Goal: Transaction & Acquisition: Purchase product/service

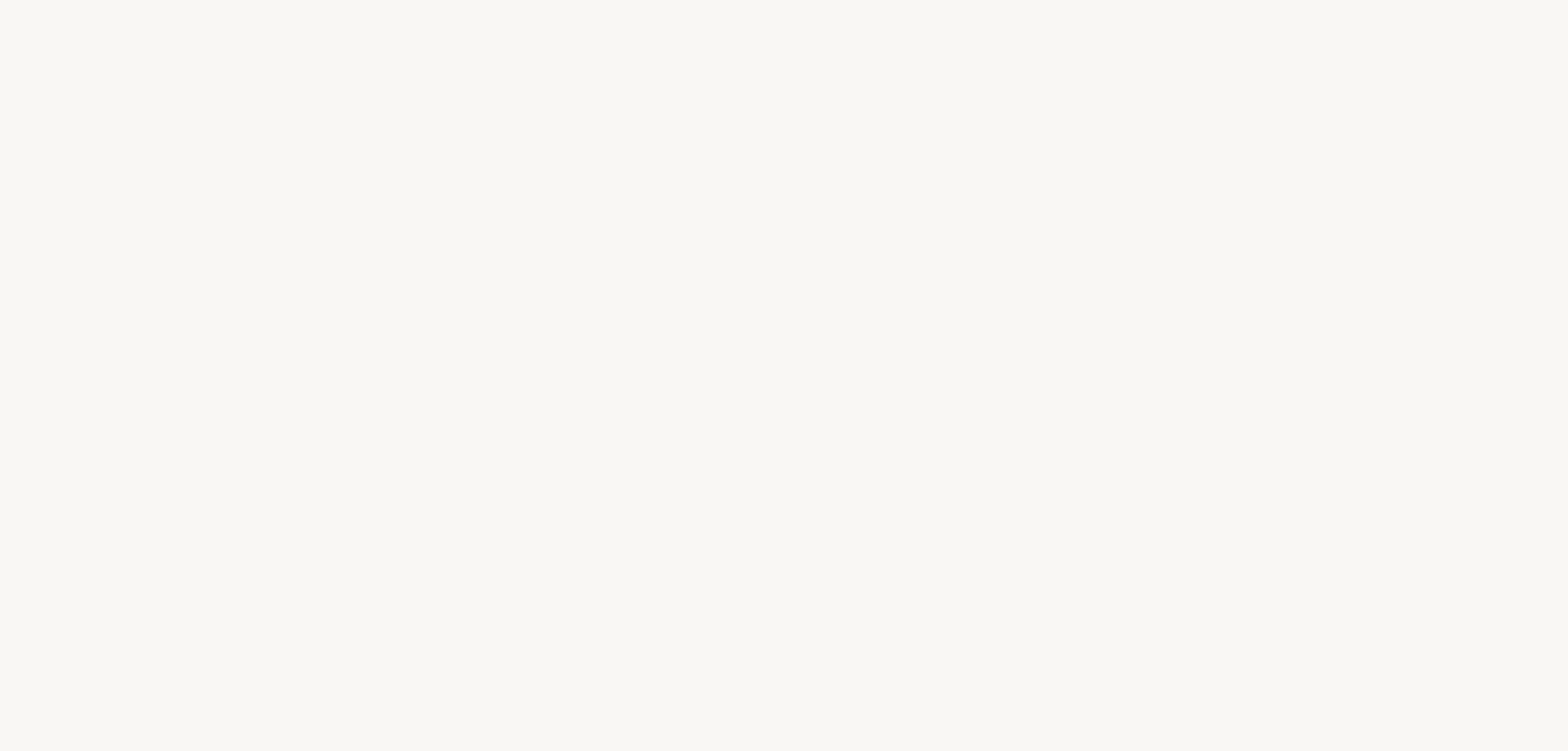
select select "ES"
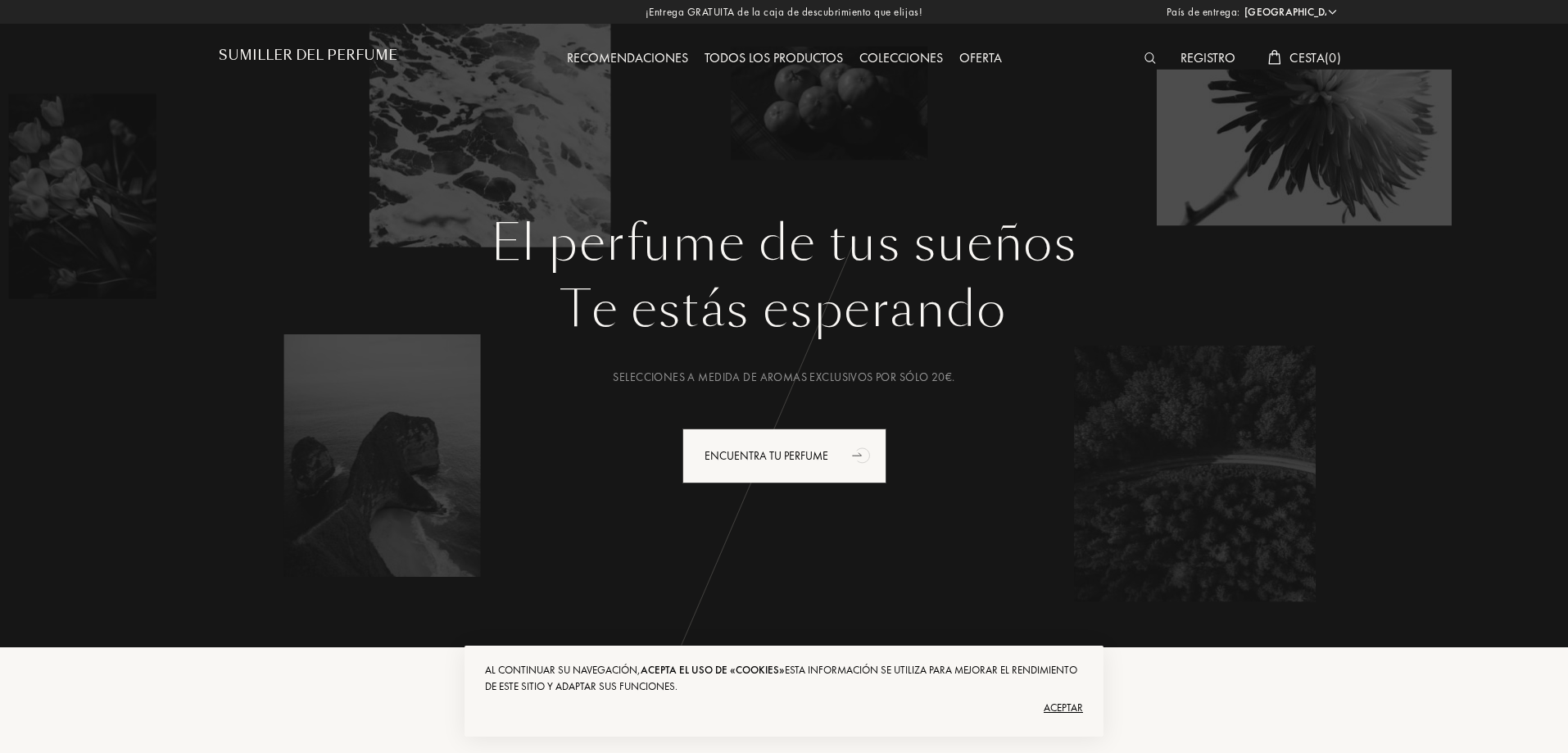
click at [1332, 12] on select "Afganistán Albania Alemania Andorra Angola Anguila Antártida Antigua y Barbuda …" at bounding box center [1289, 11] width 98 height 16
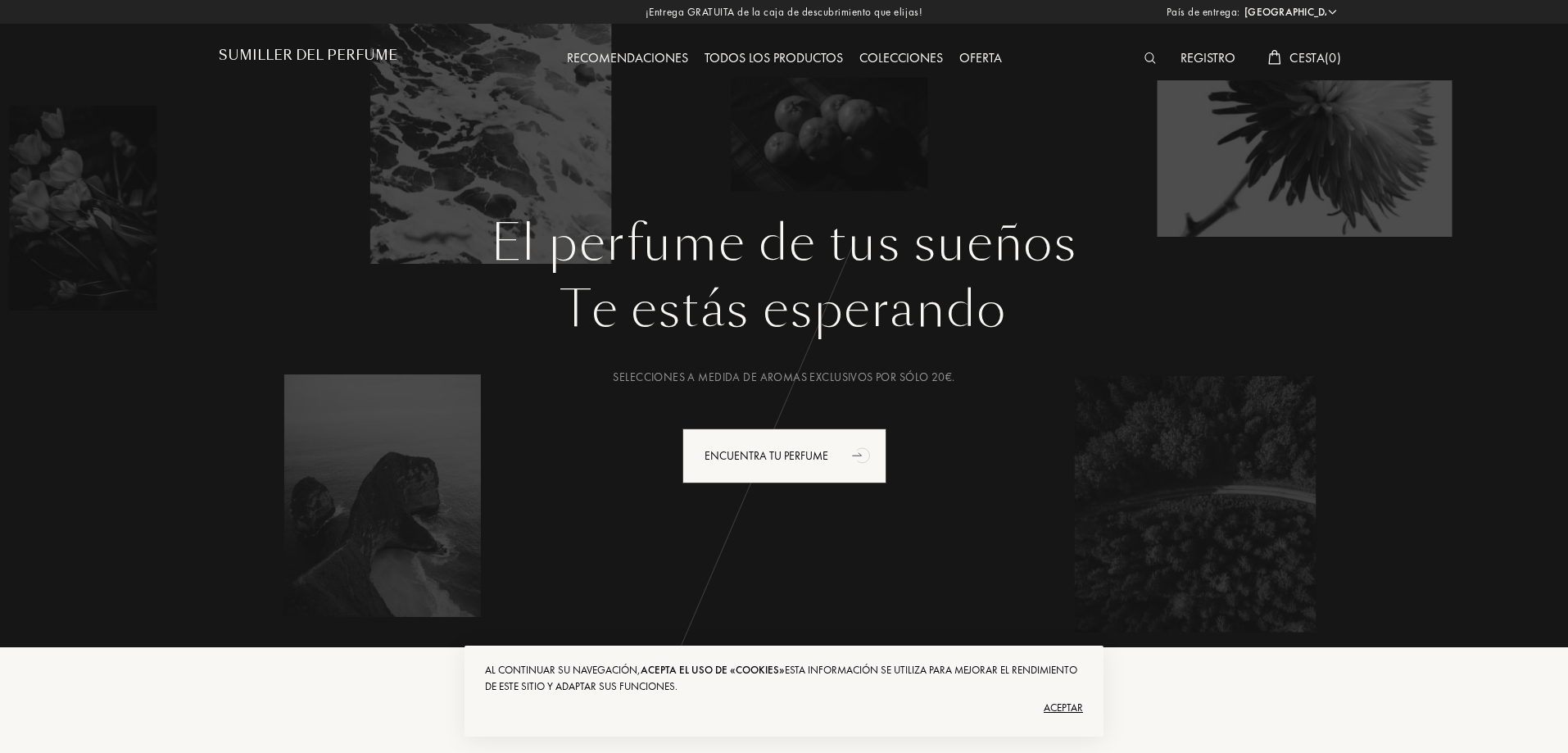
click at [1326, 357] on div "El perfume de tus sueños Te estás esperando Selecciones a medida de aromas excl…" at bounding box center [784, 414] width 1131 height 400
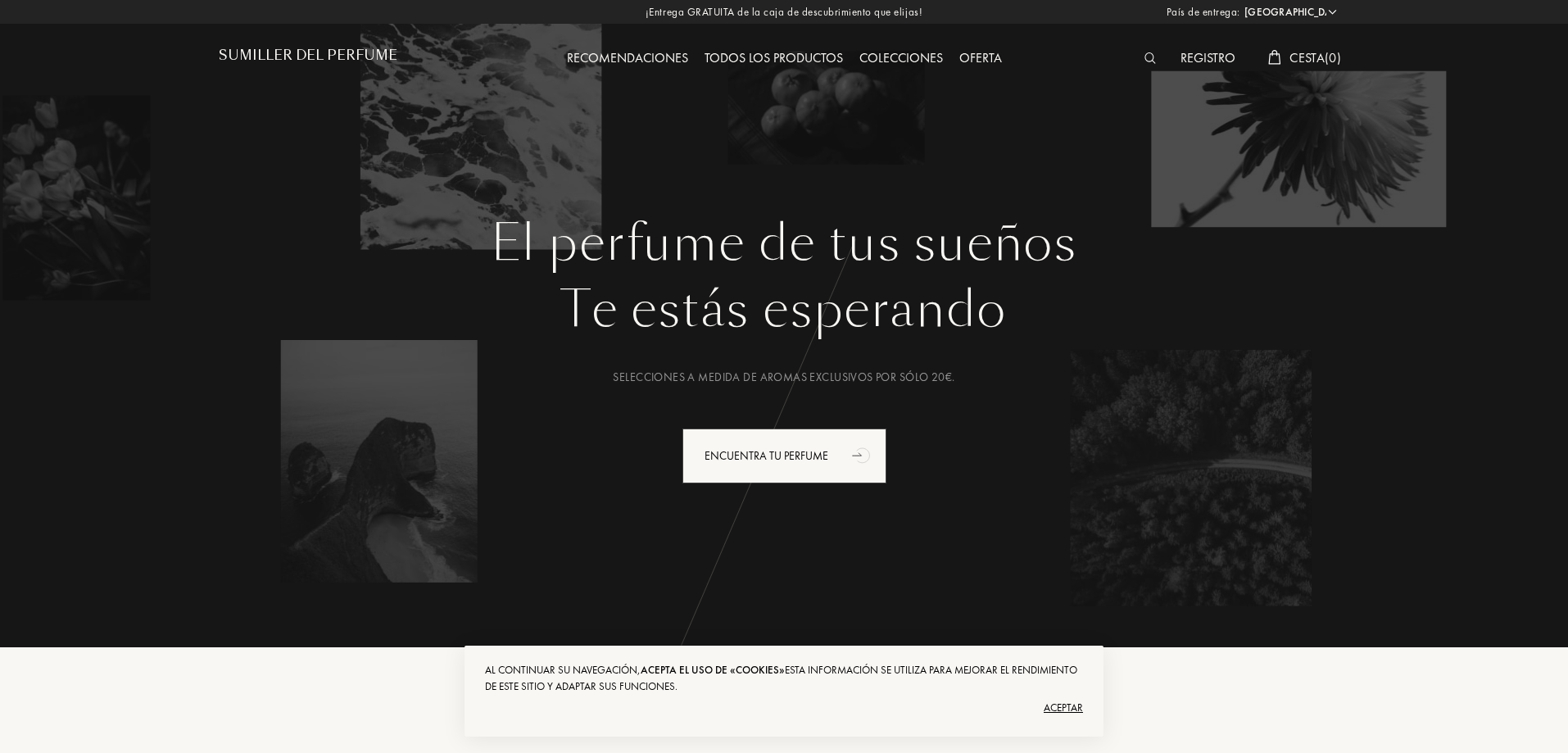
click at [1188, 57] on font "Registro" at bounding box center [1209, 58] width 55 height 17
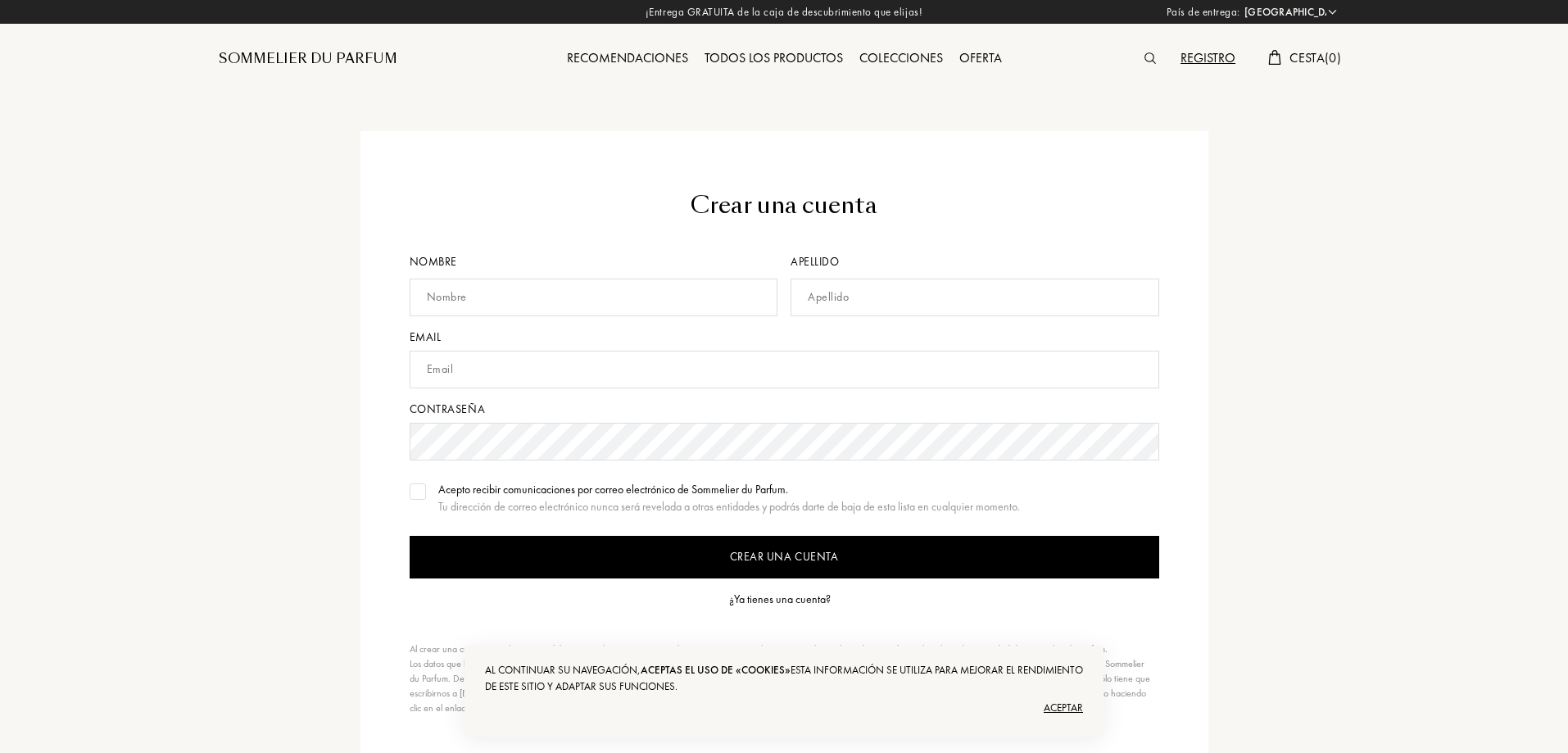
select select "ES"
click at [1365, 261] on div "Crear una cuenta Nombre Apellido Email Contraseña Acepto recibir comunicaciones…" at bounding box center [784, 452] width 1180 height 642
click at [766, 596] on div "¿Ya tienes una cuenta?" at bounding box center [780, 599] width 102 height 17
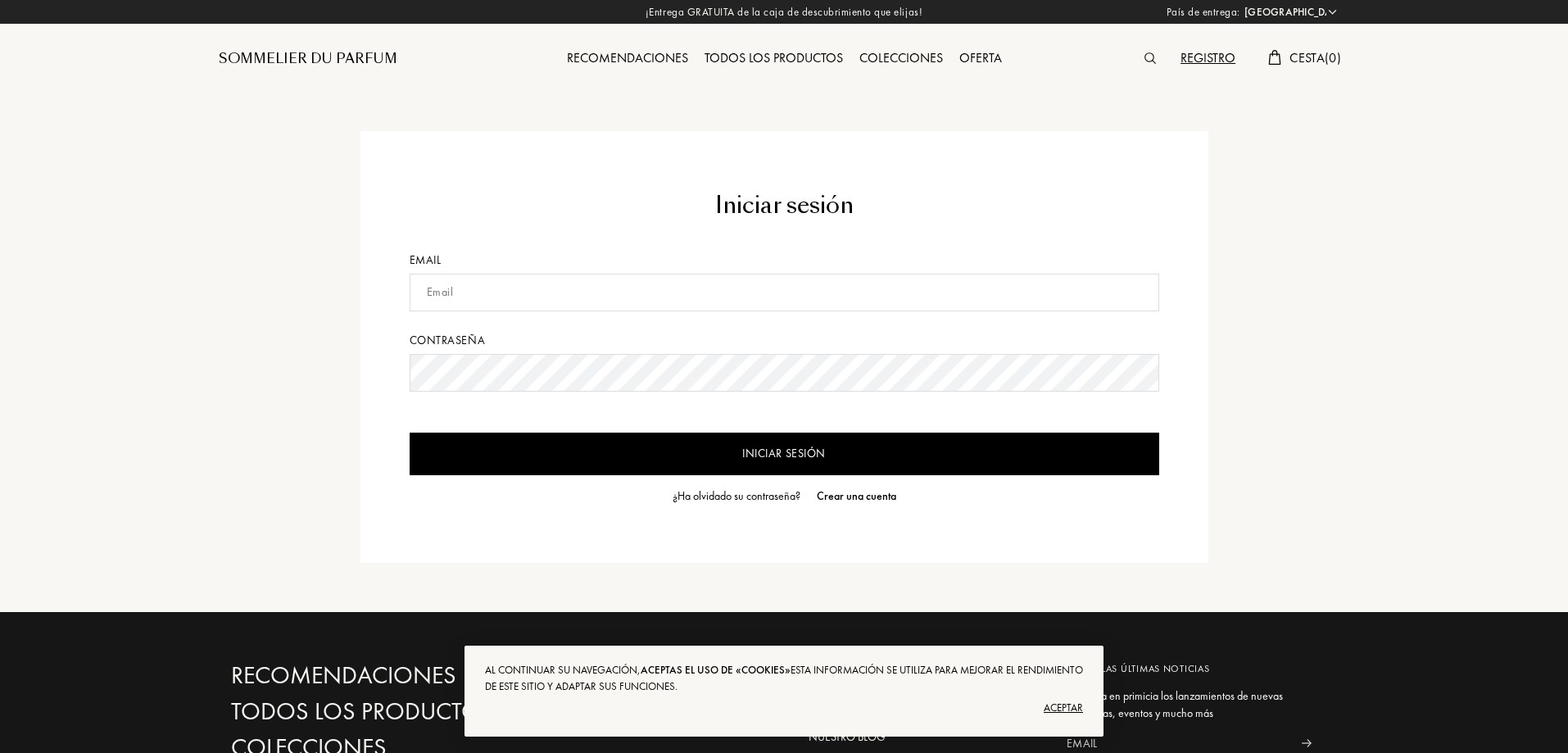
select select "ES"
click at [680, 287] on input "text" at bounding box center [784, 293] width 749 height 38
type input "iril.aelin@gmail.com"
click at [410, 433] on input "Iniciar sesión" at bounding box center [784, 454] width 749 height 43
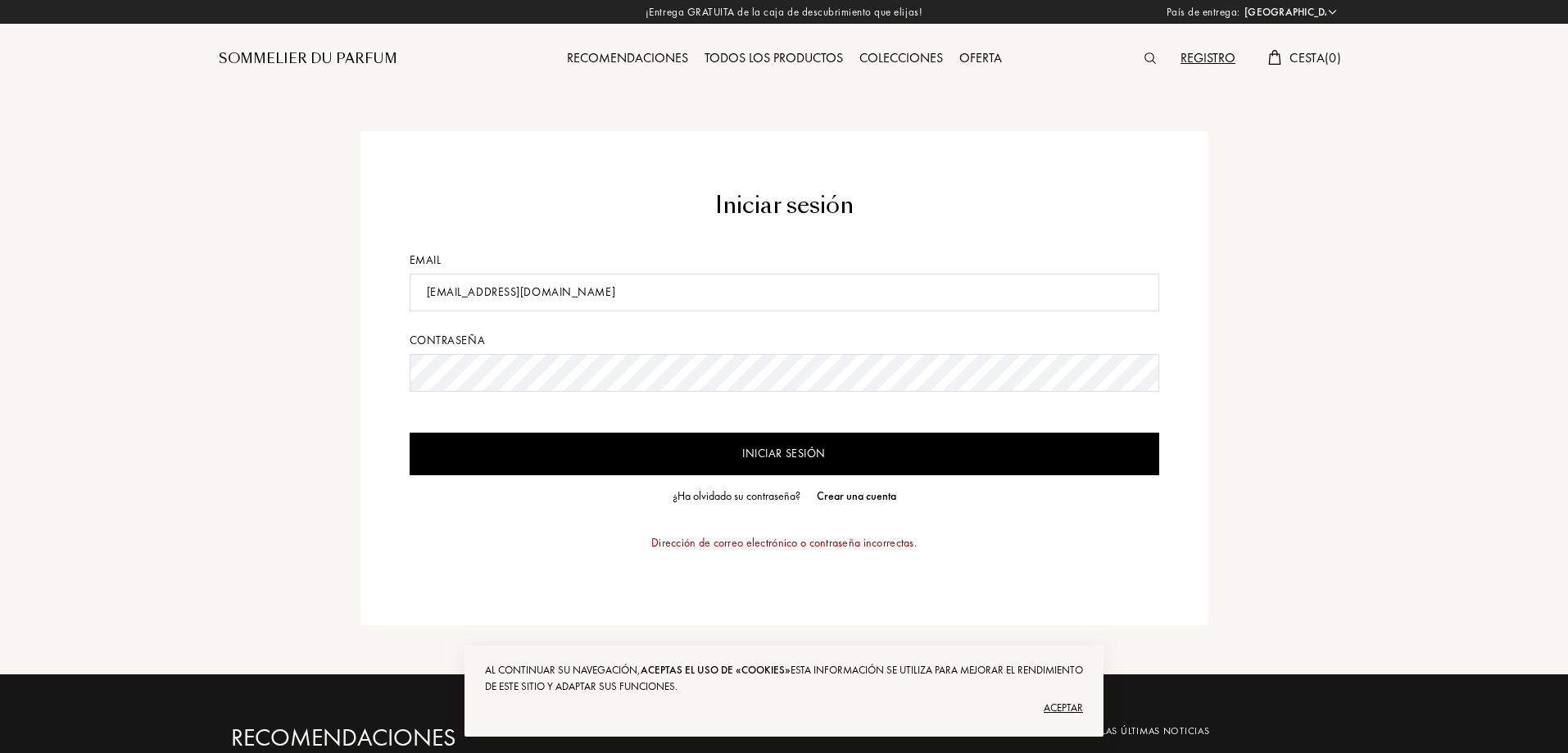
click at [717, 443] on input "Iniciar sesión" at bounding box center [784, 454] width 749 height 43
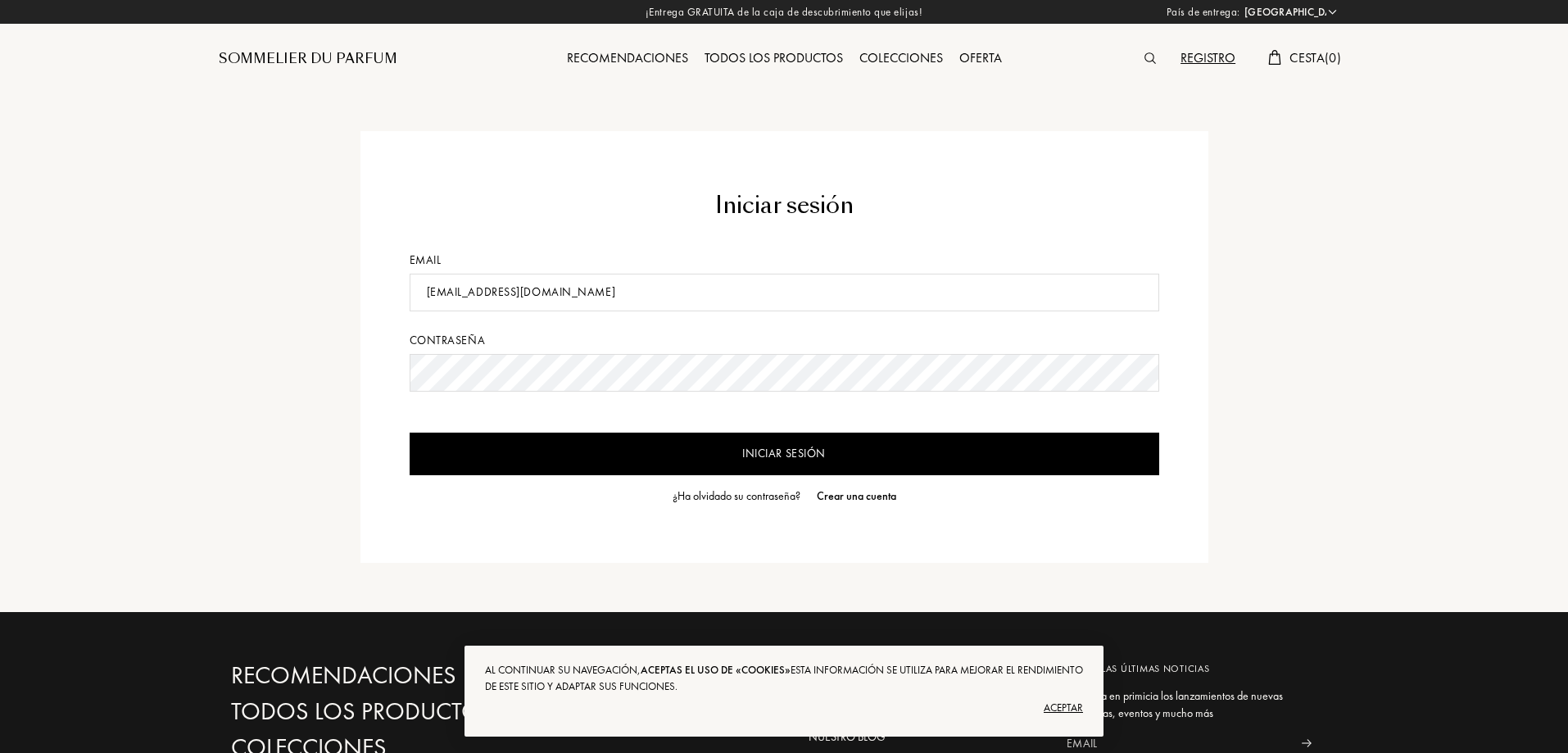
click at [410, 433] on input "Iniciar sesión" at bounding box center [784, 454] width 749 height 43
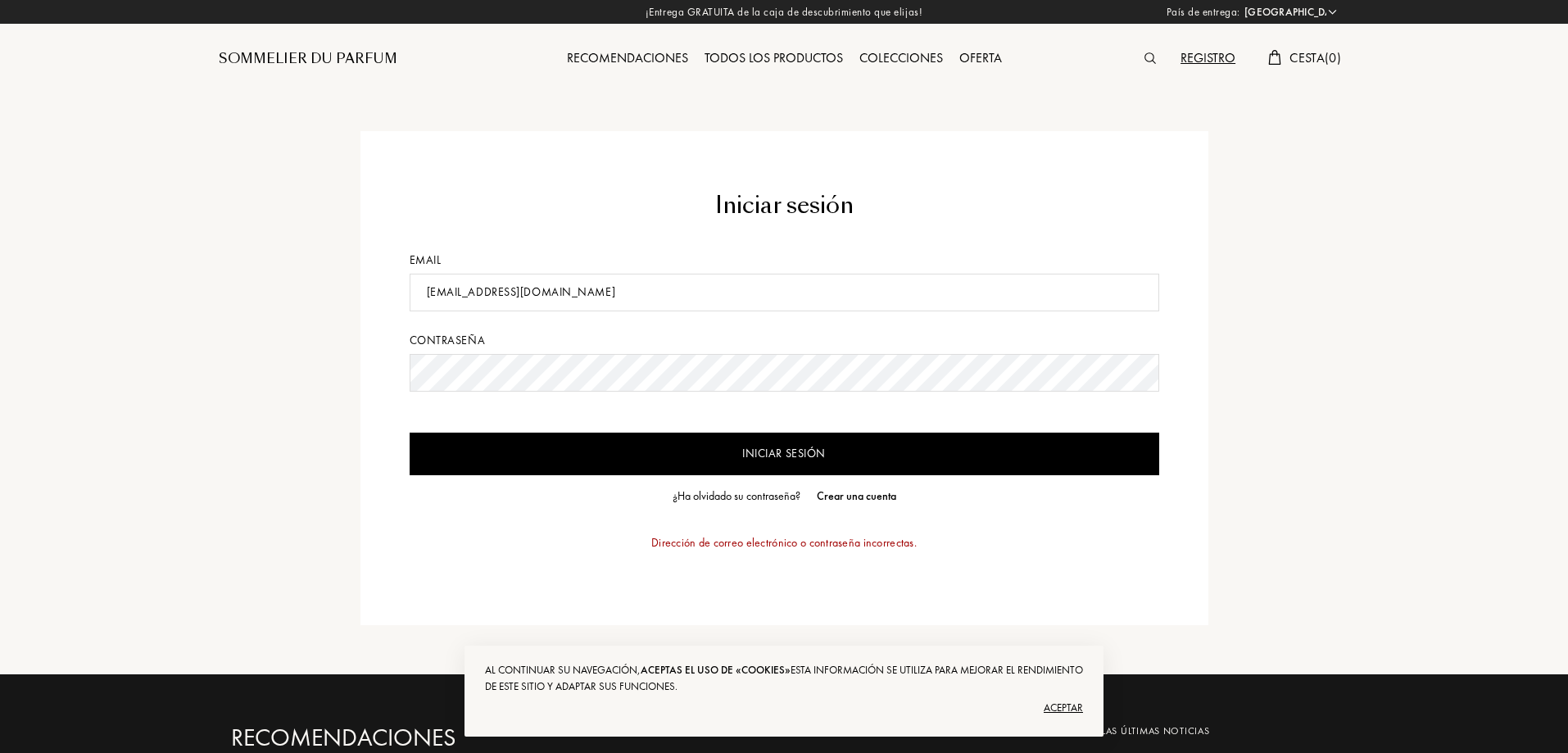
click at [778, 459] on input "Iniciar sesión" at bounding box center [784, 454] width 749 height 43
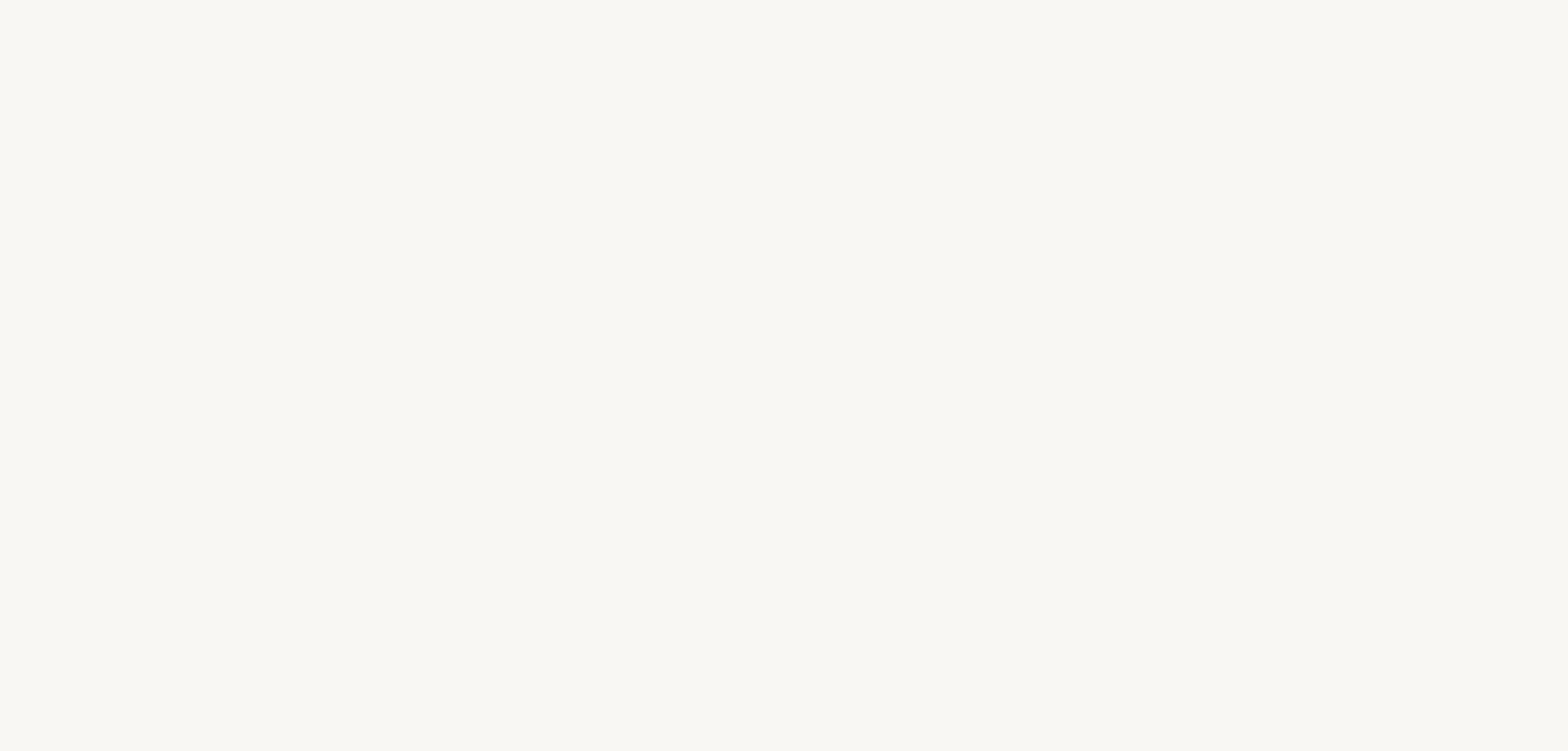
select select "ES"
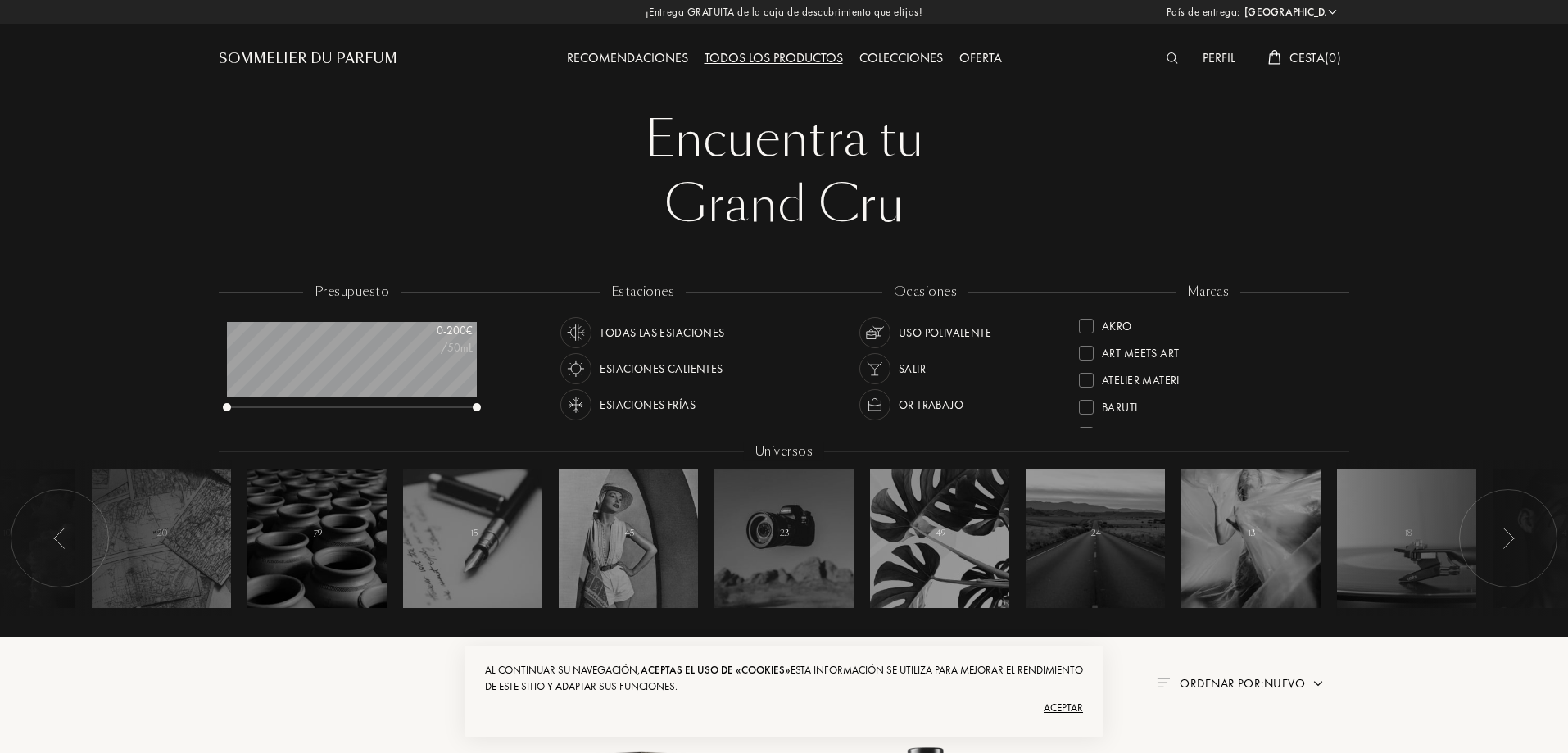
click at [1089, 376] on div at bounding box center [1087, 380] width 15 height 15
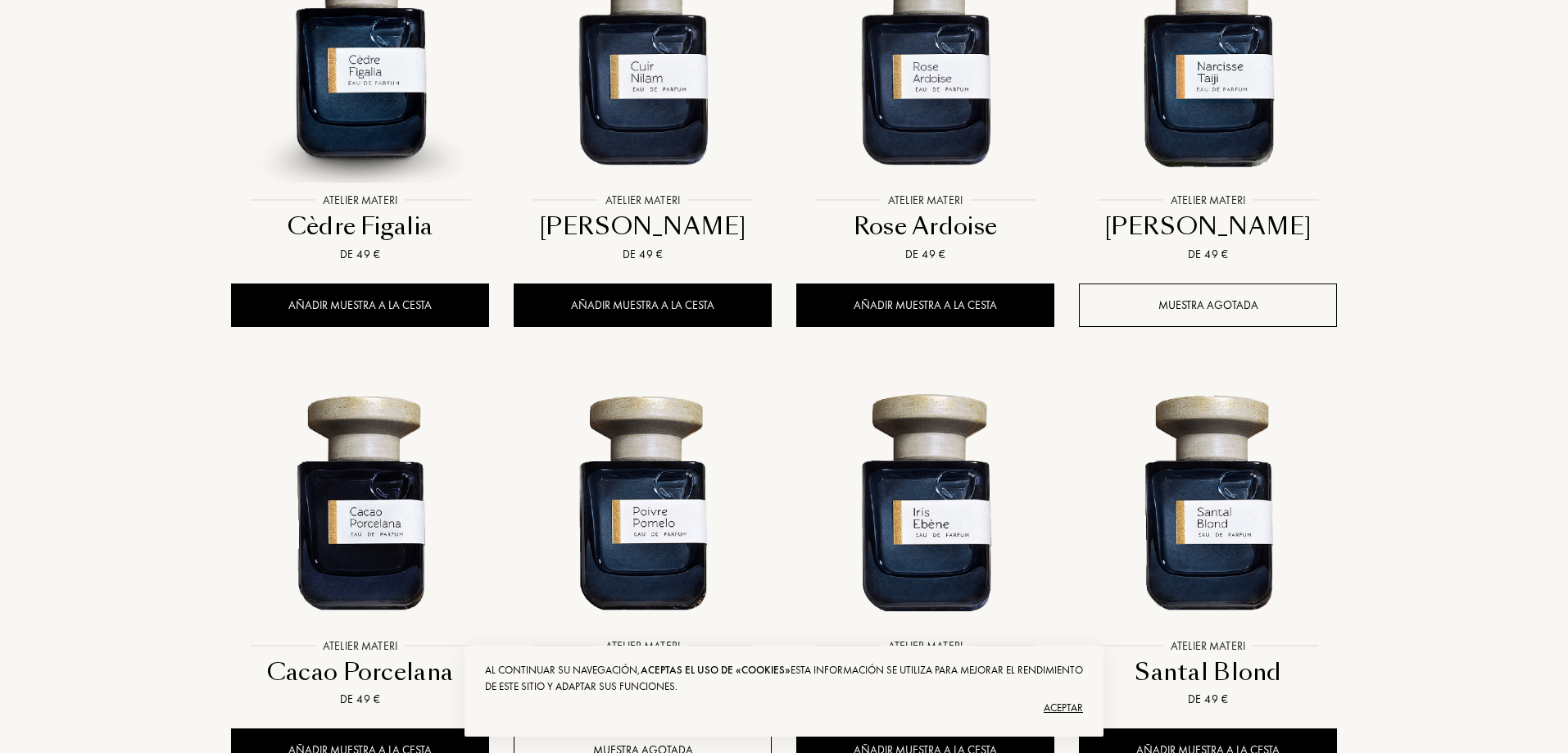
scroll to position [1065, 0]
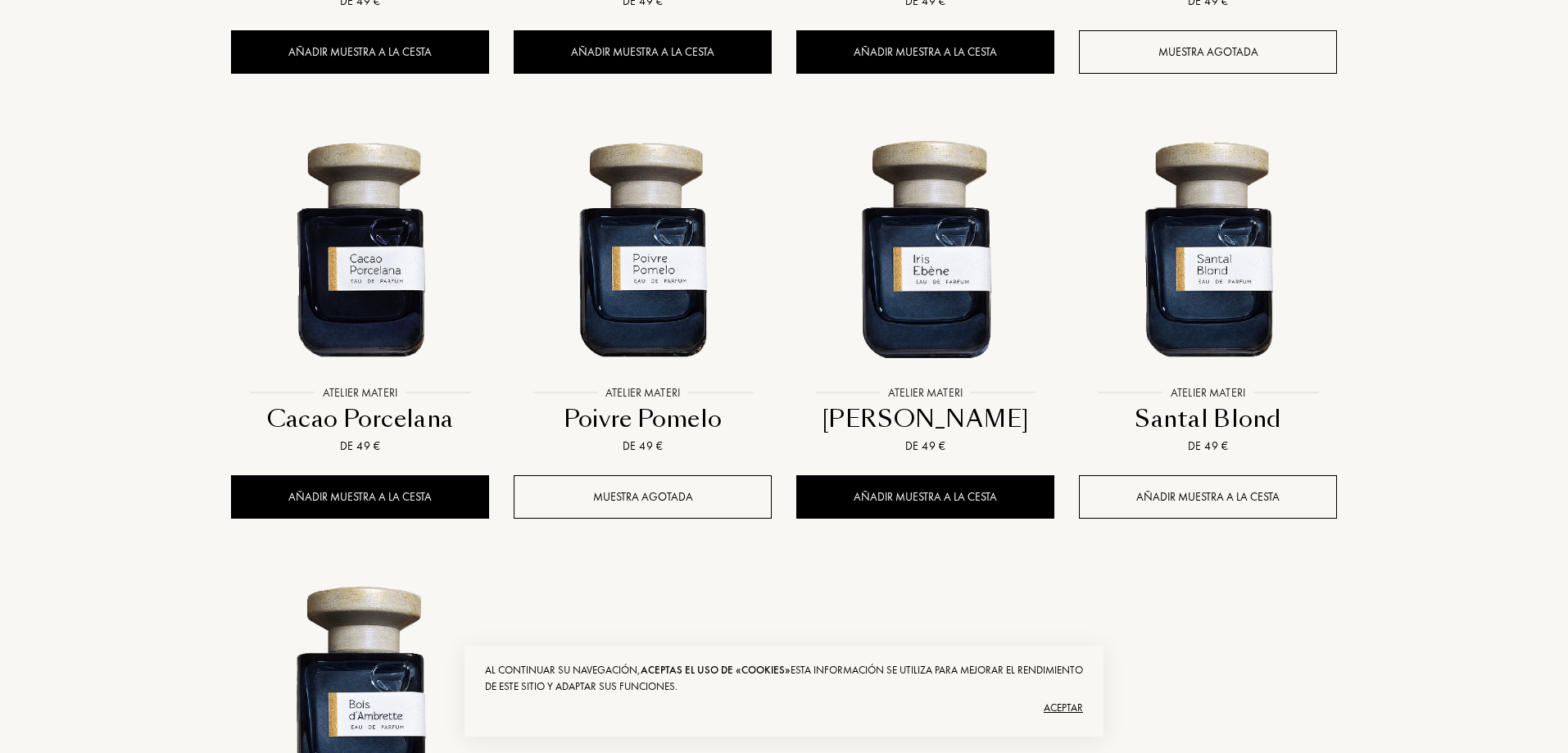
click at [1220, 498] on div "Añadir muestra a la cesta" at bounding box center [1208, 497] width 258 height 44
click at [1069, 708] on div "Aceptar" at bounding box center [784, 708] width 598 height 27
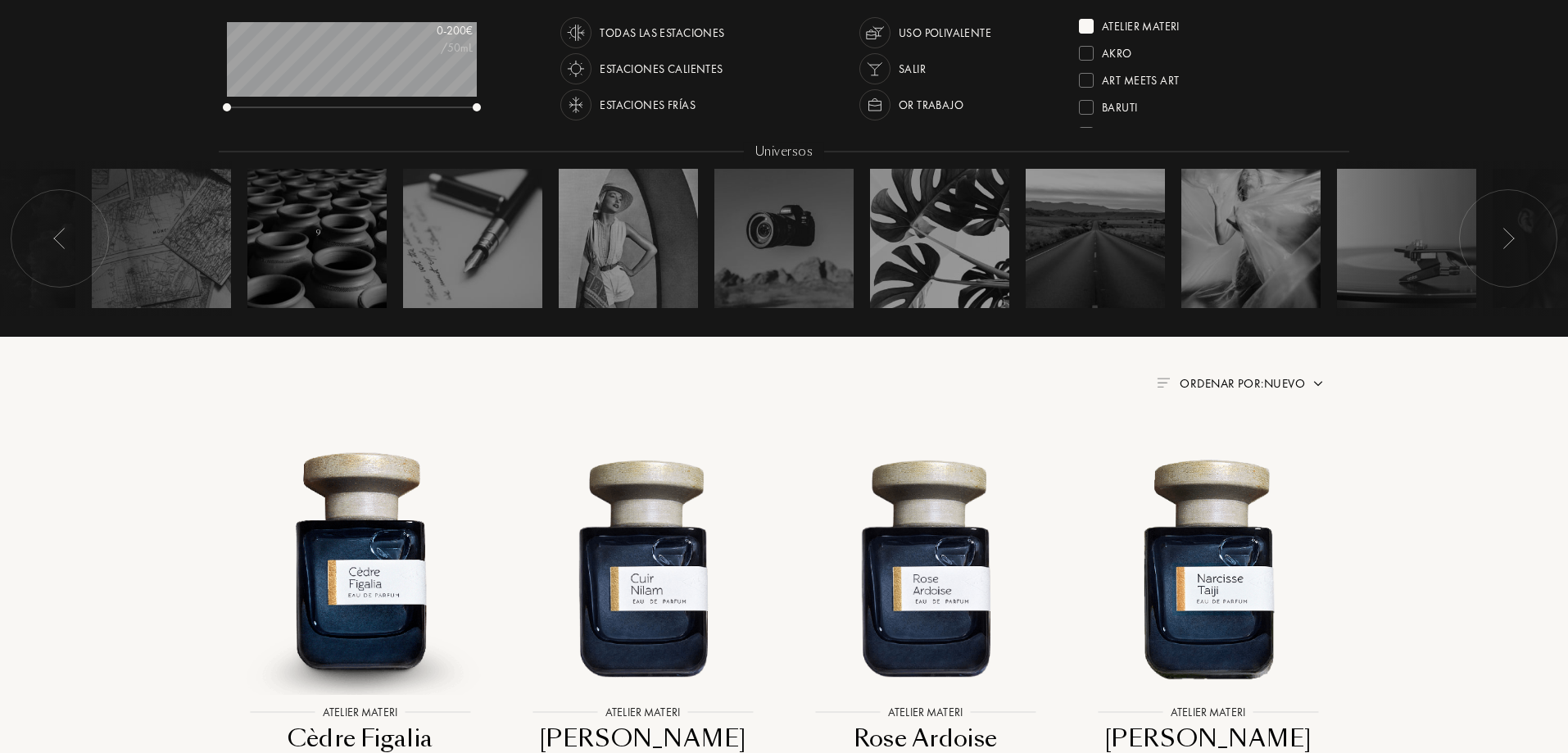
scroll to position [82, 0]
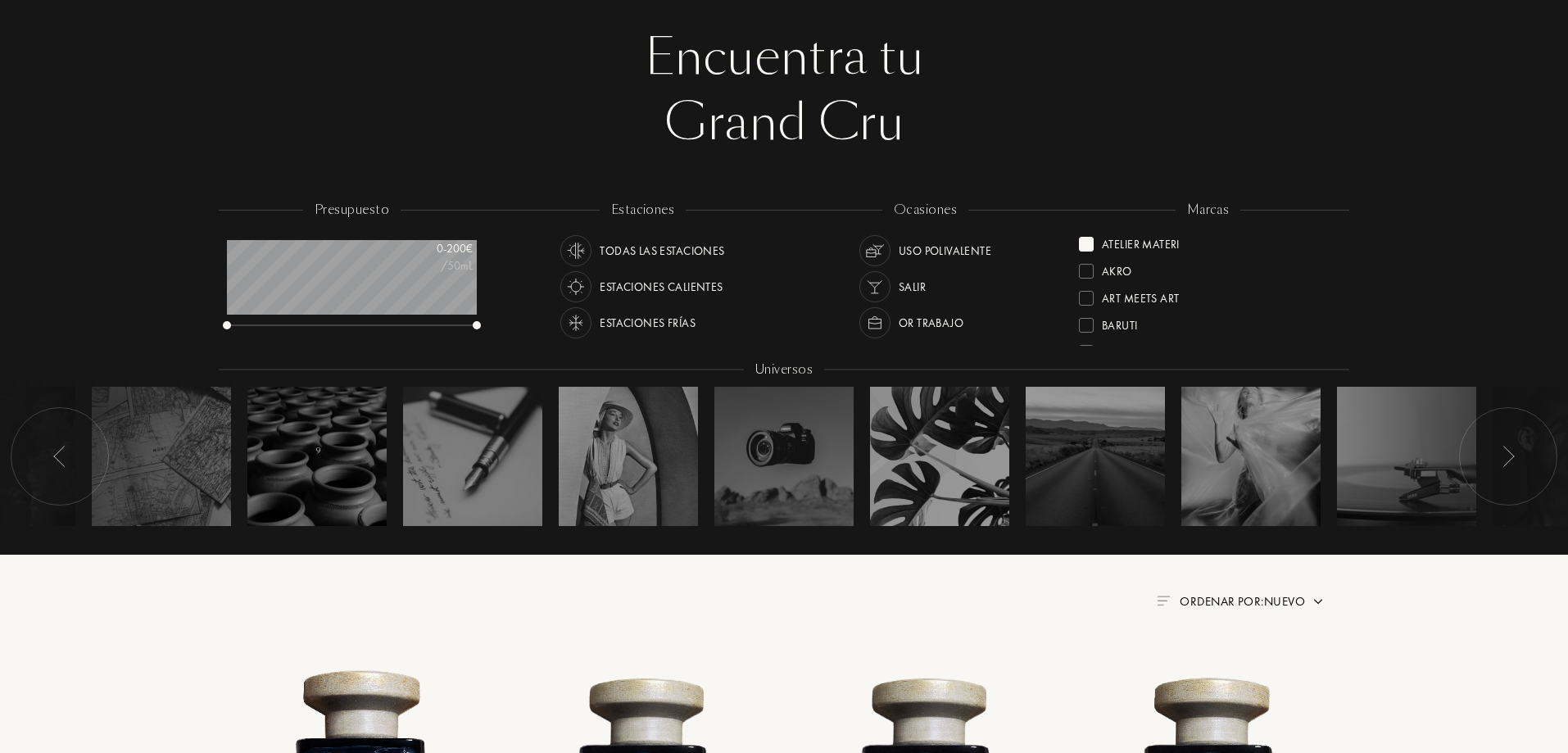
click at [1090, 296] on div at bounding box center [1087, 299] width 15 height 15
click at [1088, 244] on div at bounding box center [1087, 244] width 15 height 15
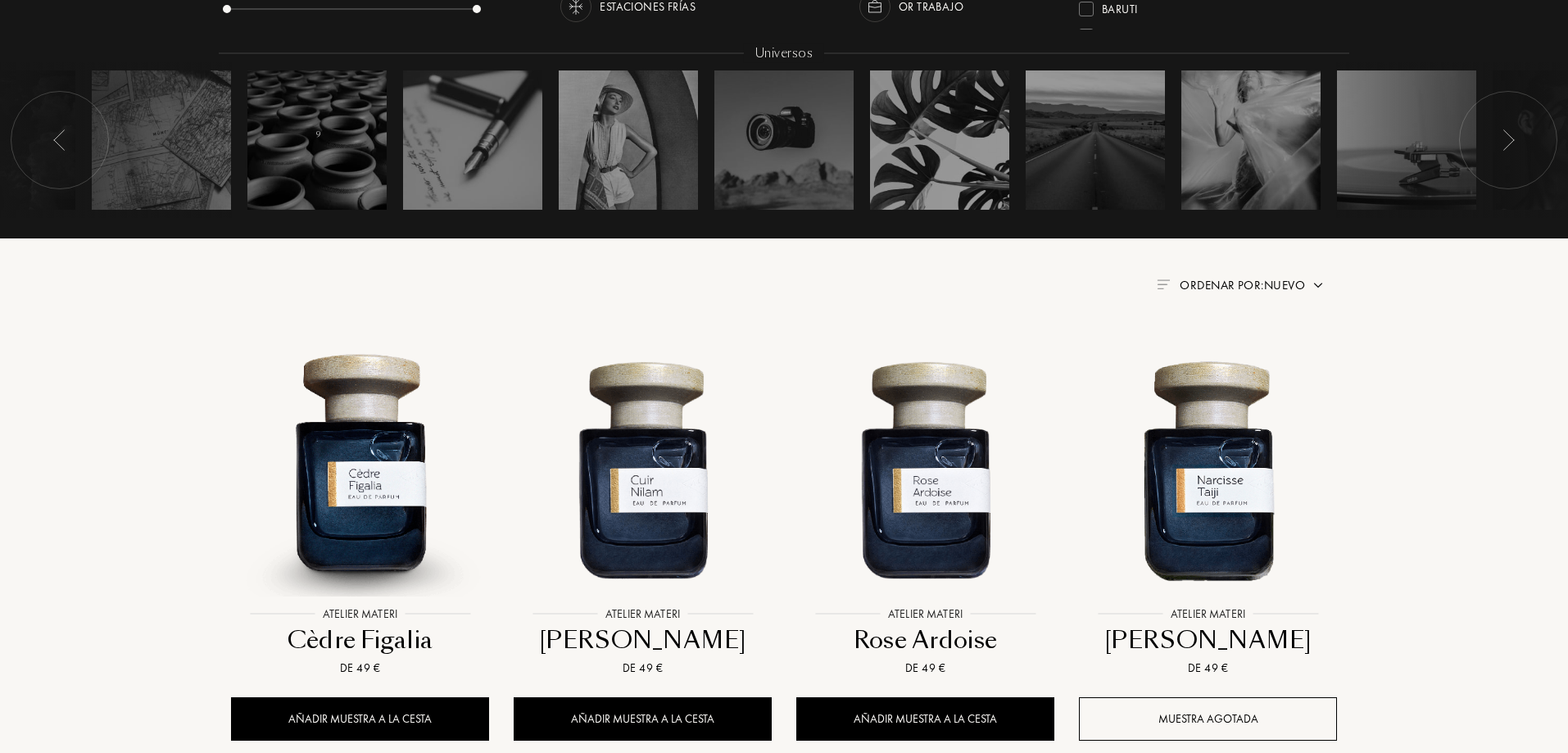
scroll to position [82, 0]
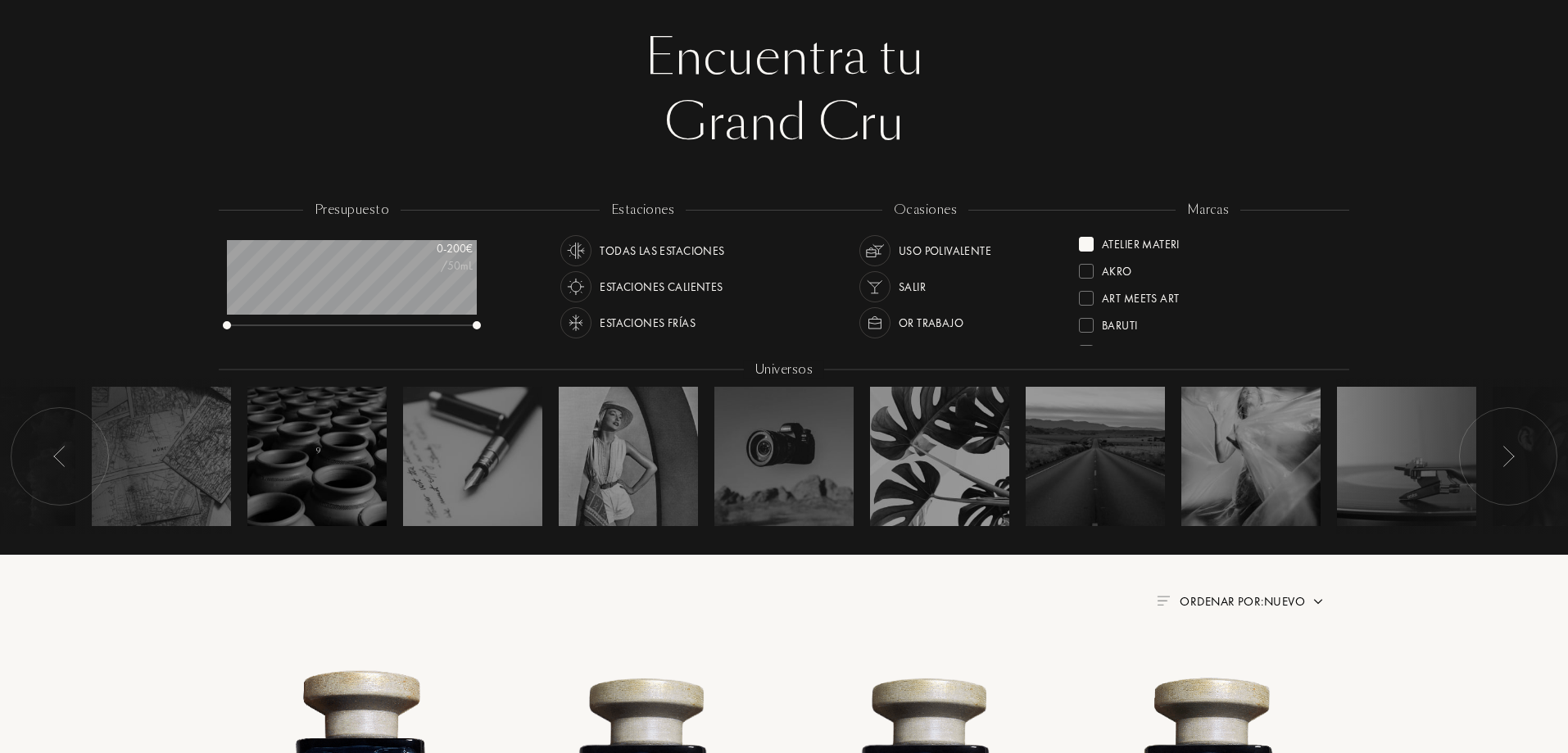
click at [1089, 246] on div at bounding box center [1087, 244] width 15 height 15
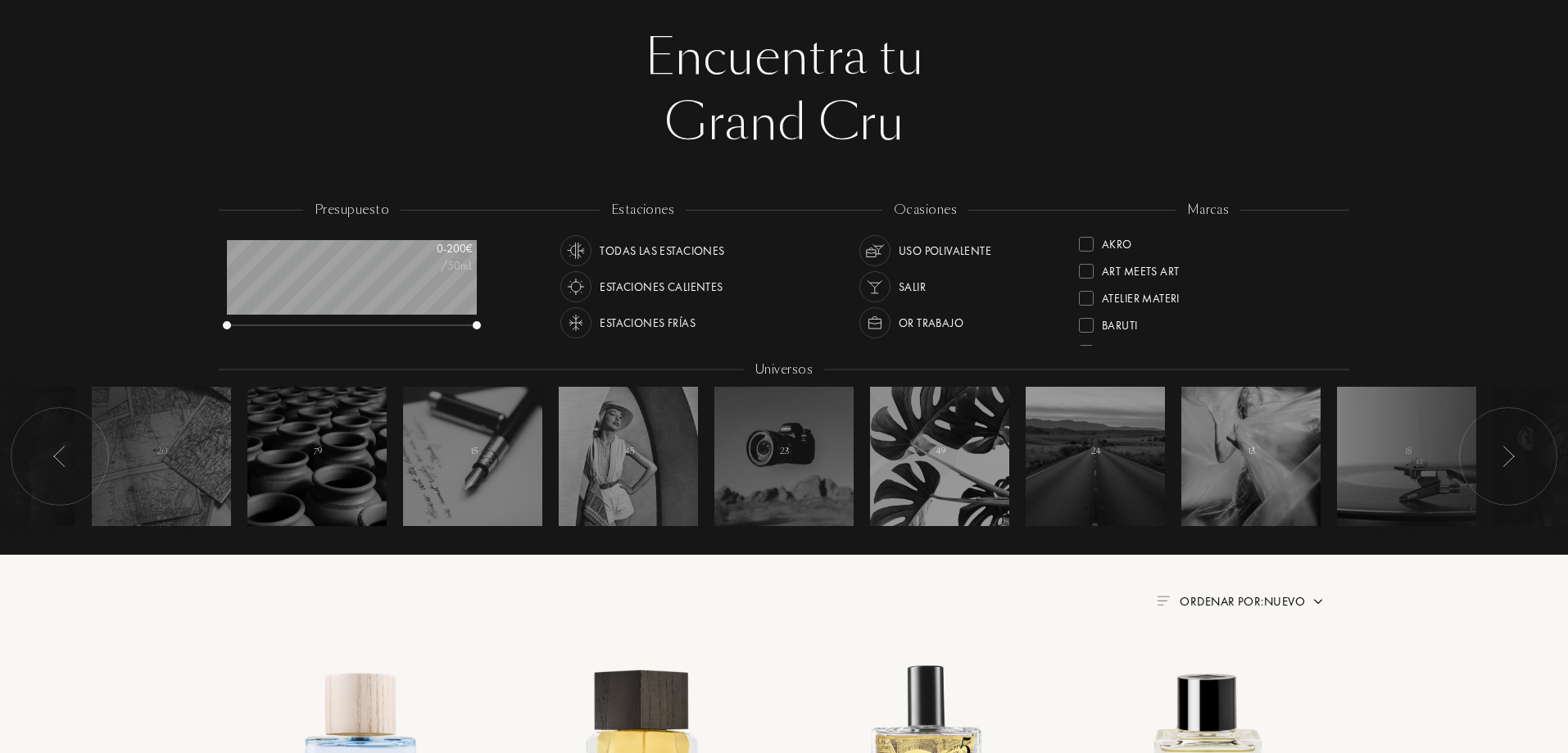
click at [1095, 270] on div "Art Meets Art" at bounding box center [1129, 268] width 100 height 22
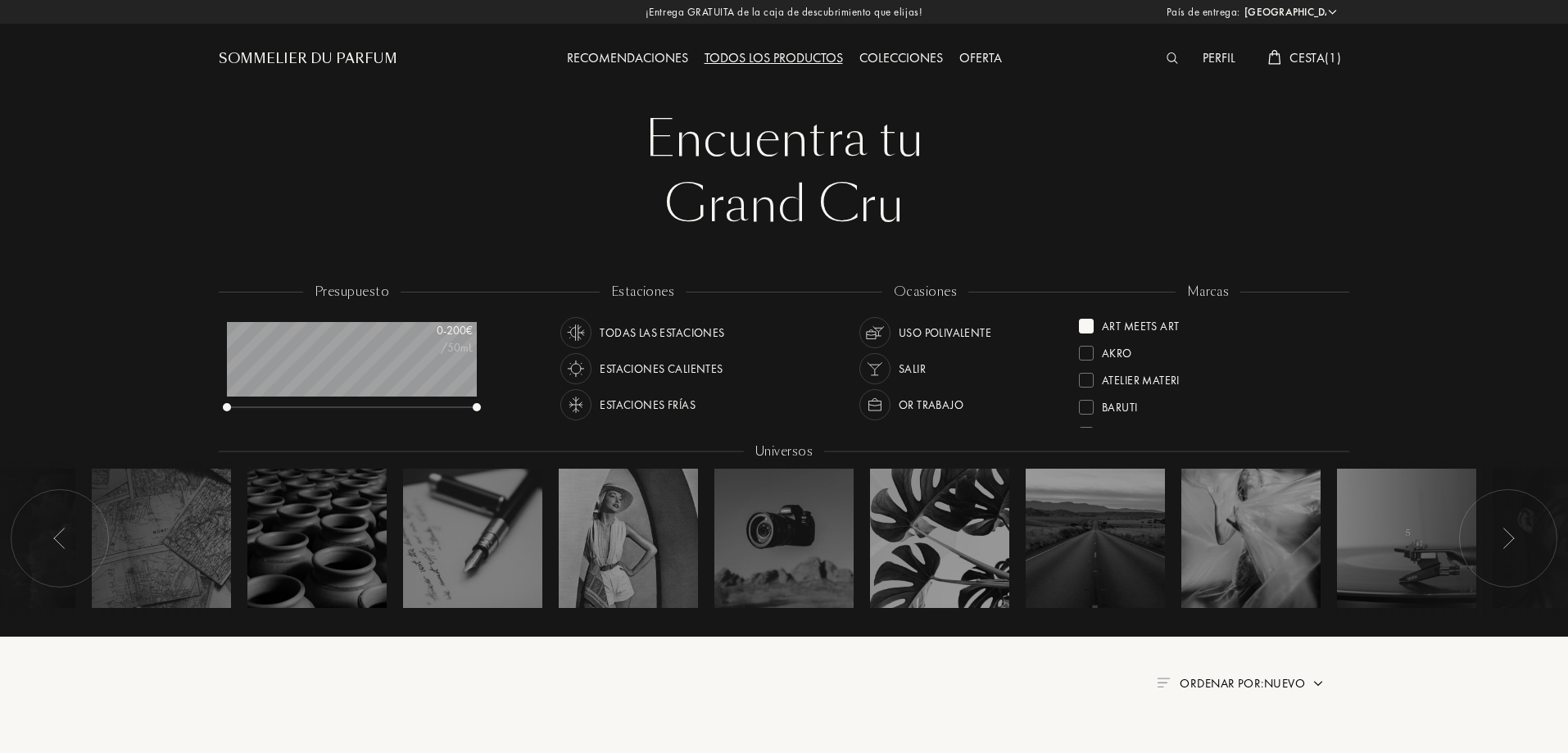
click at [1086, 328] on div at bounding box center [1087, 326] width 15 height 15
click at [1093, 321] on div at bounding box center [1087, 325] width 15 height 15
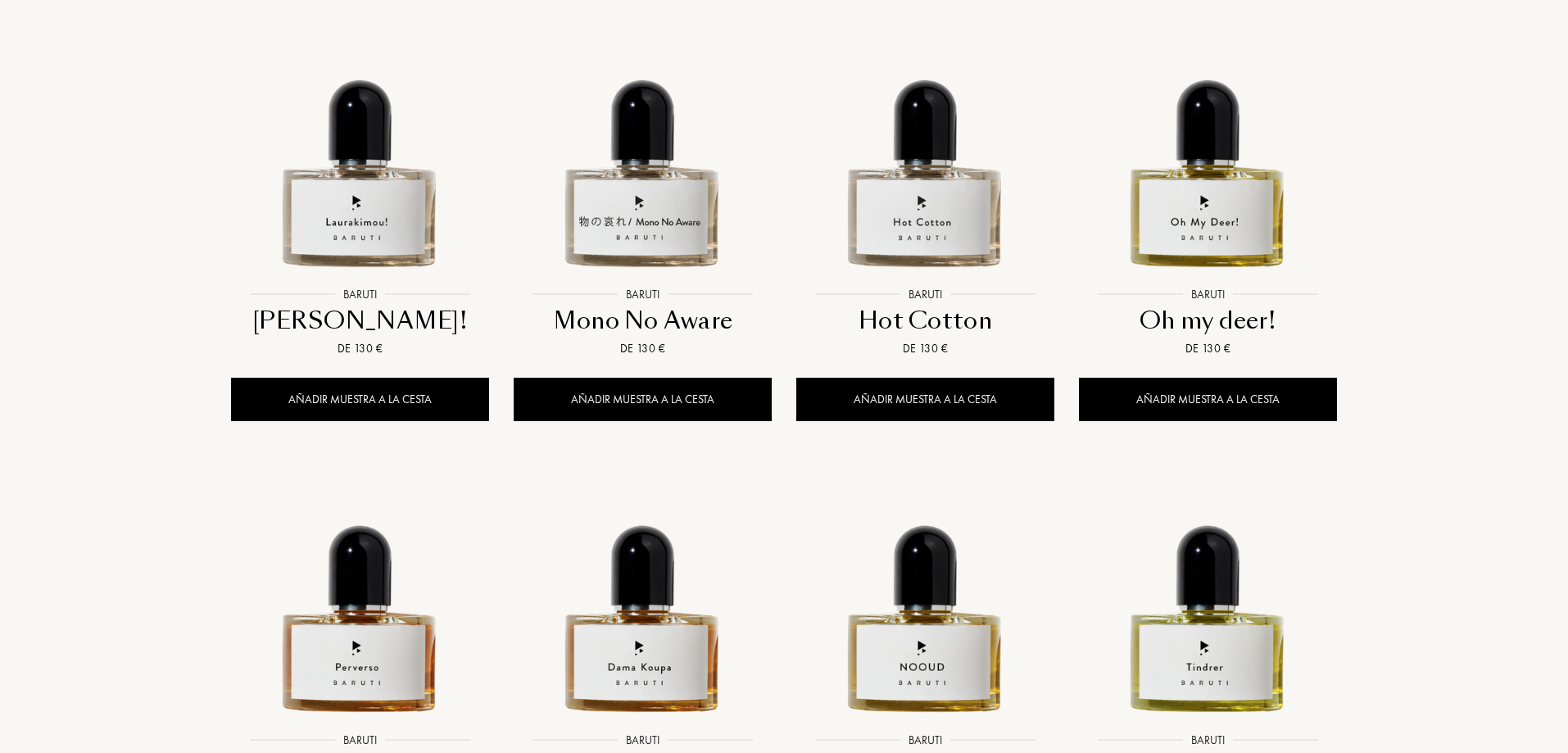
scroll to position [573, 0]
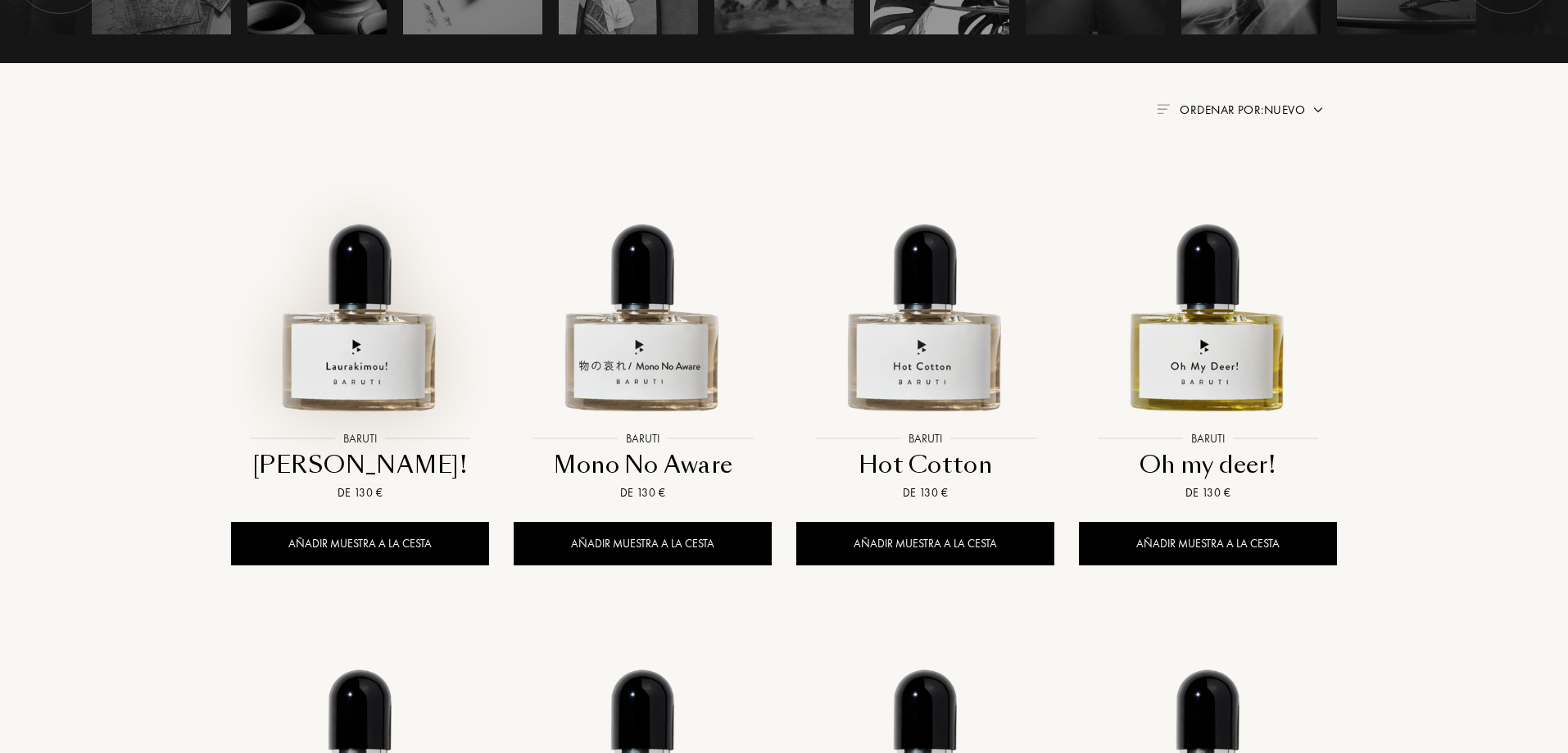
click at [385, 377] on img at bounding box center [360, 294] width 255 height 255
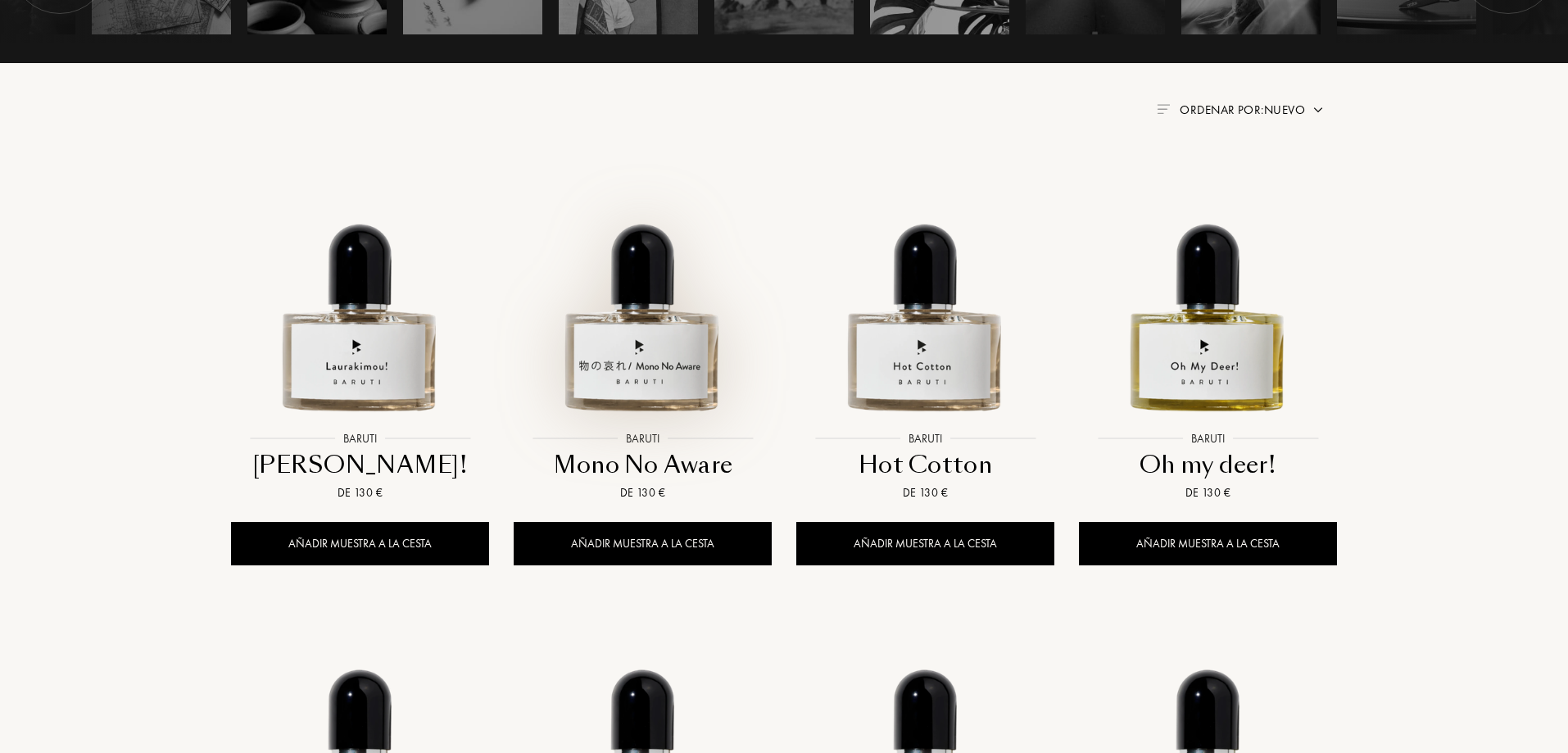
click at [637, 359] on img at bounding box center [643, 294] width 255 height 255
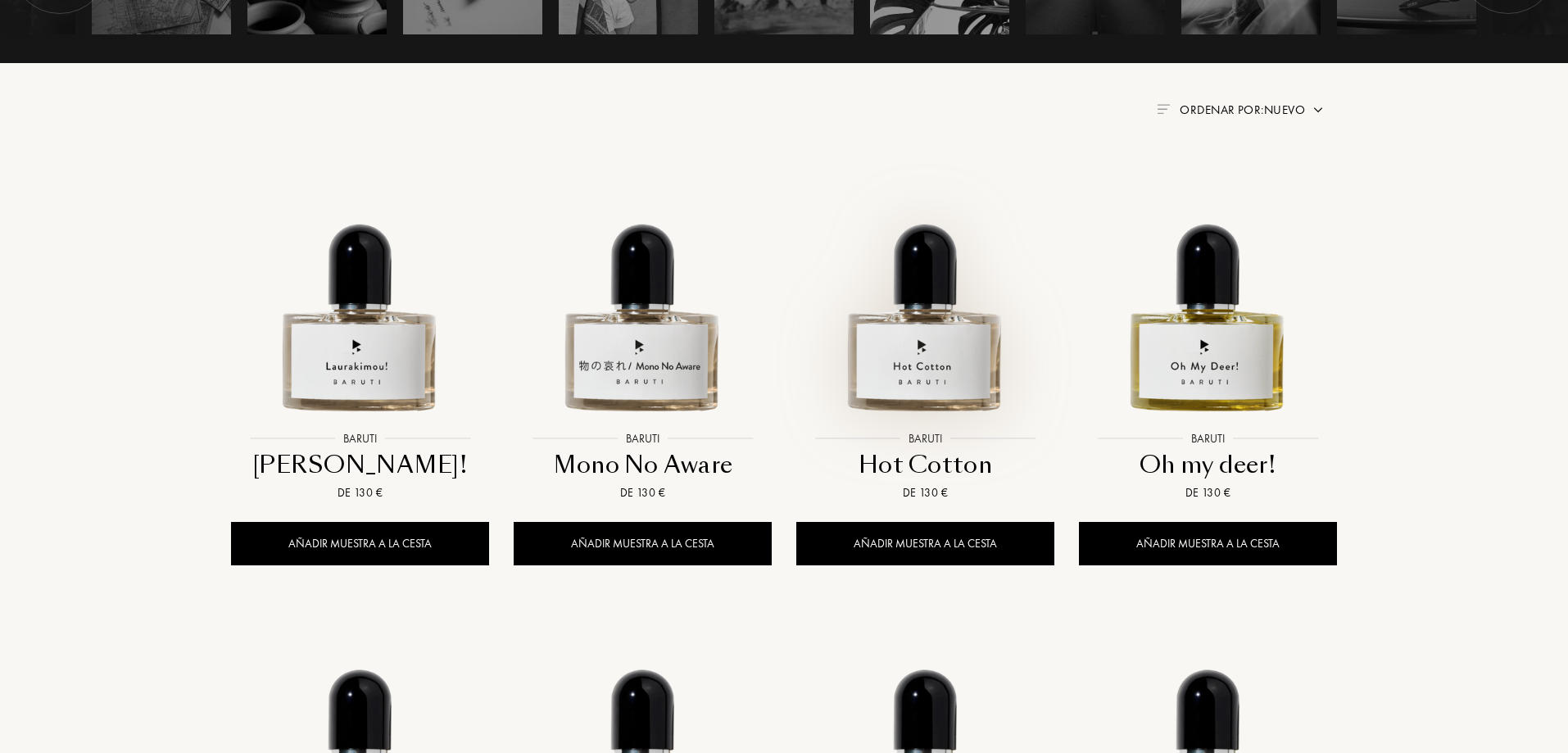
click at [928, 383] on img at bounding box center [925, 294] width 255 height 255
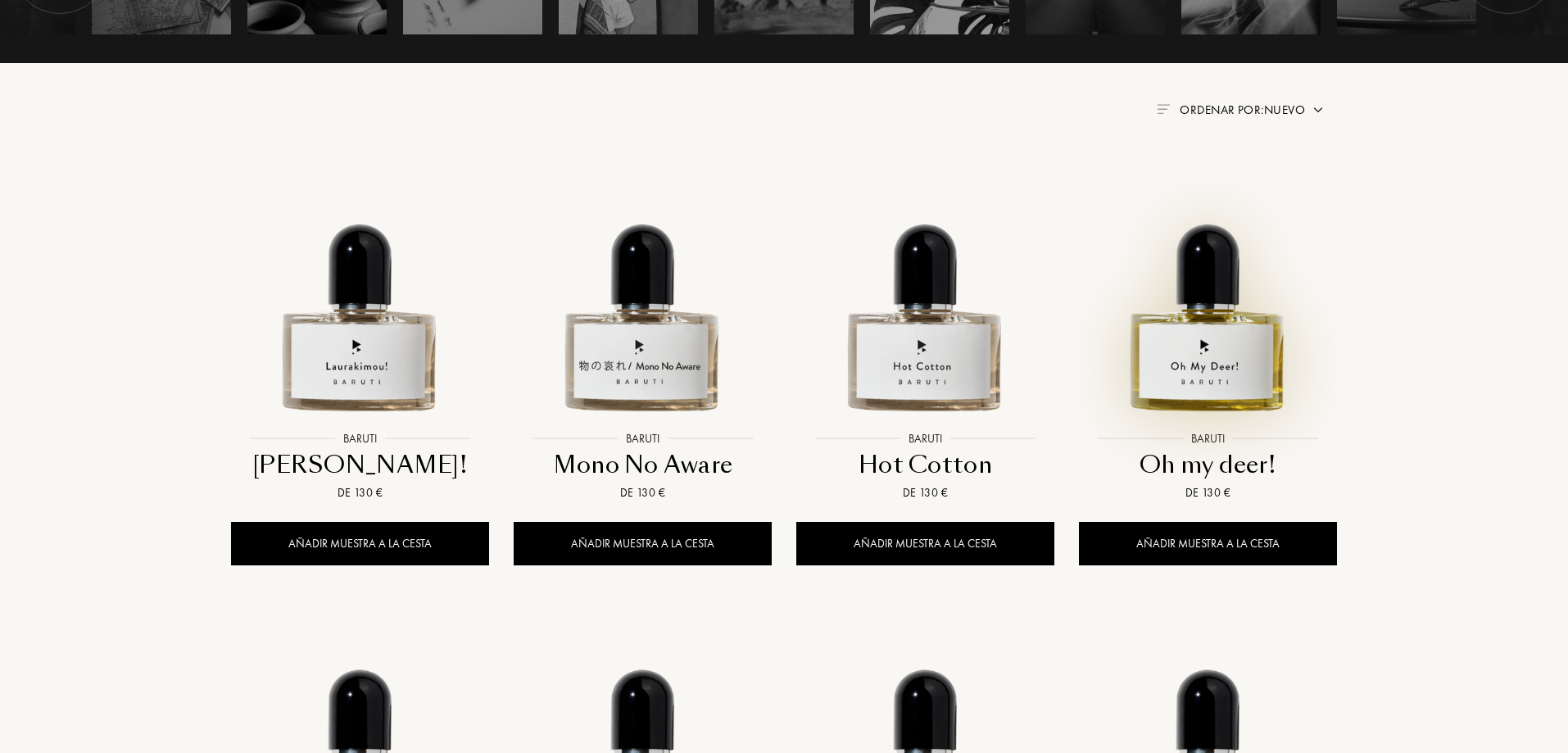
click at [1220, 371] on img at bounding box center [1209, 294] width 255 height 255
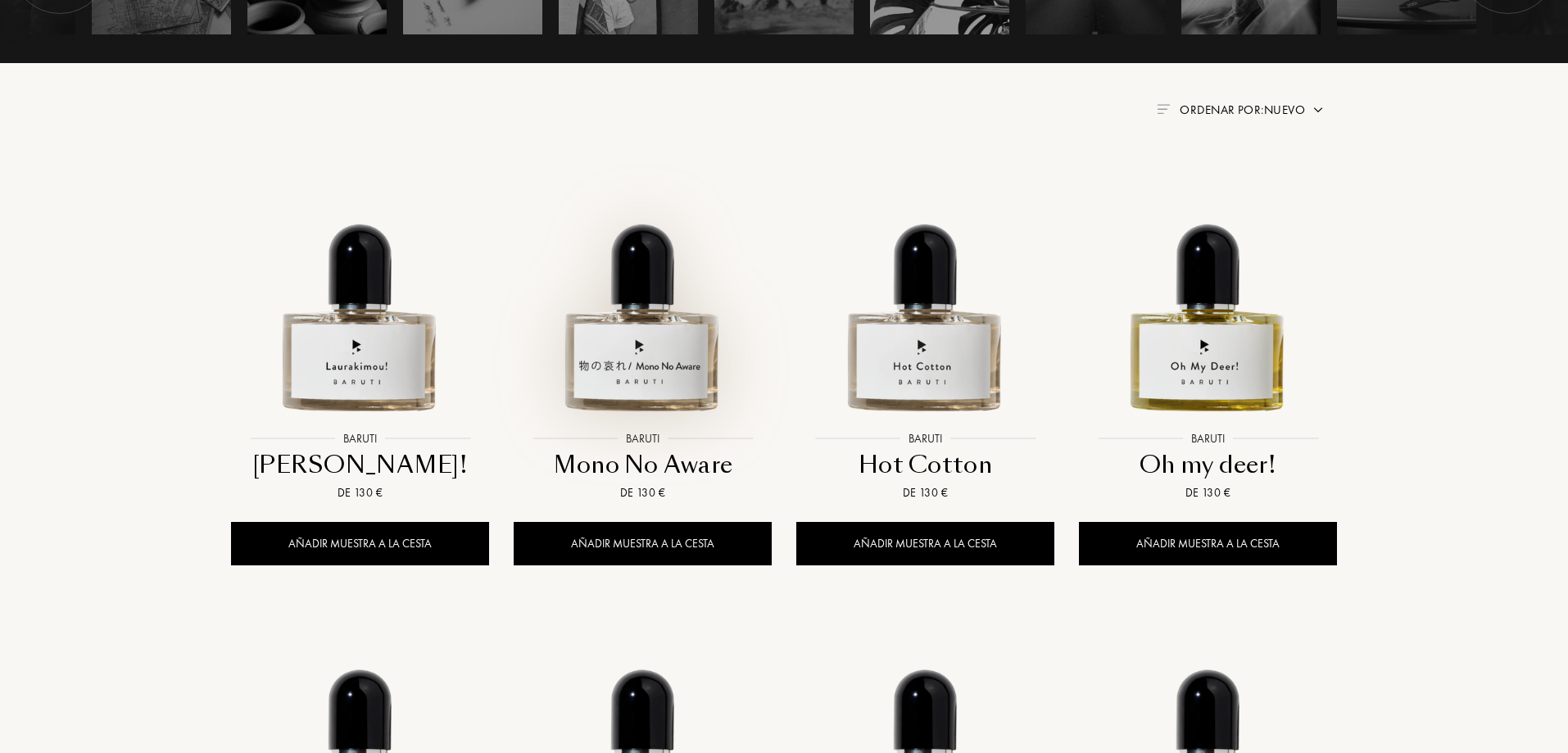
click at [613, 344] on img at bounding box center [643, 294] width 255 height 255
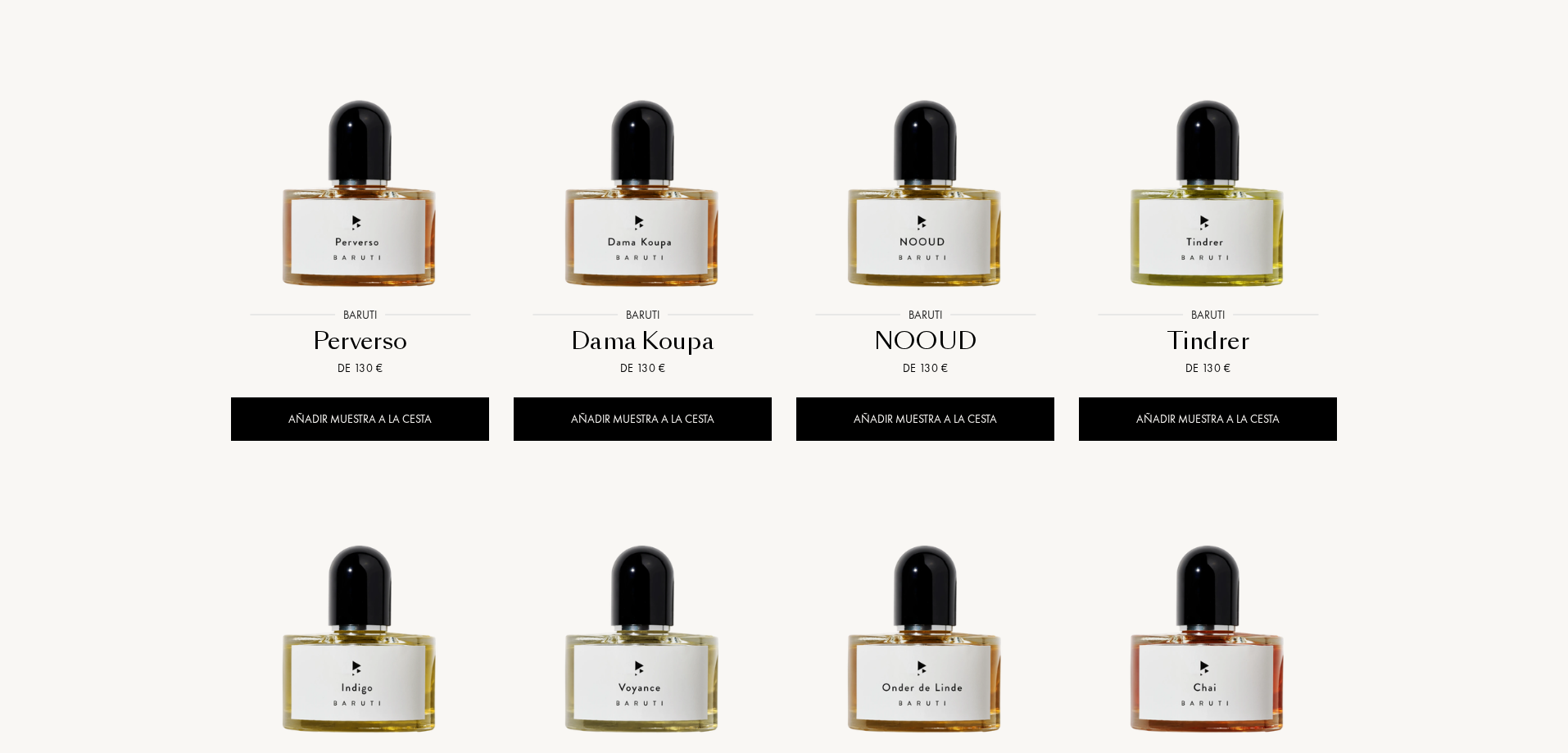
scroll to position [1147, 0]
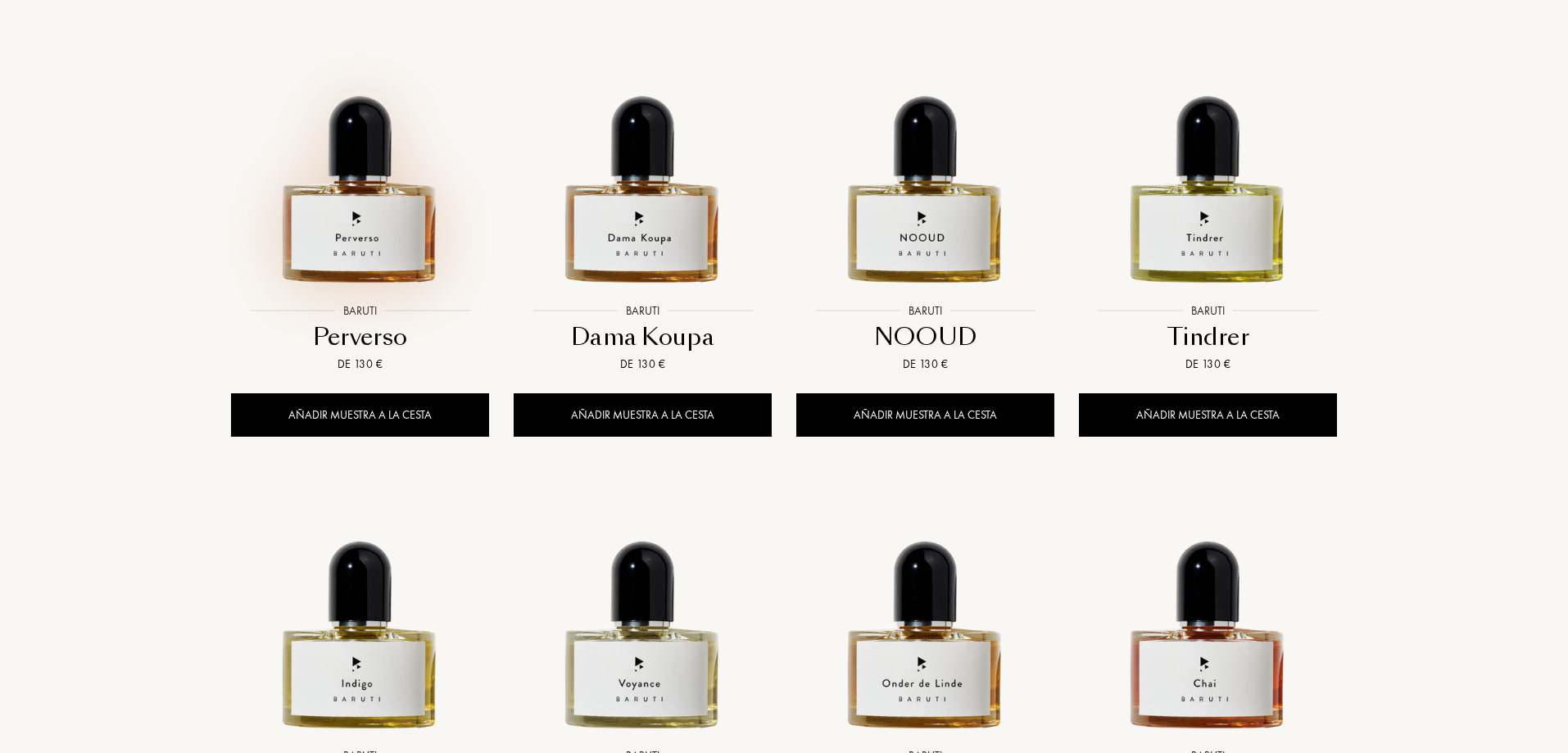
click at [339, 255] on img at bounding box center [360, 165] width 255 height 255
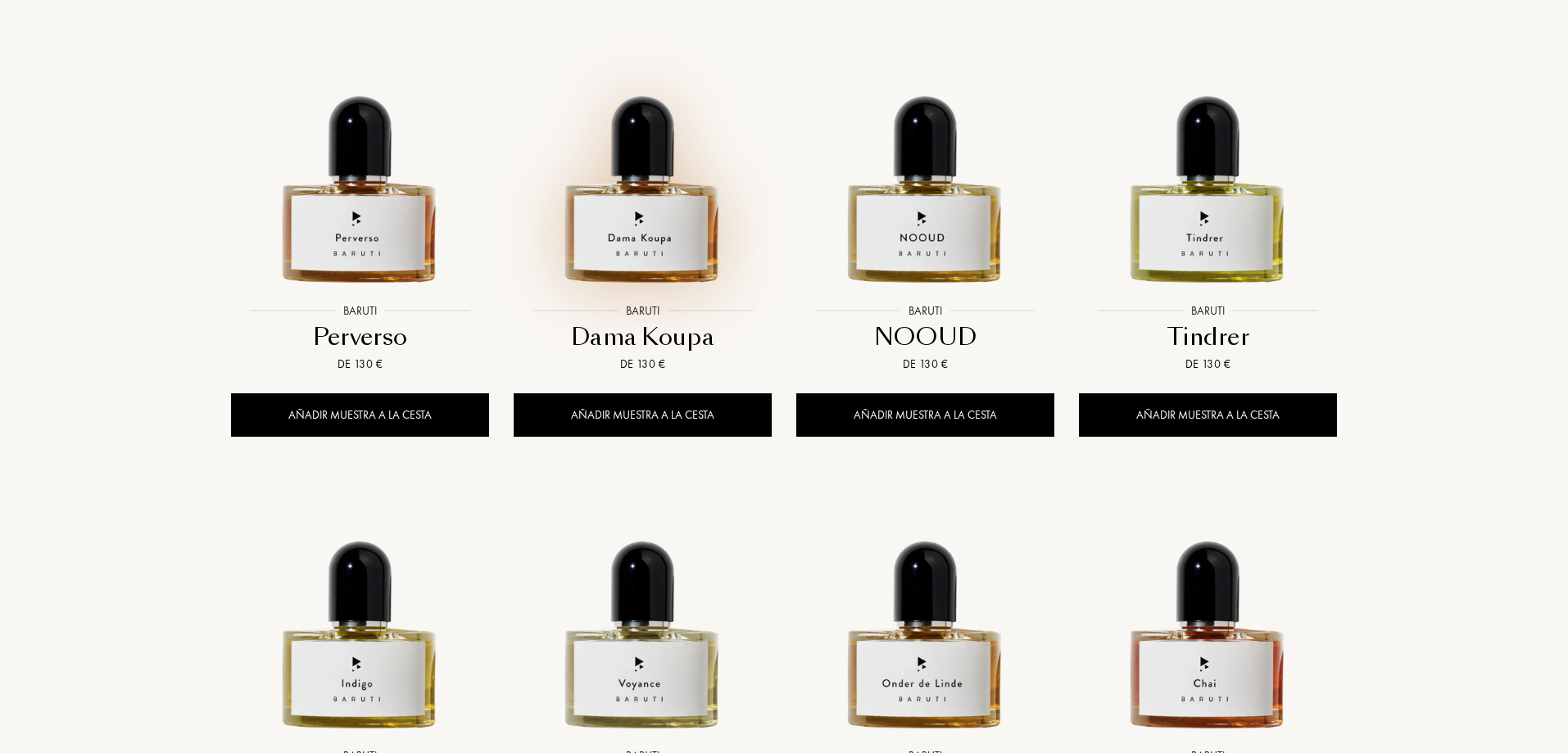
click at [687, 251] on img at bounding box center [643, 165] width 255 height 255
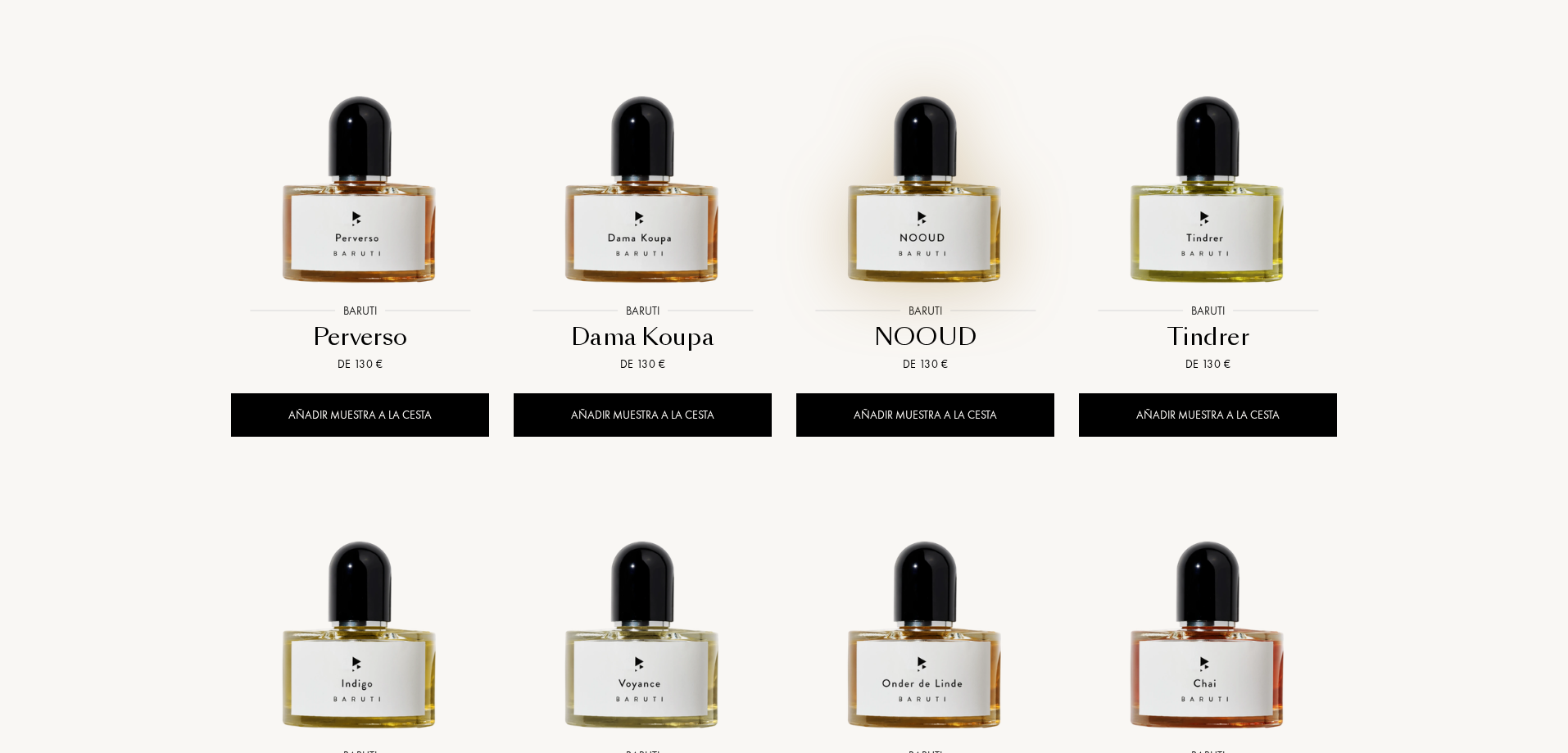
click at [953, 251] on img at bounding box center [925, 165] width 255 height 255
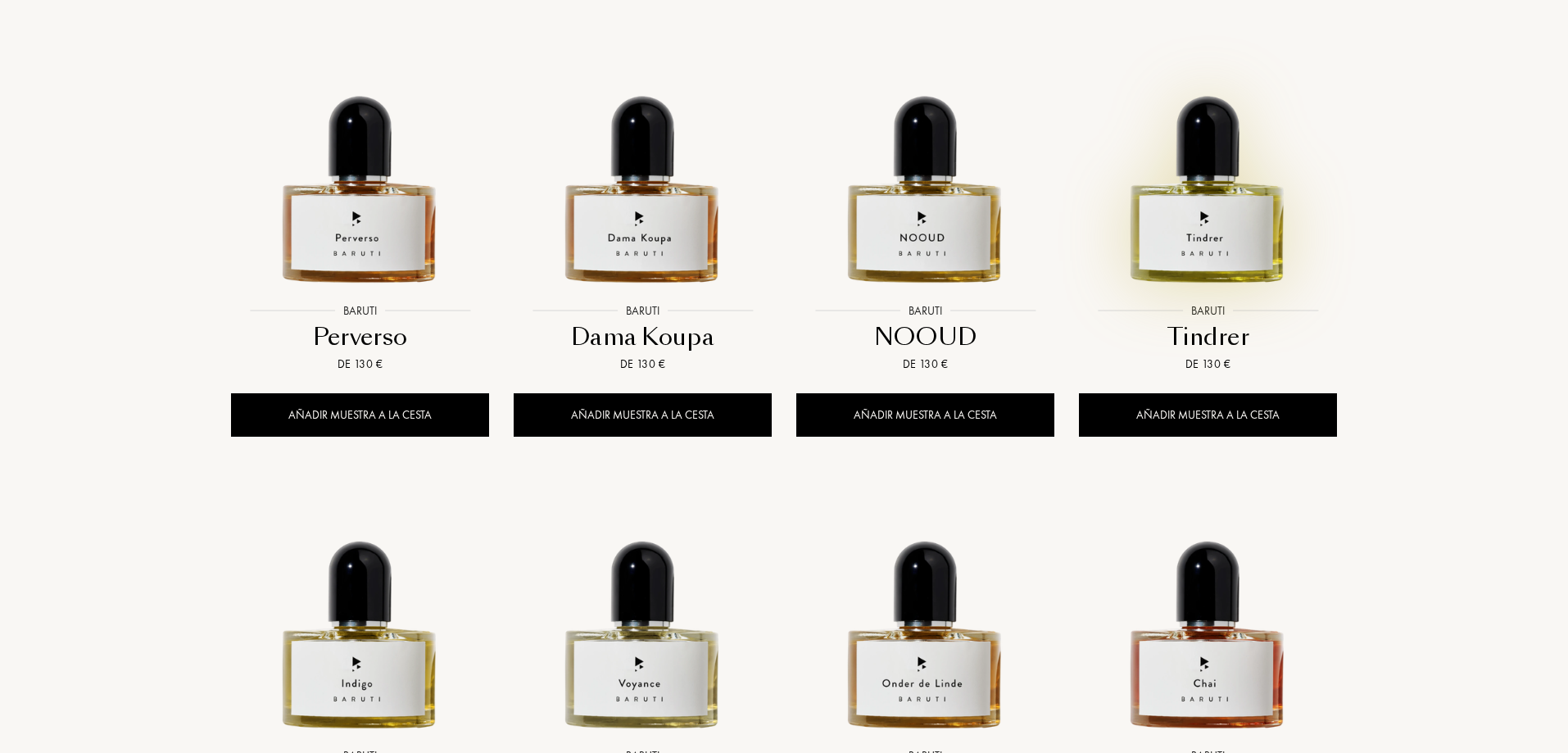
click at [1216, 246] on img at bounding box center [1209, 165] width 255 height 255
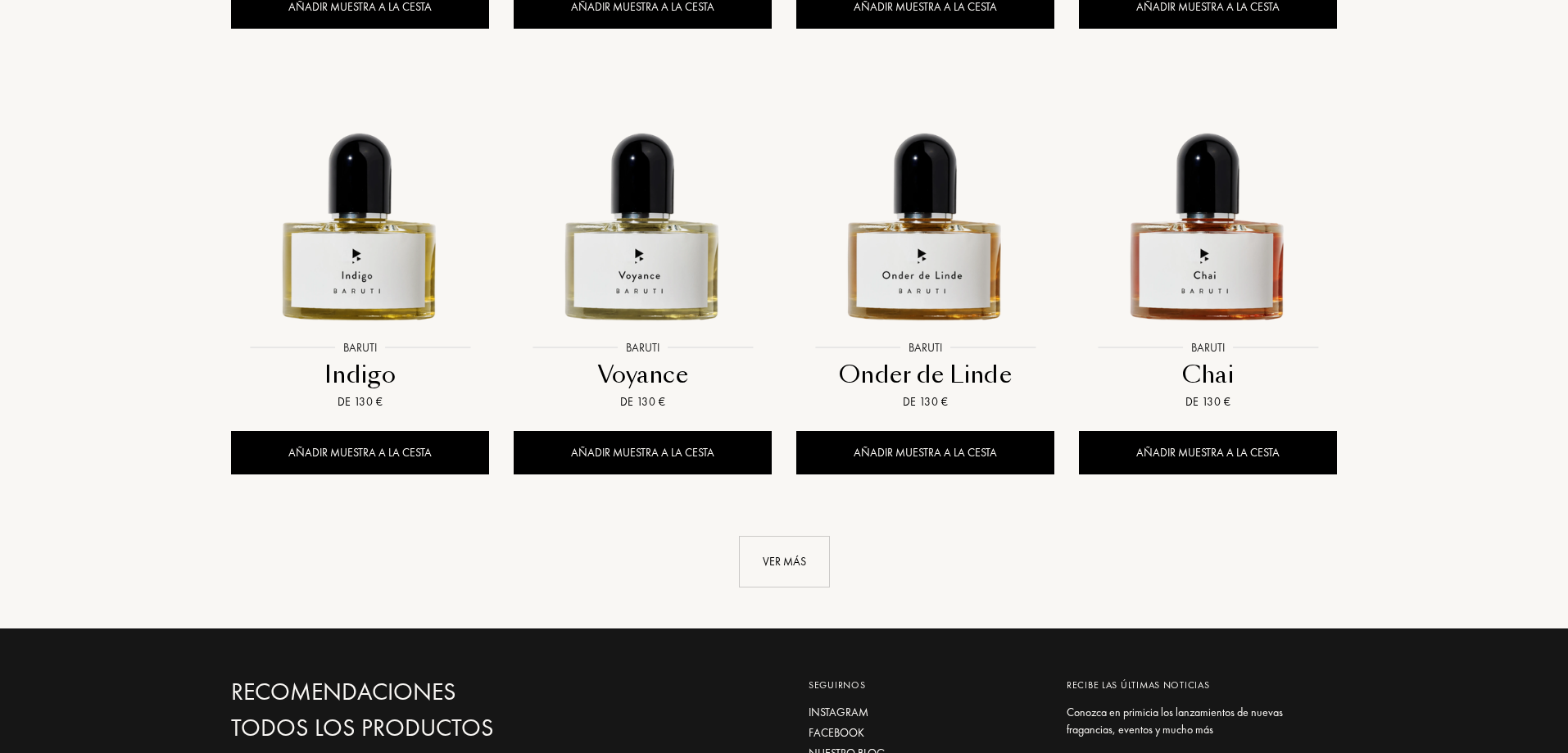
scroll to position [1556, 0]
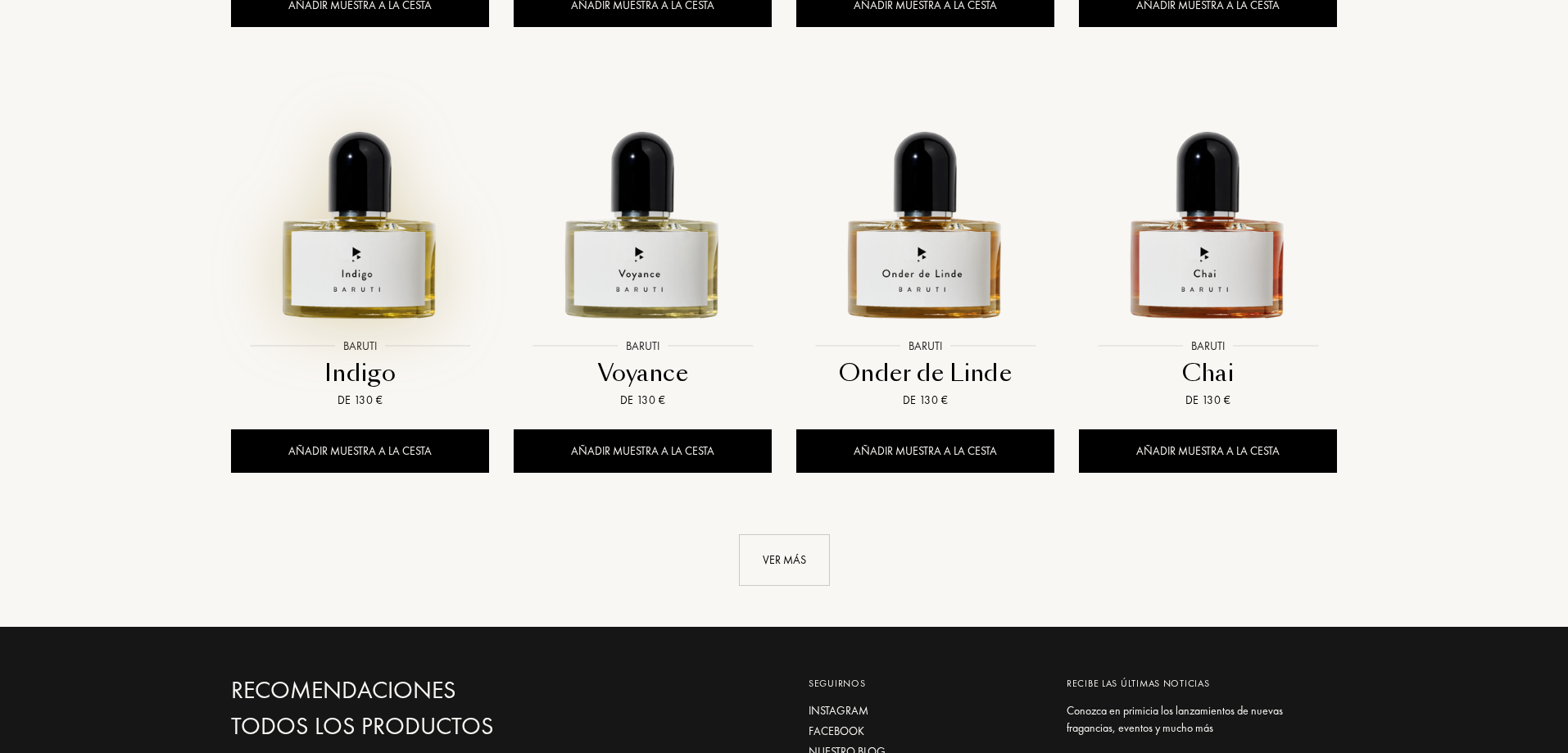
click at [368, 280] on img at bounding box center [360, 202] width 255 height 255
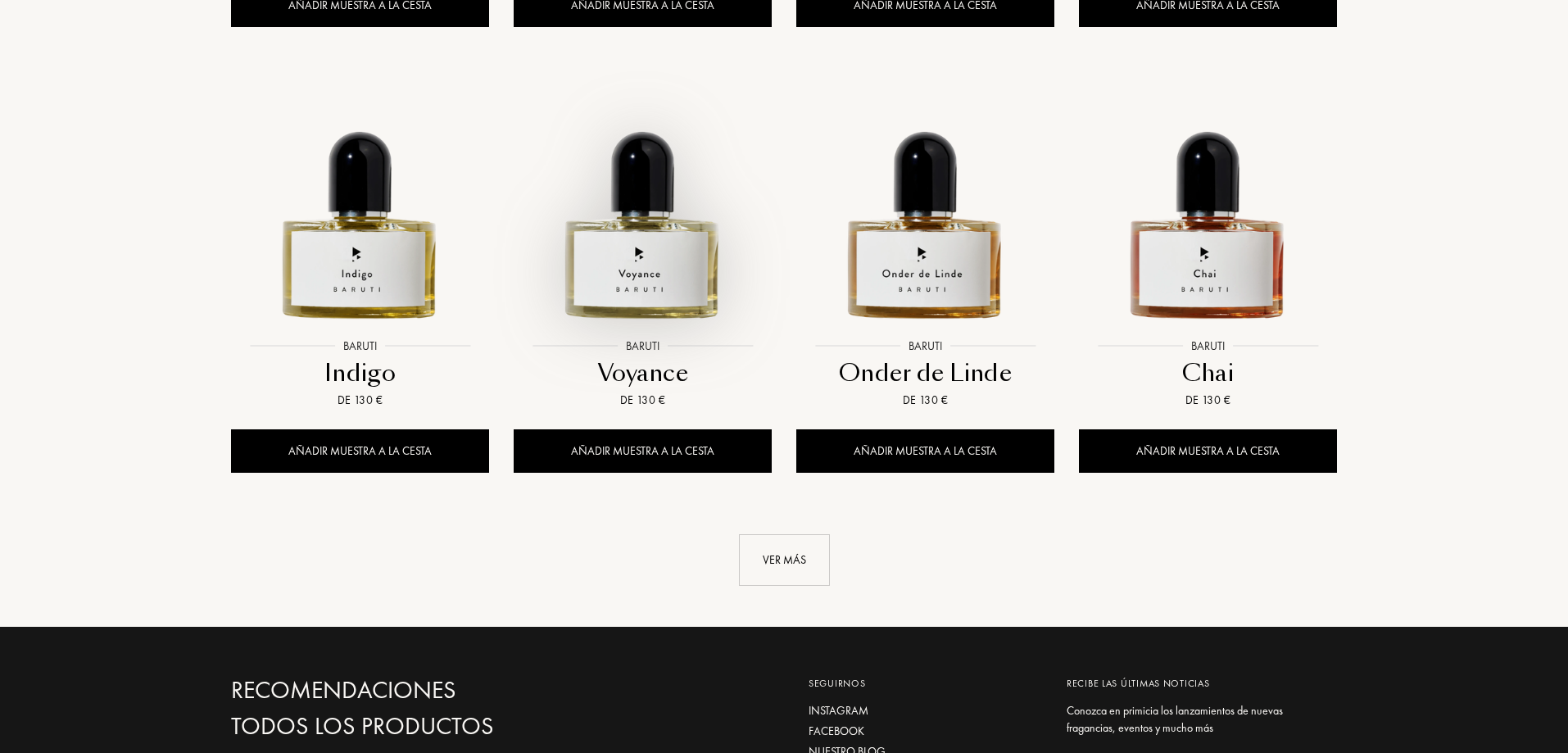
click at [663, 290] on img at bounding box center [643, 202] width 255 height 255
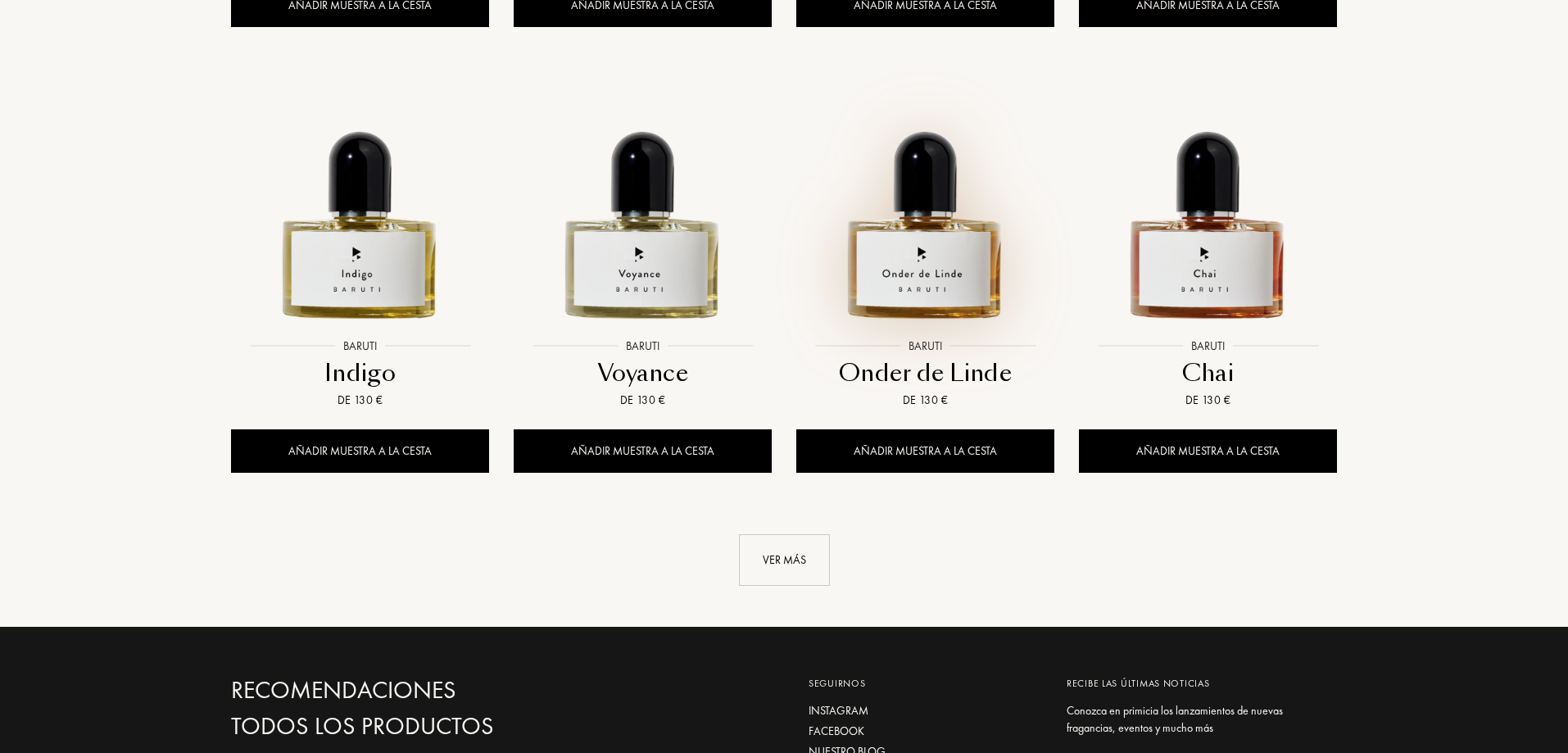
click at [944, 280] on img at bounding box center [925, 202] width 255 height 255
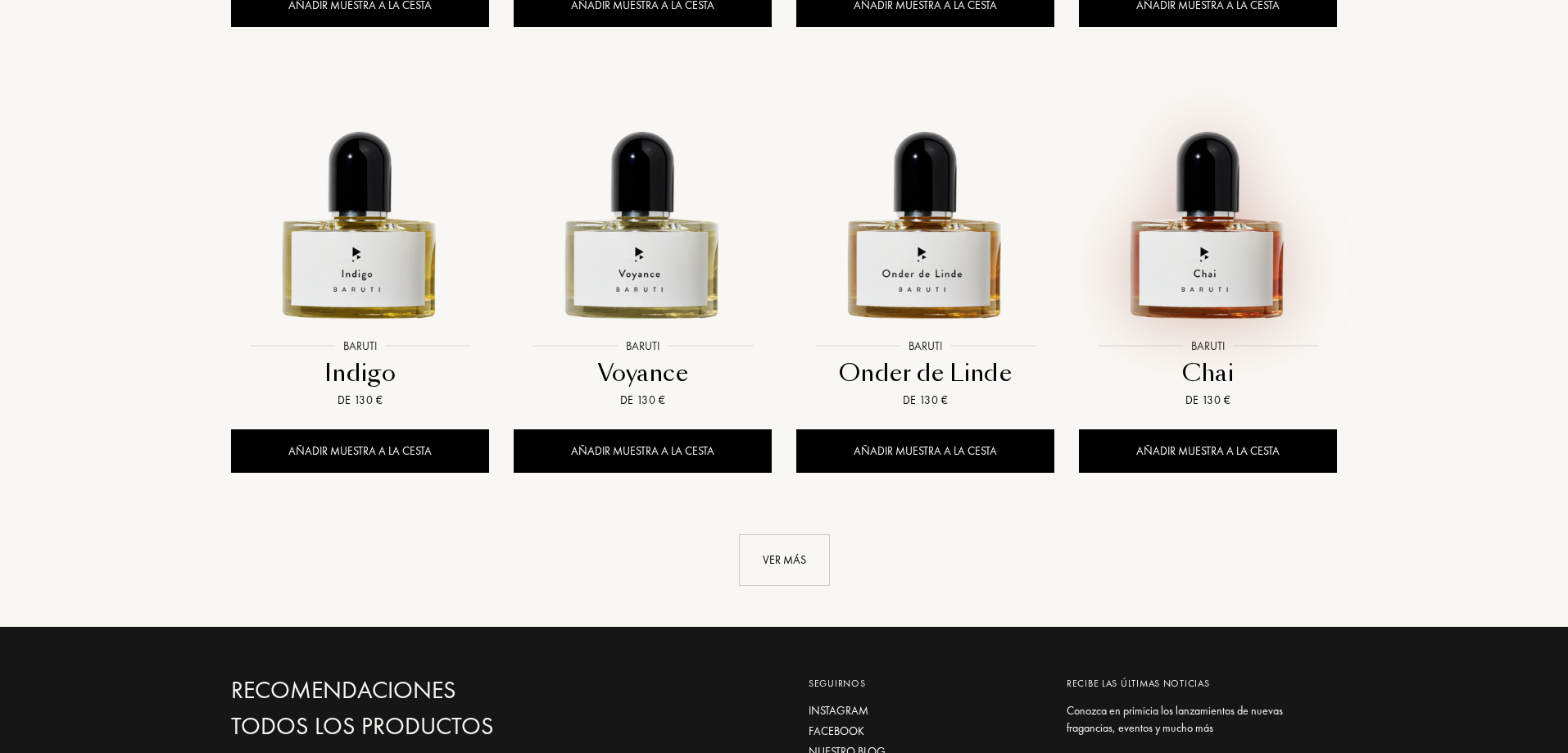
click at [1199, 297] on img at bounding box center [1209, 202] width 255 height 255
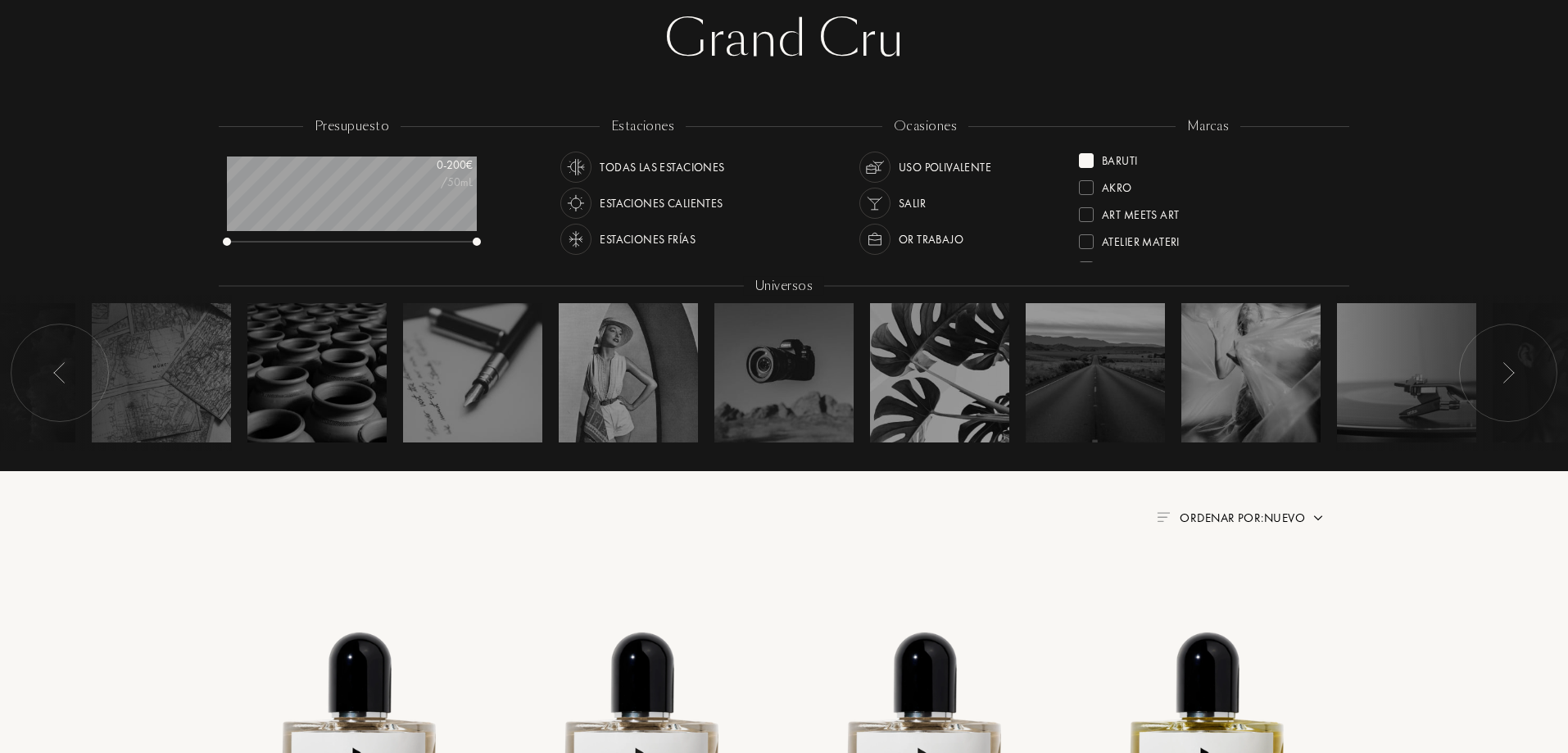
scroll to position [0, 0]
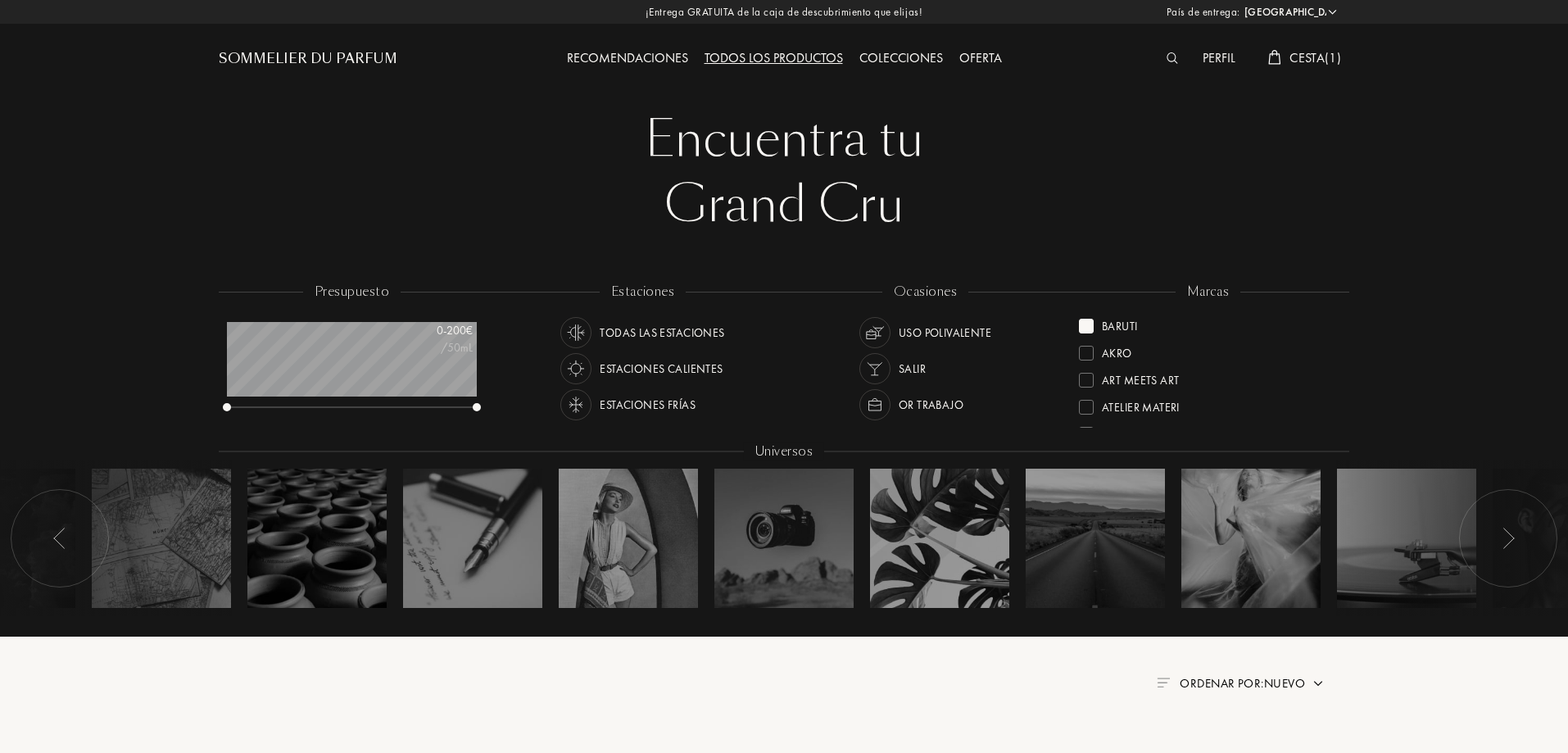
click at [1092, 322] on div at bounding box center [1087, 326] width 15 height 15
click at [1090, 350] on div at bounding box center [1087, 353] width 15 height 15
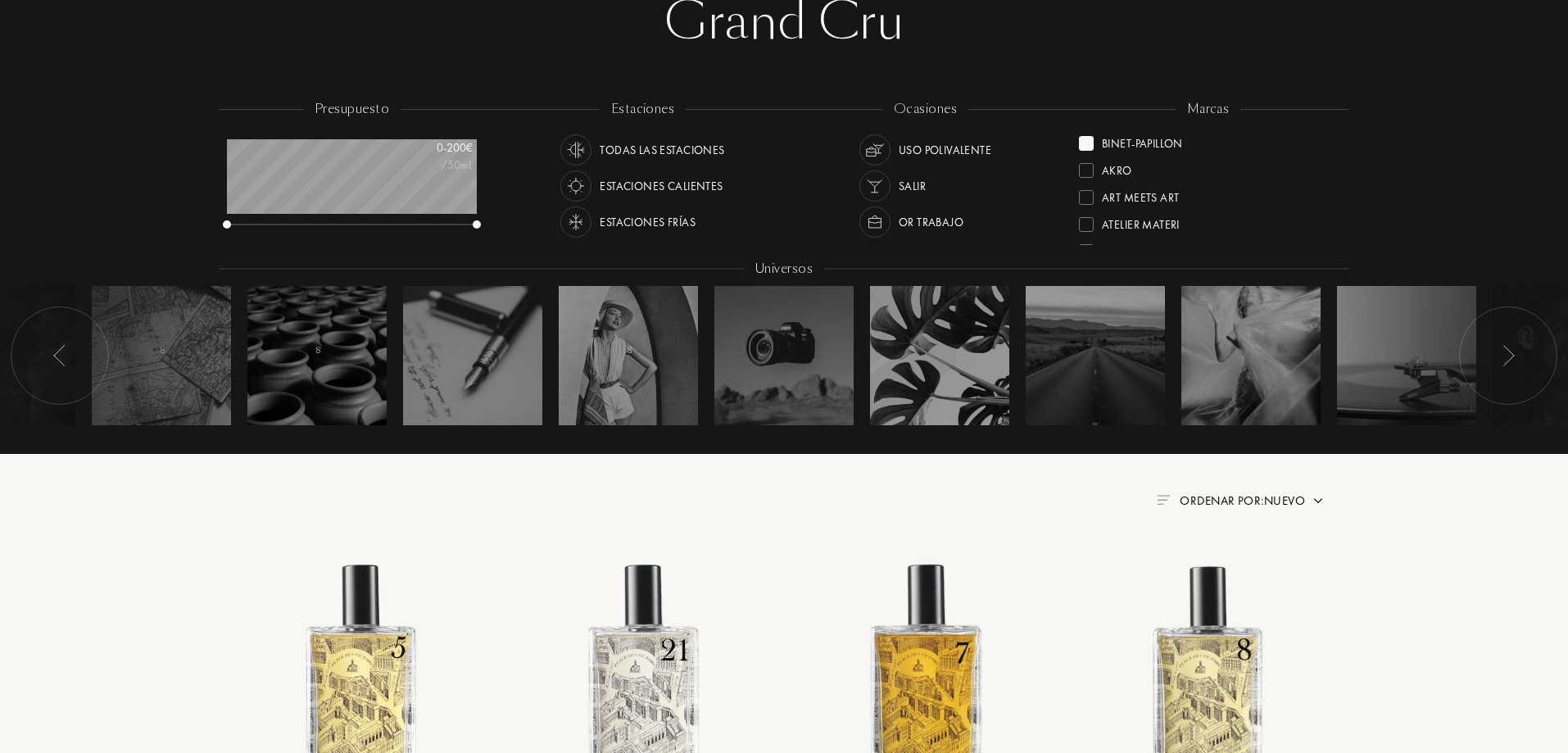
scroll to position [573, 0]
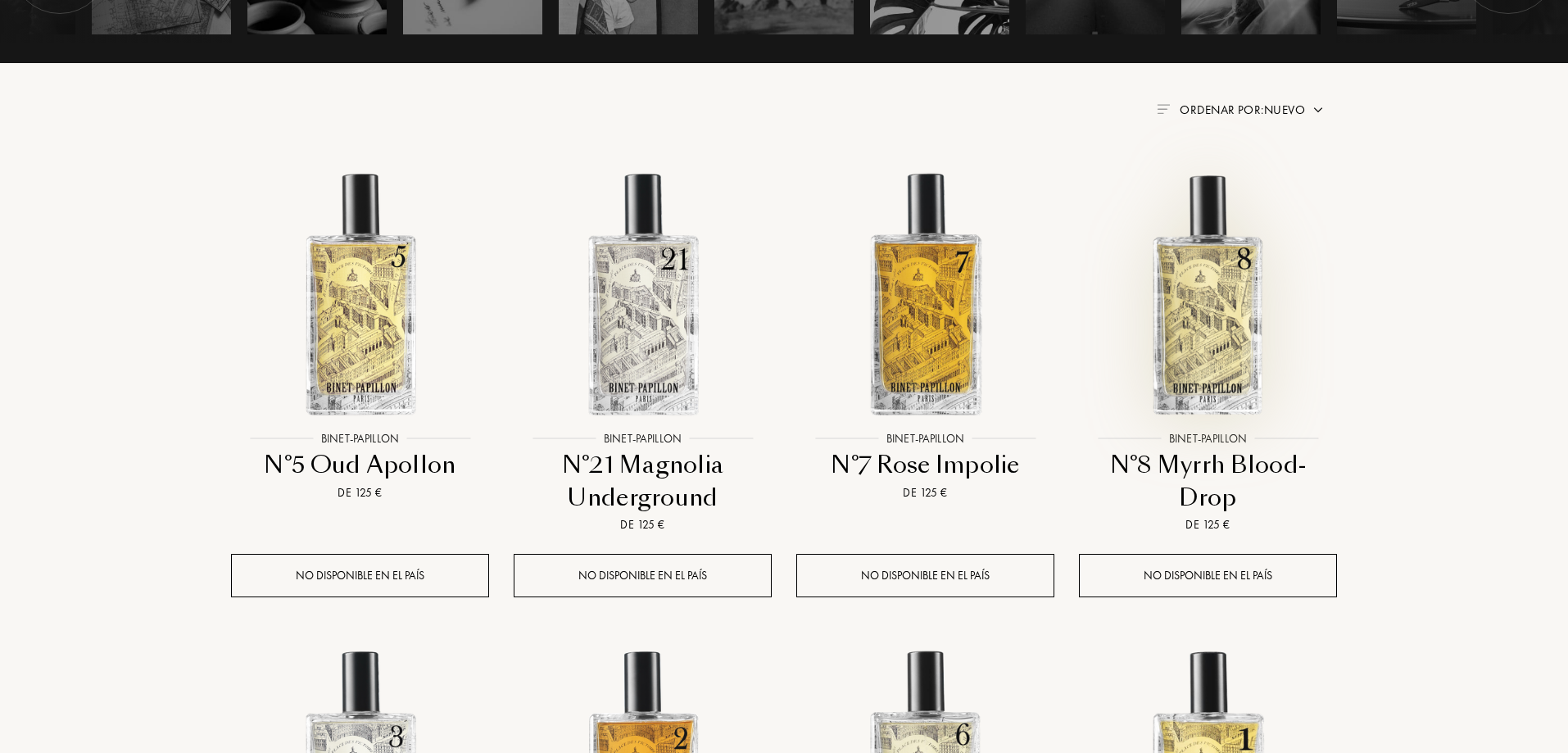
click at [1229, 353] on img at bounding box center [1209, 294] width 255 height 255
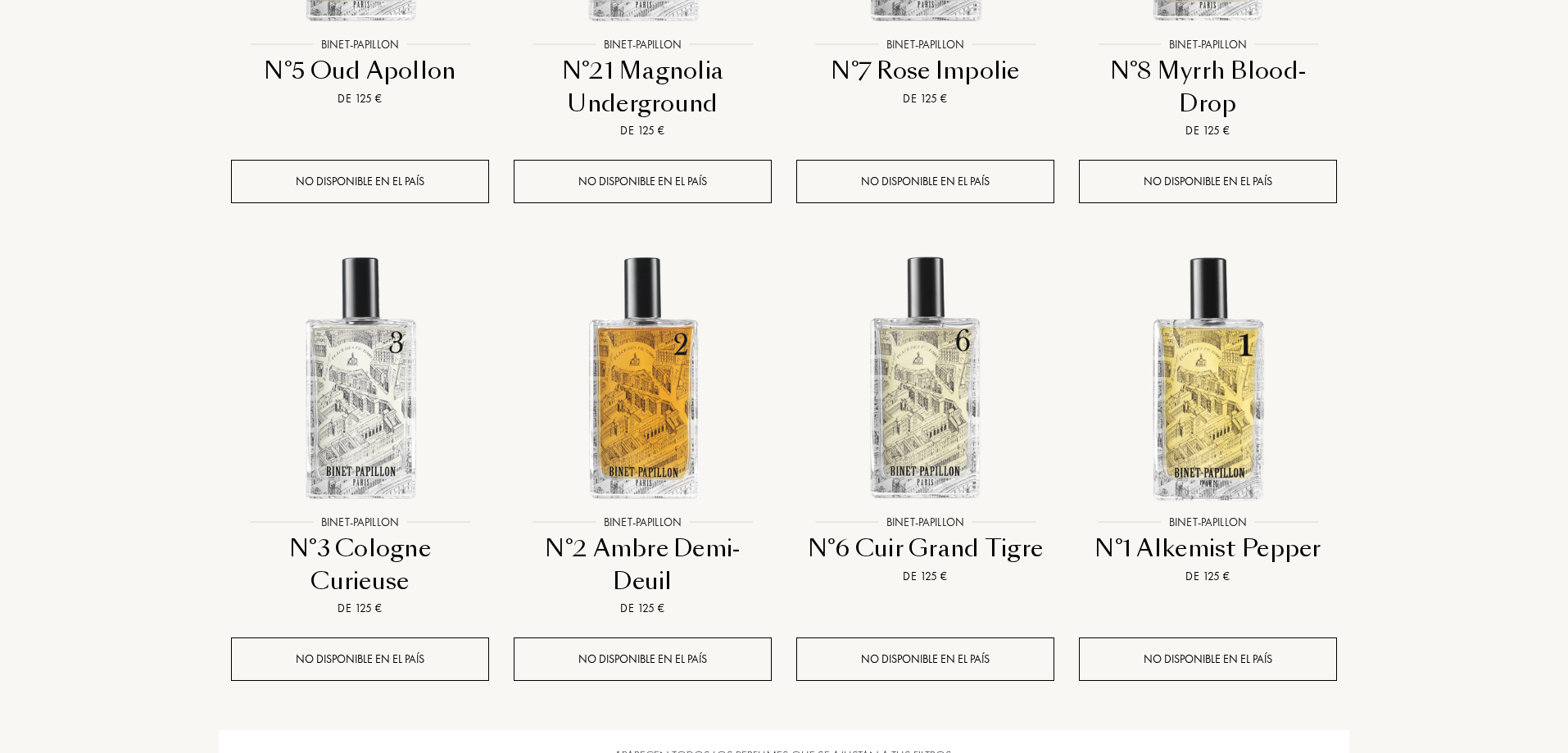
scroll to position [983, 0]
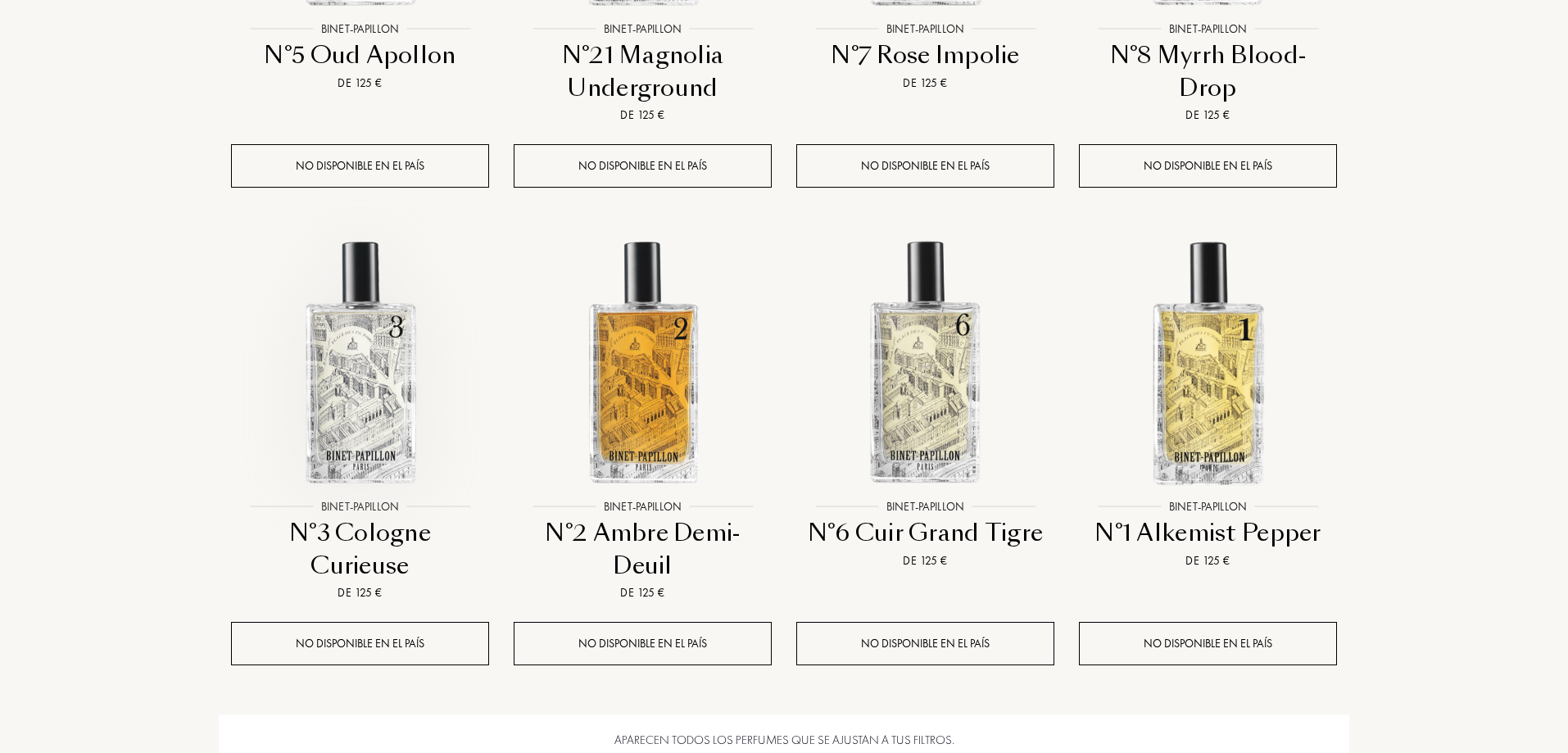
click at [360, 437] on img at bounding box center [360, 361] width 255 height 255
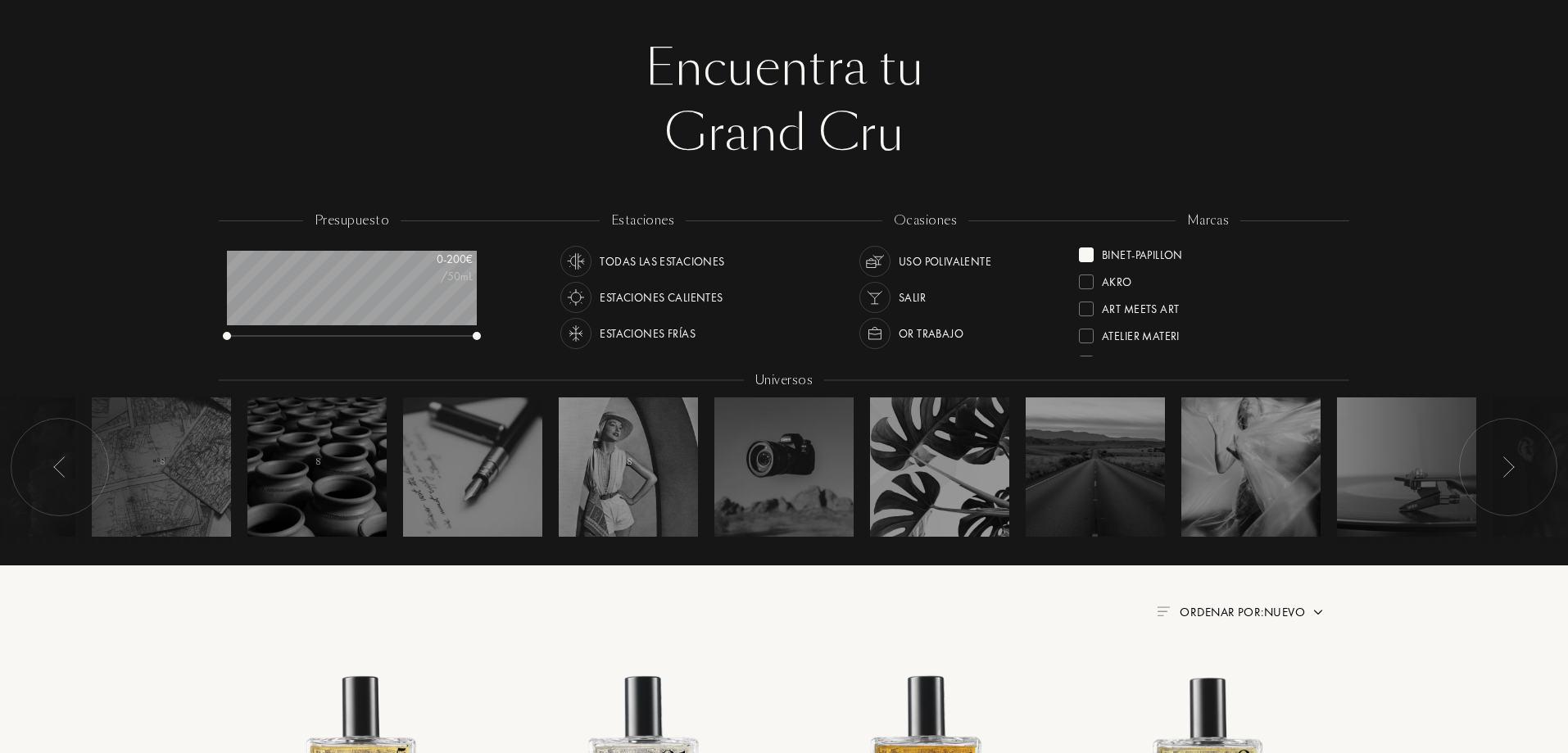
scroll to position [0, 0]
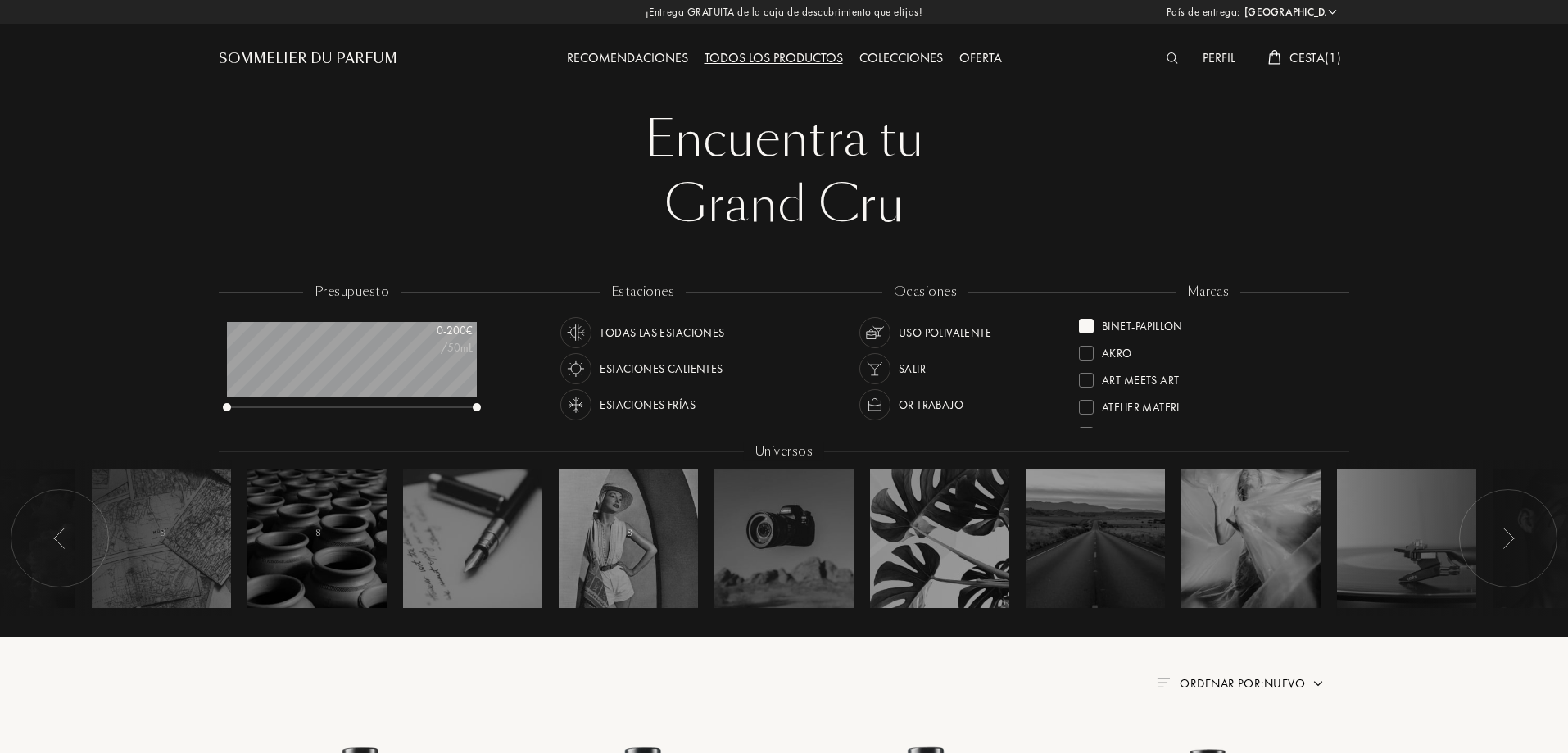
click at [1077, 322] on div "marcas Binet-Papillon Akro Art Meets Art Atelier Materi Baruti Cépages Parfums …" at bounding box center [1208, 356] width 282 height 147
click at [1083, 322] on div at bounding box center [1087, 326] width 15 height 15
click at [1084, 376] on div at bounding box center [1087, 379] width 15 height 15
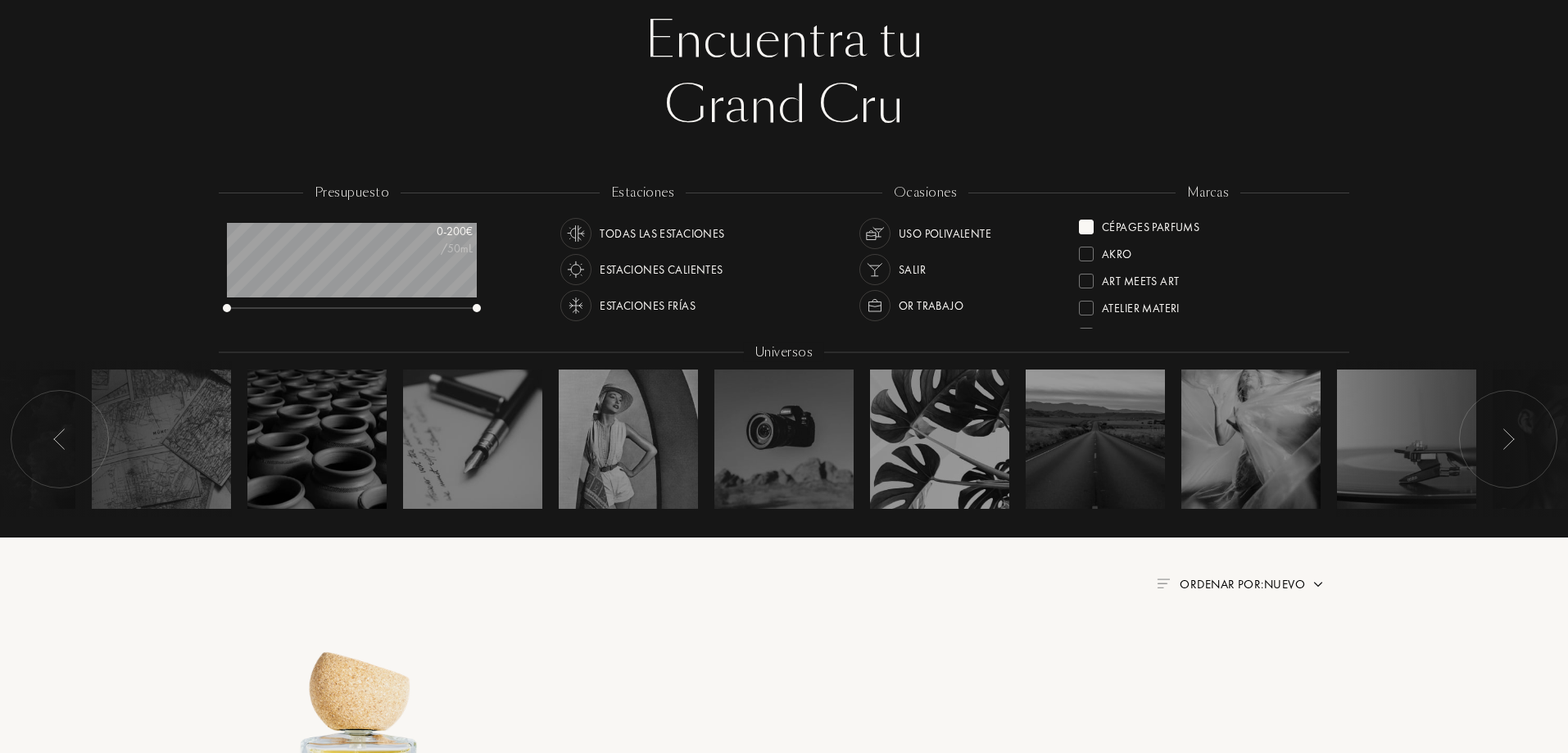
scroll to position [82, 0]
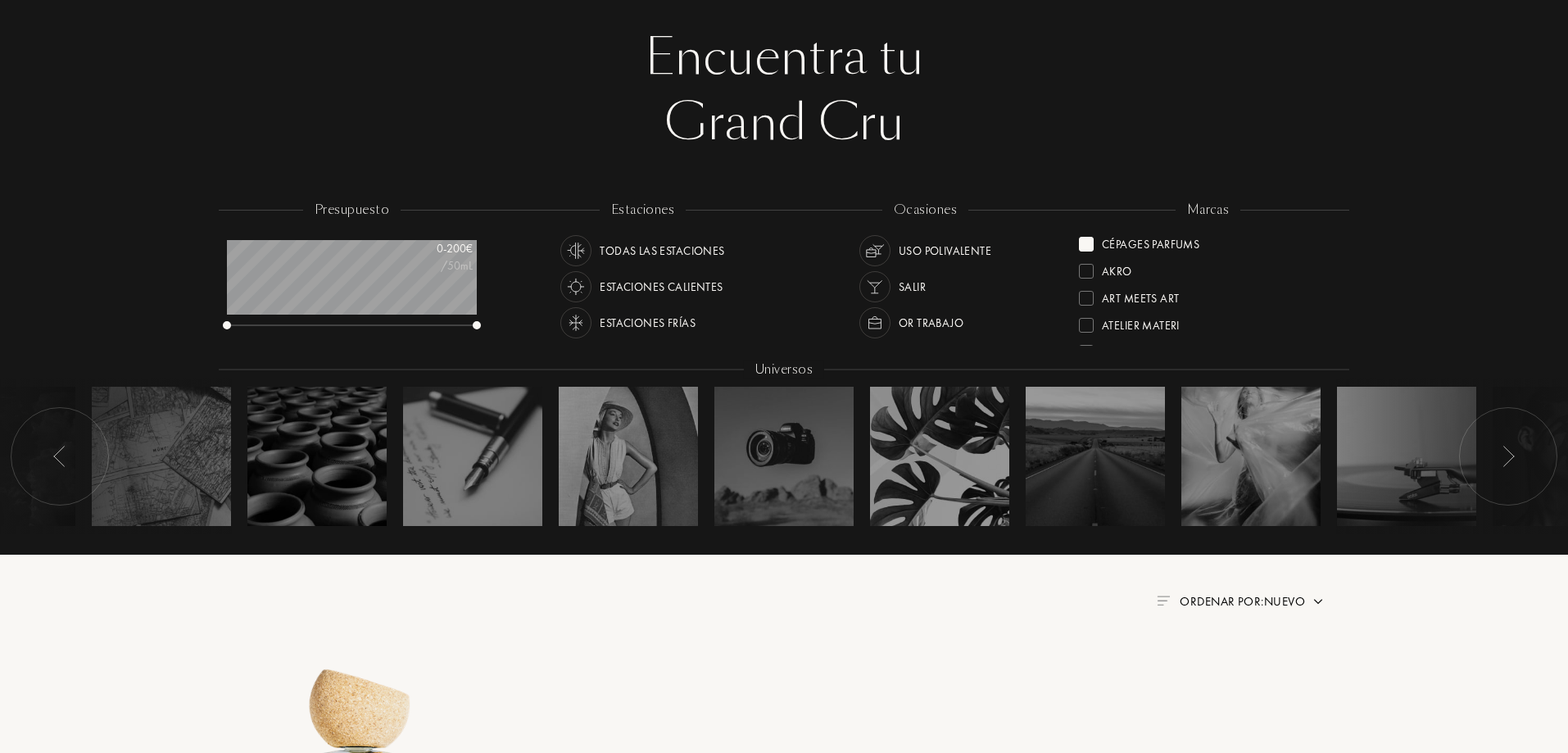
click at [1088, 242] on div at bounding box center [1087, 244] width 15 height 15
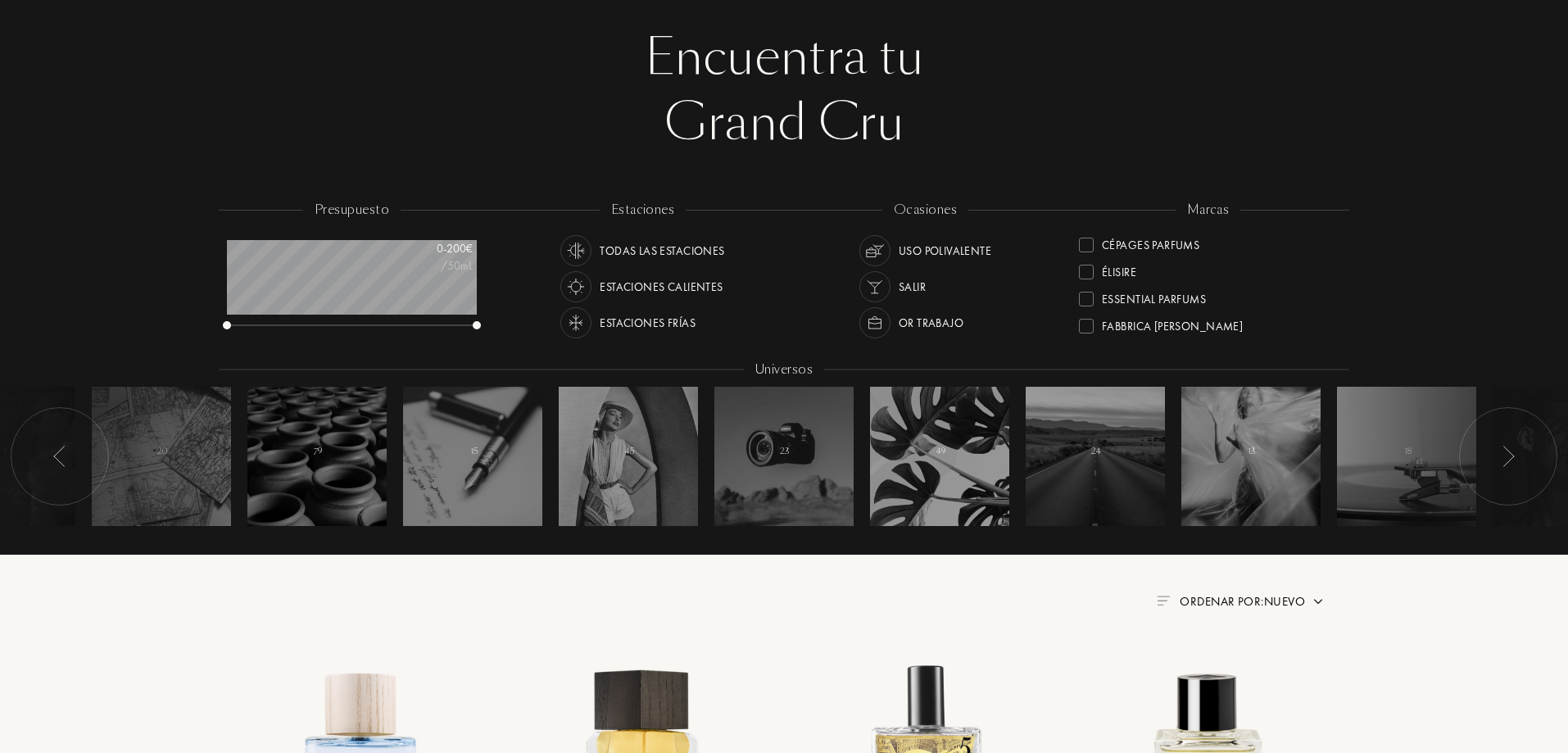
scroll to position [164, 0]
click at [1083, 265] on div at bounding box center [1087, 270] width 15 height 15
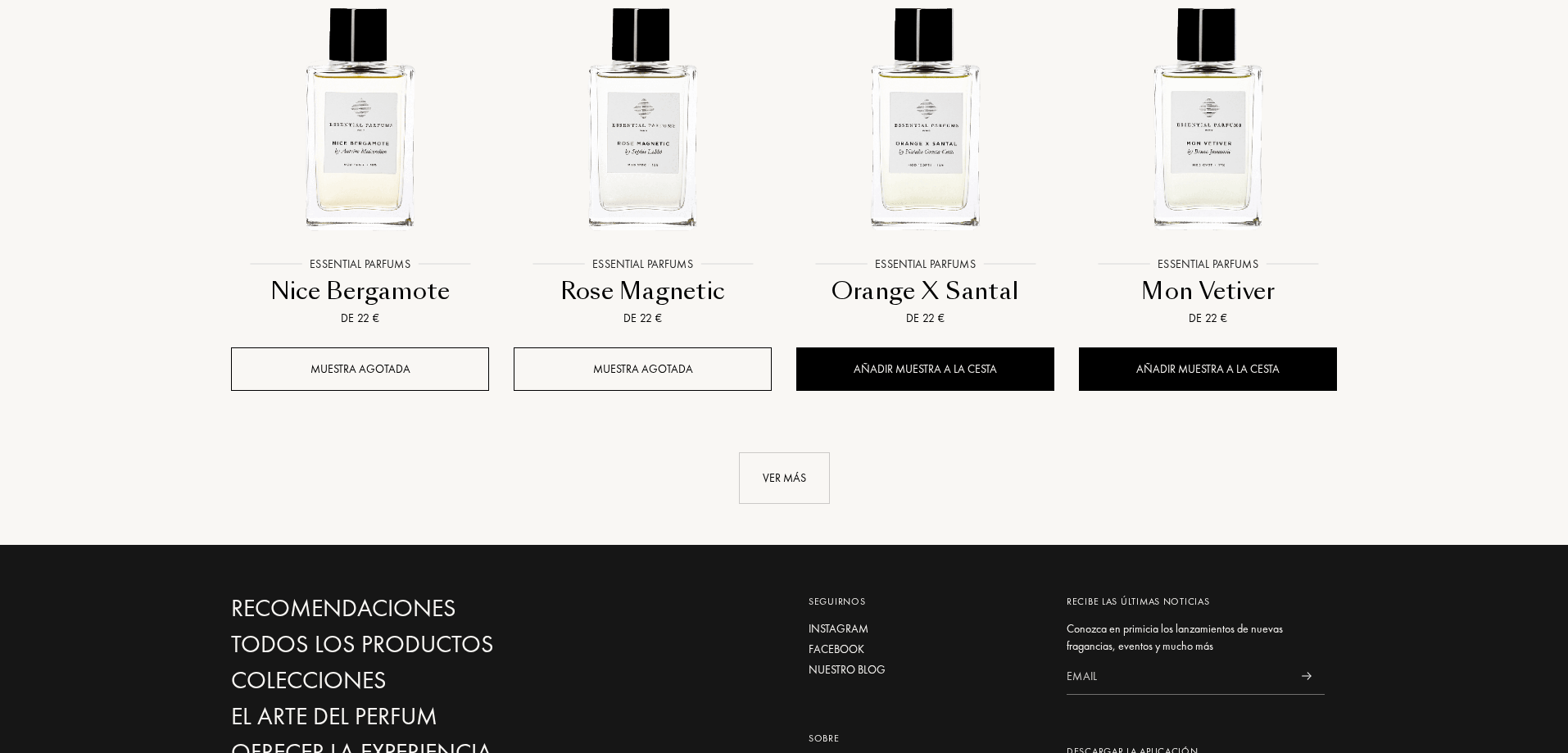
scroll to position [1393, 0]
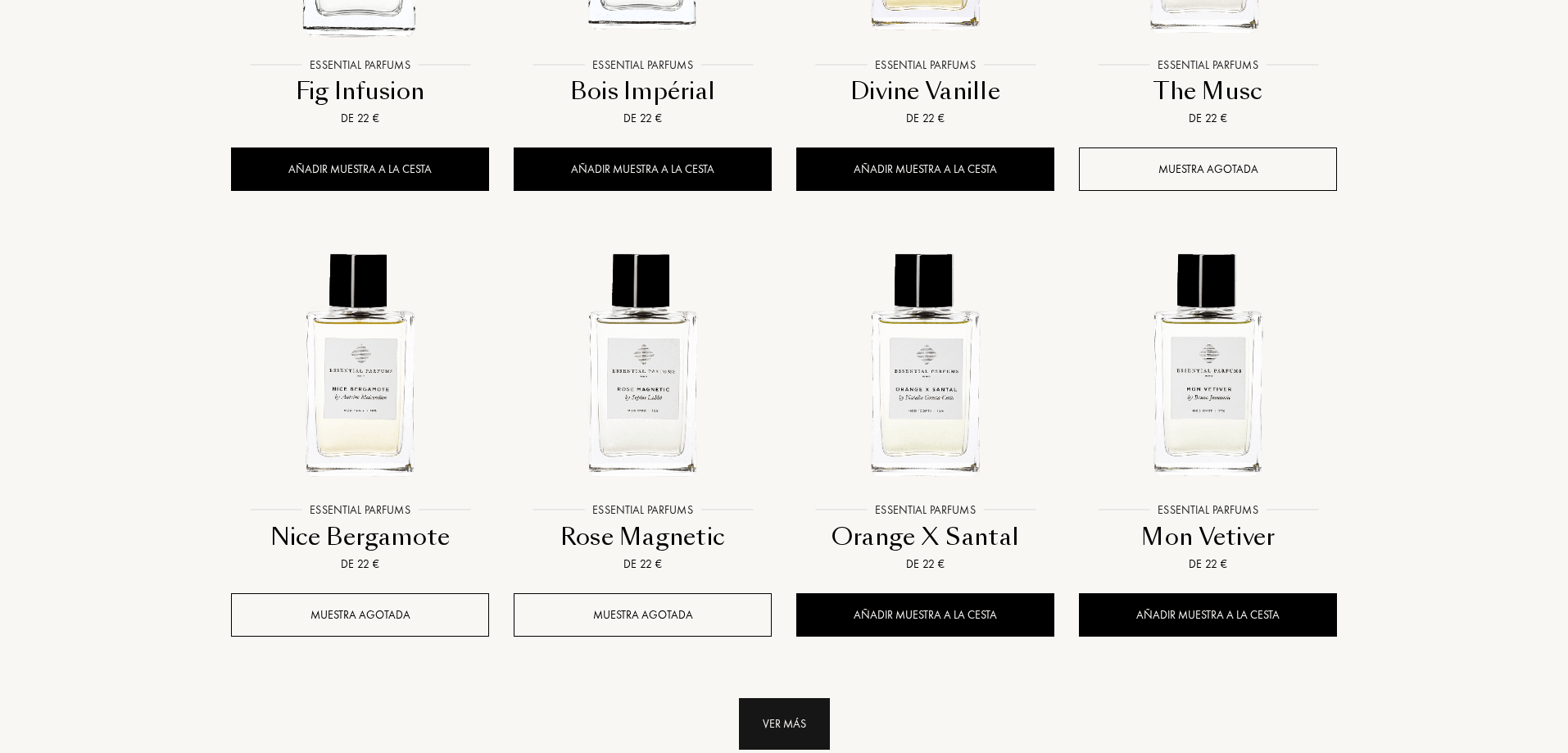
click at [810, 719] on div "Ver más" at bounding box center [784, 724] width 91 height 51
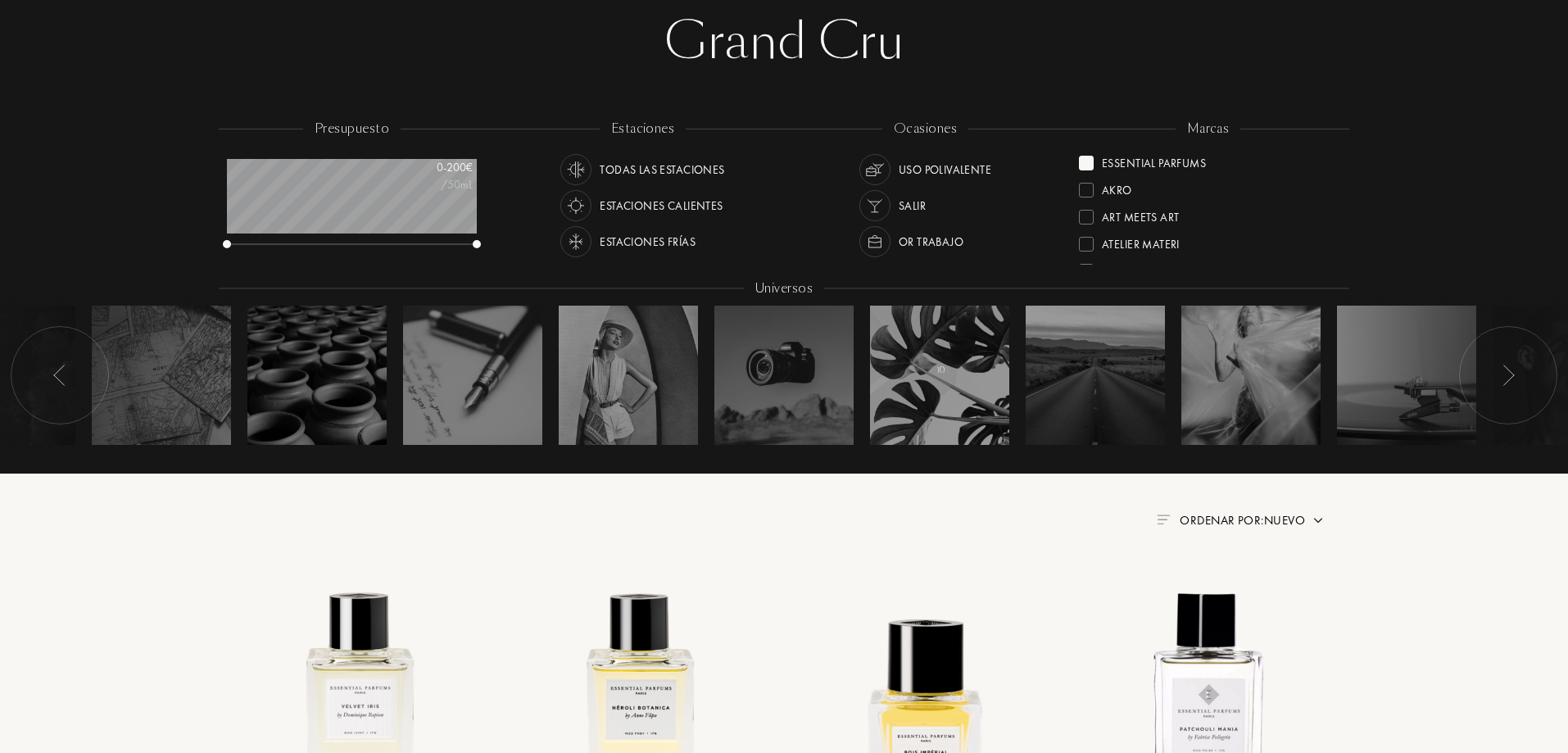
scroll to position [0, 0]
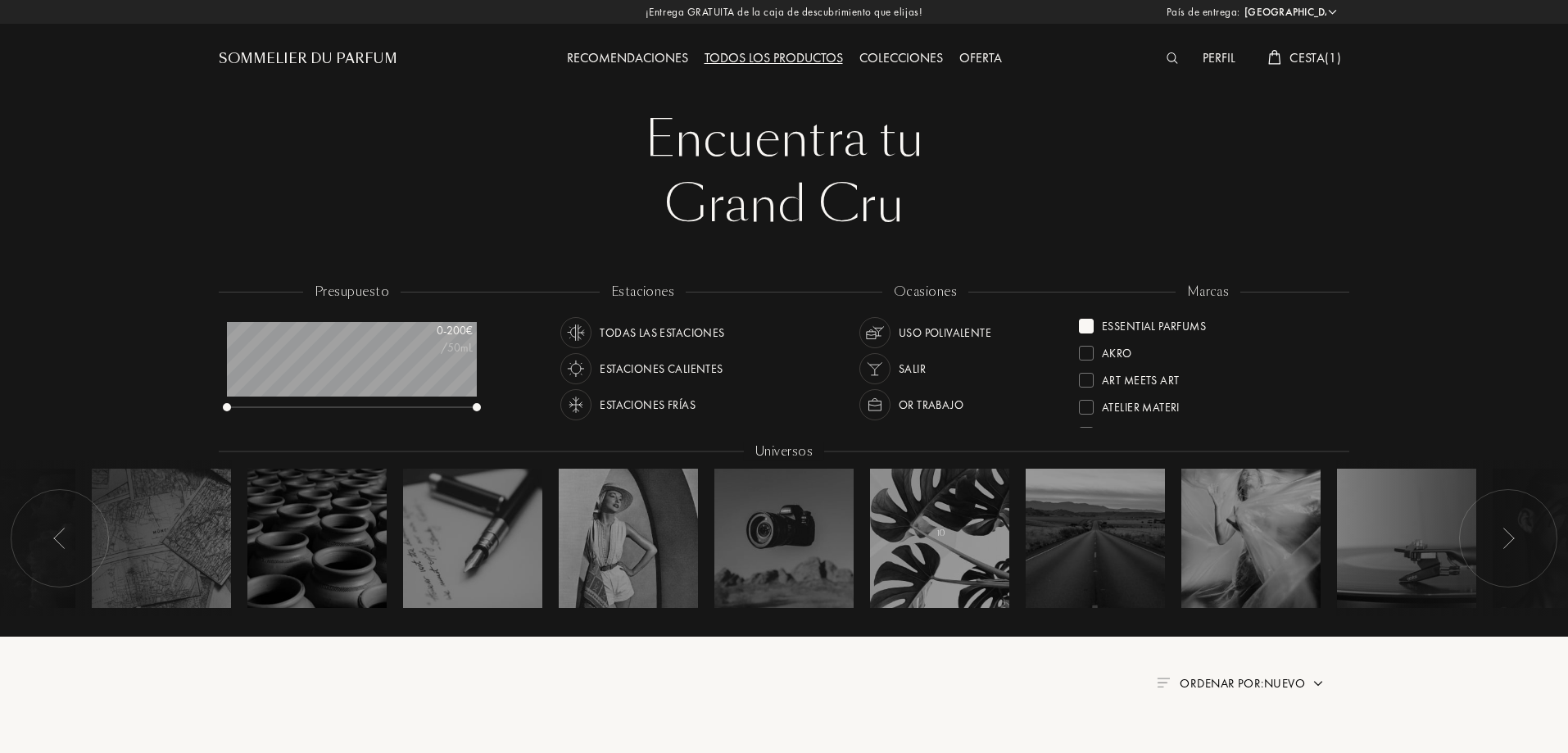
click at [1088, 323] on div at bounding box center [1087, 326] width 15 height 15
click at [1095, 377] on div "Fabbrica Della Musa" at bounding box center [1161, 375] width 164 height 22
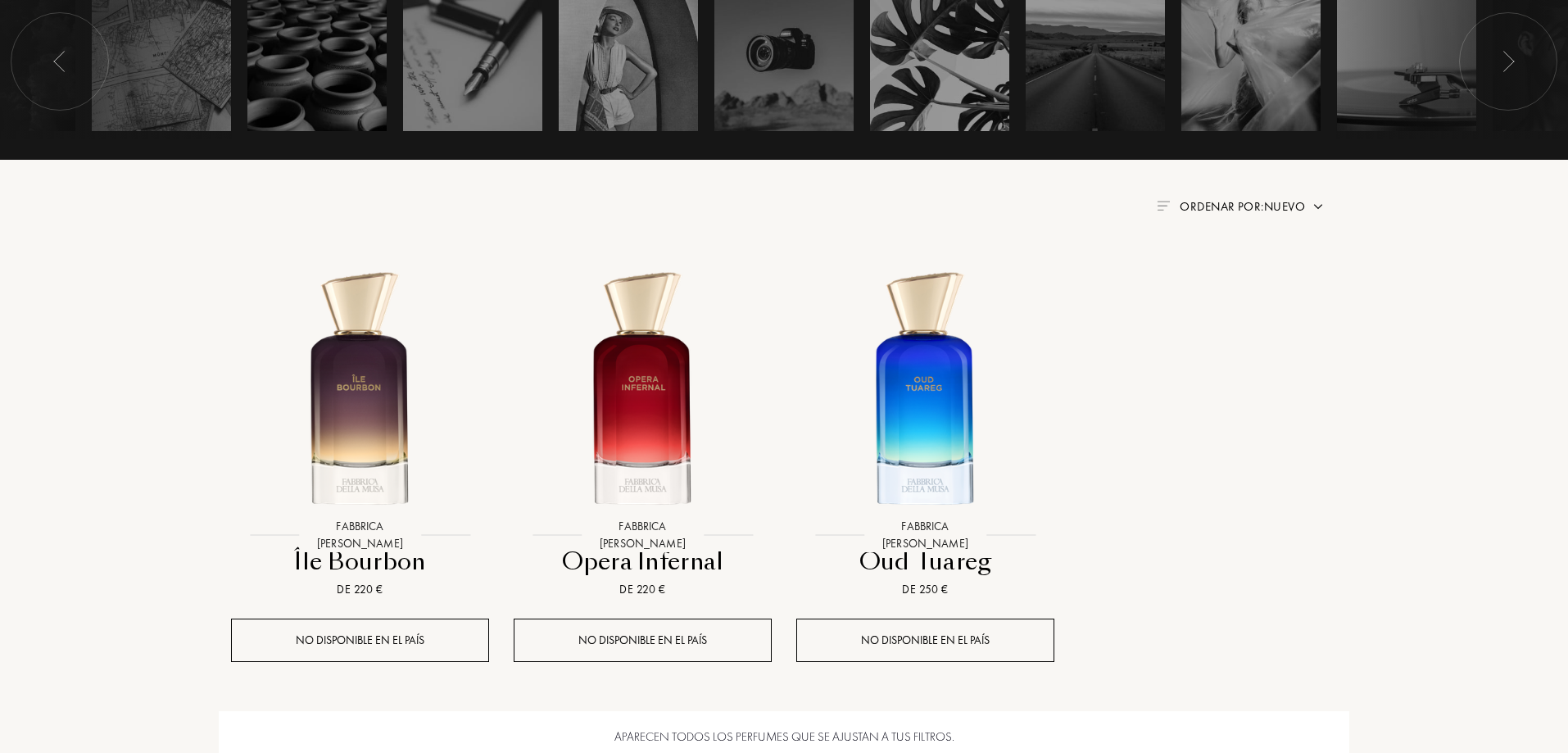
scroll to position [573, 0]
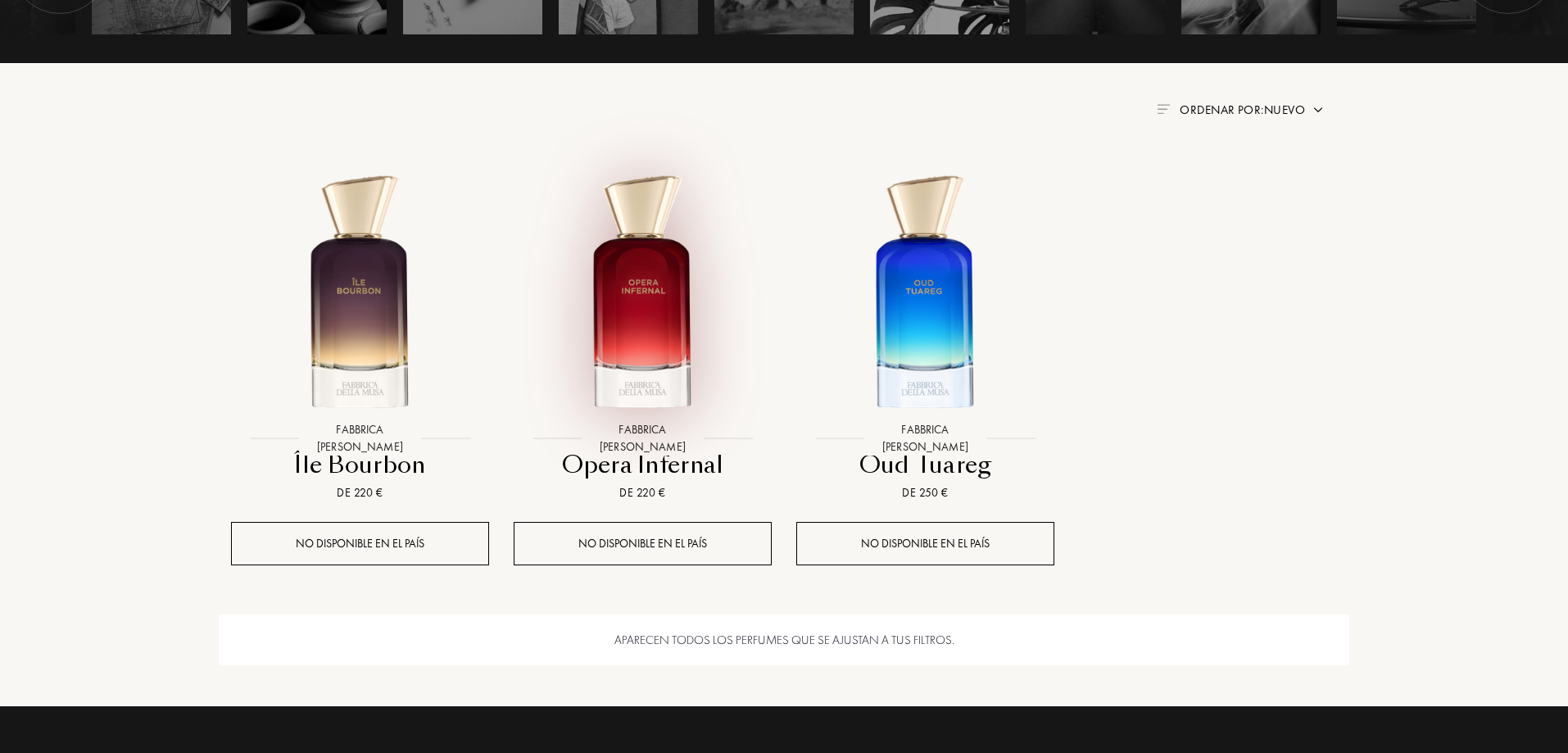
click at [651, 366] on img at bounding box center [643, 294] width 255 height 255
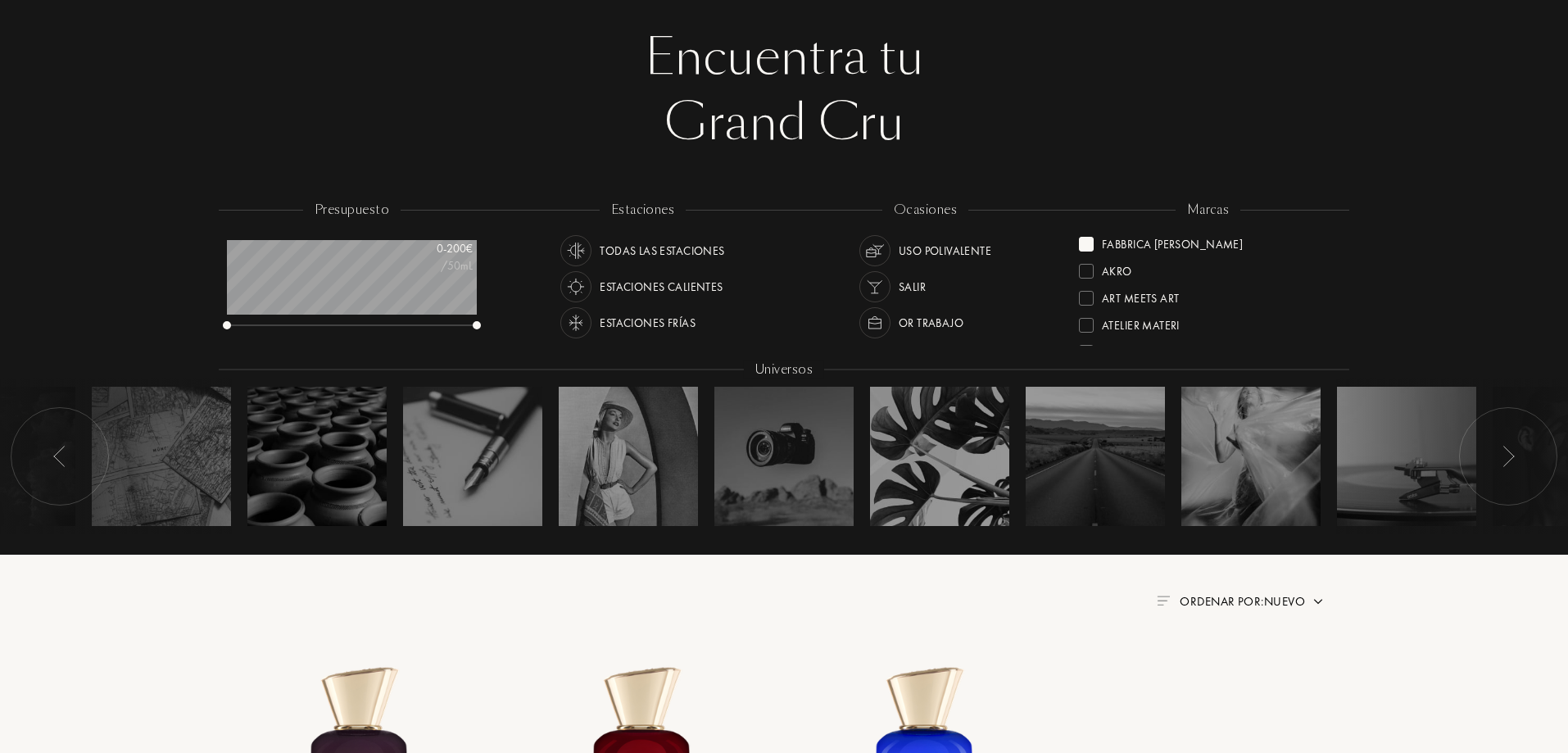
scroll to position [0, 0]
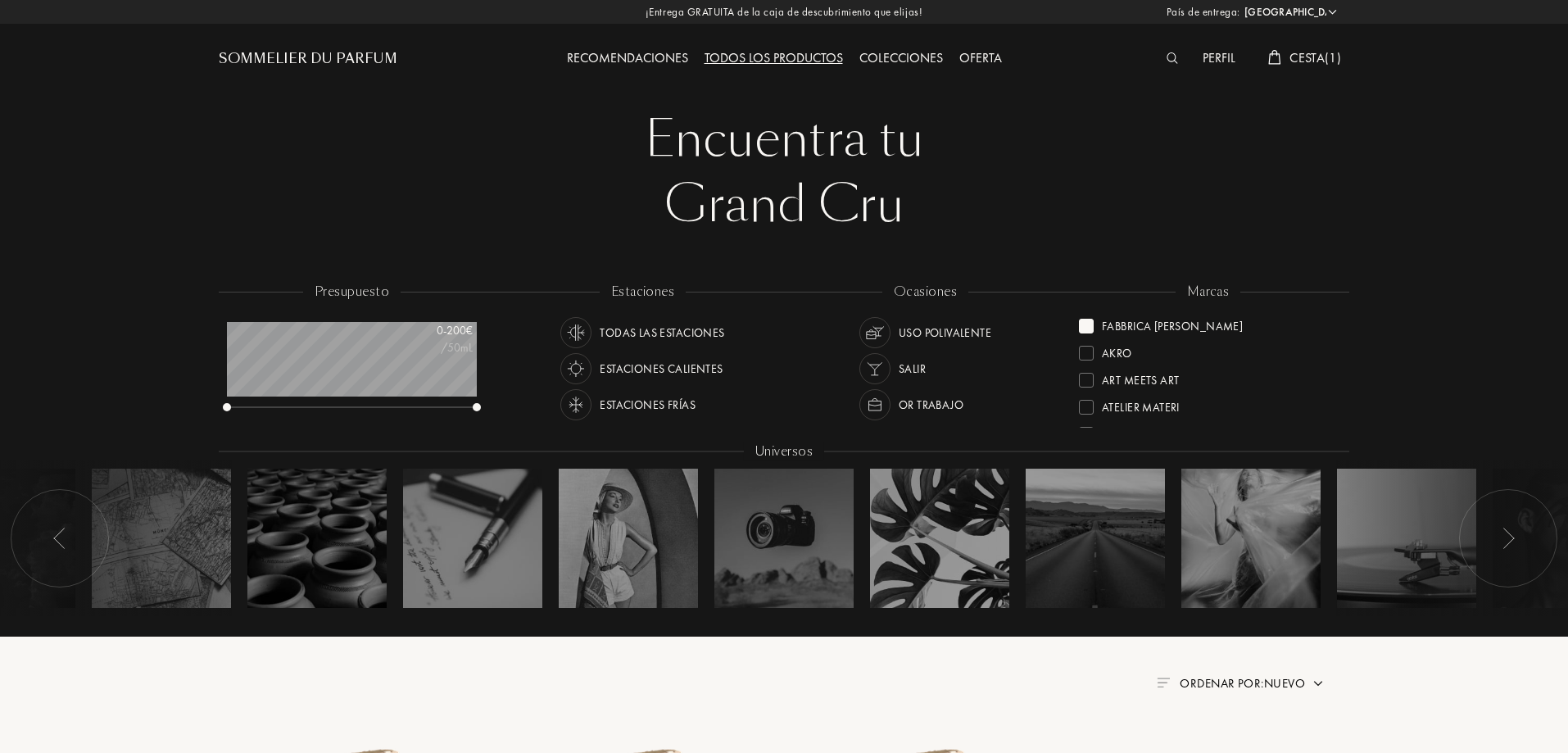
click at [1080, 322] on div at bounding box center [1087, 326] width 15 height 15
click at [1094, 402] on div "Frassai" at bounding box center [1112, 402] width 65 height 22
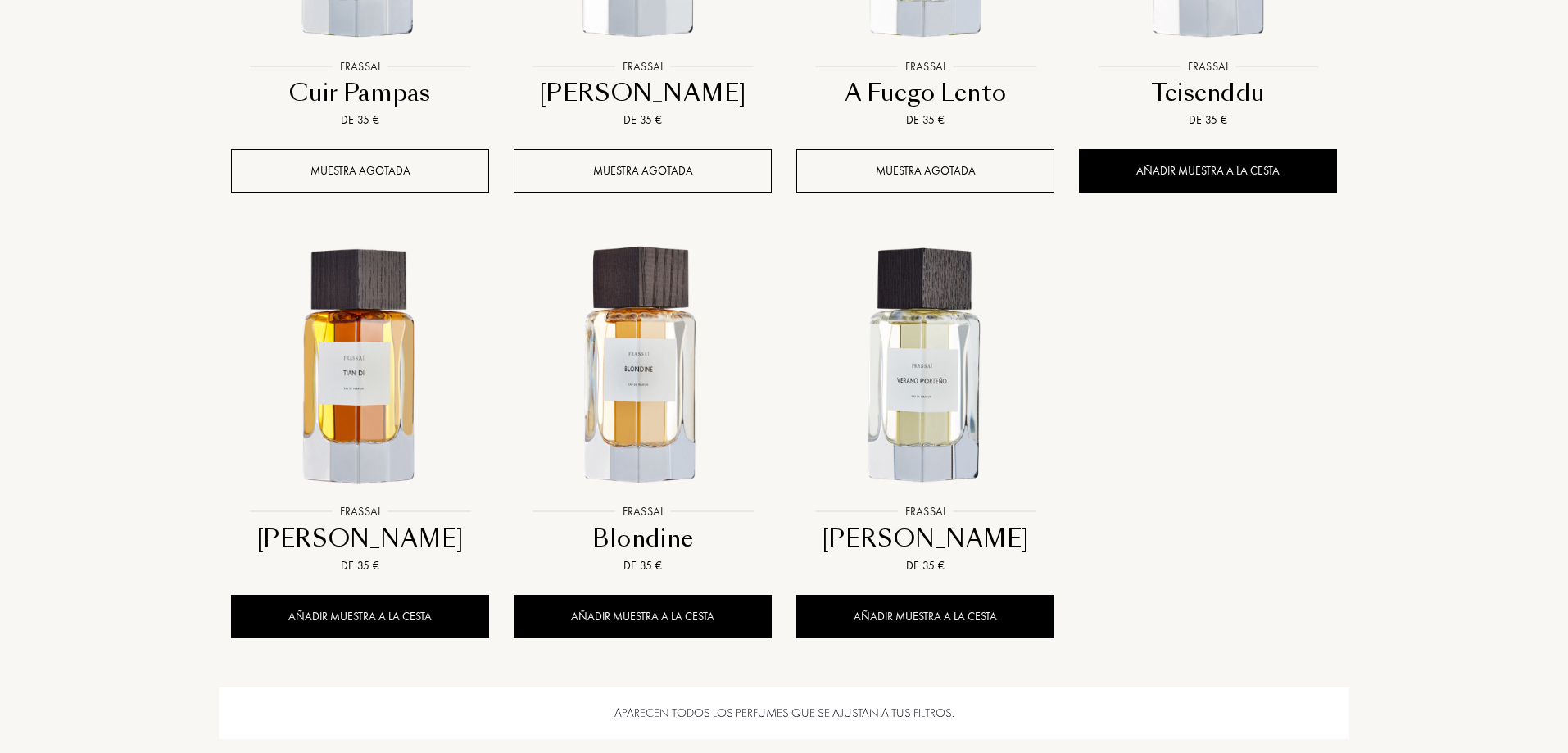
scroll to position [1393, 0]
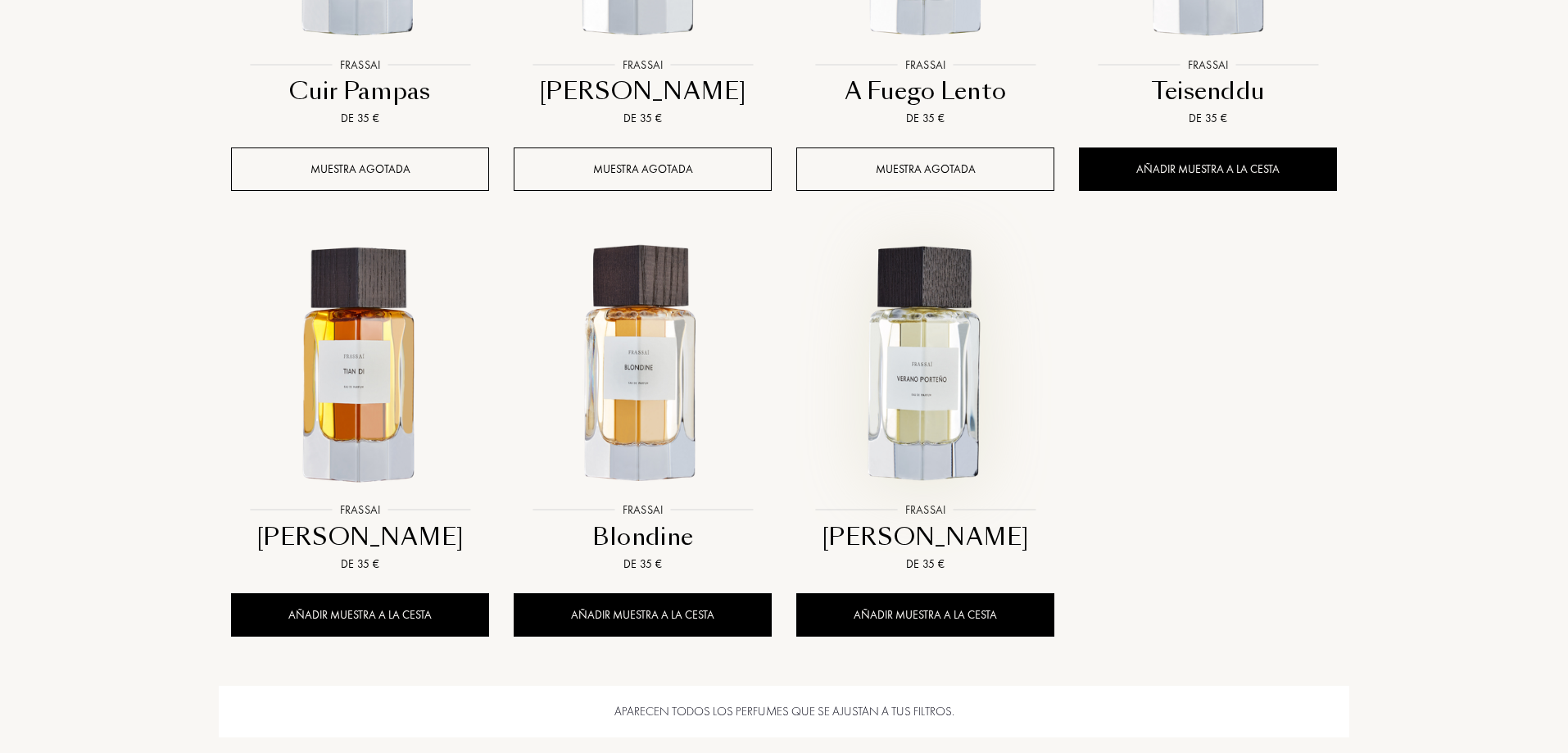
click at [934, 420] on img at bounding box center [925, 365] width 255 height 255
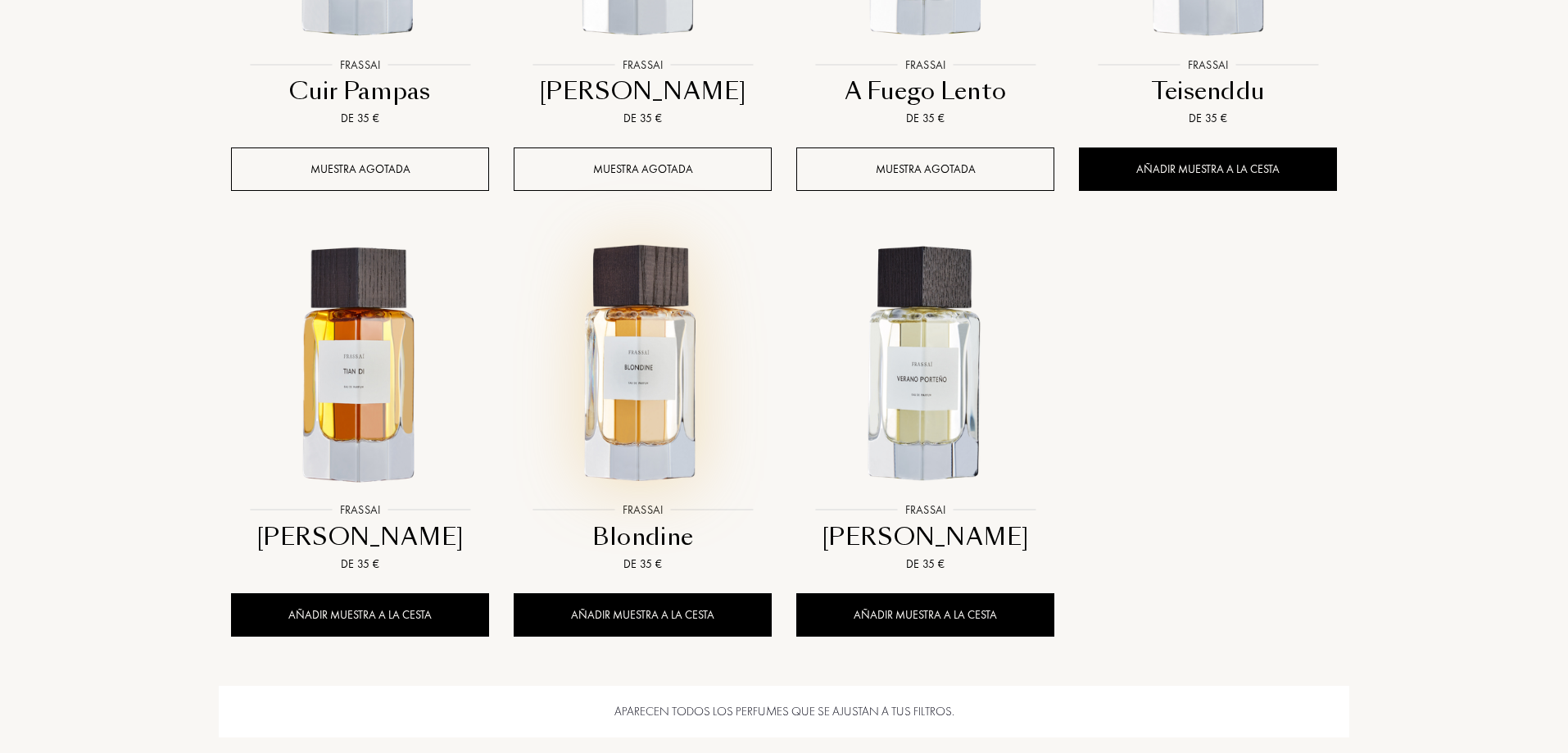
click at [669, 417] on img at bounding box center [643, 365] width 255 height 255
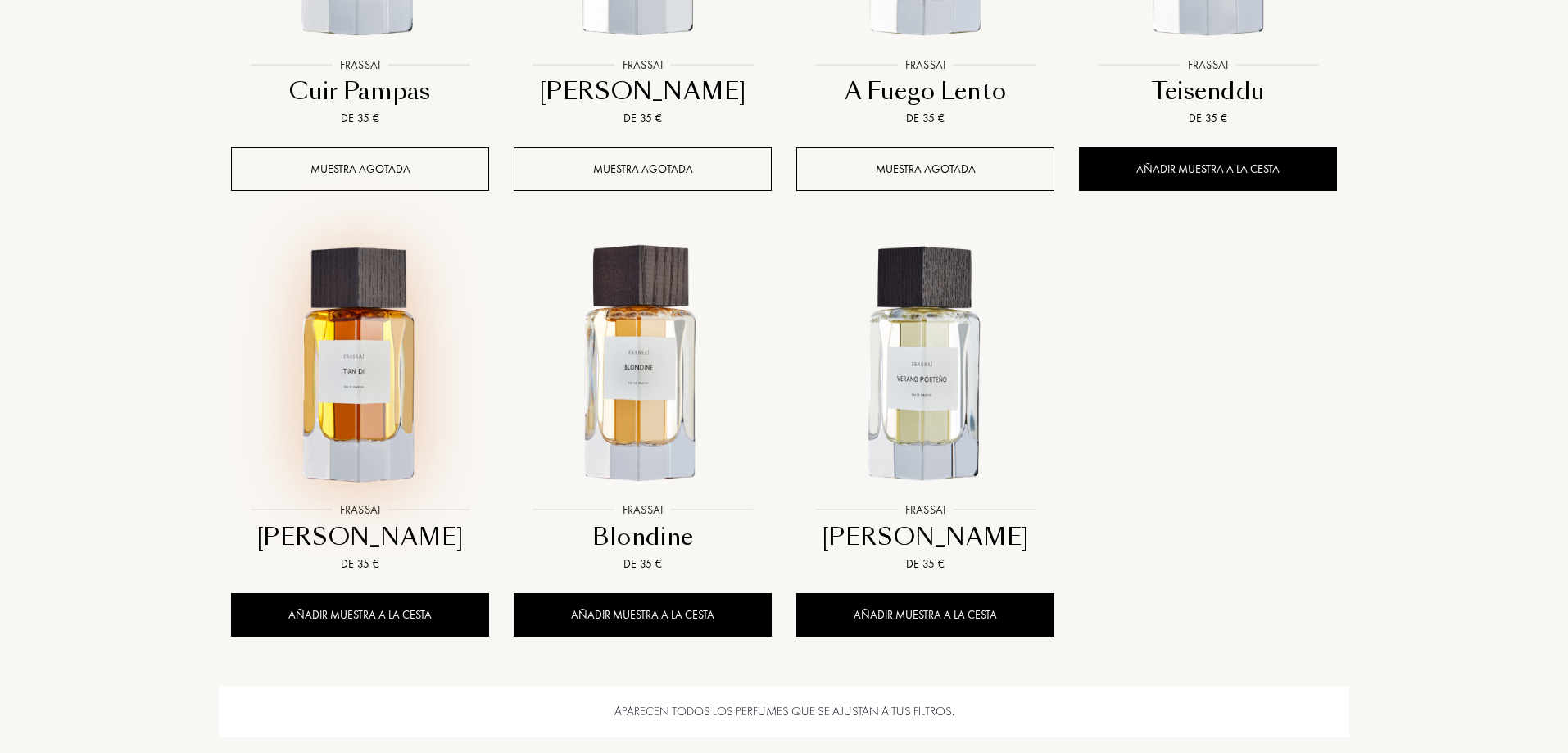
click at [352, 429] on img at bounding box center [360, 365] width 255 height 255
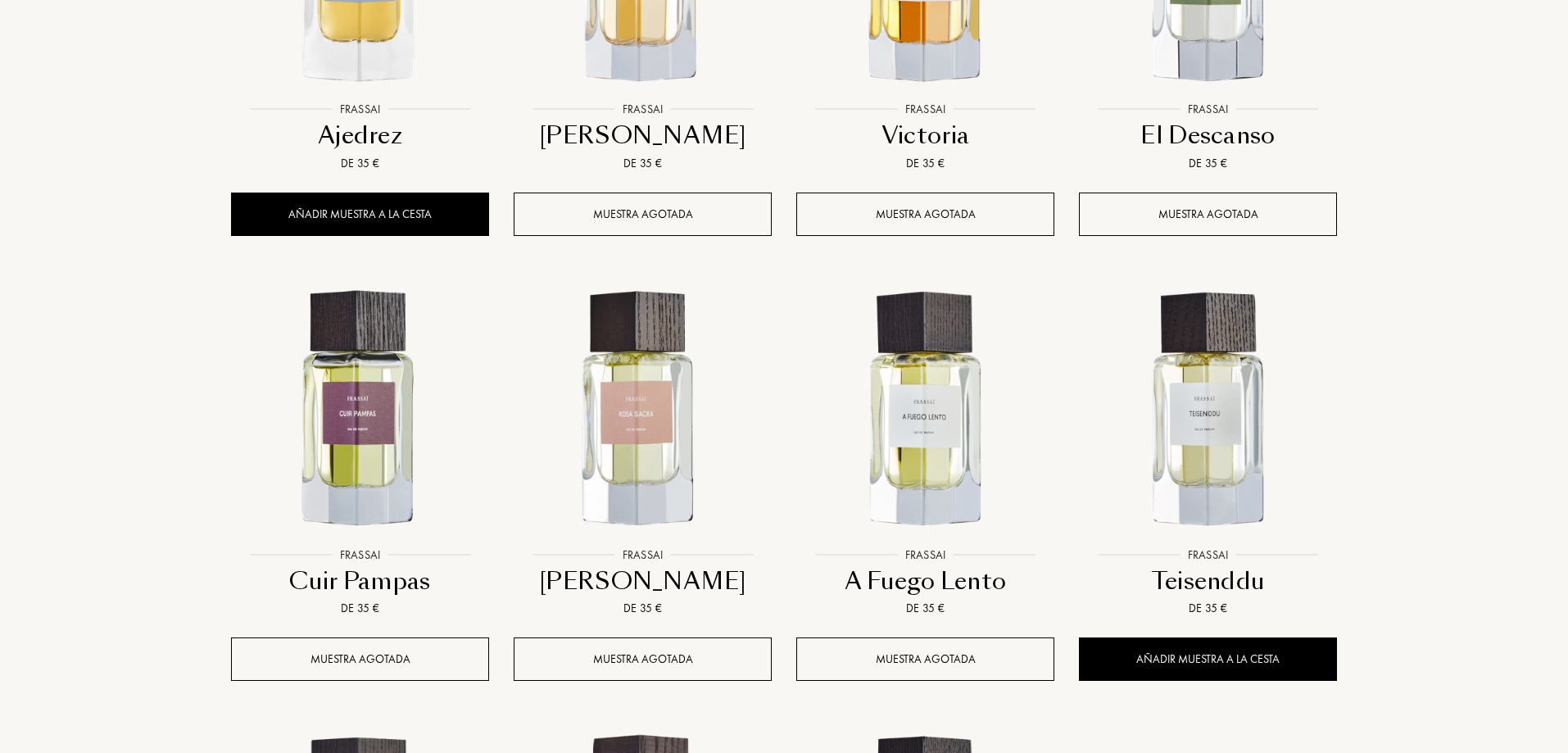
scroll to position [901, 0]
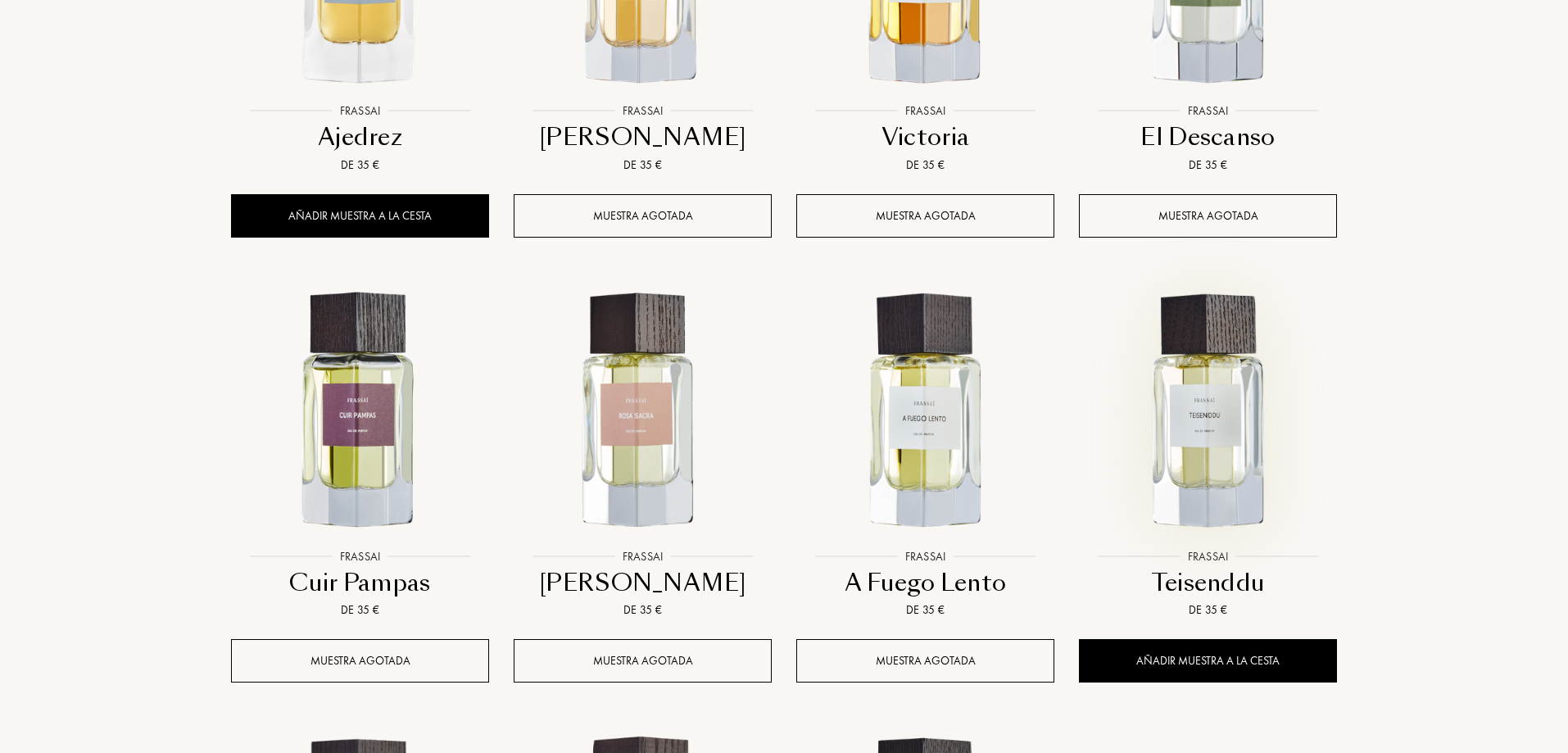
click at [1231, 459] on img at bounding box center [1209, 412] width 255 height 255
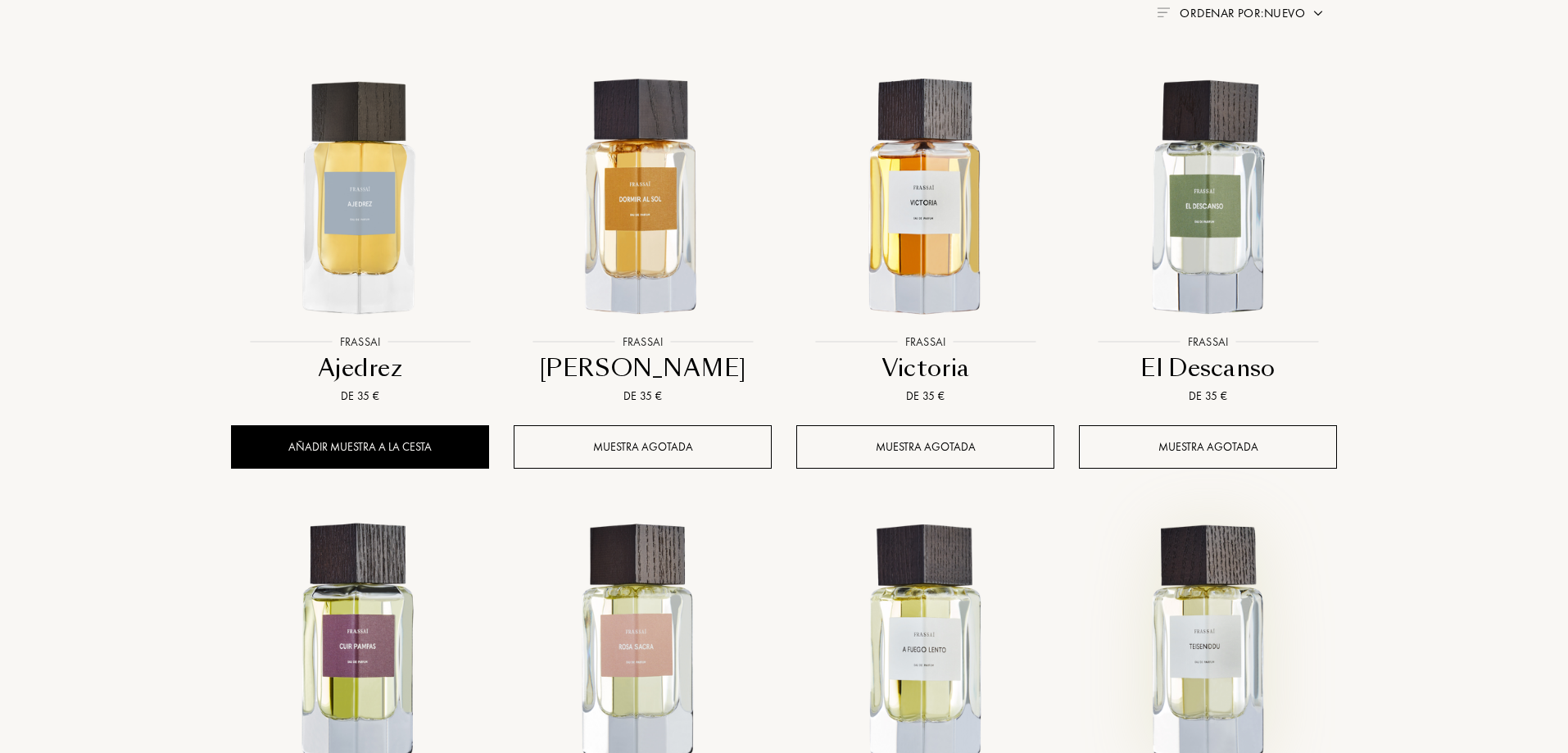
scroll to position [655, 0]
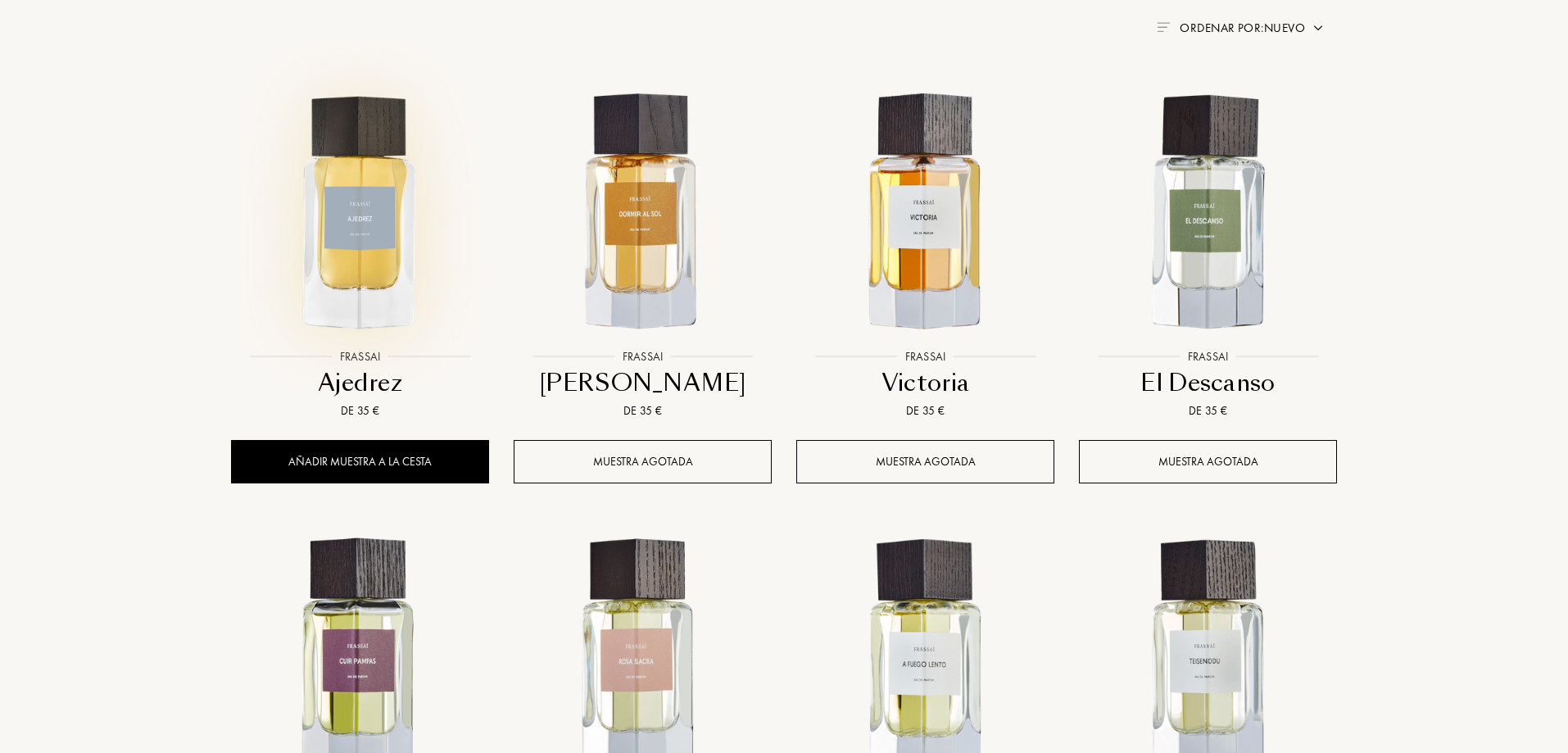
click at [358, 240] on img at bounding box center [360, 212] width 255 height 255
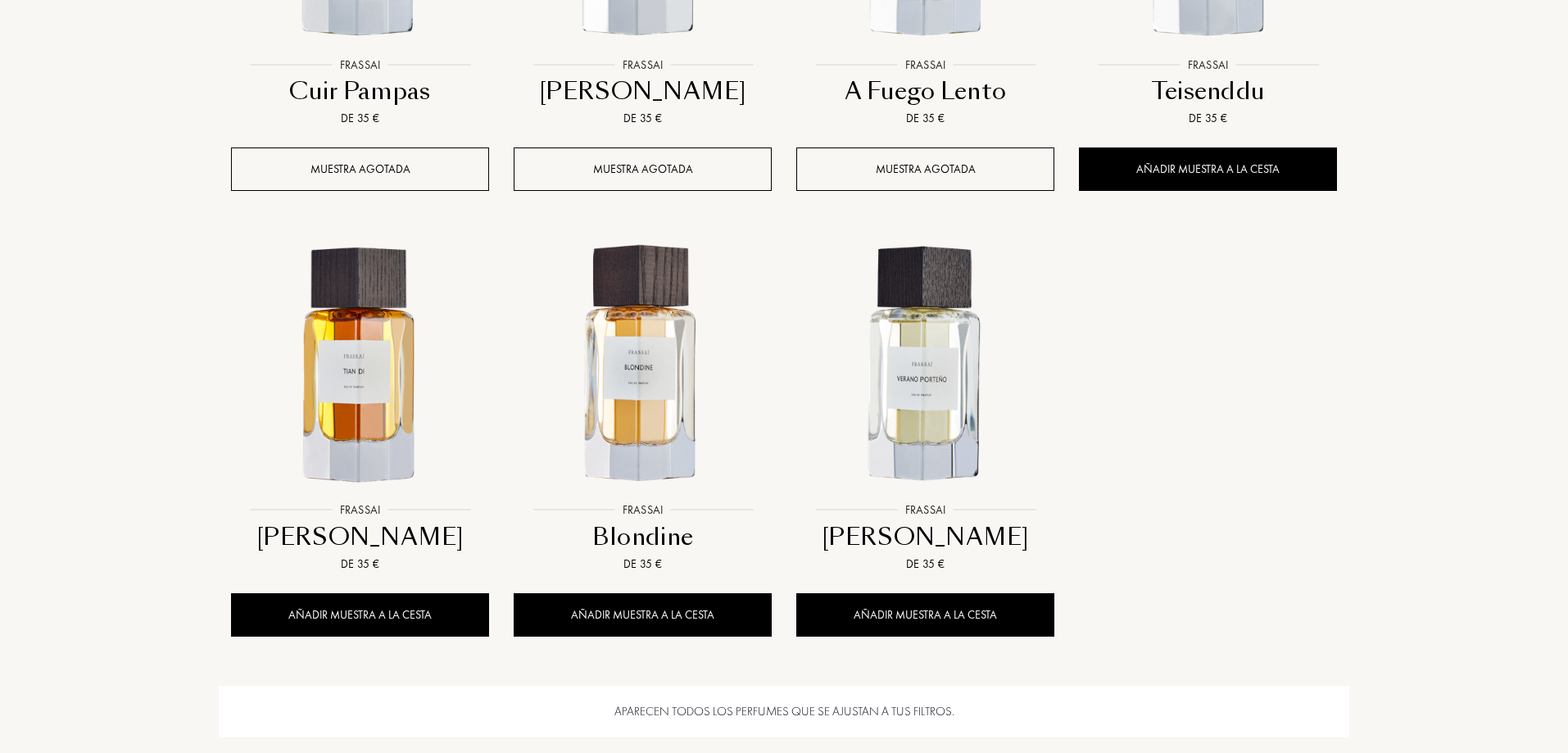
scroll to position [1475, 0]
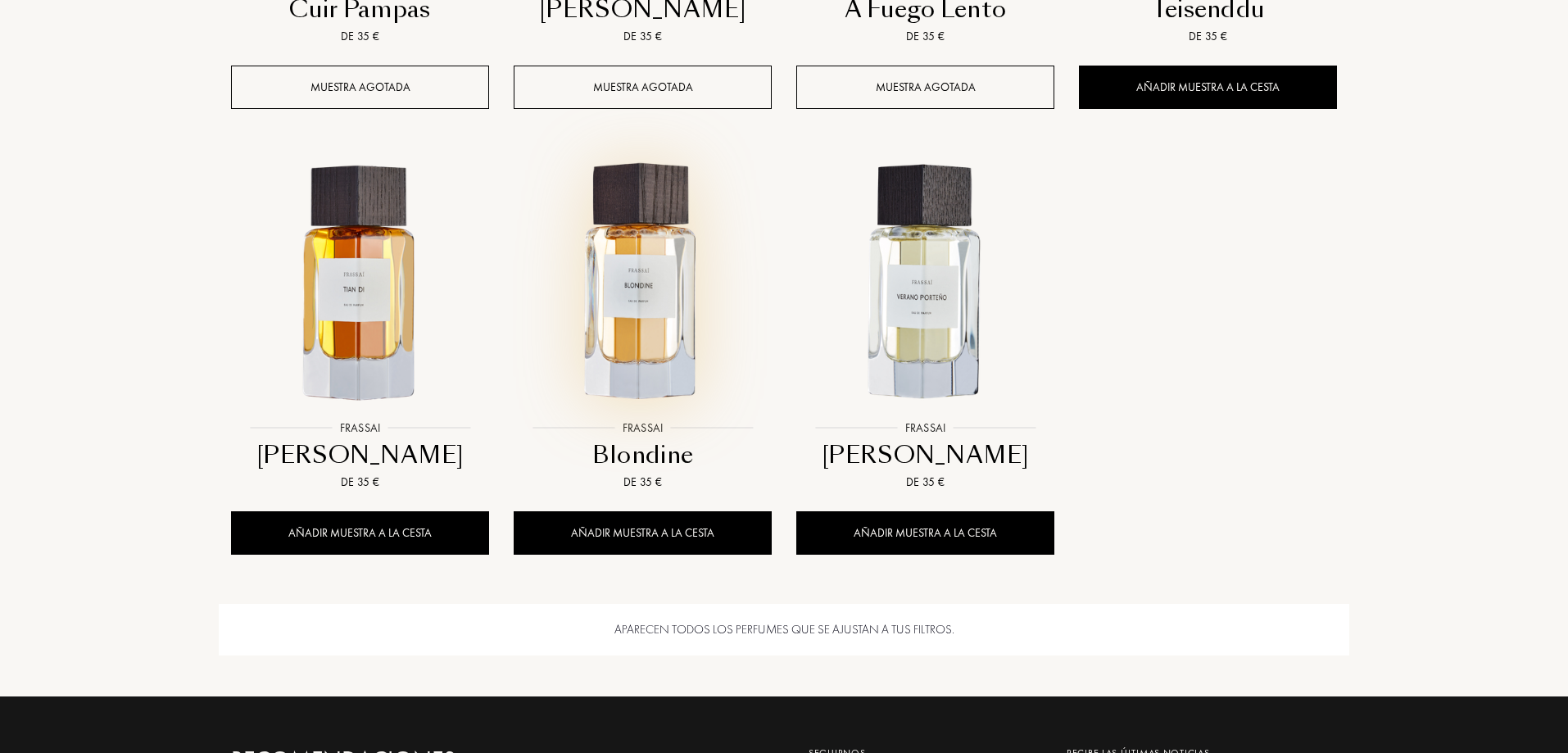
click at [666, 302] on img at bounding box center [643, 283] width 255 height 255
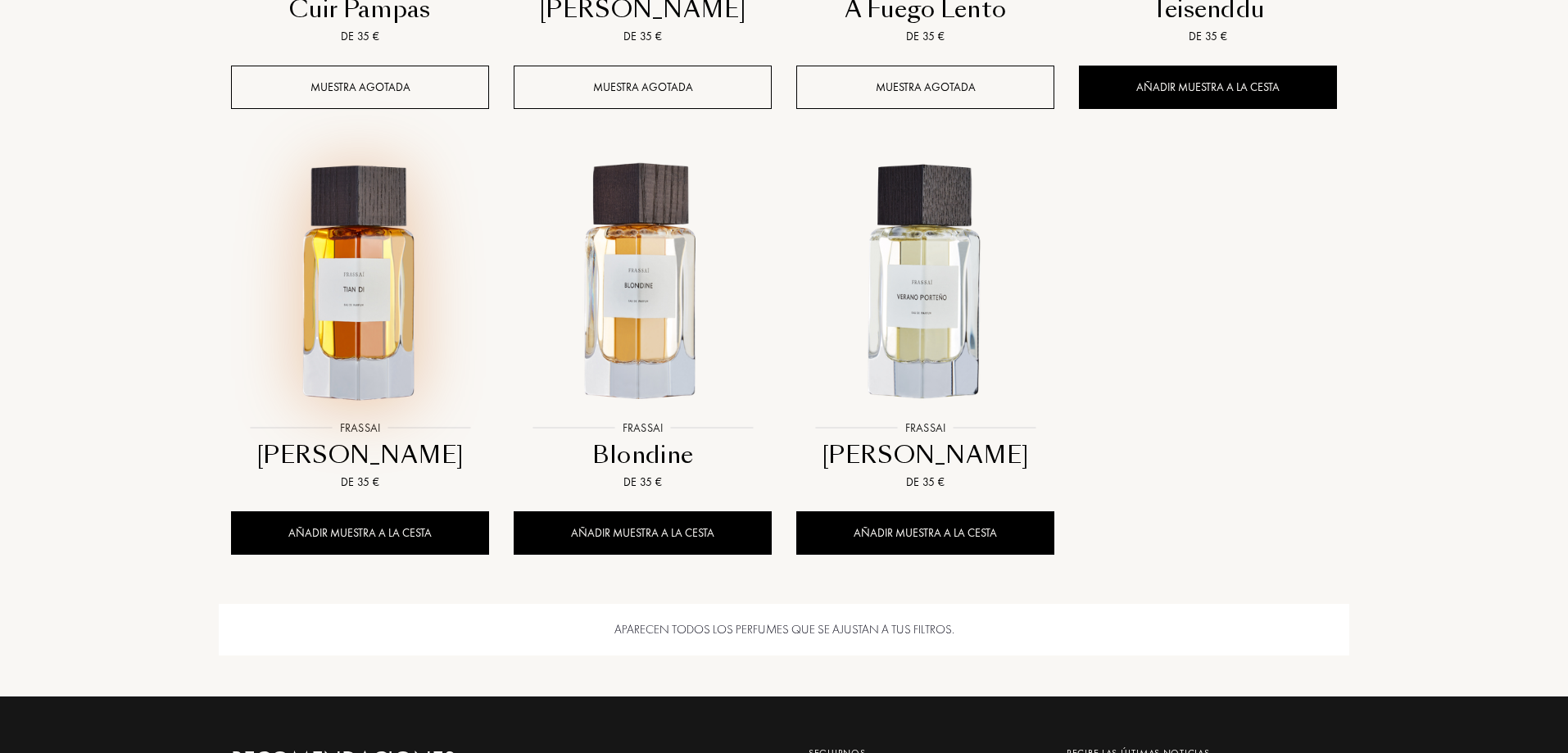
click at [342, 261] on img at bounding box center [360, 283] width 255 height 255
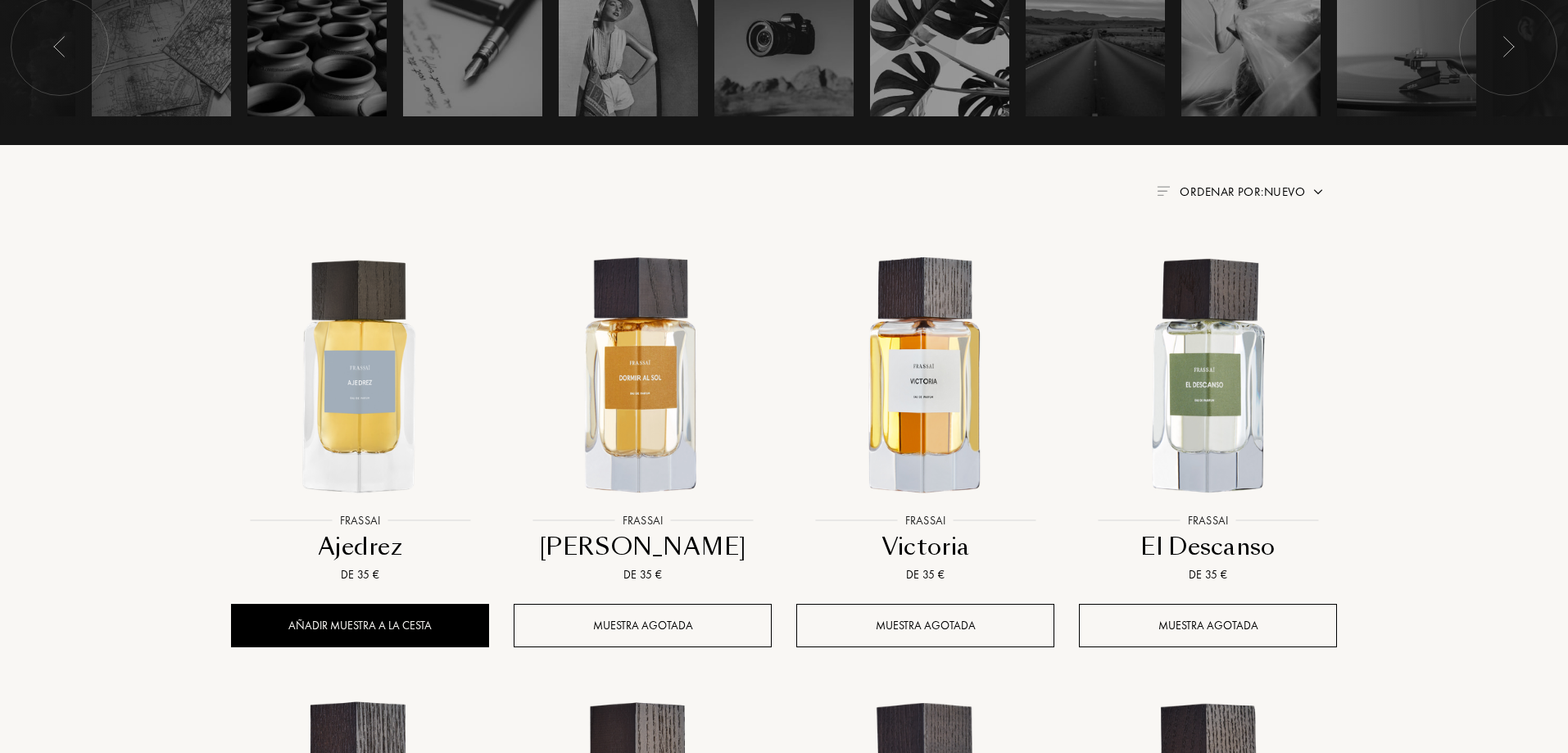
scroll to position [164, 0]
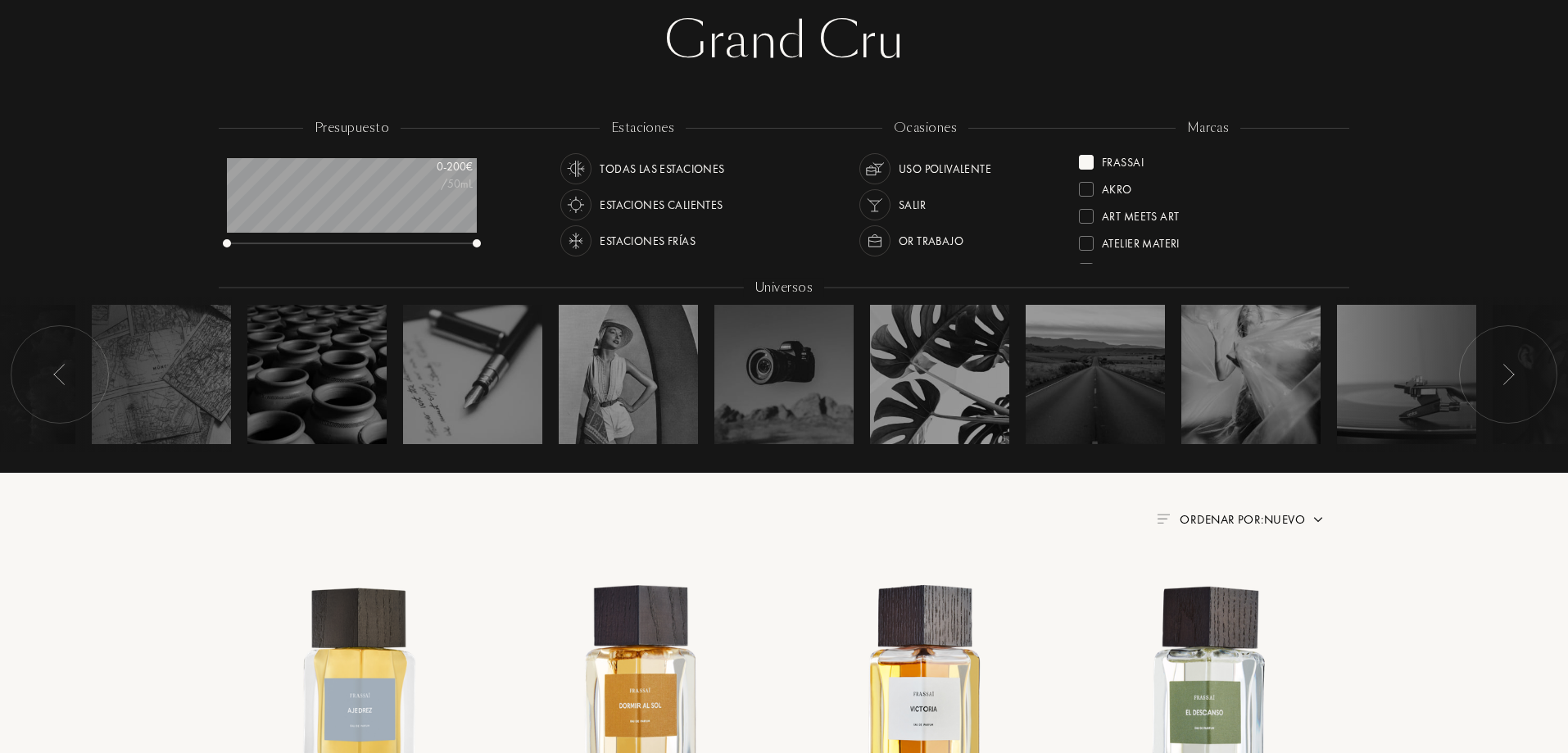
click at [1086, 163] on div at bounding box center [1087, 163] width 15 height 15
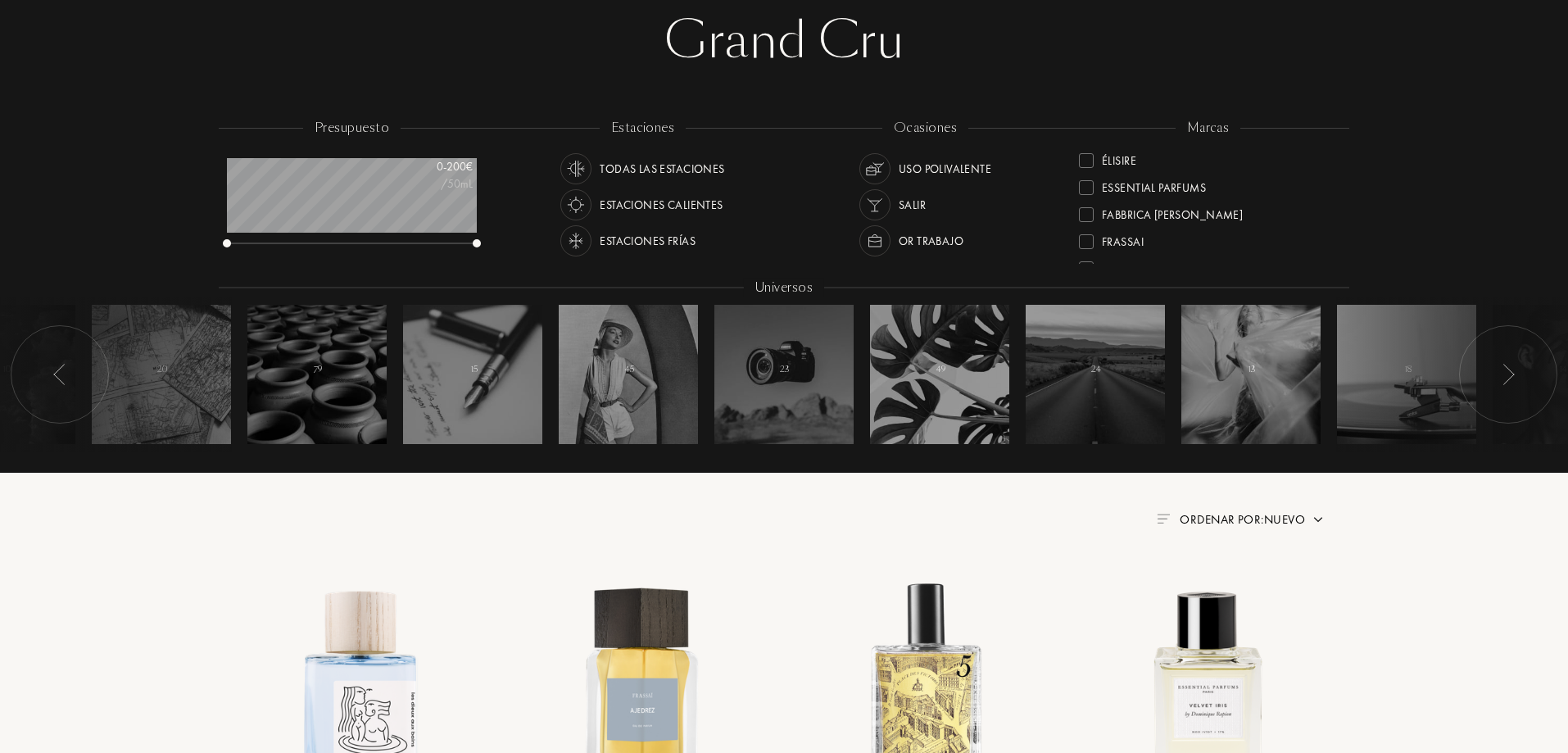
scroll to position [246, 0]
click at [1079, 215] on div at bounding box center [1087, 214] width 15 height 15
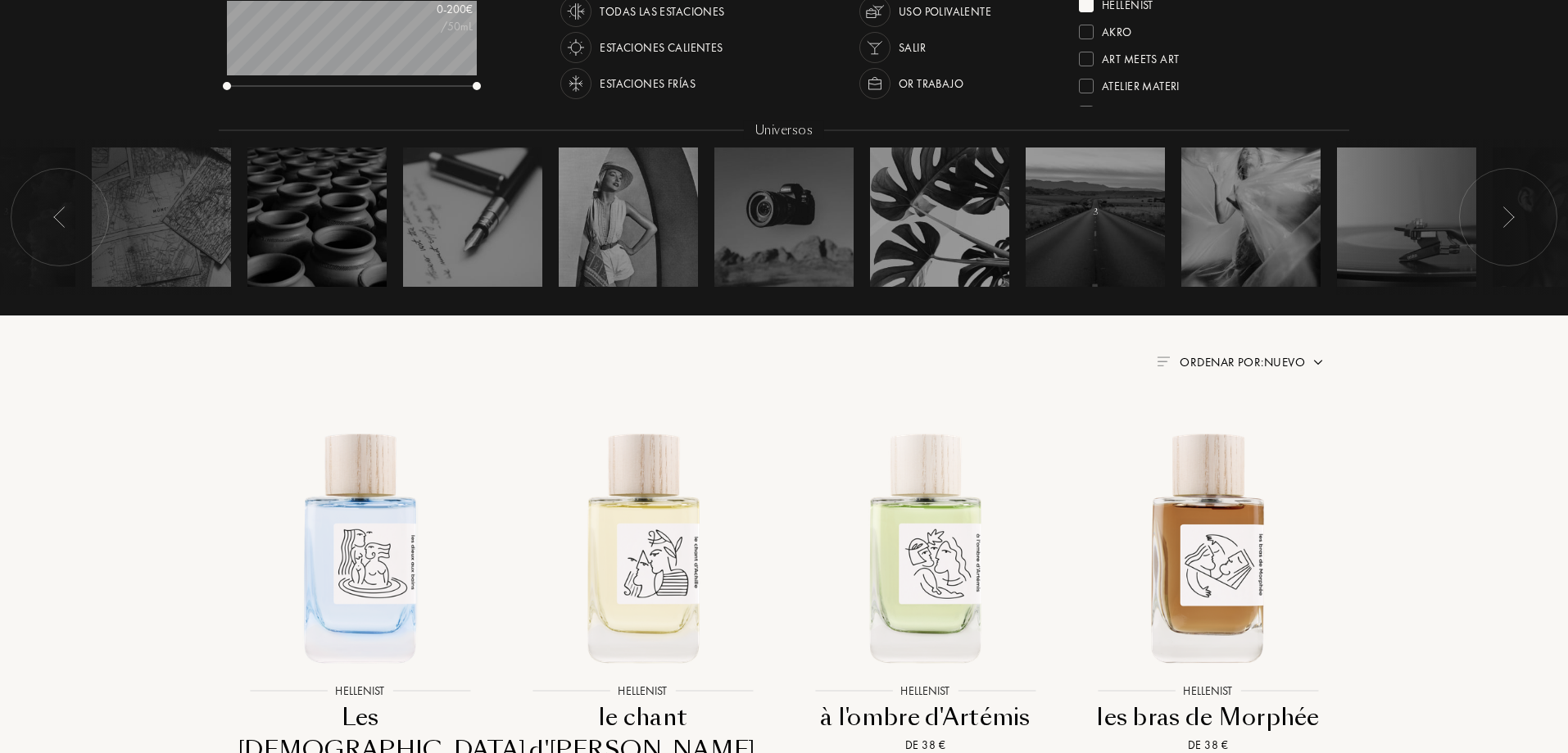
scroll to position [82, 0]
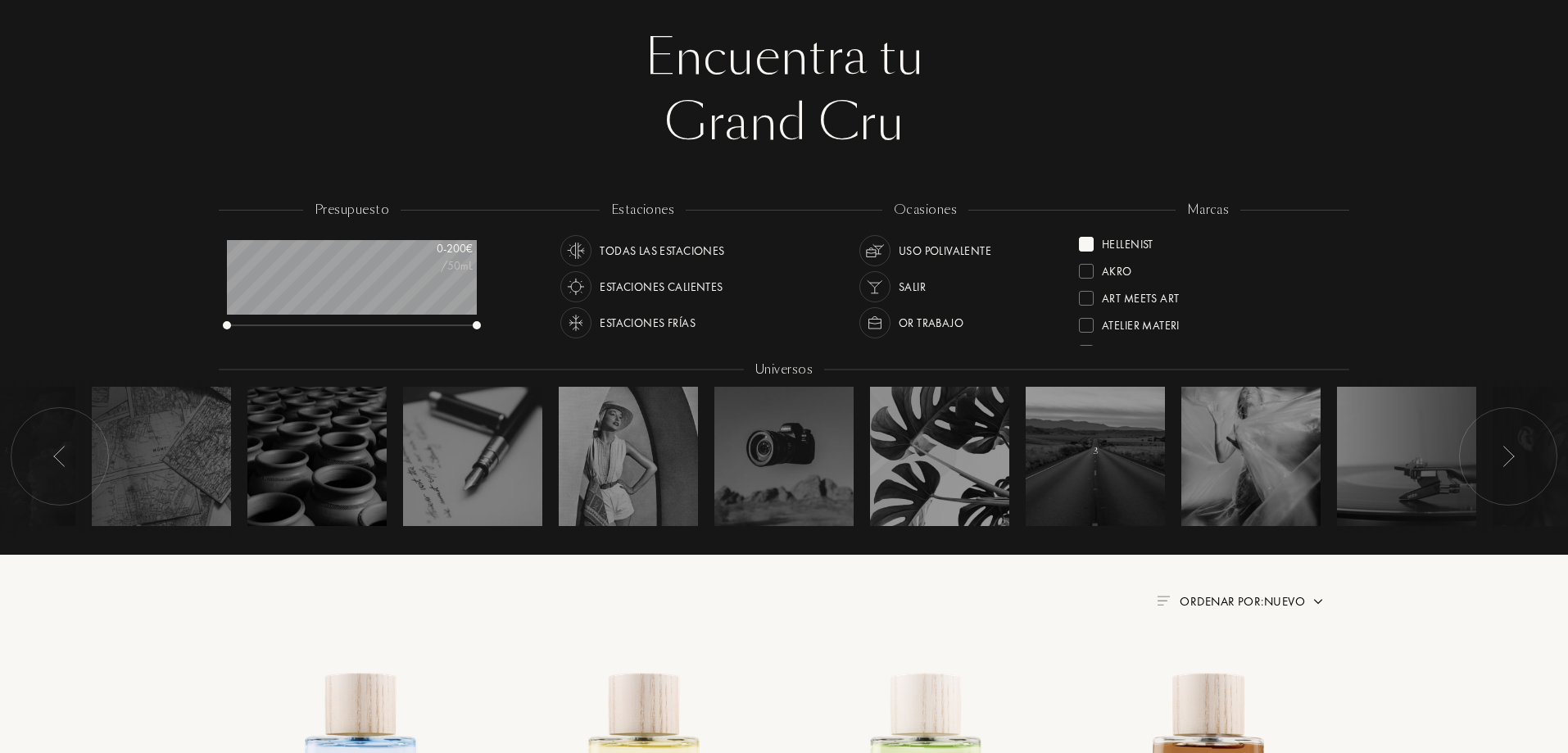
click at [1084, 239] on div at bounding box center [1087, 244] width 15 height 15
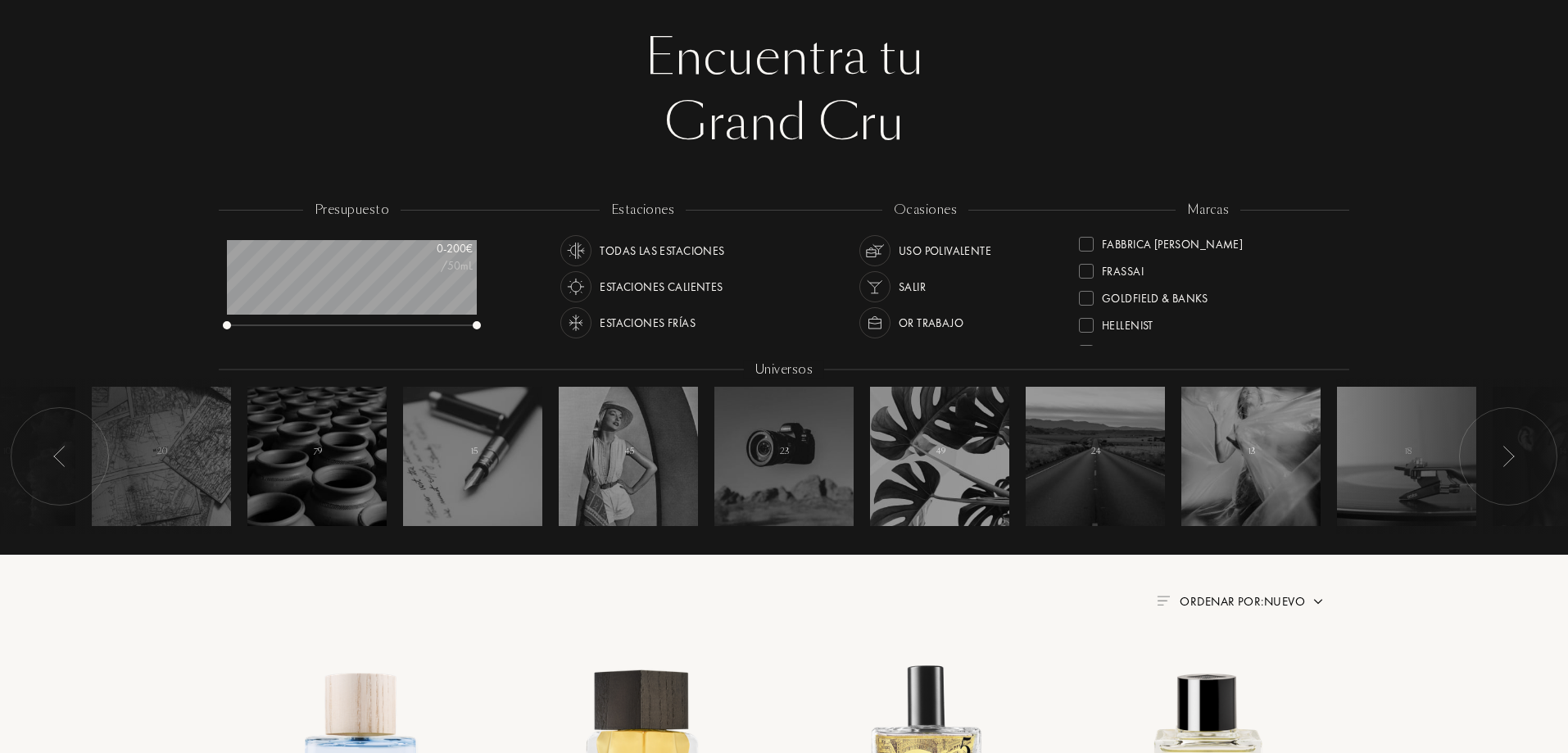
scroll to position [246, 0]
click at [1082, 325] on div at bounding box center [1087, 323] width 15 height 15
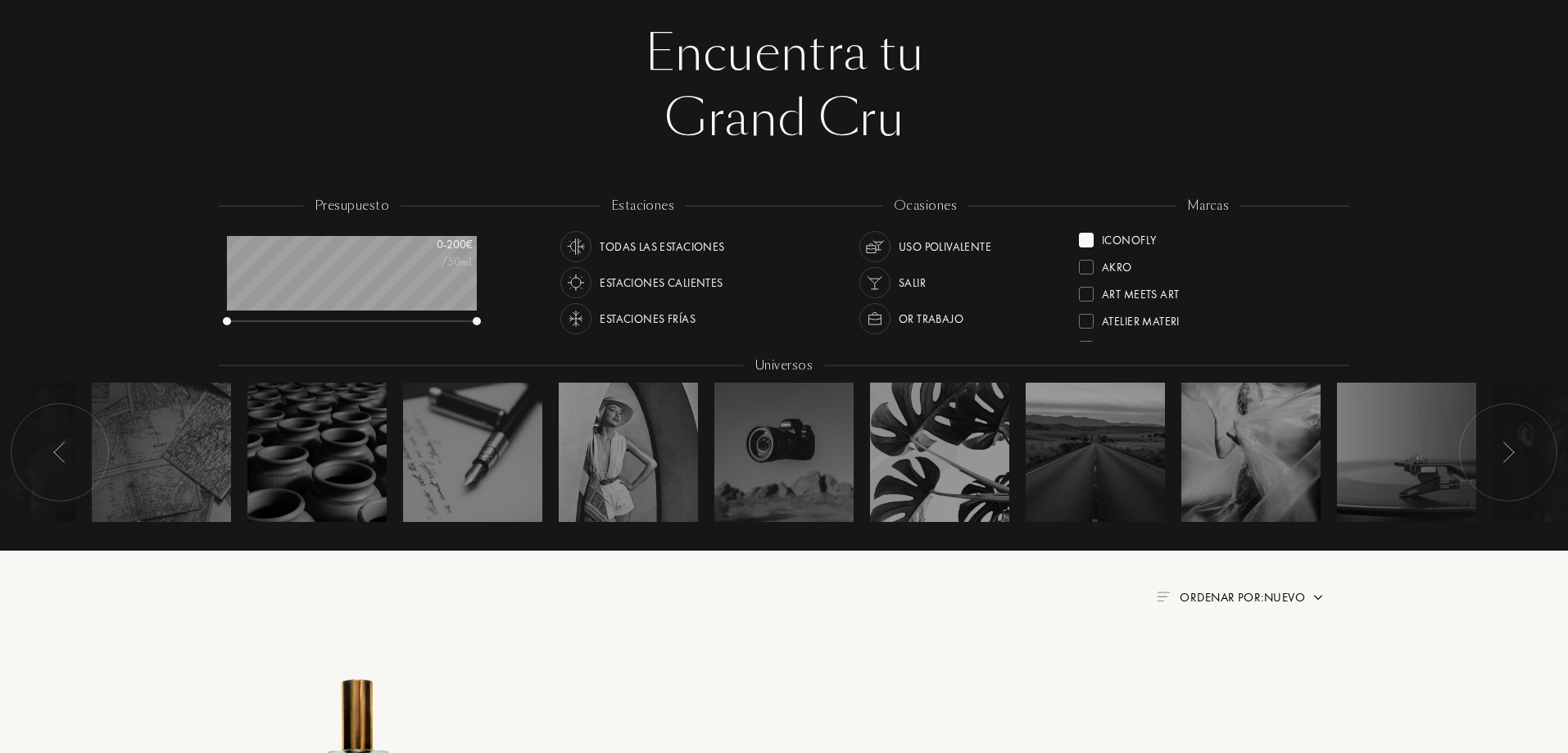
scroll to position [82, 0]
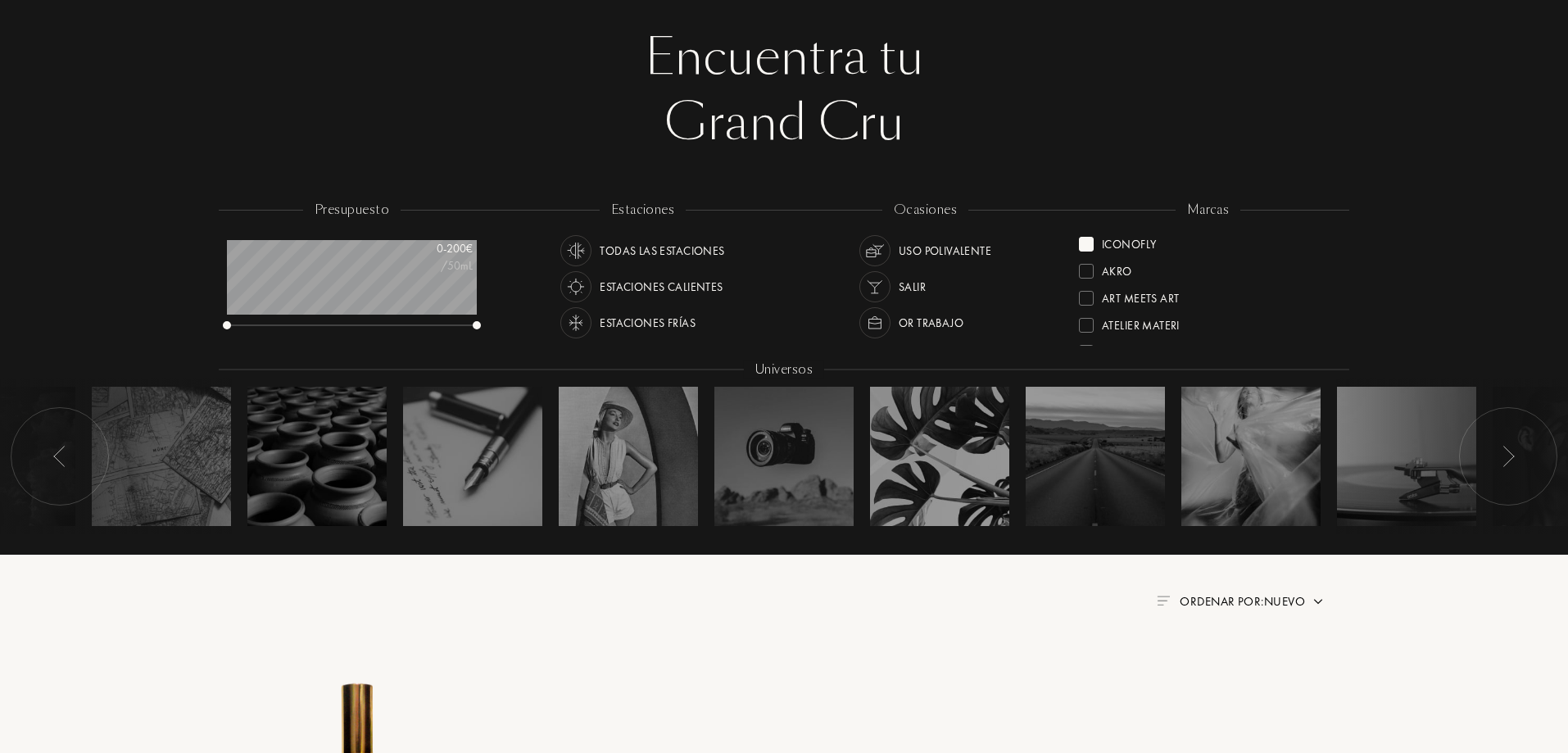
click at [1085, 240] on div at bounding box center [1087, 244] width 15 height 15
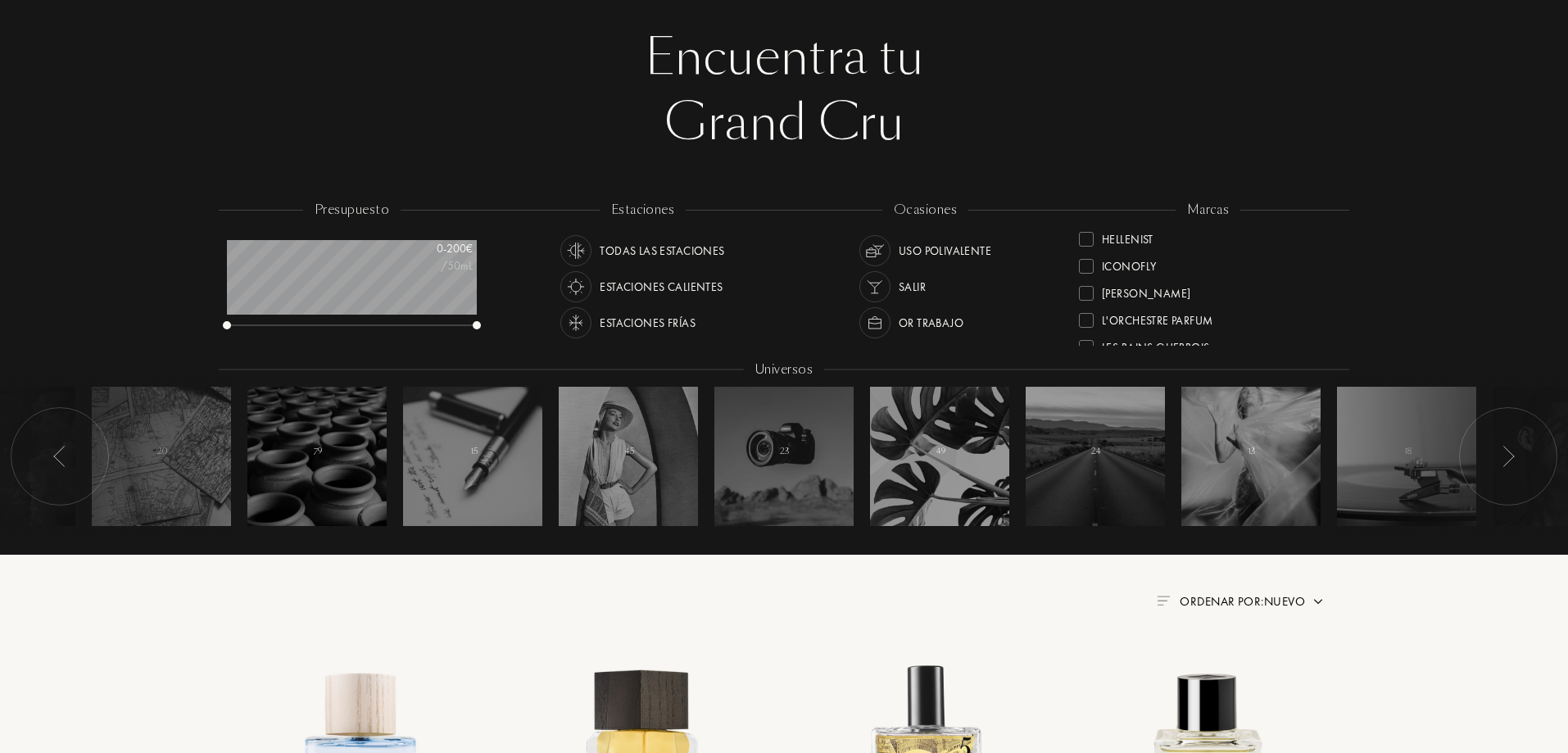
scroll to position [328, 0]
click at [1087, 268] on div at bounding box center [1087, 268] width 15 height 15
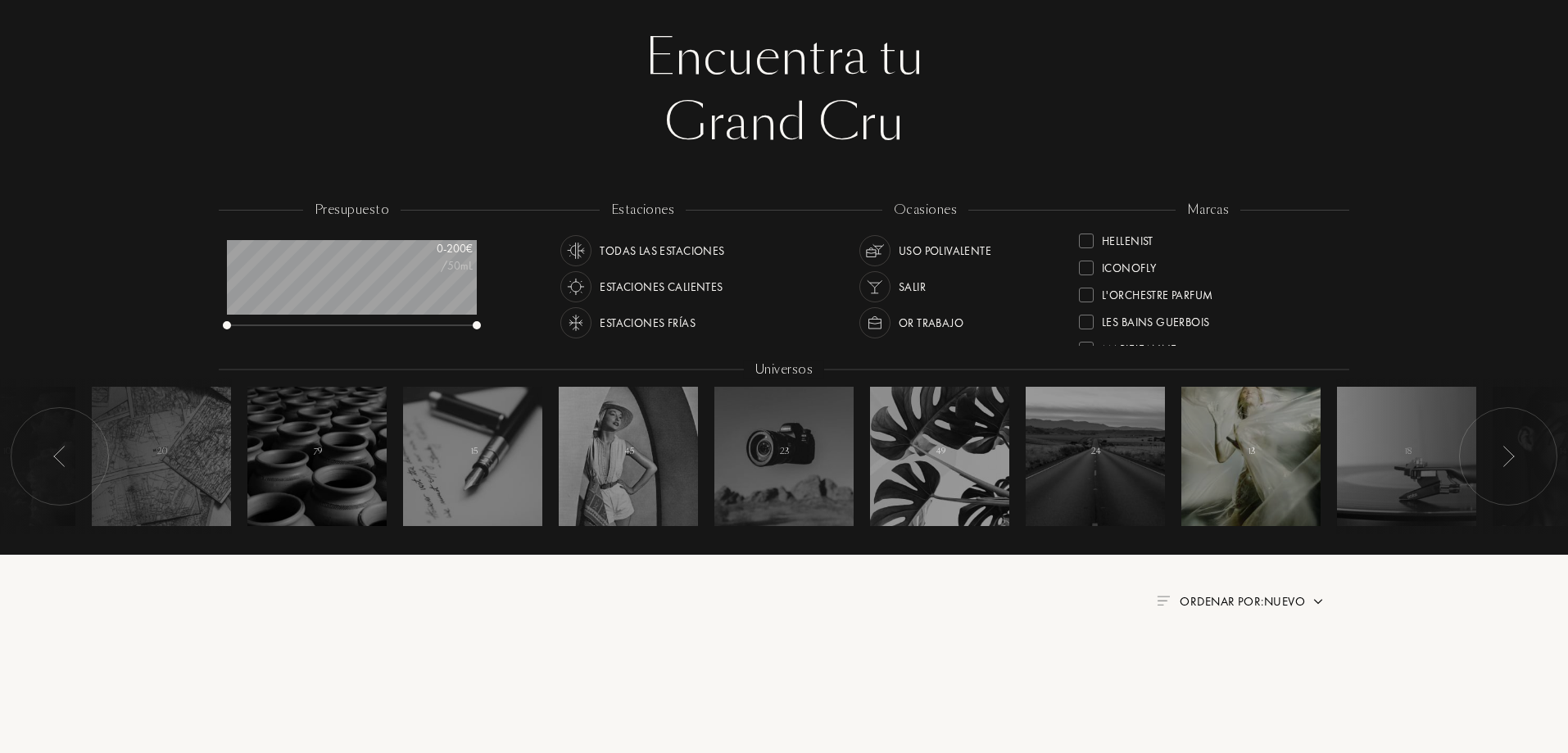
scroll to position [0, 0]
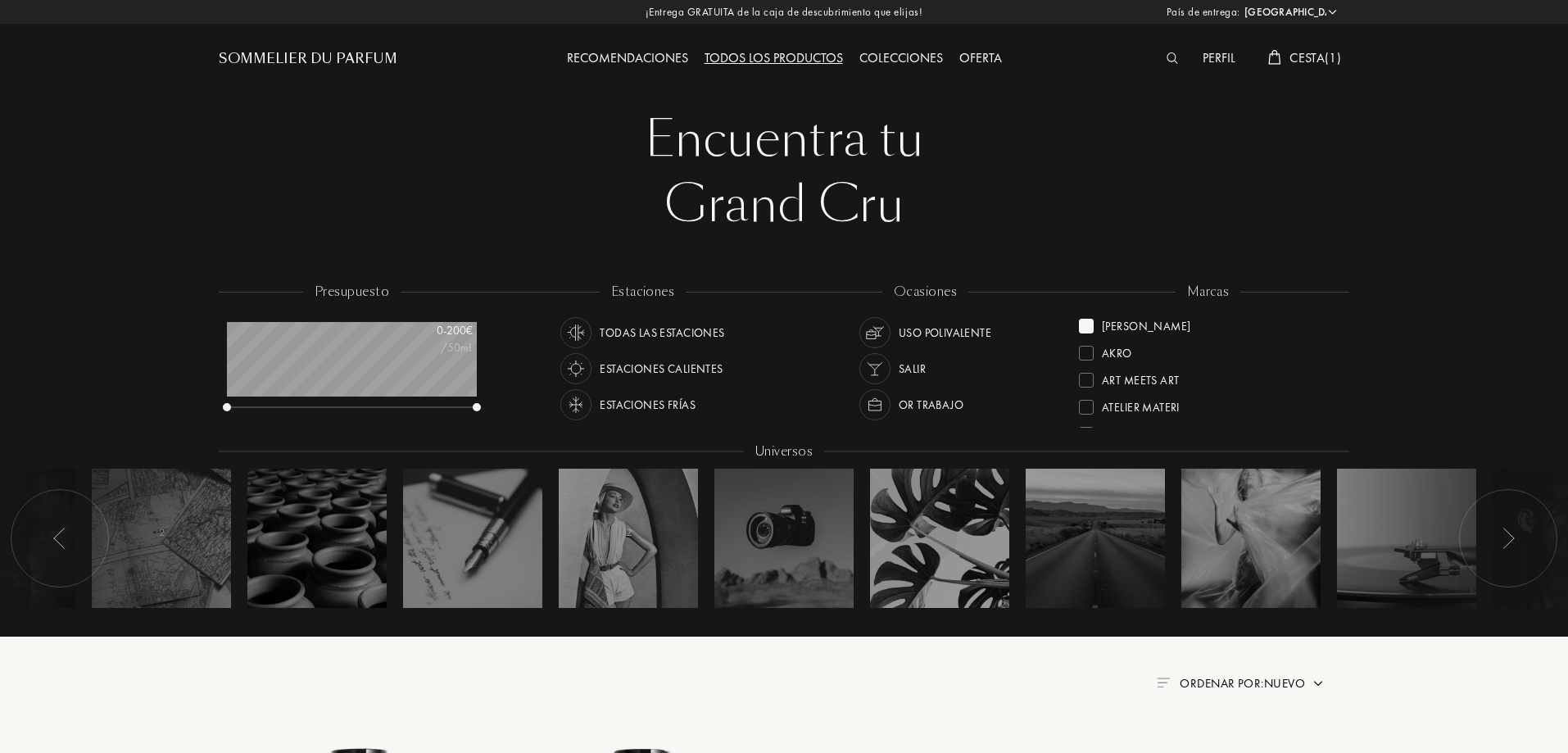
click at [1094, 324] on div "Jacques Fath" at bounding box center [1134, 322] width 111 height 22
click at [1087, 378] on div at bounding box center [1087, 377] width 15 height 15
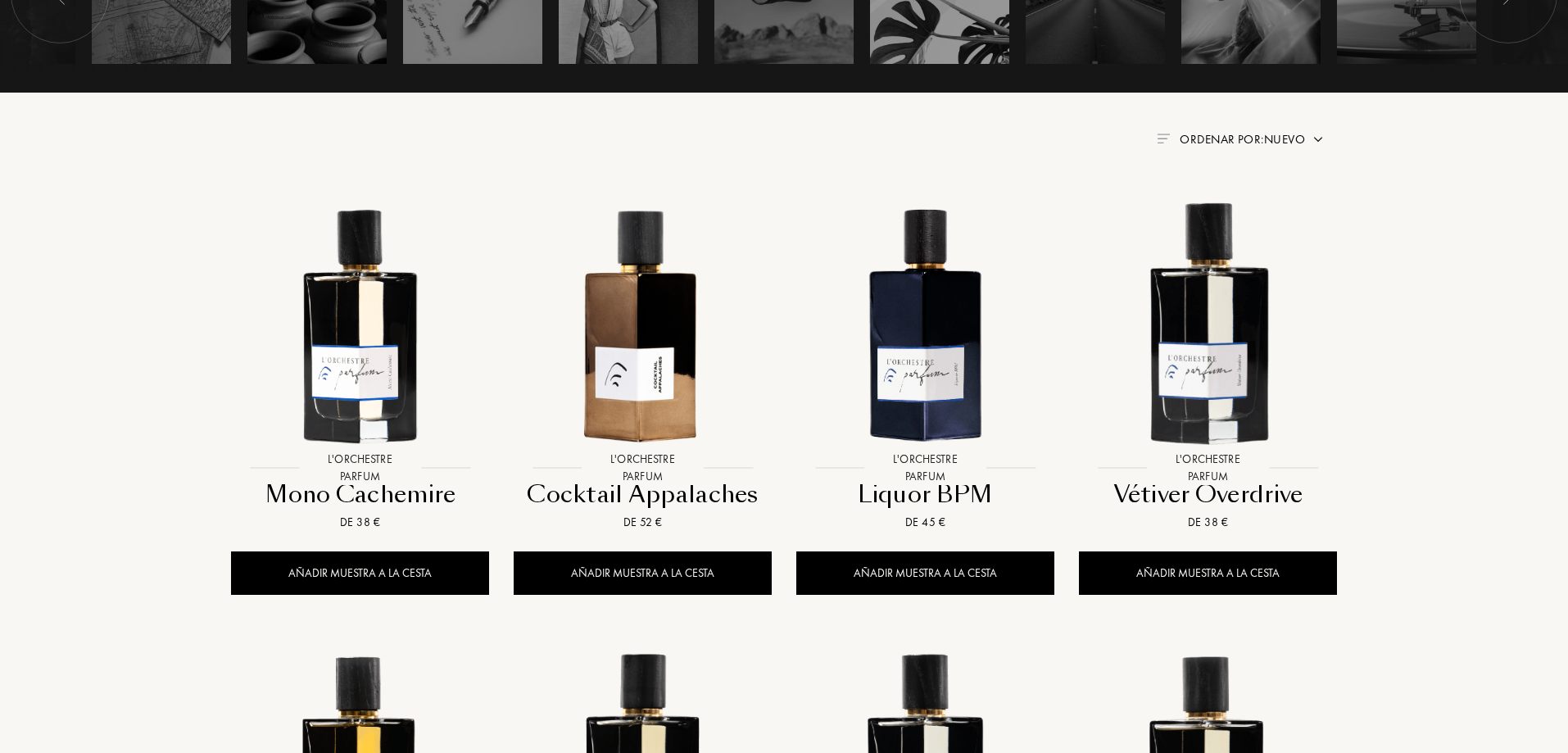
scroll to position [573, 0]
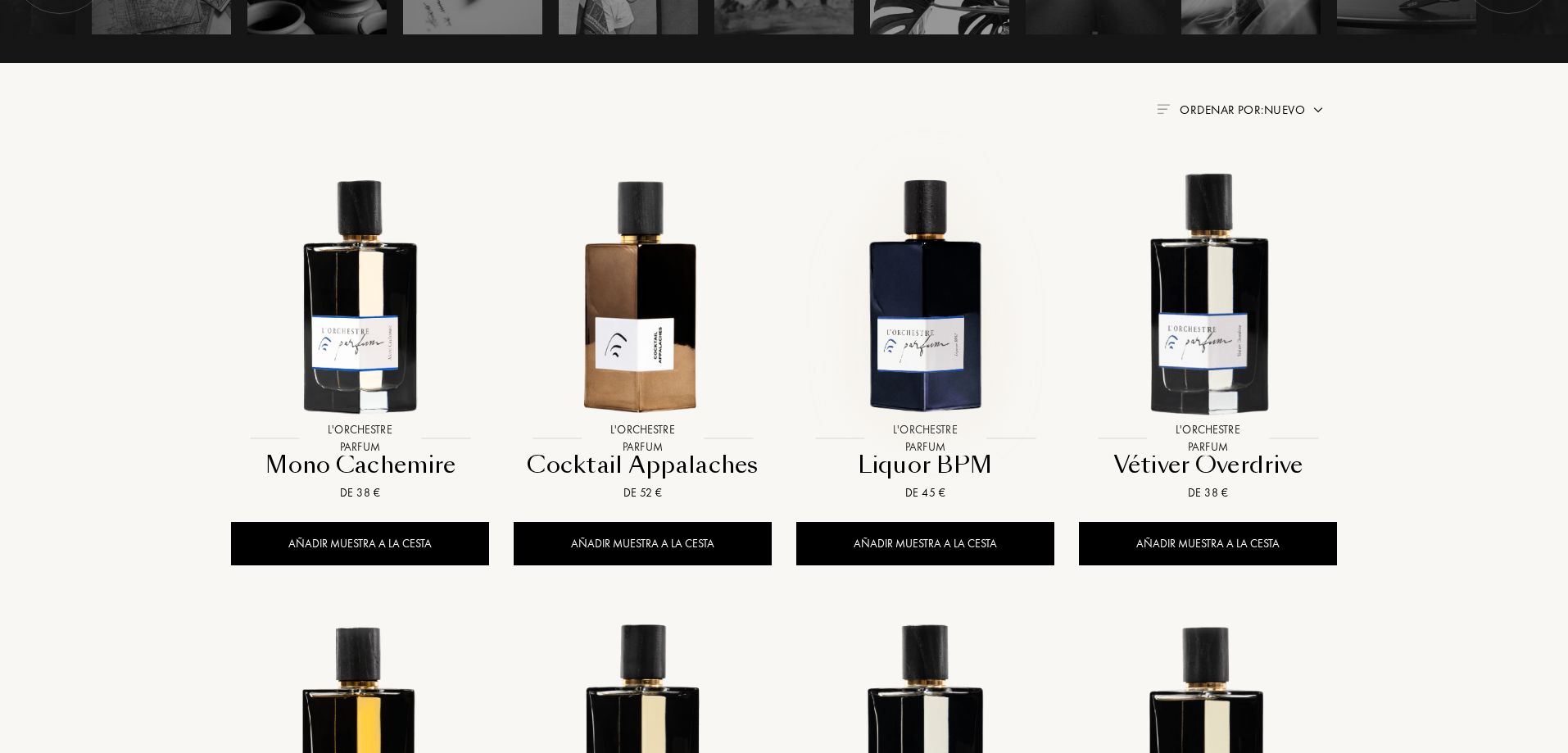
click at [938, 380] on img at bounding box center [925, 294] width 255 height 255
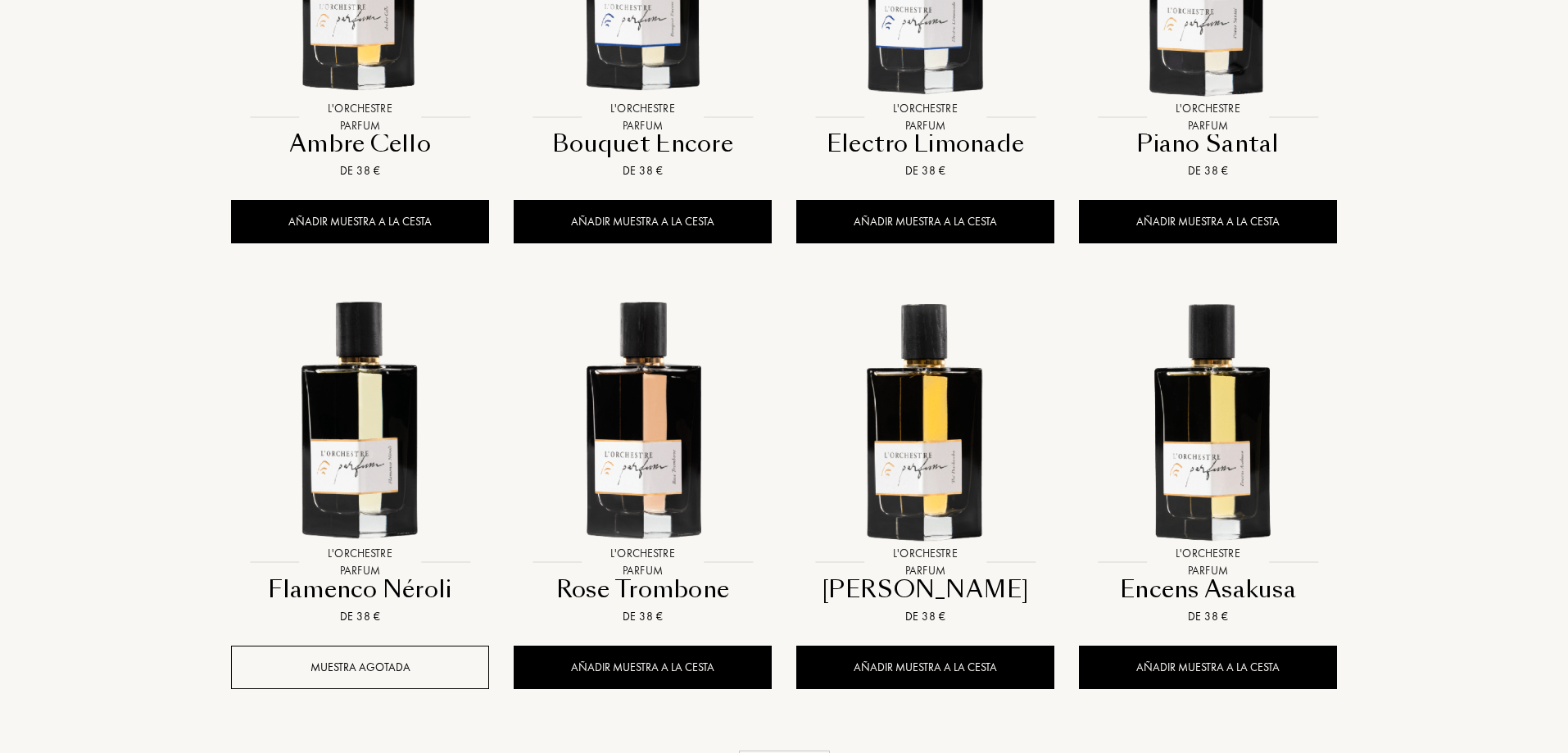
scroll to position [1393, 0]
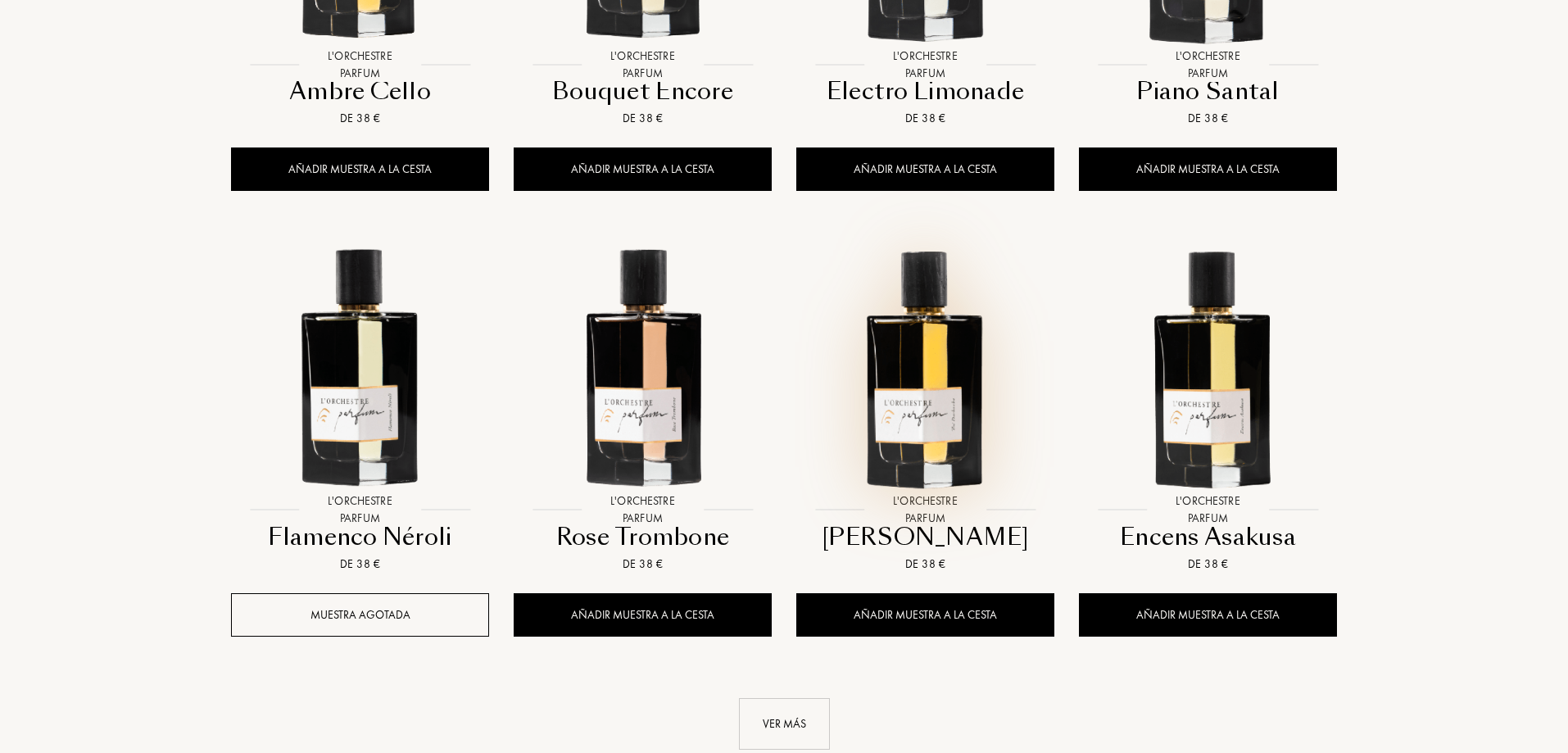
click at [947, 380] on img at bounding box center [925, 365] width 255 height 255
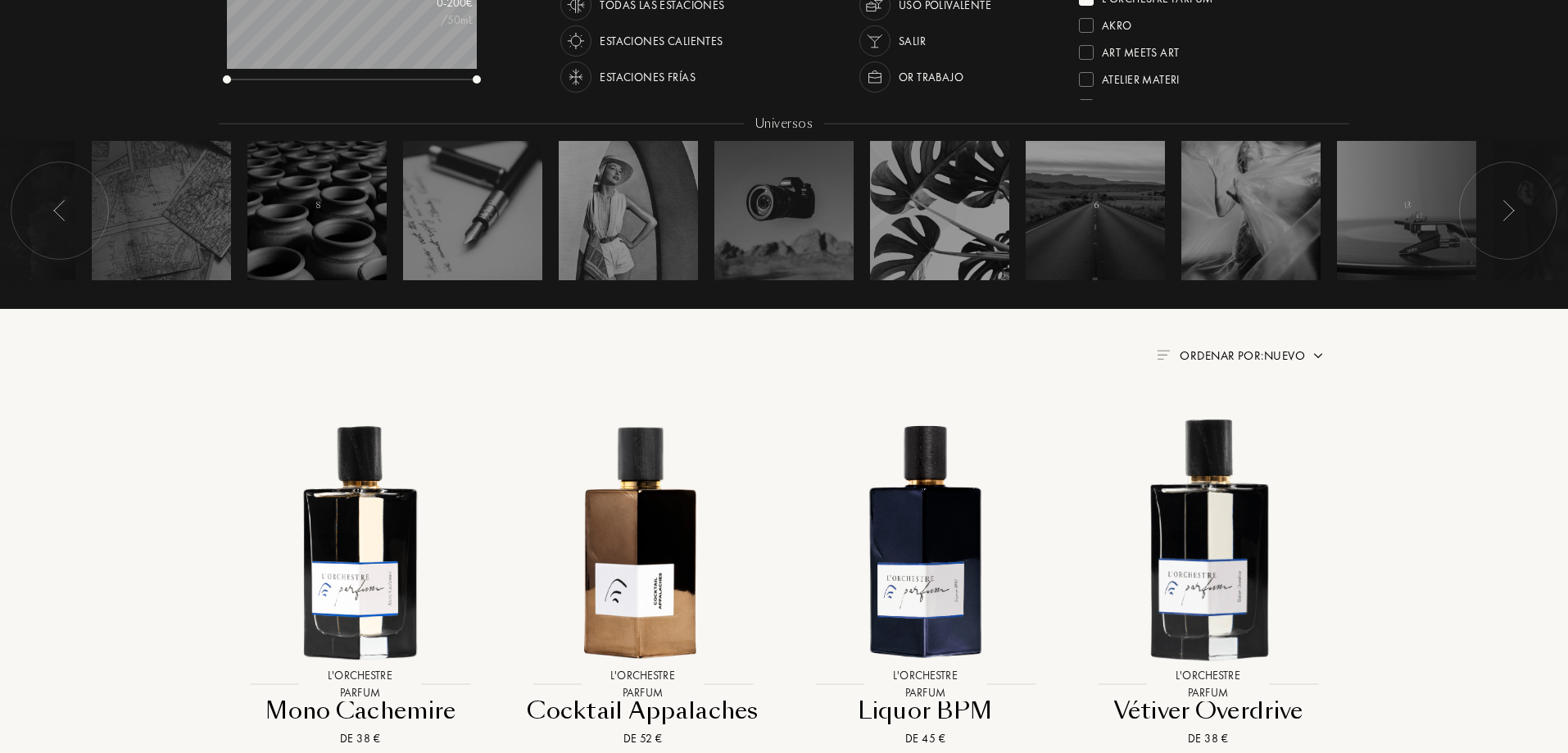
scroll to position [0, 0]
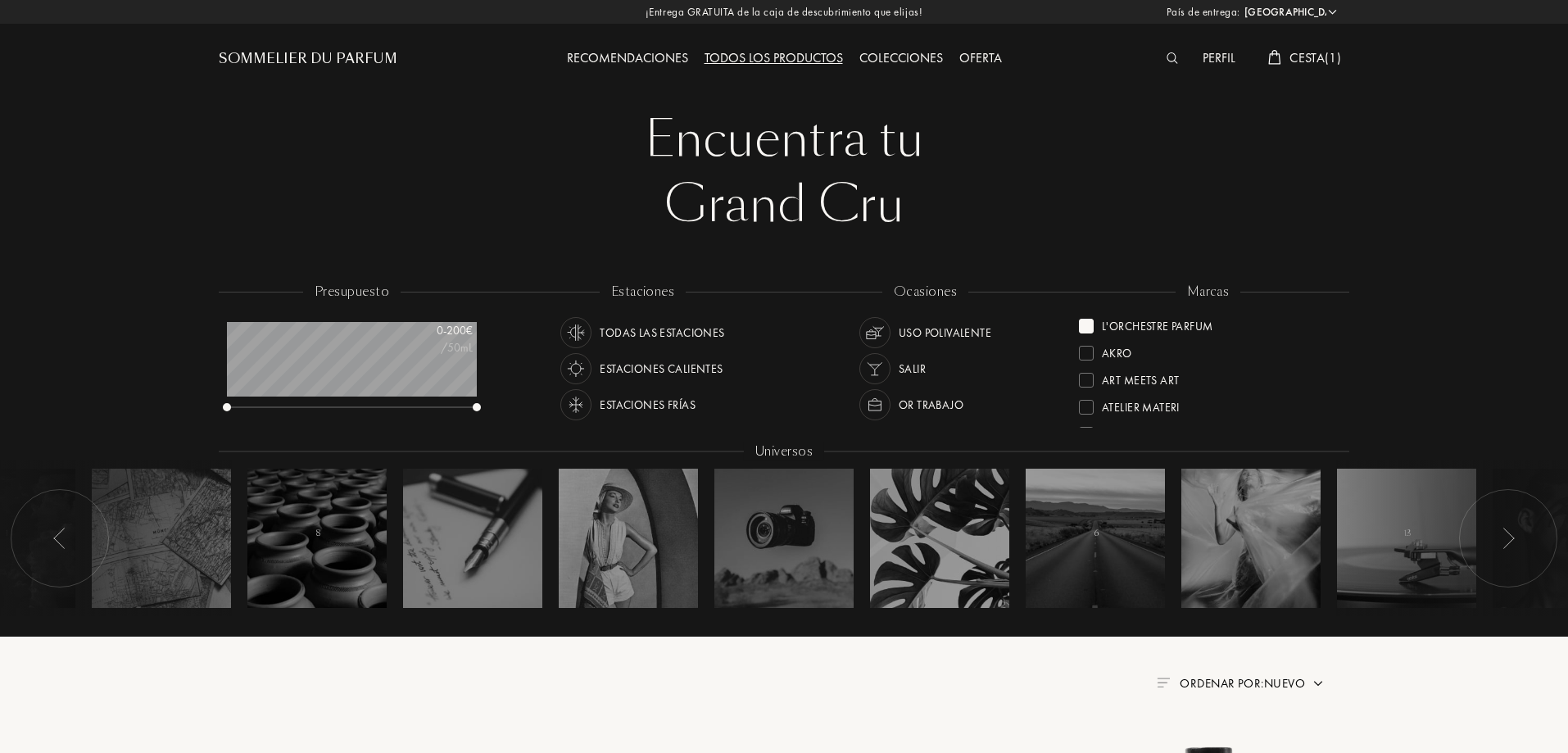
click at [1081, 328] on div at bounding box center [1087, 326] width 15 height 15
click at [1083, 343] on div at bounding box center [1087, 348] width 15 height 15
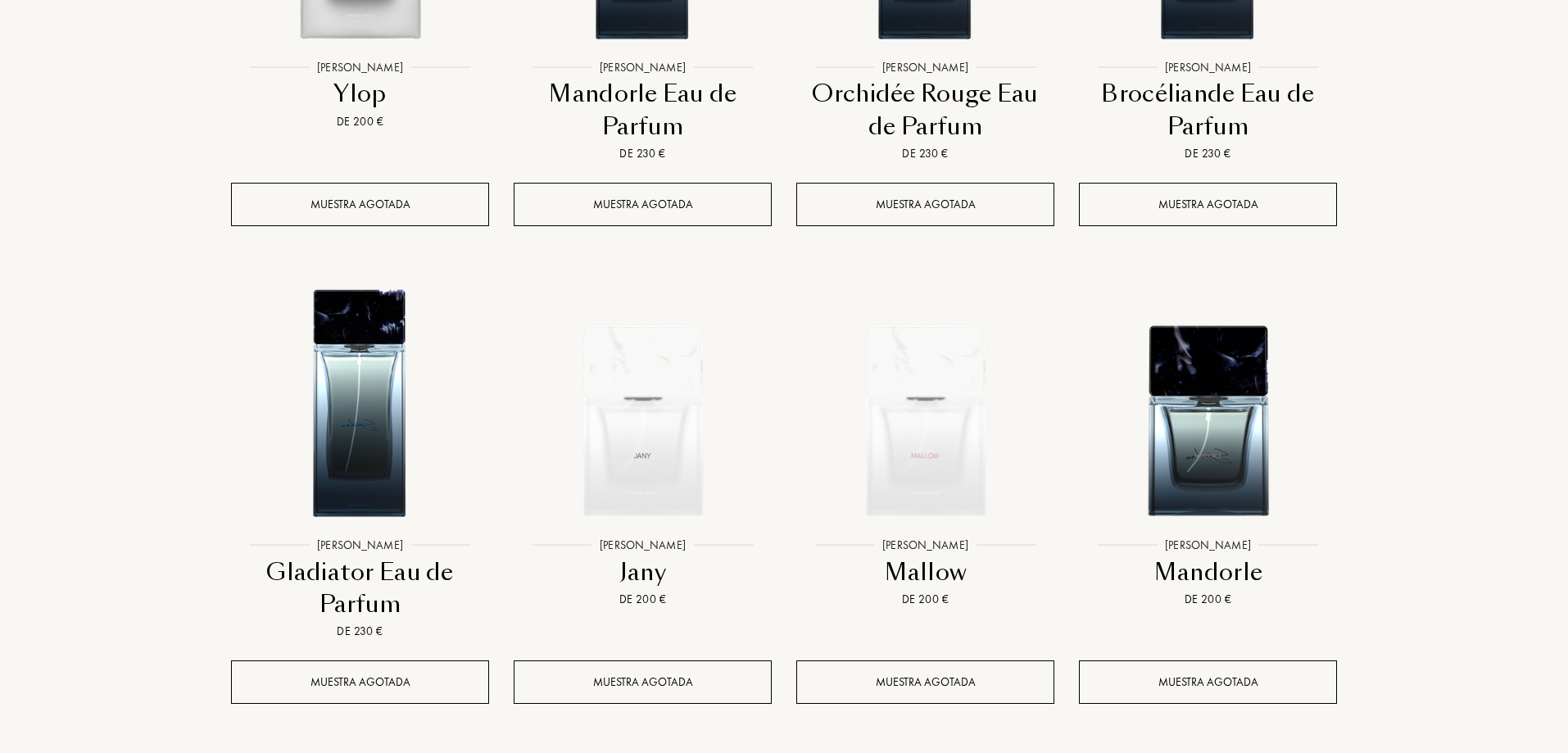
scroll to position [1556, 0]
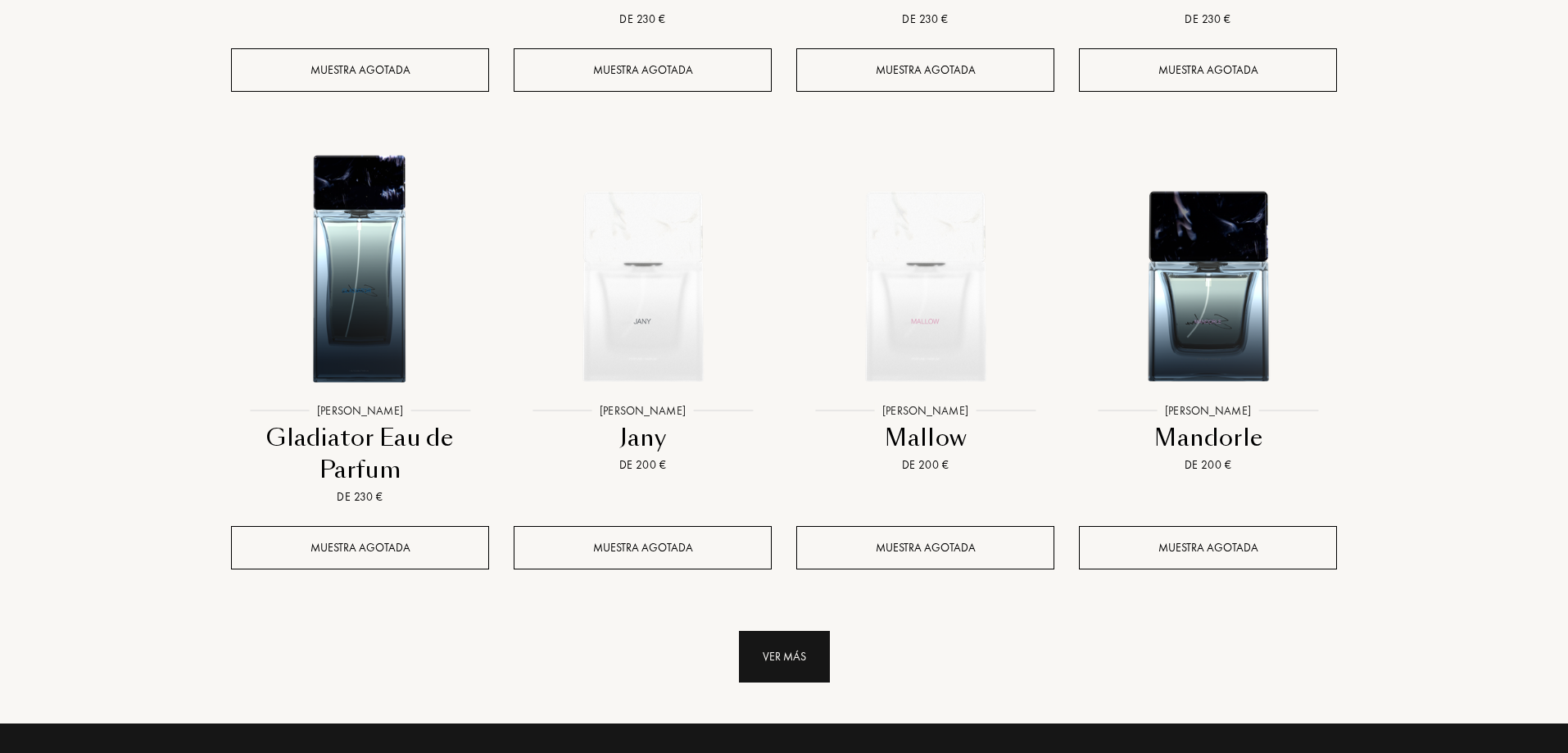
click at [798, 658] on div "Ver más" at bounding box center [784, 656] width 91 height 51
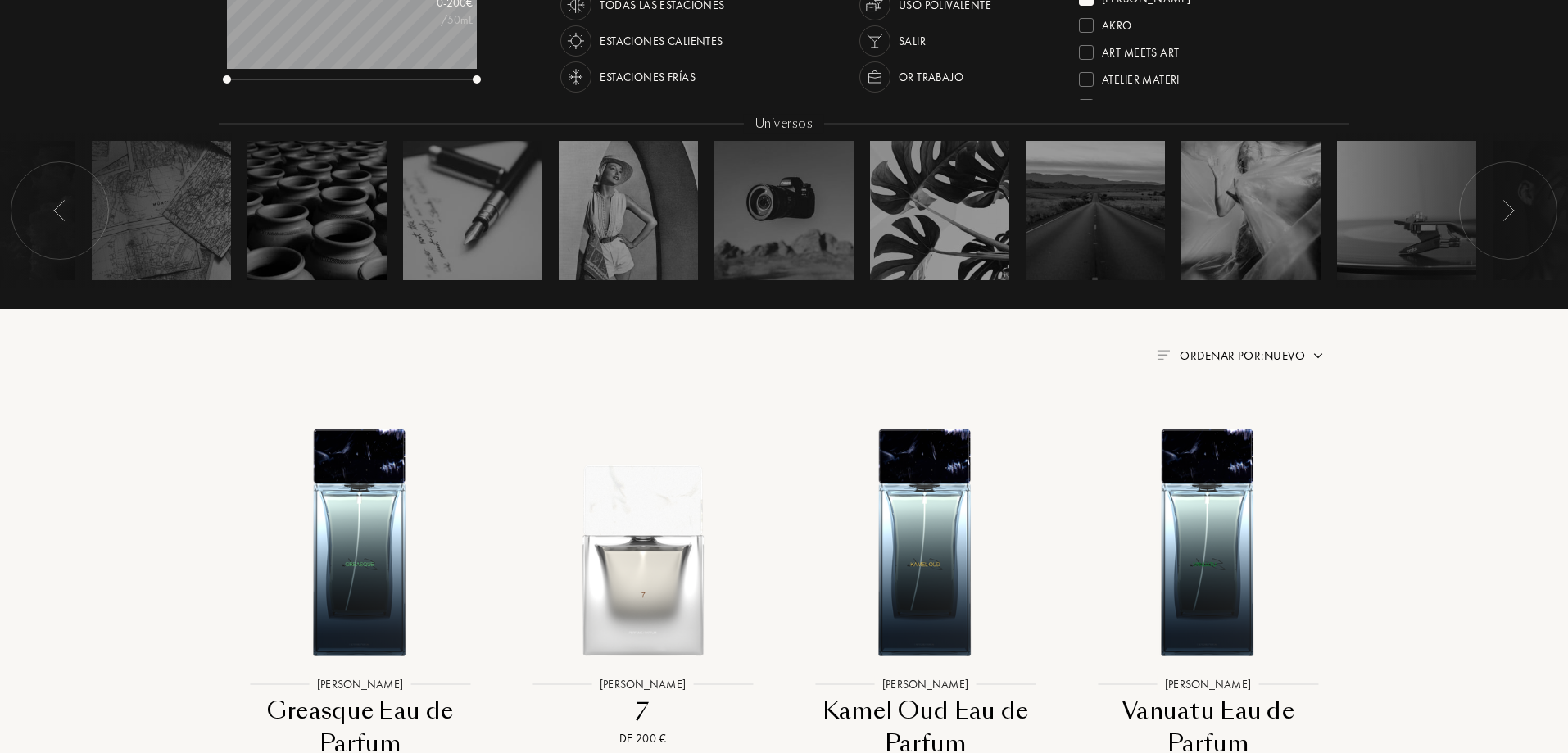
scroll to position [0, 0]
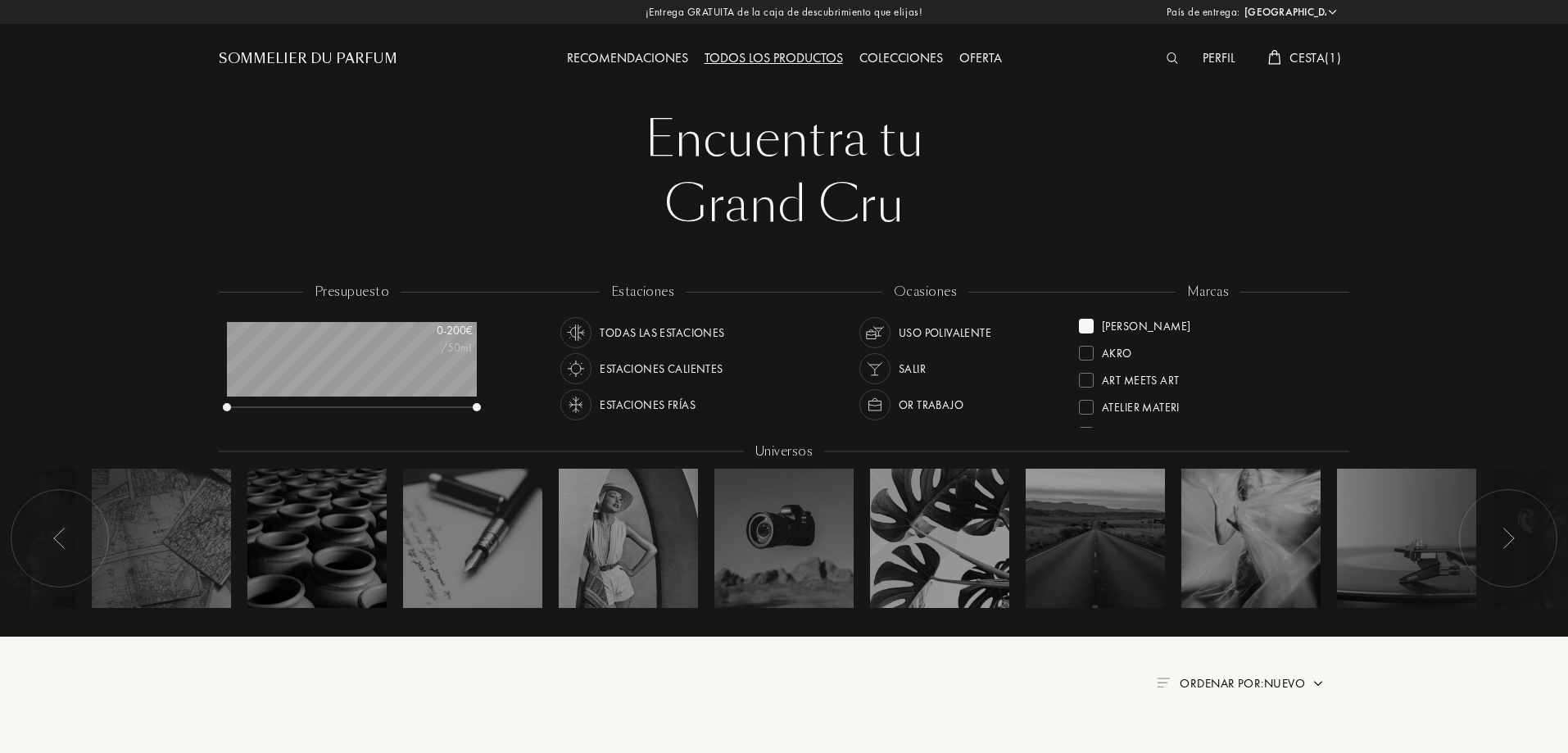
click at [1089, 321] on div at bounding box center [1087, 326] width 15 height 15
click at [1083, 404] on div at bounding box center [1087, 409] width 15 height 15
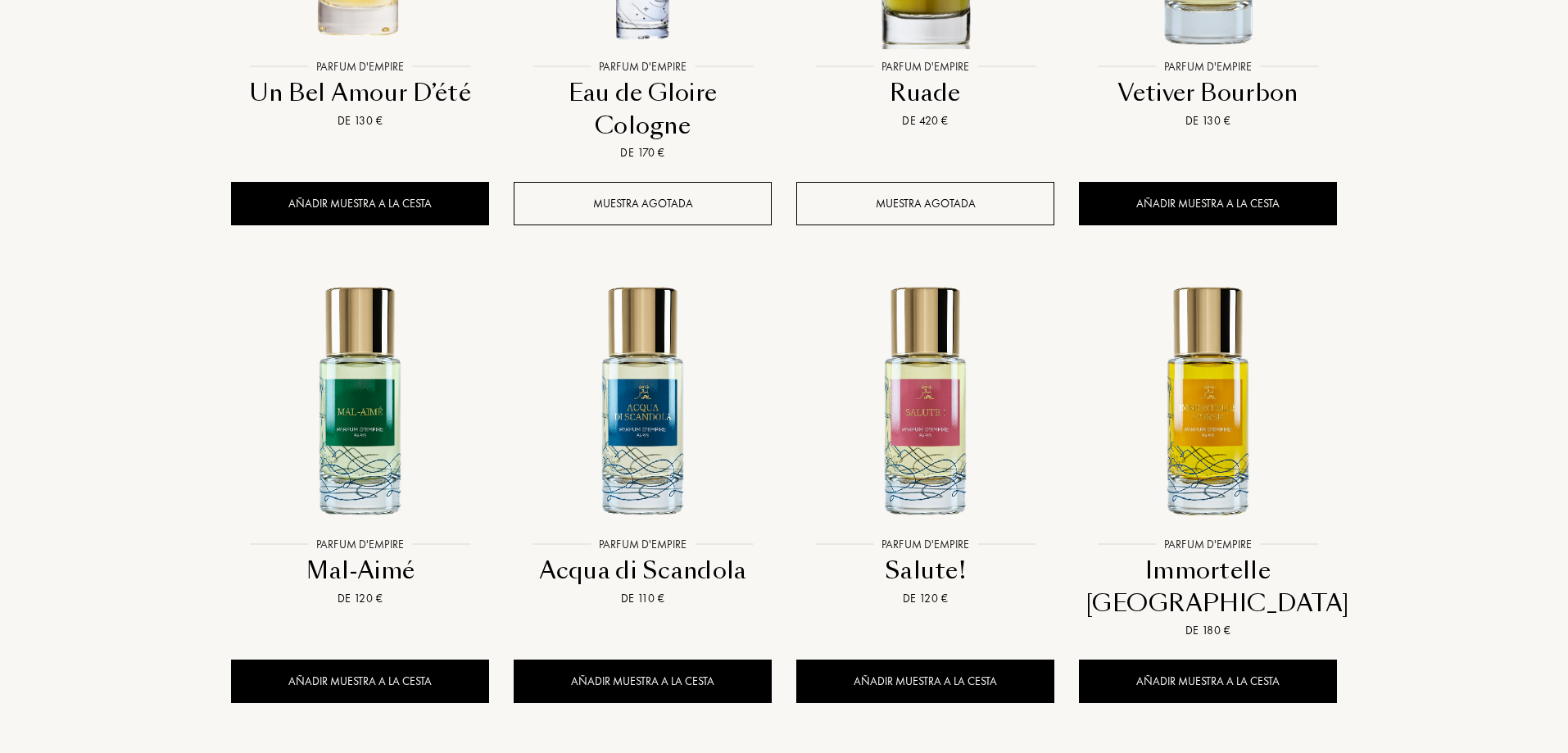
scroll to position [983, 0]
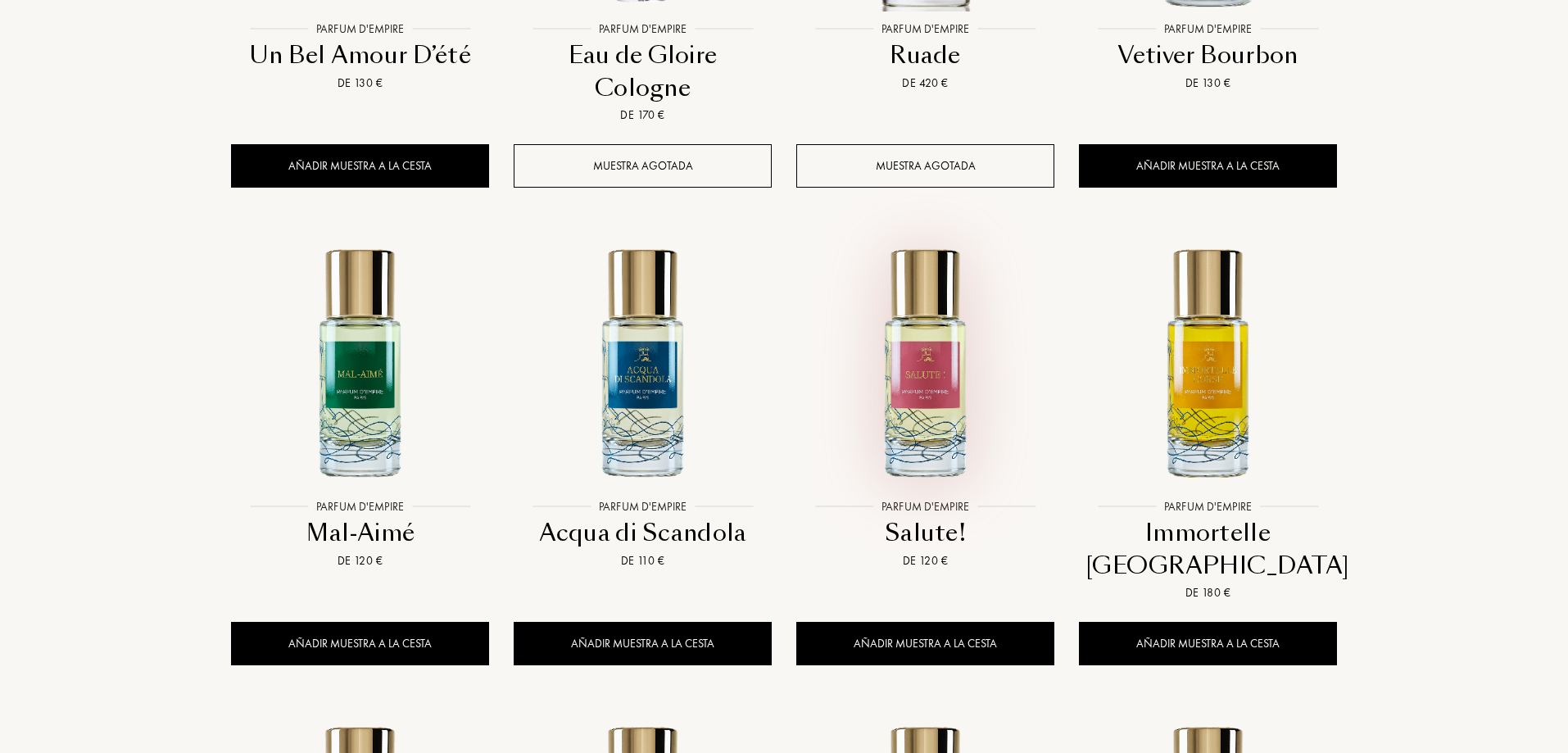
click at [914, 459] on img at bounding box center [925, 361] width 255 height 255
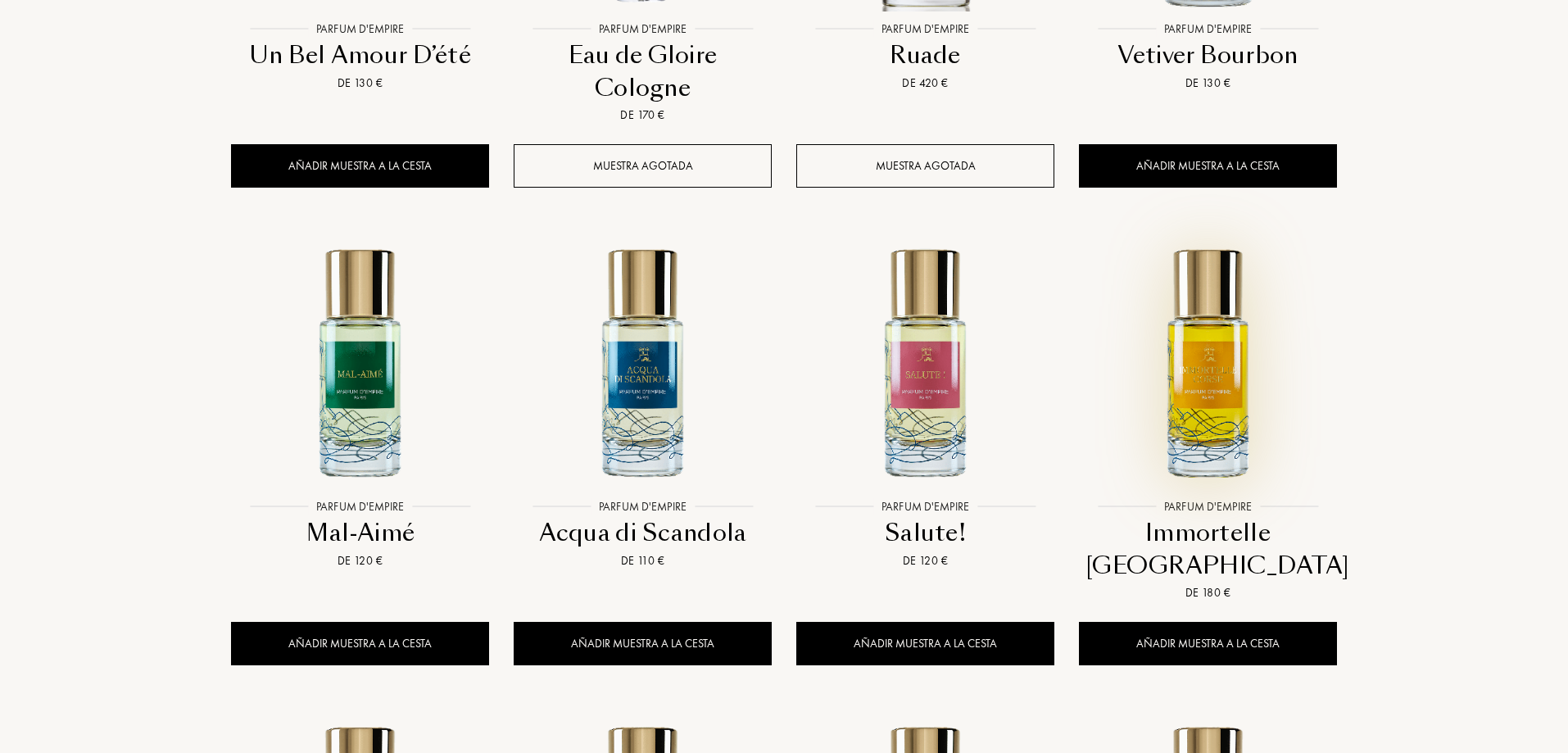
click at [1229, 440] on img at bounding box center [1209, 361] width 255 height 255
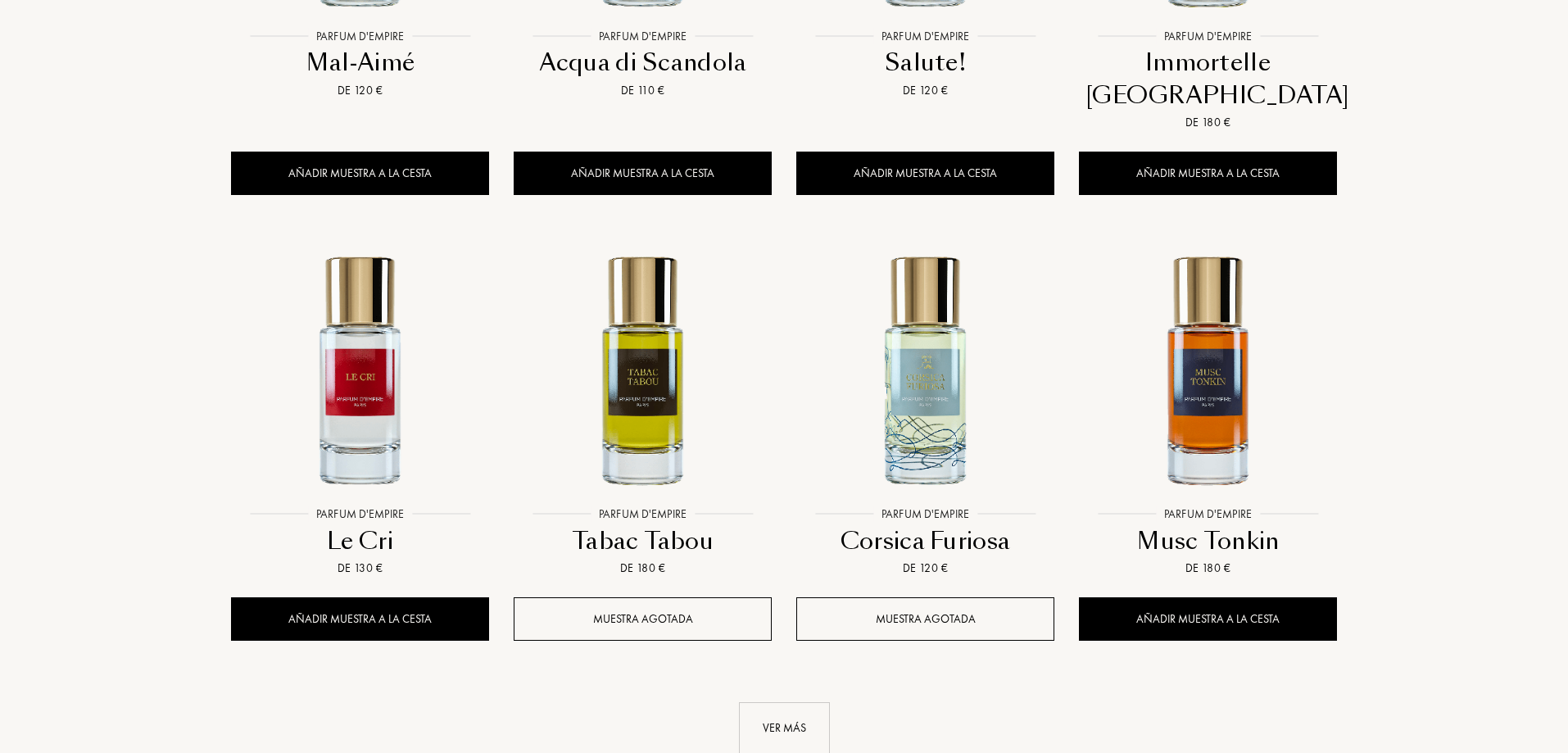
scroll to position [1475, 0]
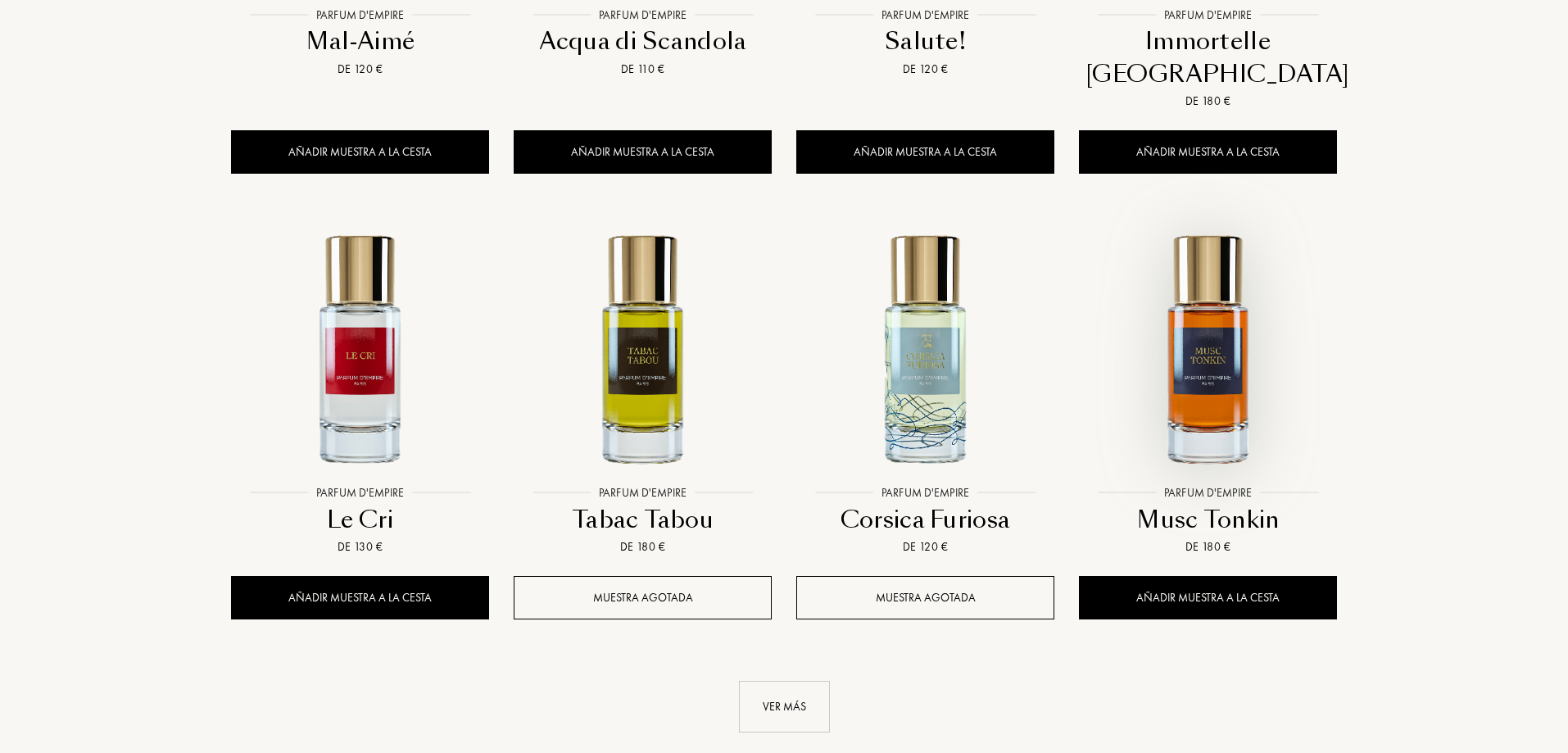
click at [1210, 323] on img at bounding box center [1209, 348] width 255 height 255
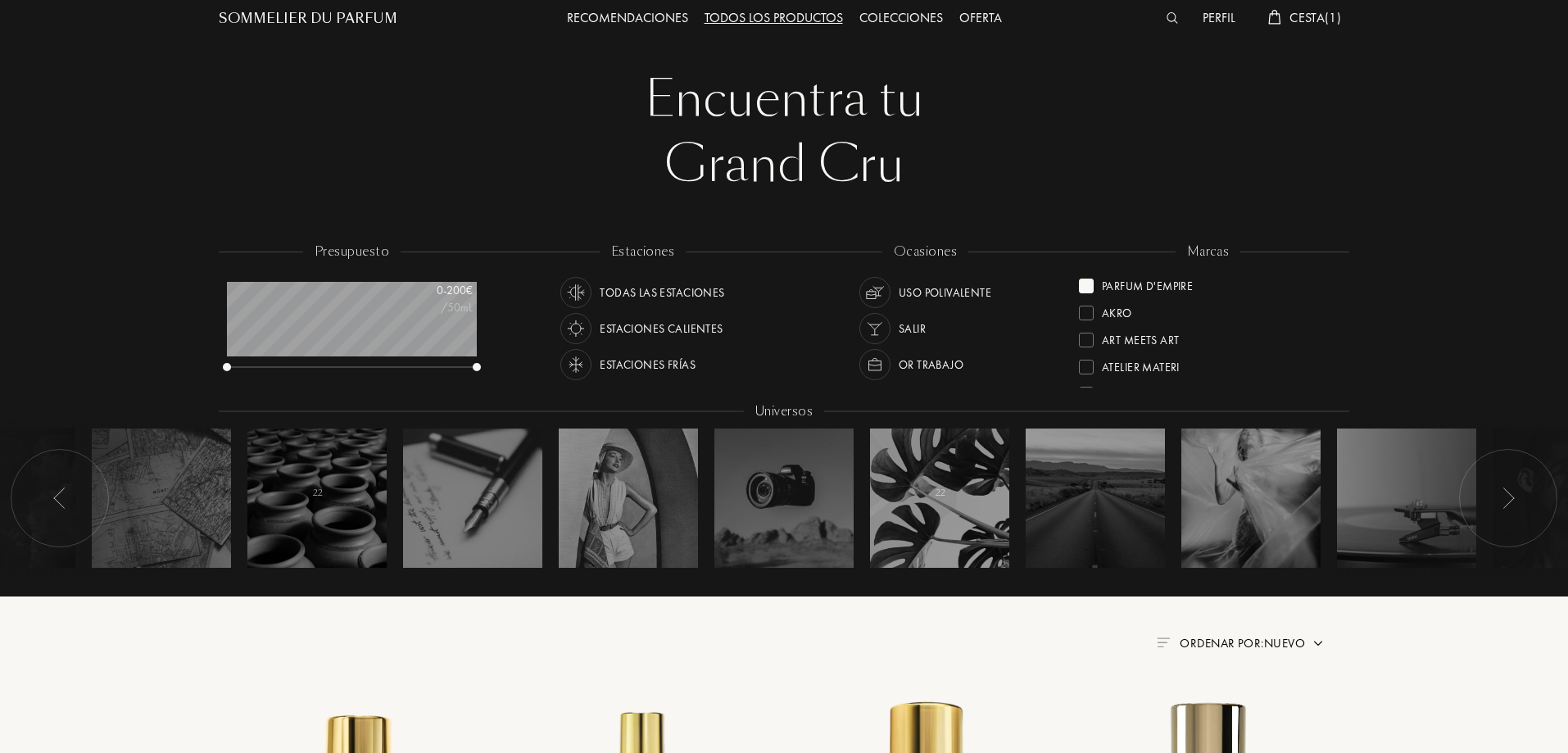
scroll to position [0, 0]
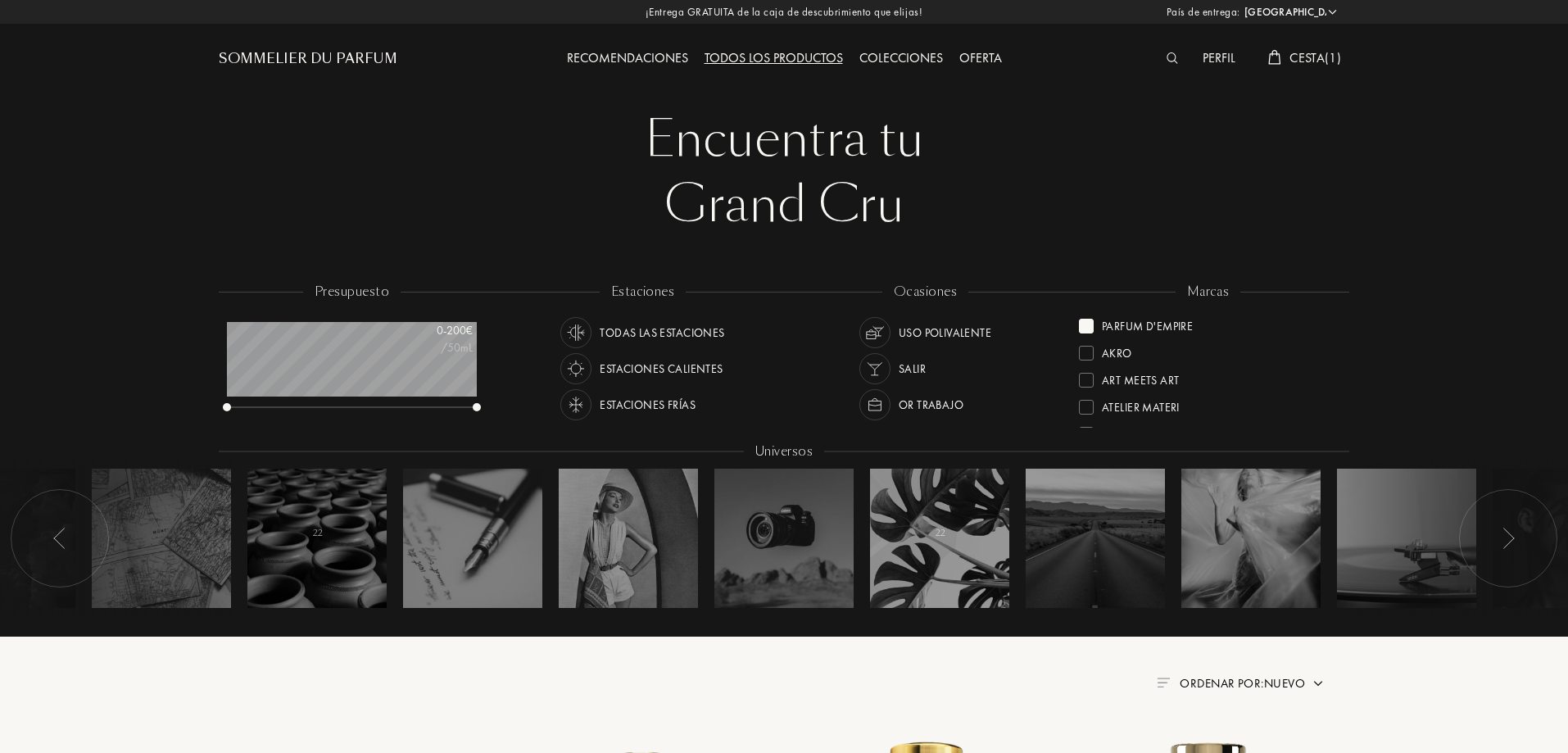
click at [1093, 321] on div at bounding box center [1087, 326] width 15 height 15
click at [1093, 325] on div at bounding box center [1087, 323] width 15 height 15
click at [1088, 350] on div at bounding box center [1087, 355] width 15 height 15
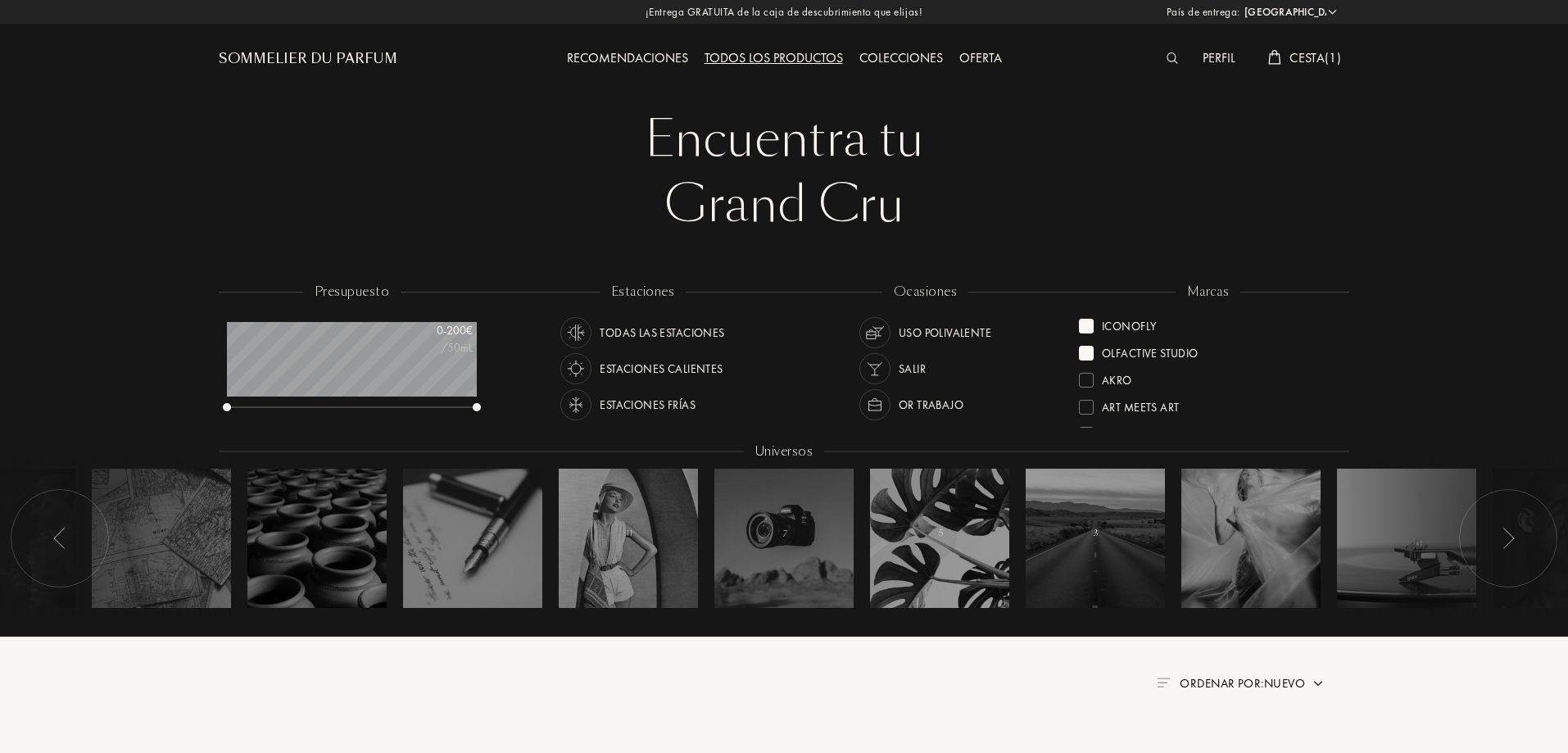
click at [1083, 322] on div at bounding box center [1087, 326] width 15 height 15
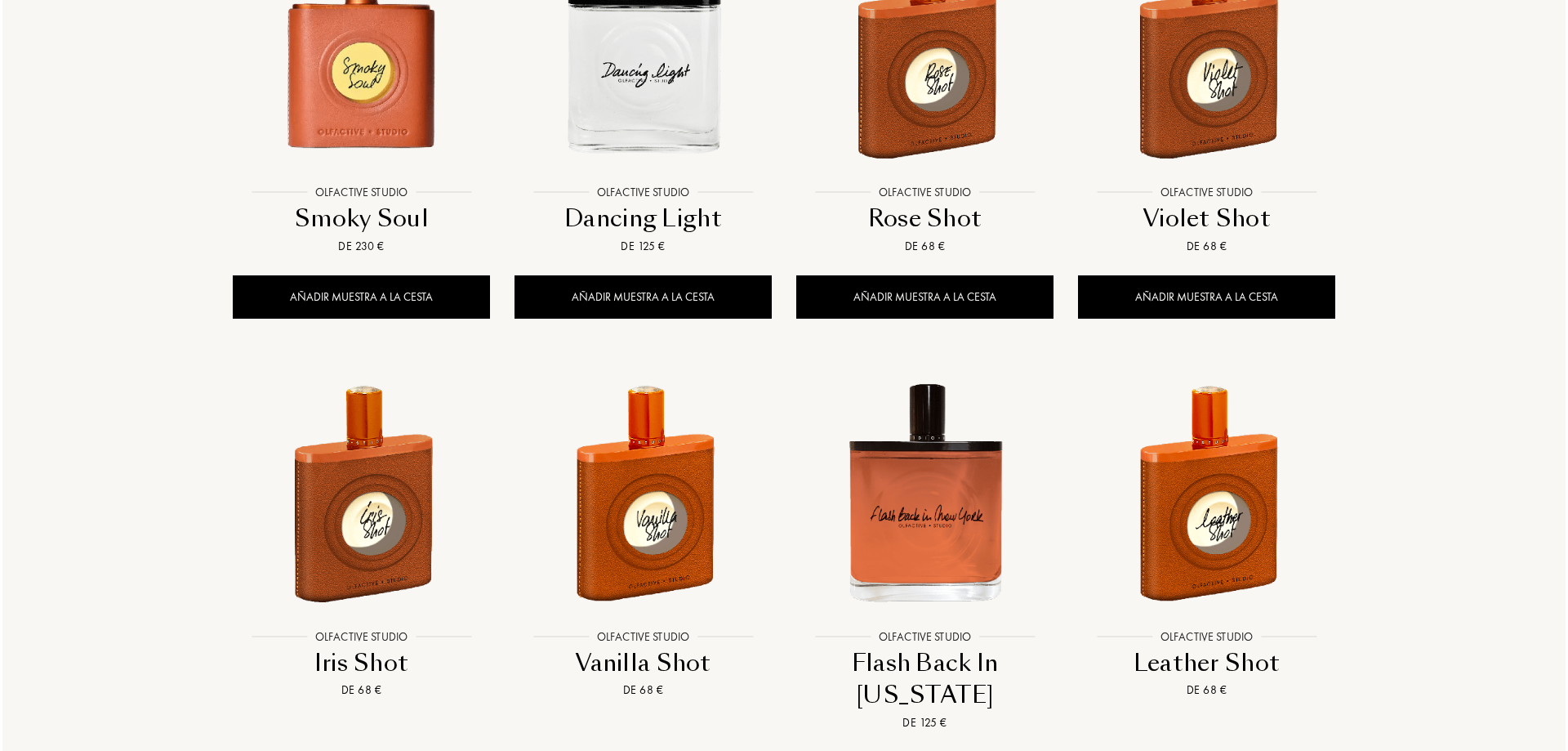
scroll to position [899, 0]
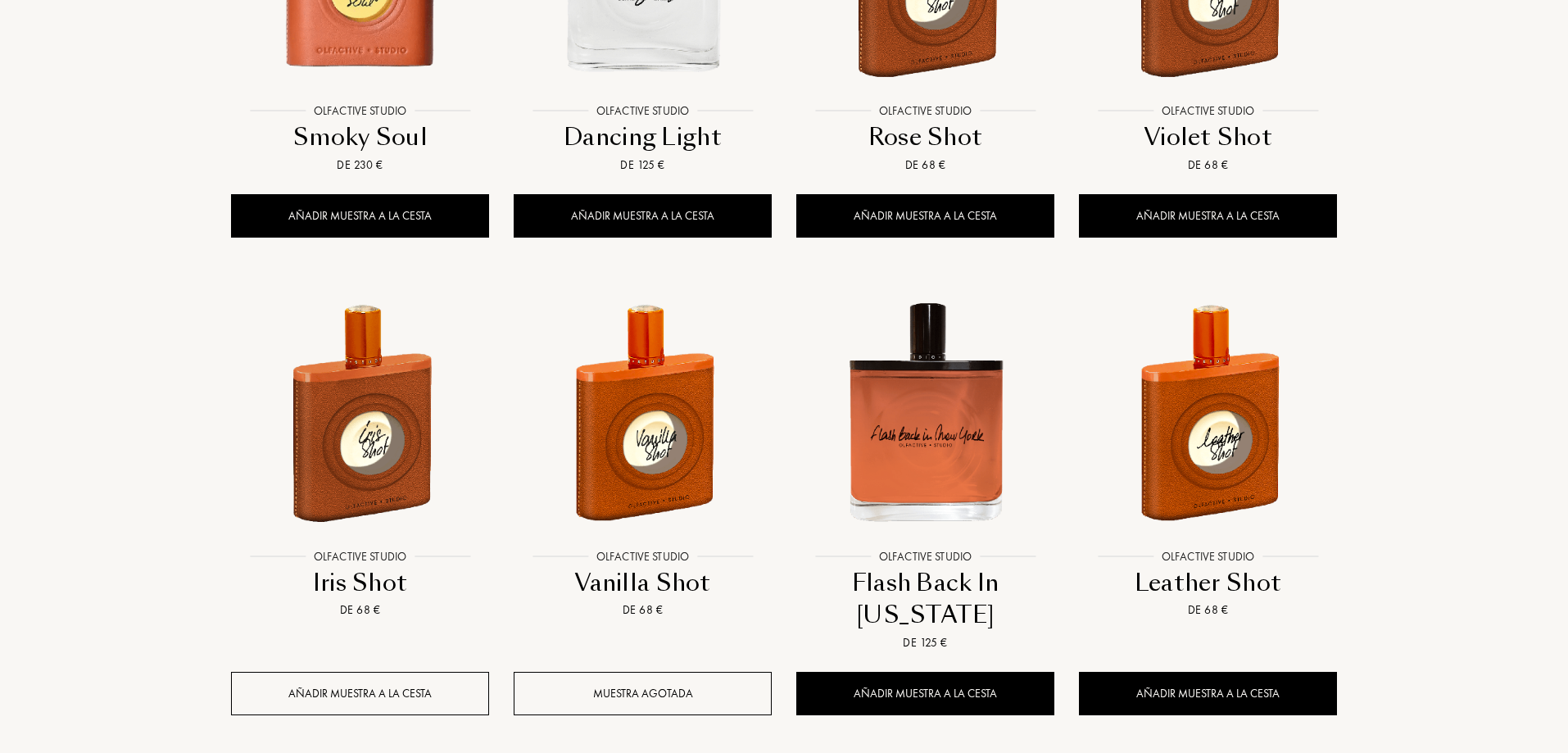
click at [402, 693] on div "Añadir muestra a la cesta" at bounding box center [359, 694] width 258 height 44
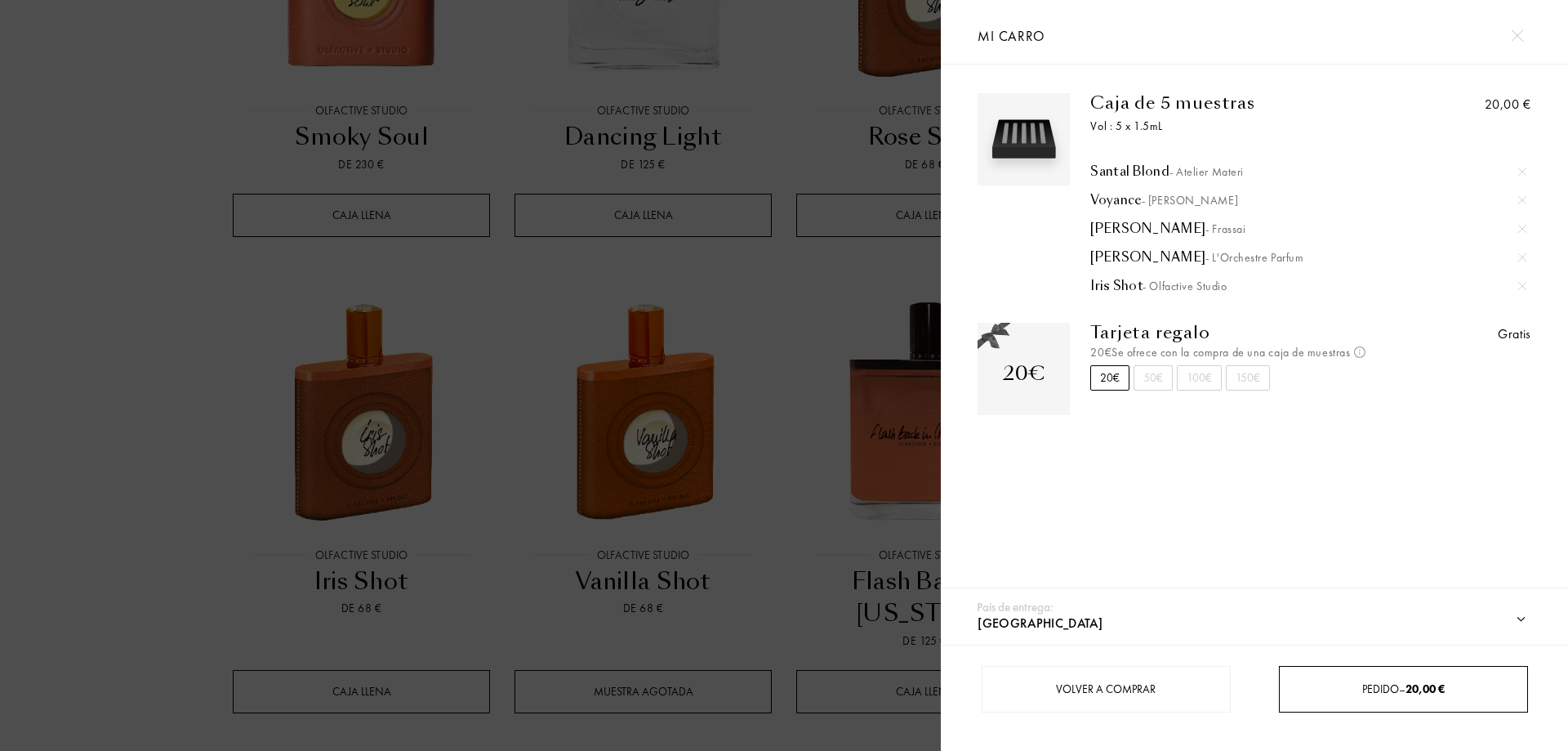
click at [1405, 690] on span "Pedido – 20,00 €" at bounding box center [1403, 689] width 82 height 15
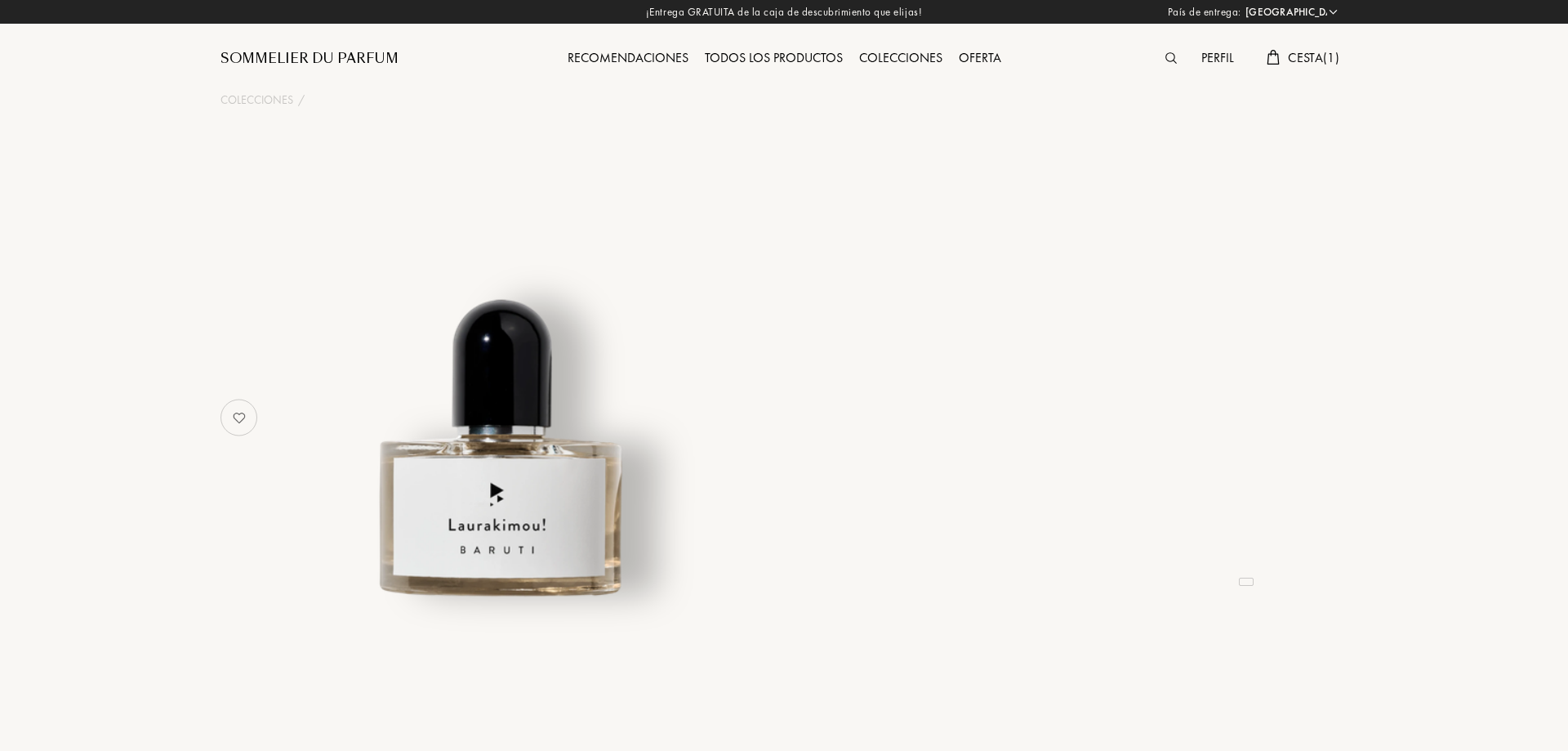
select select "ES"
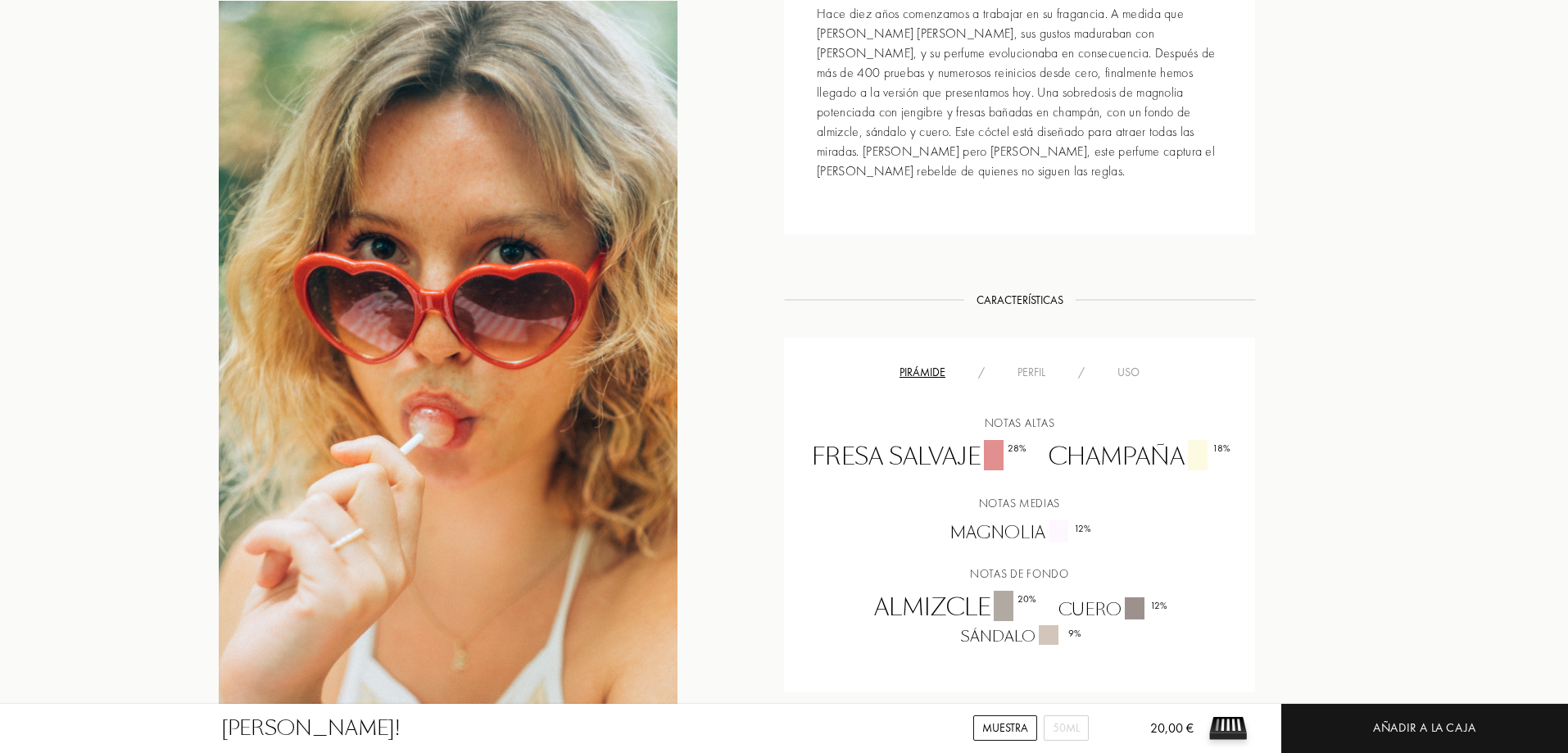
scroll to position [983, 0]
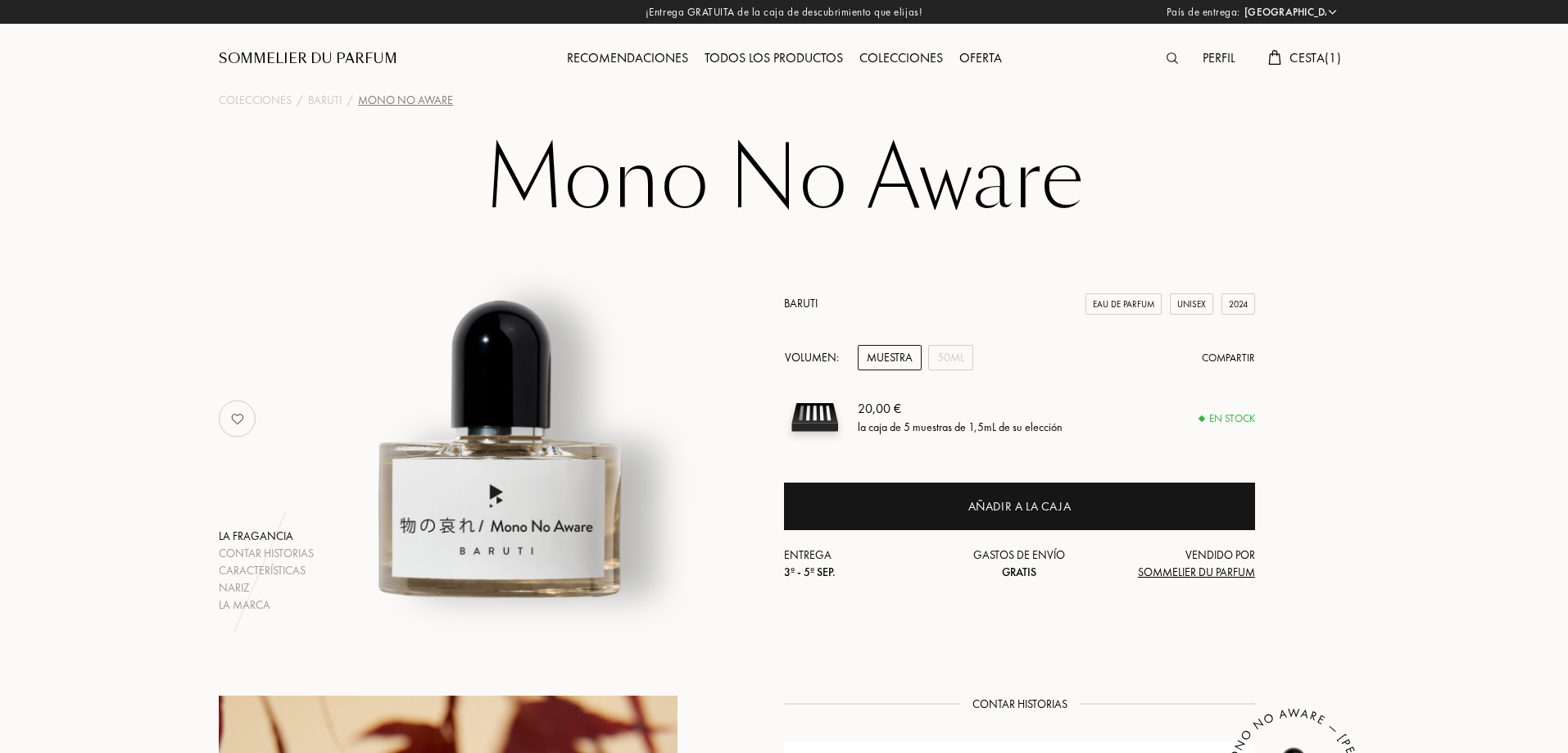
select select "ES"
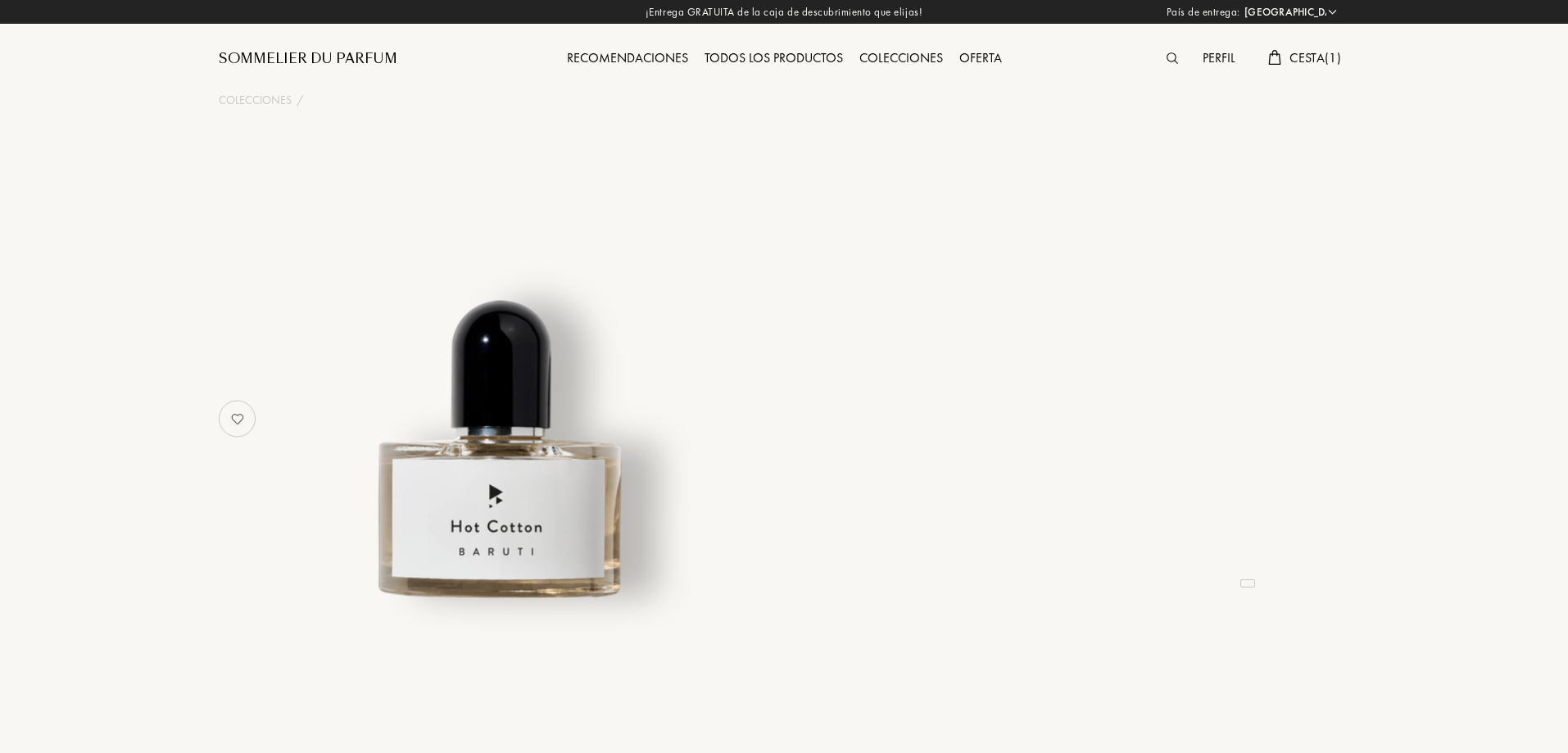
select select "ES"
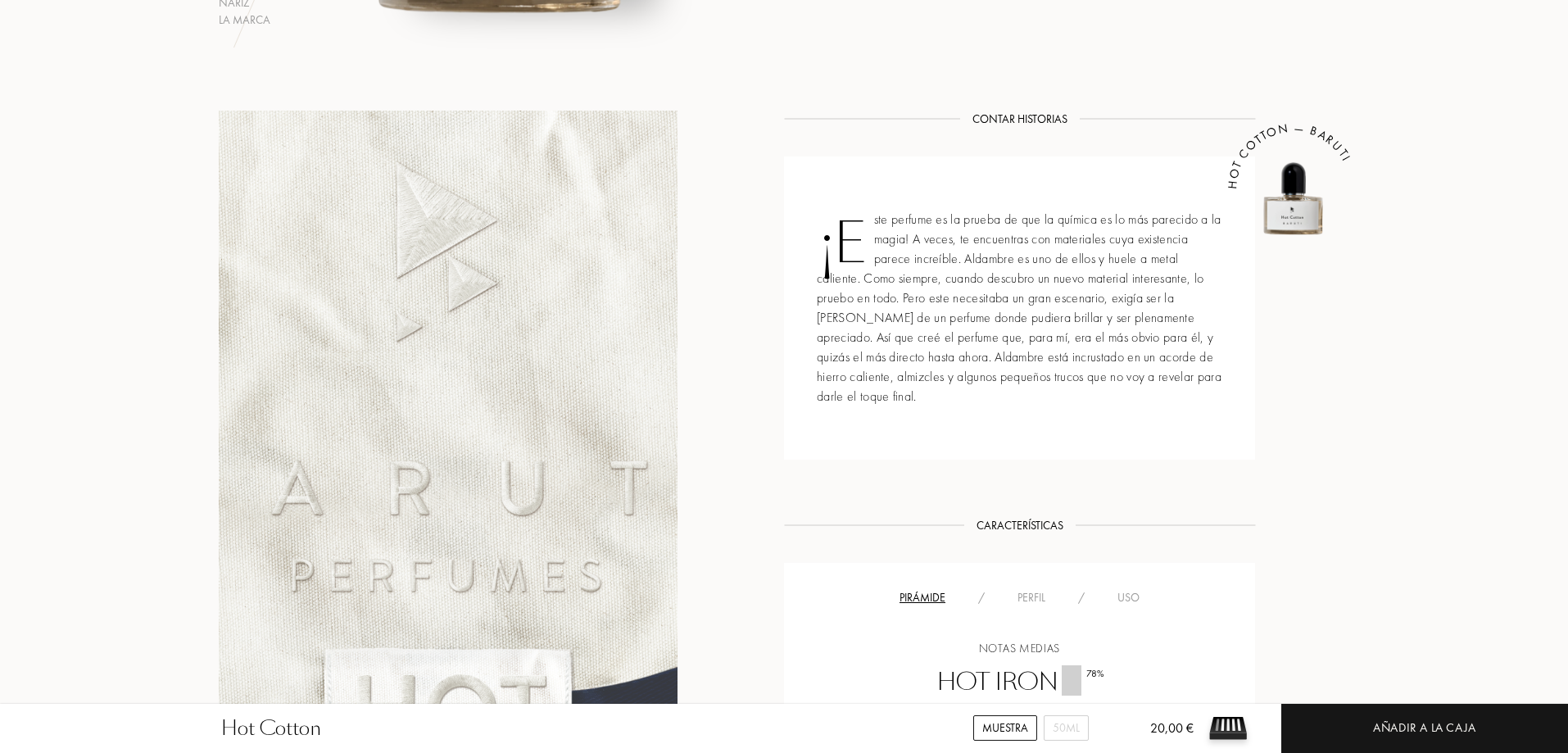
scroll to position [573, 0]
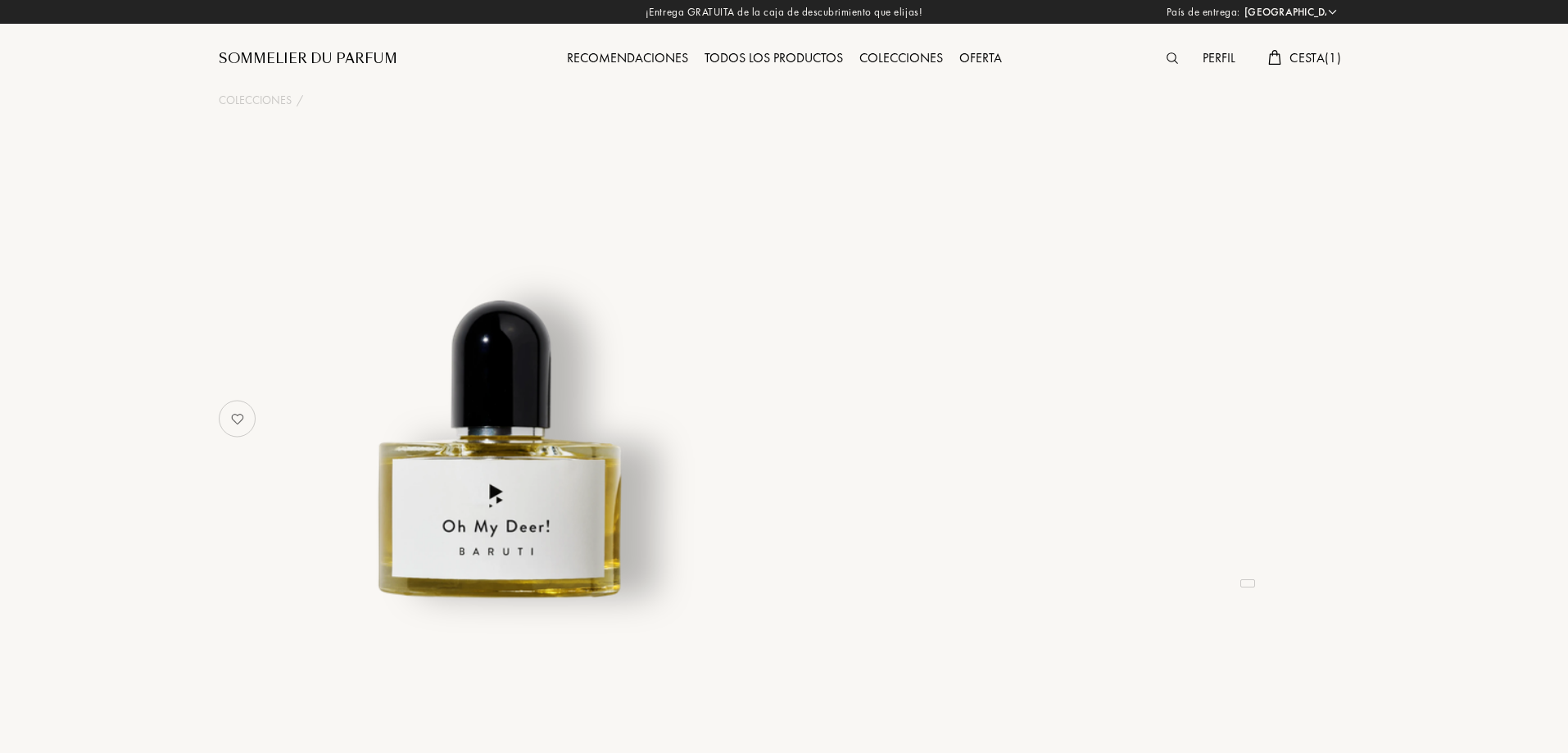
select select "ES"
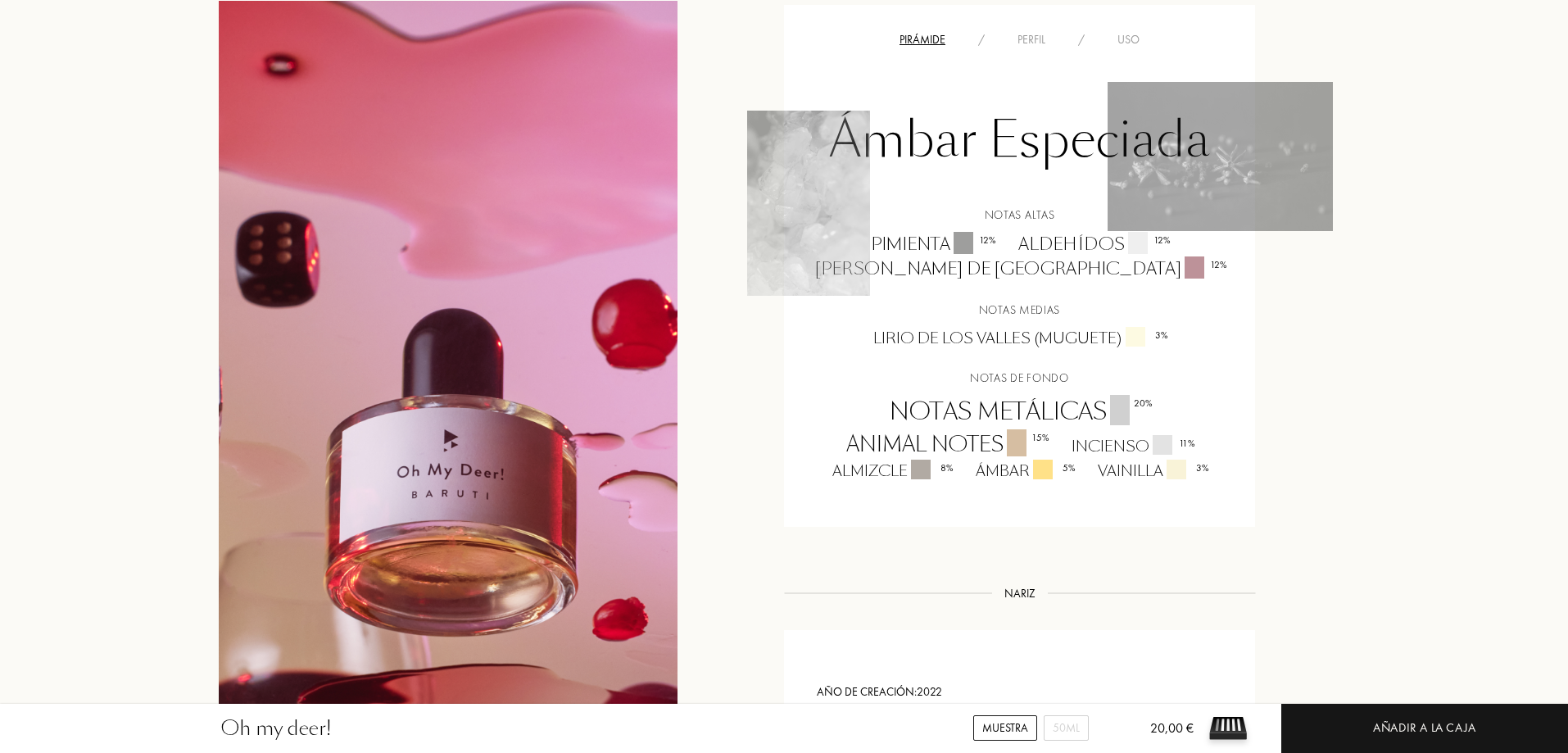
scroll to position [1065, 0]
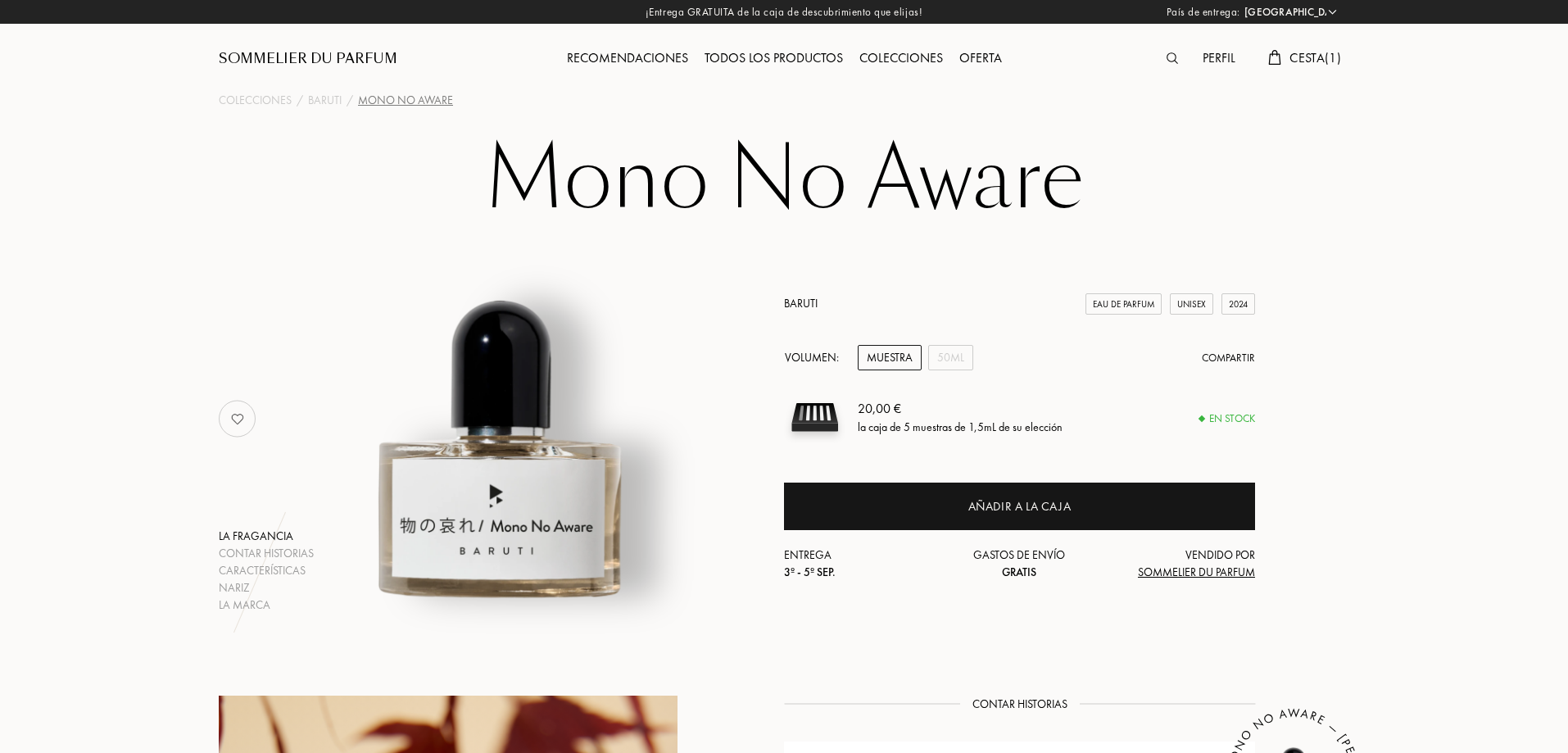
select select "ES"
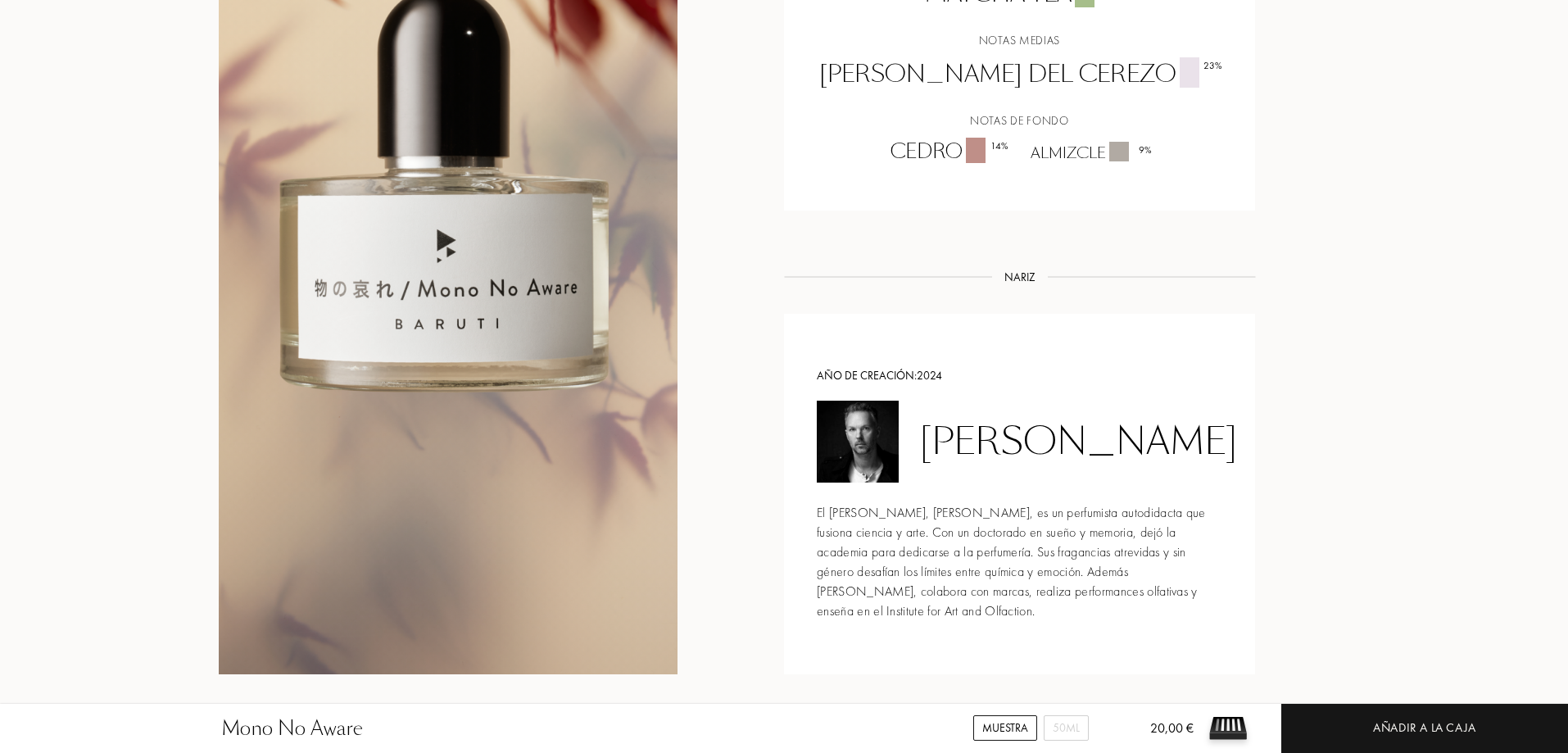
scroll to position [1556, 0]
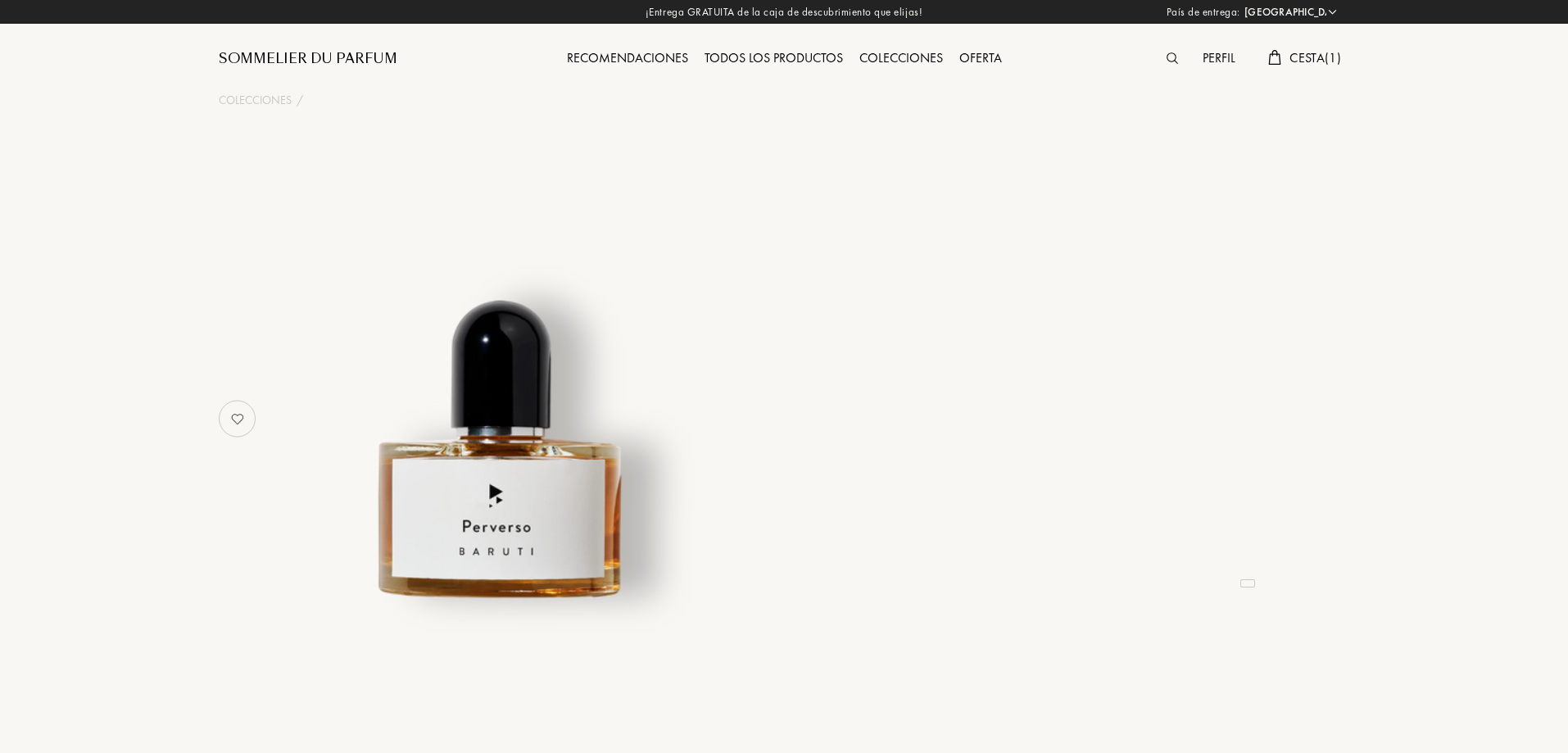
select select "ES"
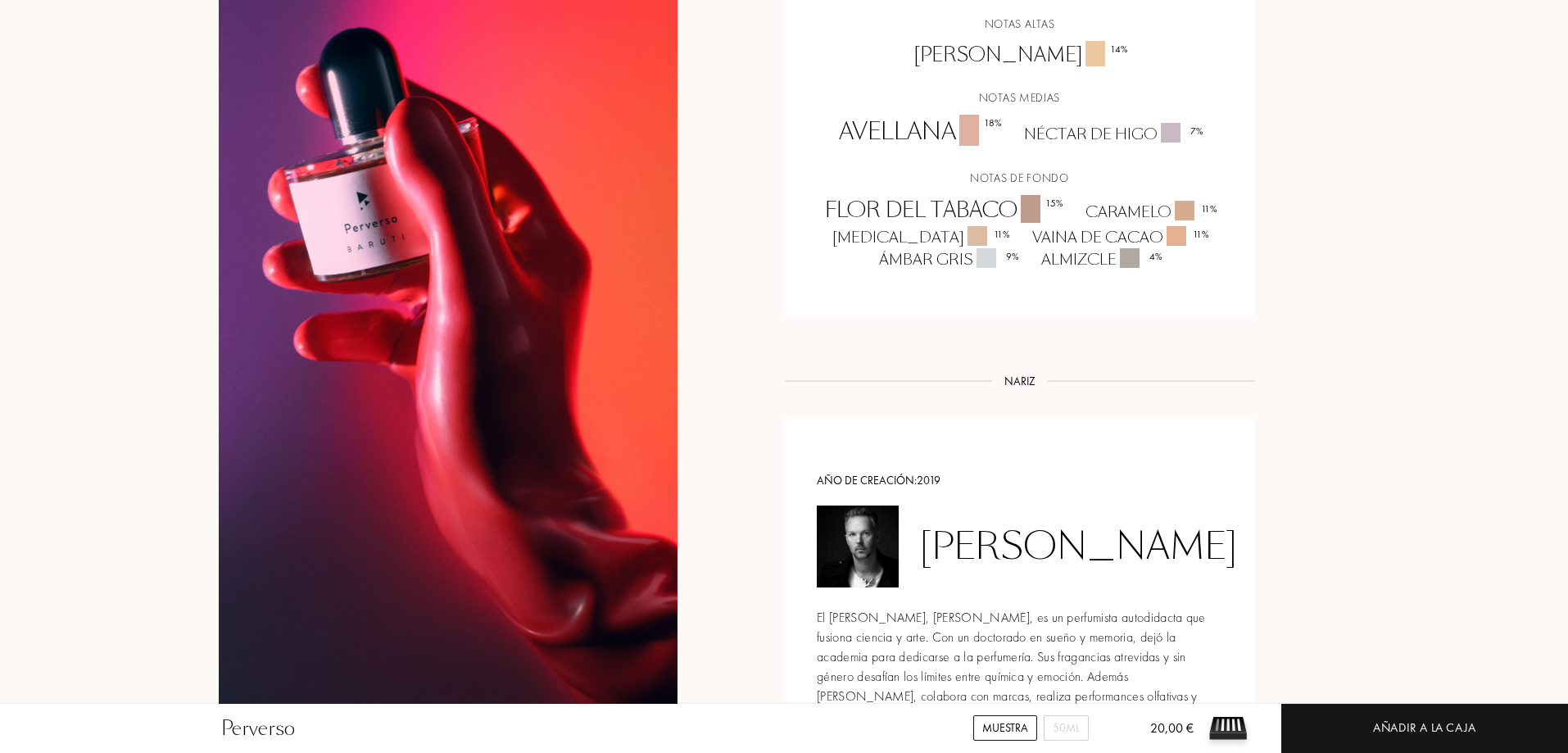
scroll to position [983, 0]
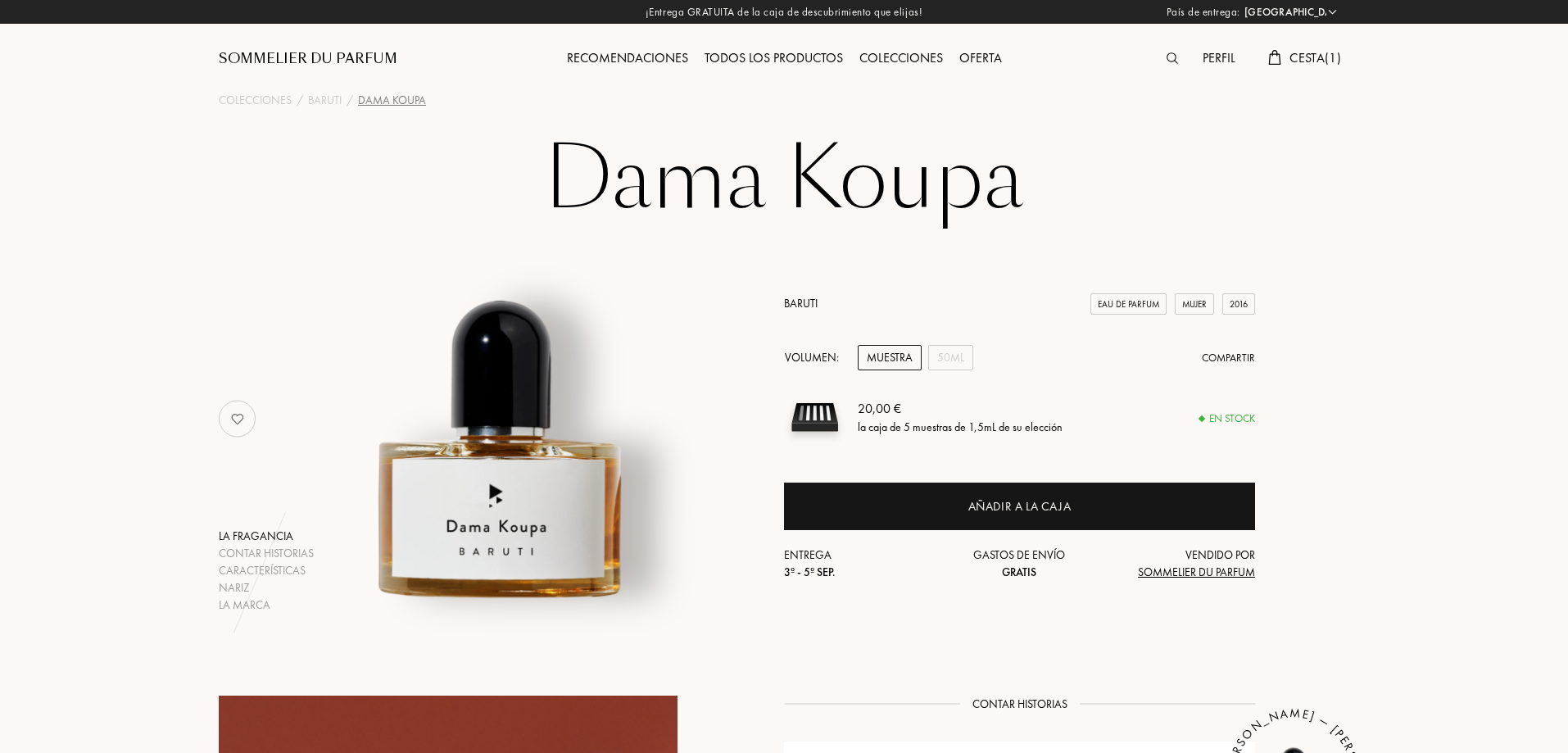
select select "ES"
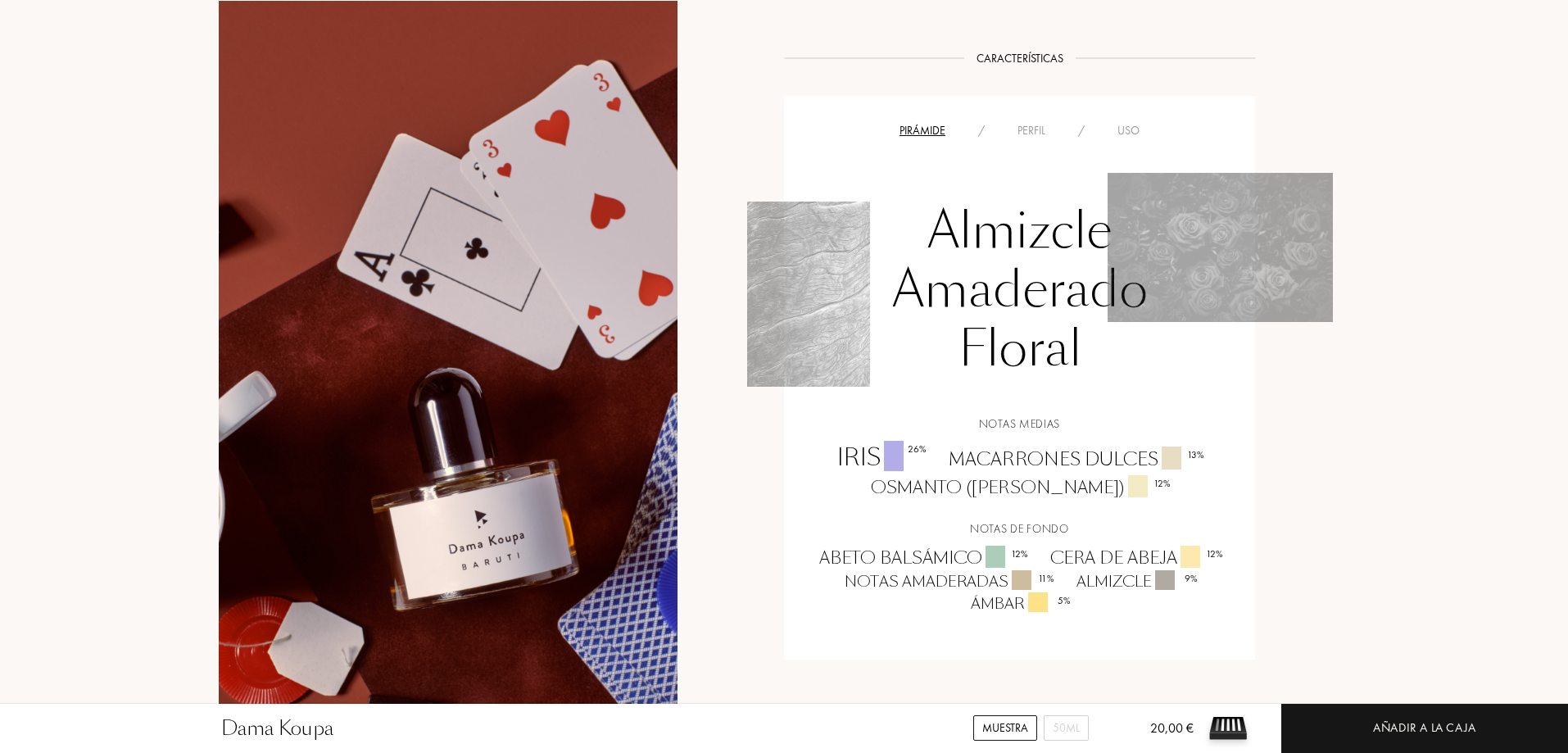
scroll to position [1147, 0]
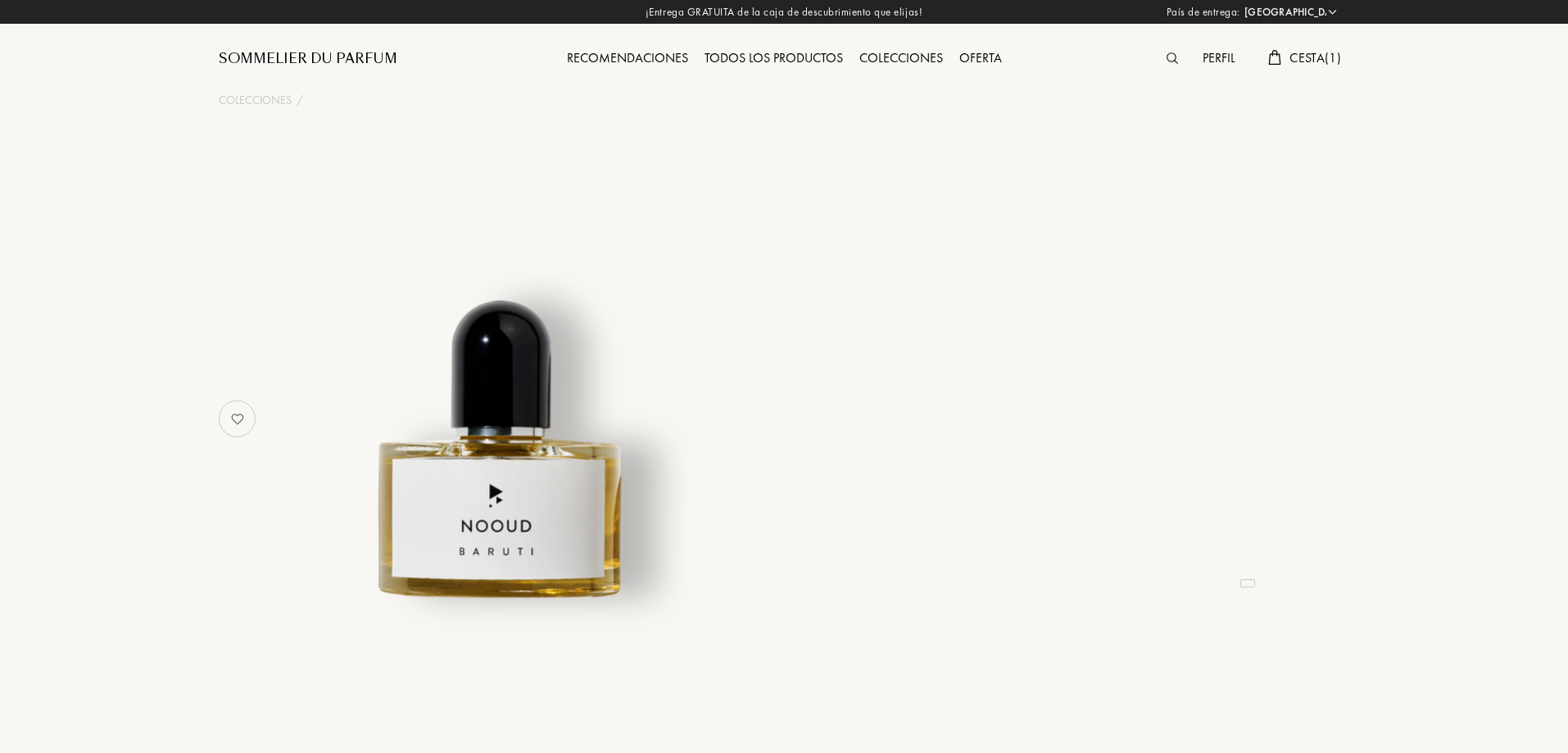
select select "ES"
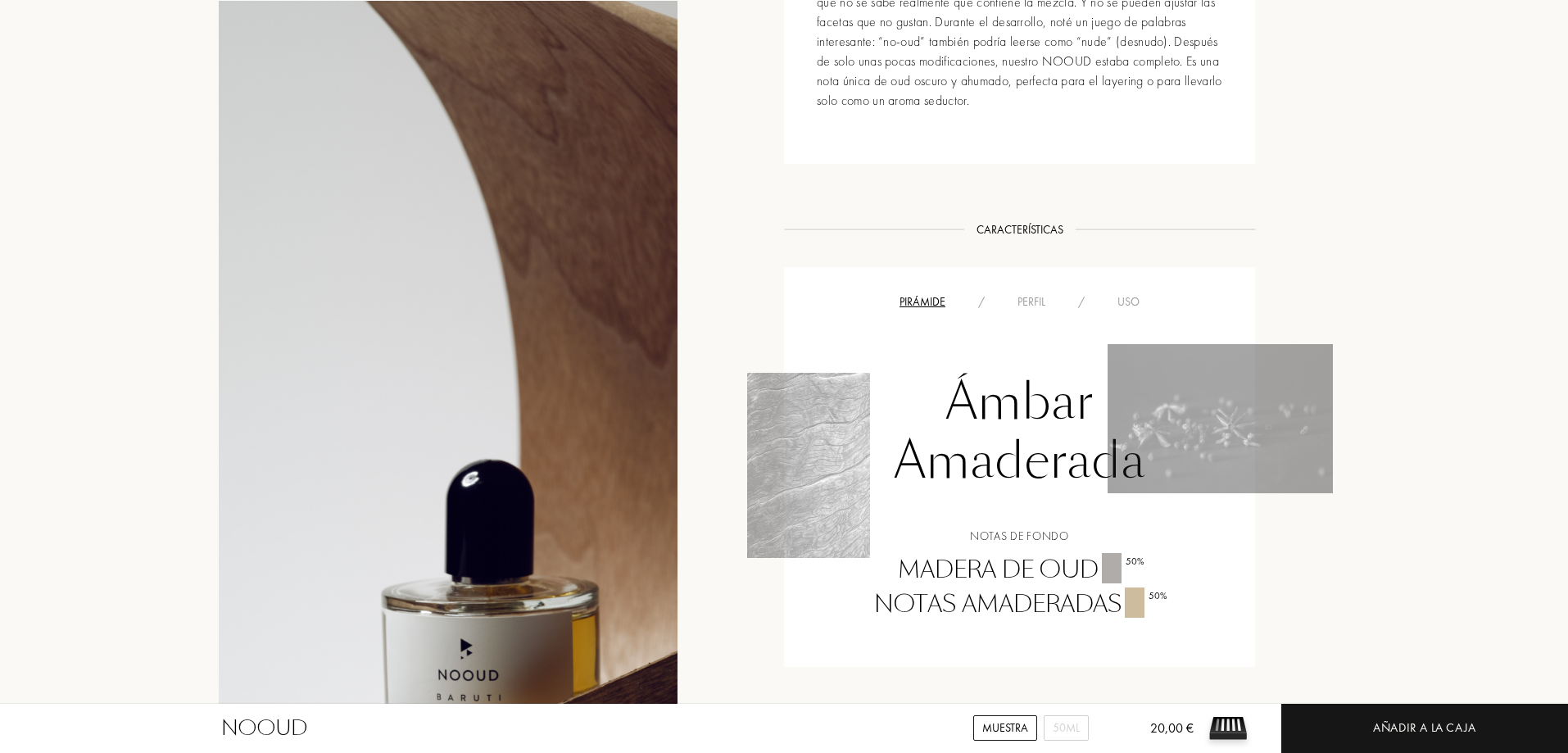
scroll to position [1065, 0]
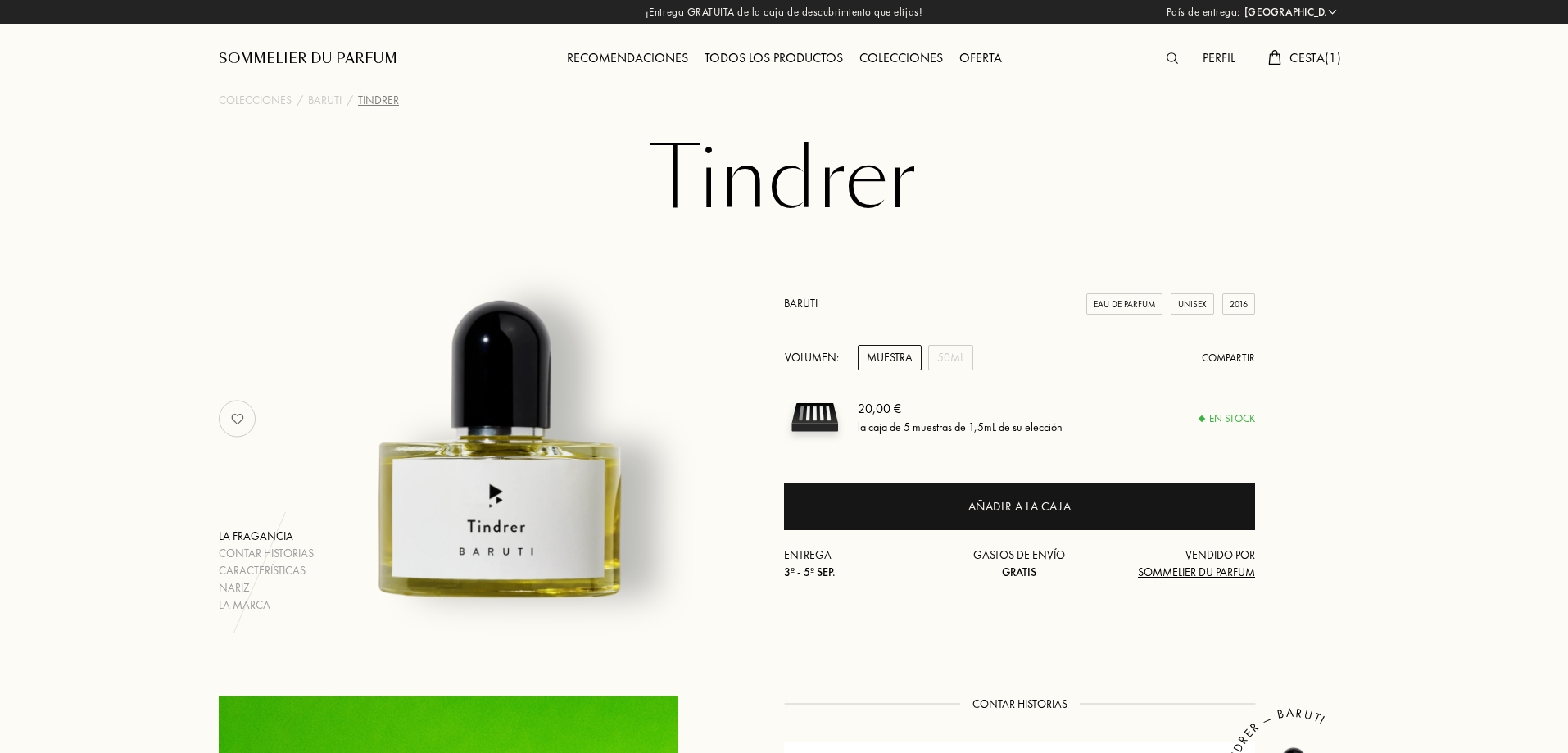
select select "ES"
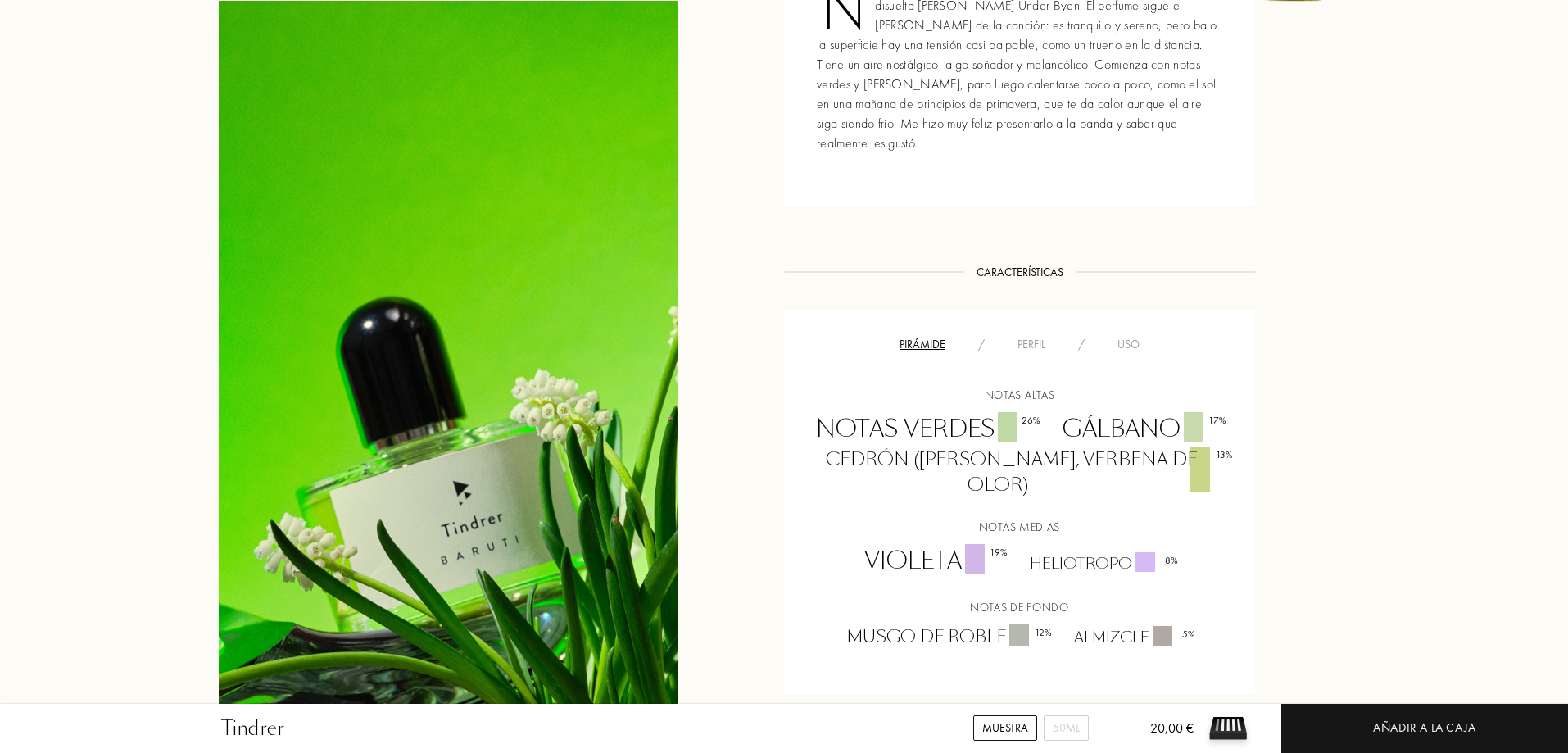
scroll to position [820, 0]
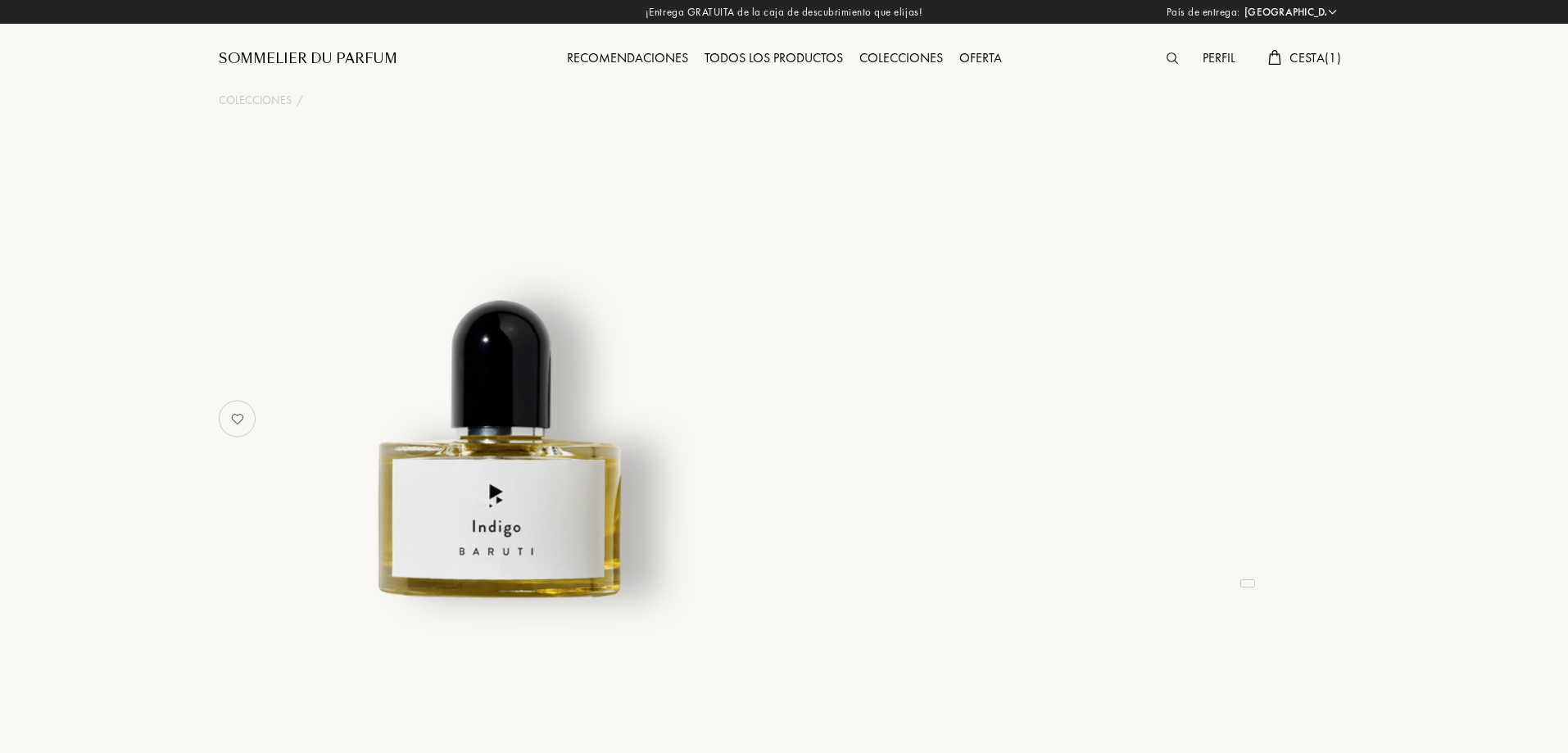
select select "ES"
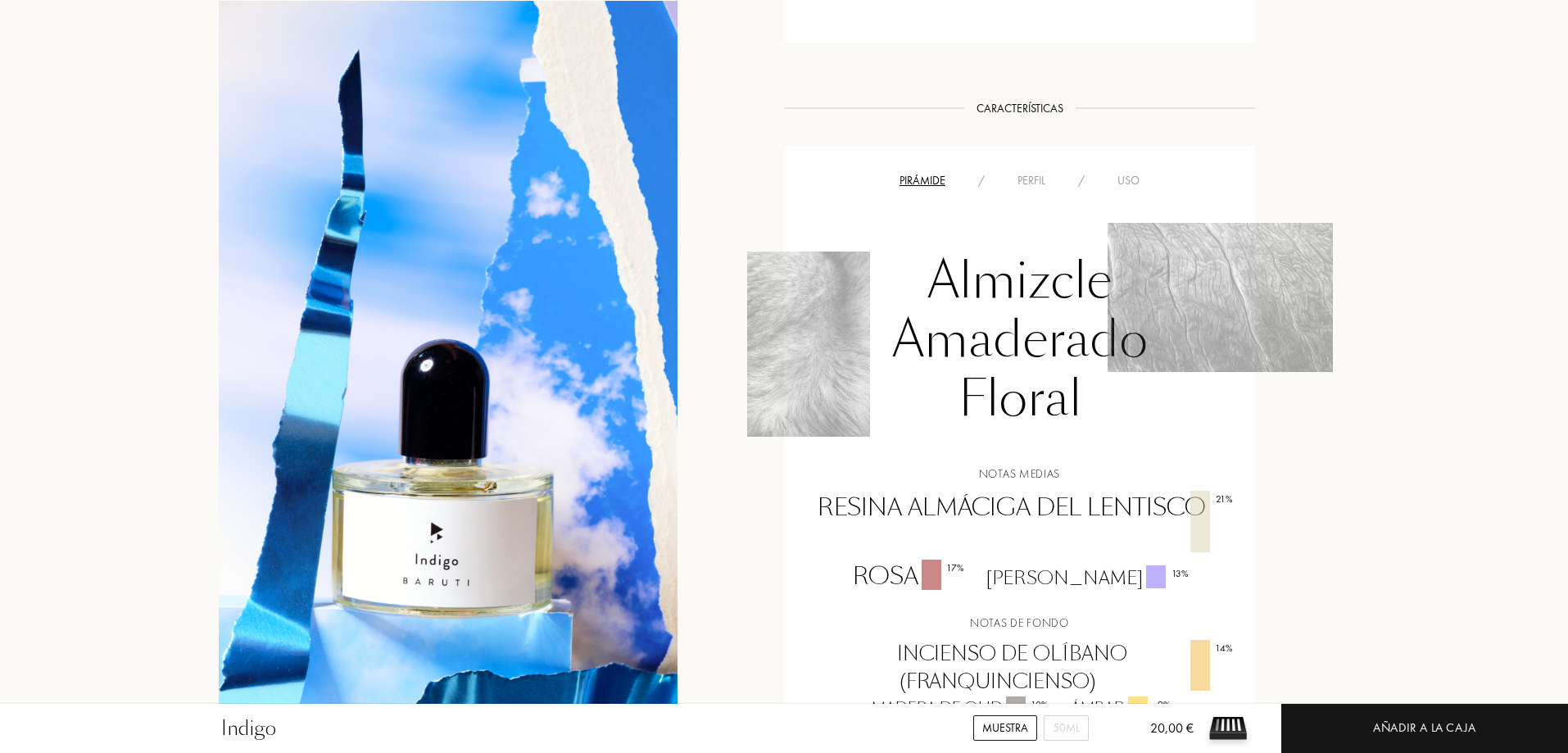
scroll to position [1147, 0]
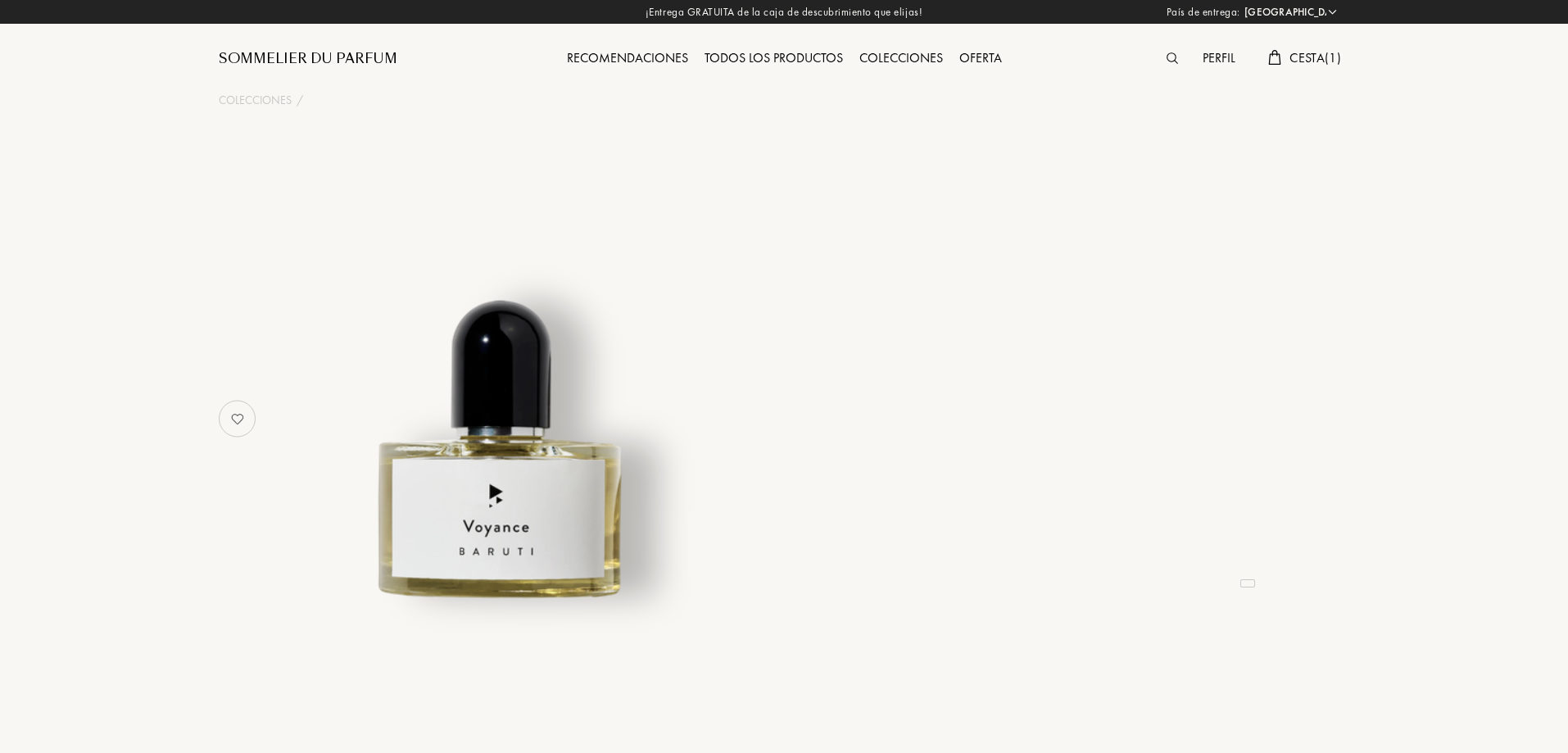
select select "ES"
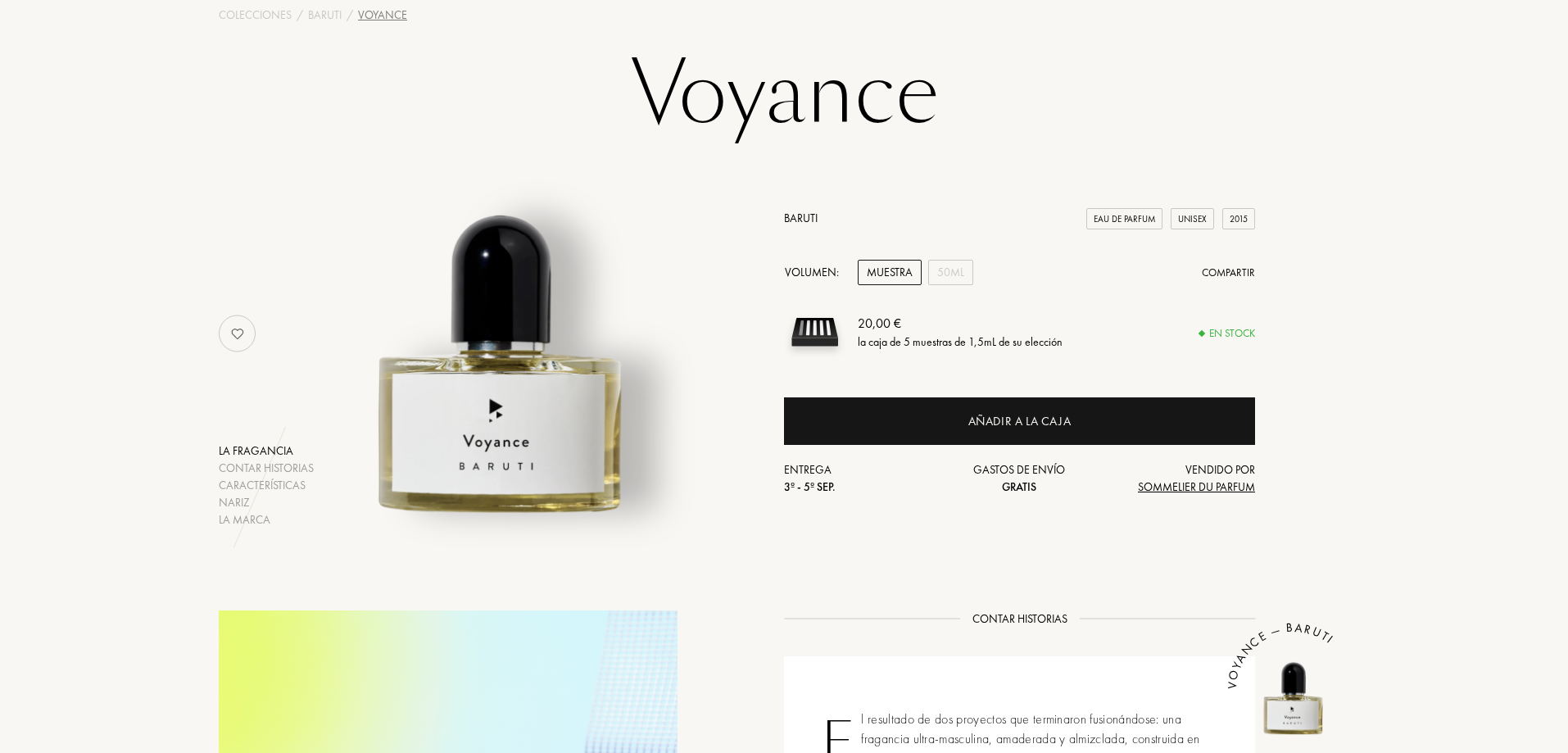
scroll to position [82, 0]
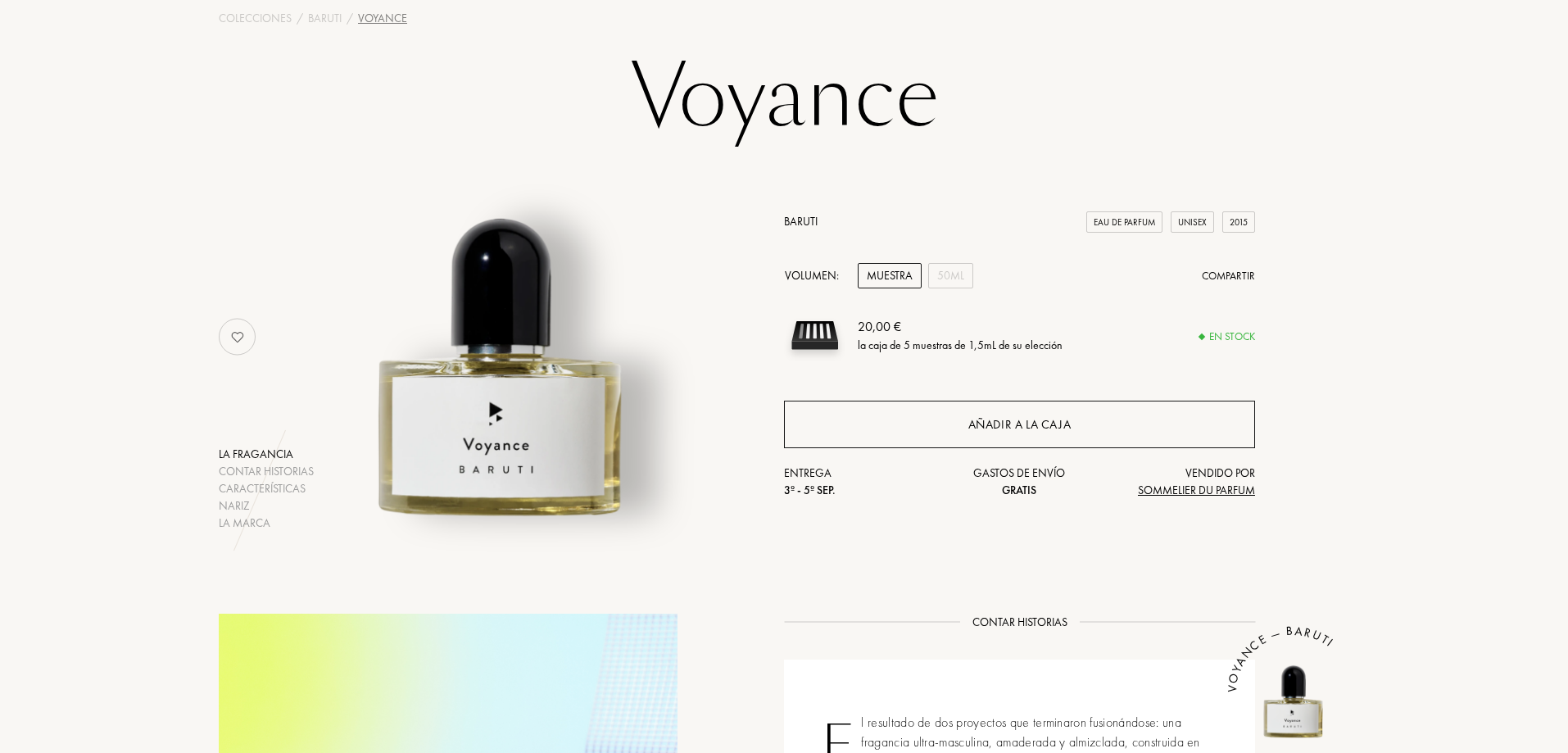
click at [1088, 428] on div "Añadir a la caja" at bounding box center [1019, 424] width 471 height 48
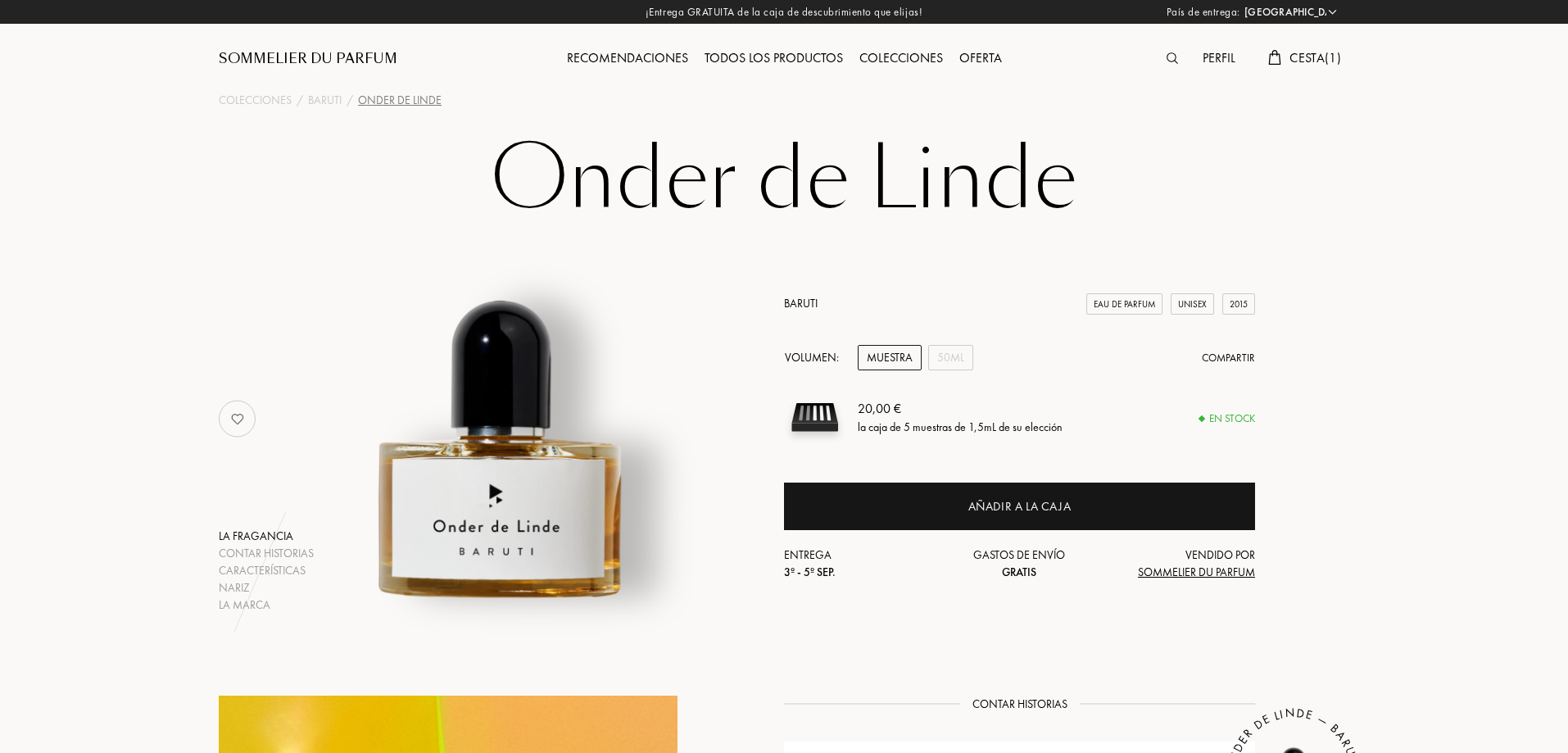
select select "ES"
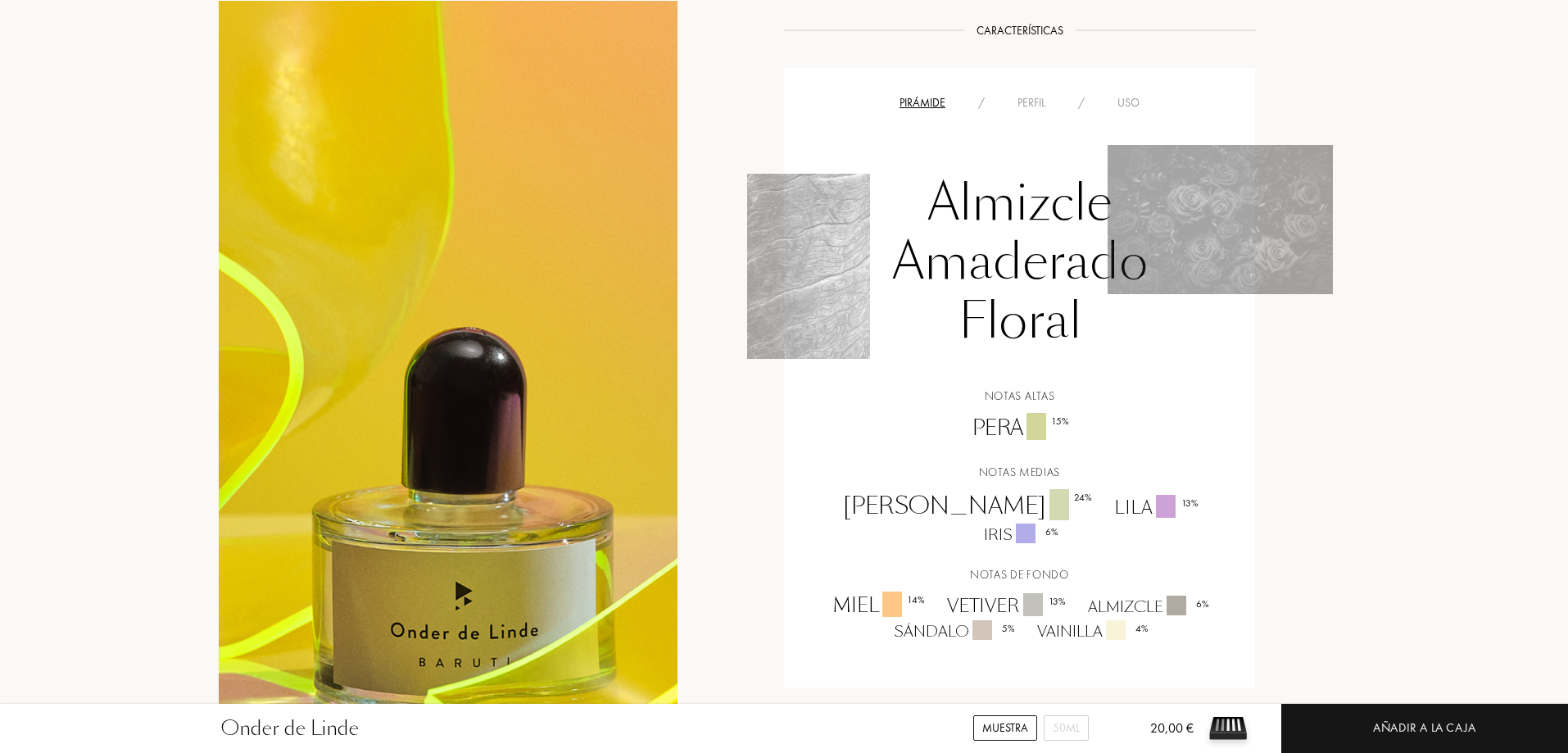
scroll to position [1065, 0]
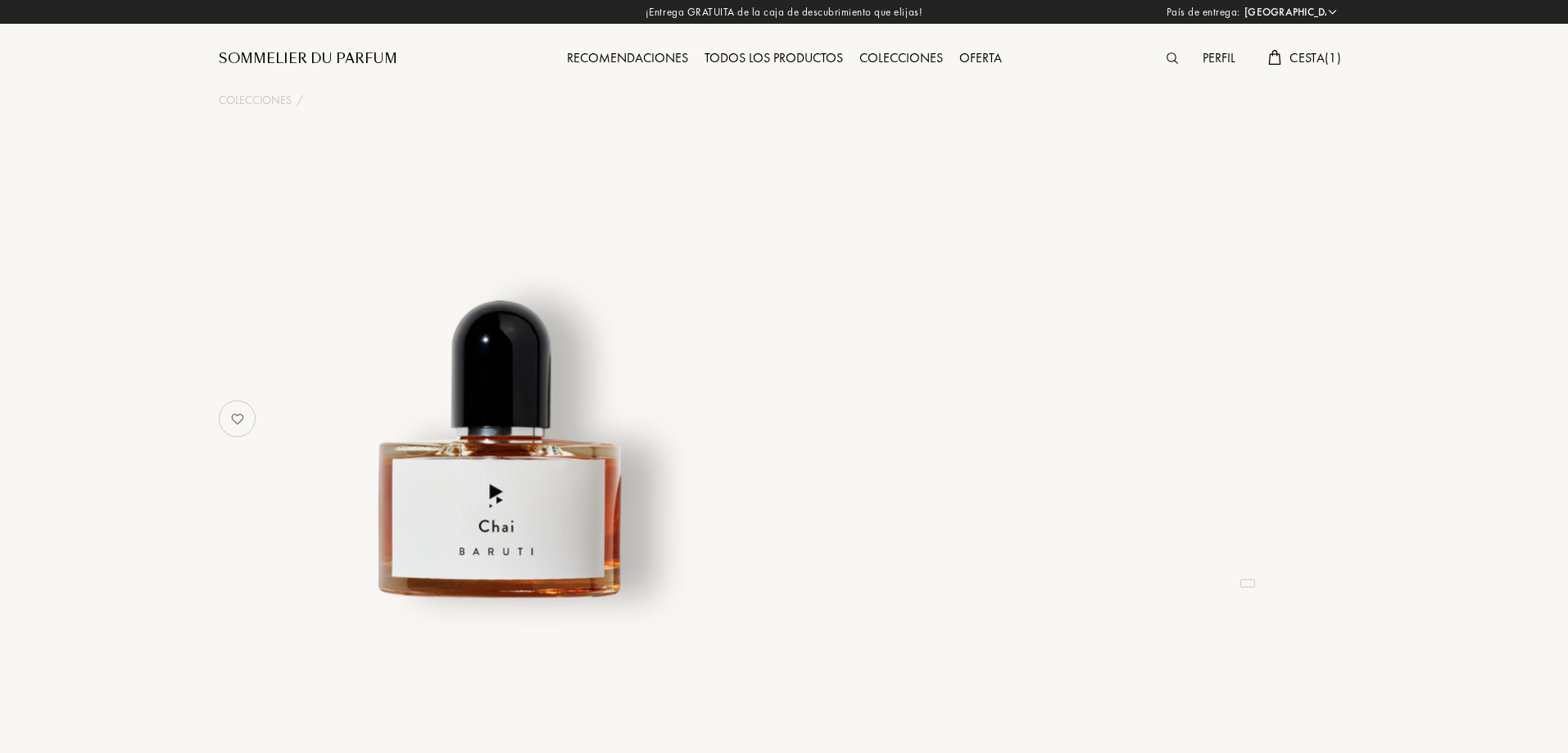
select select "ES"
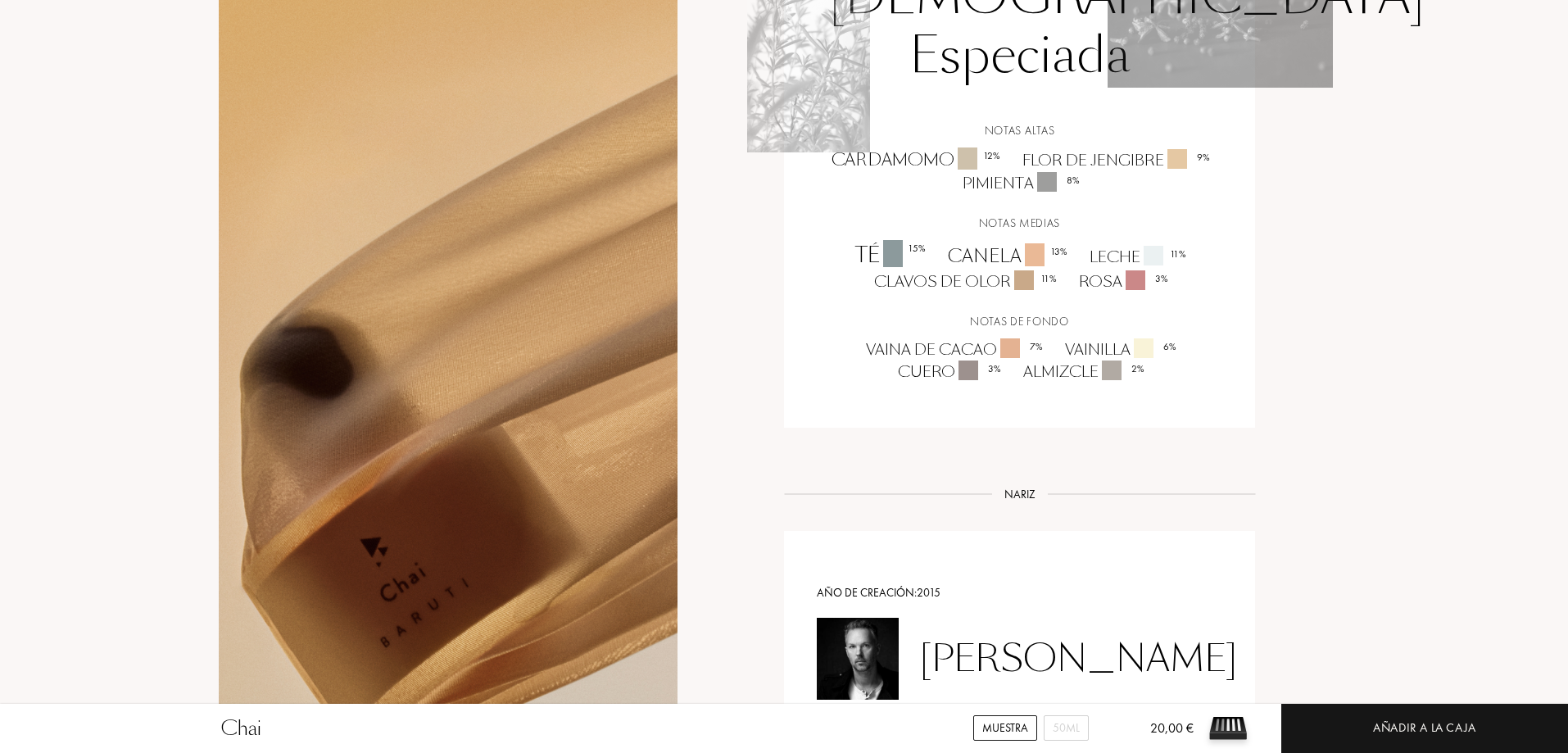
scroll to position [1229, 0]
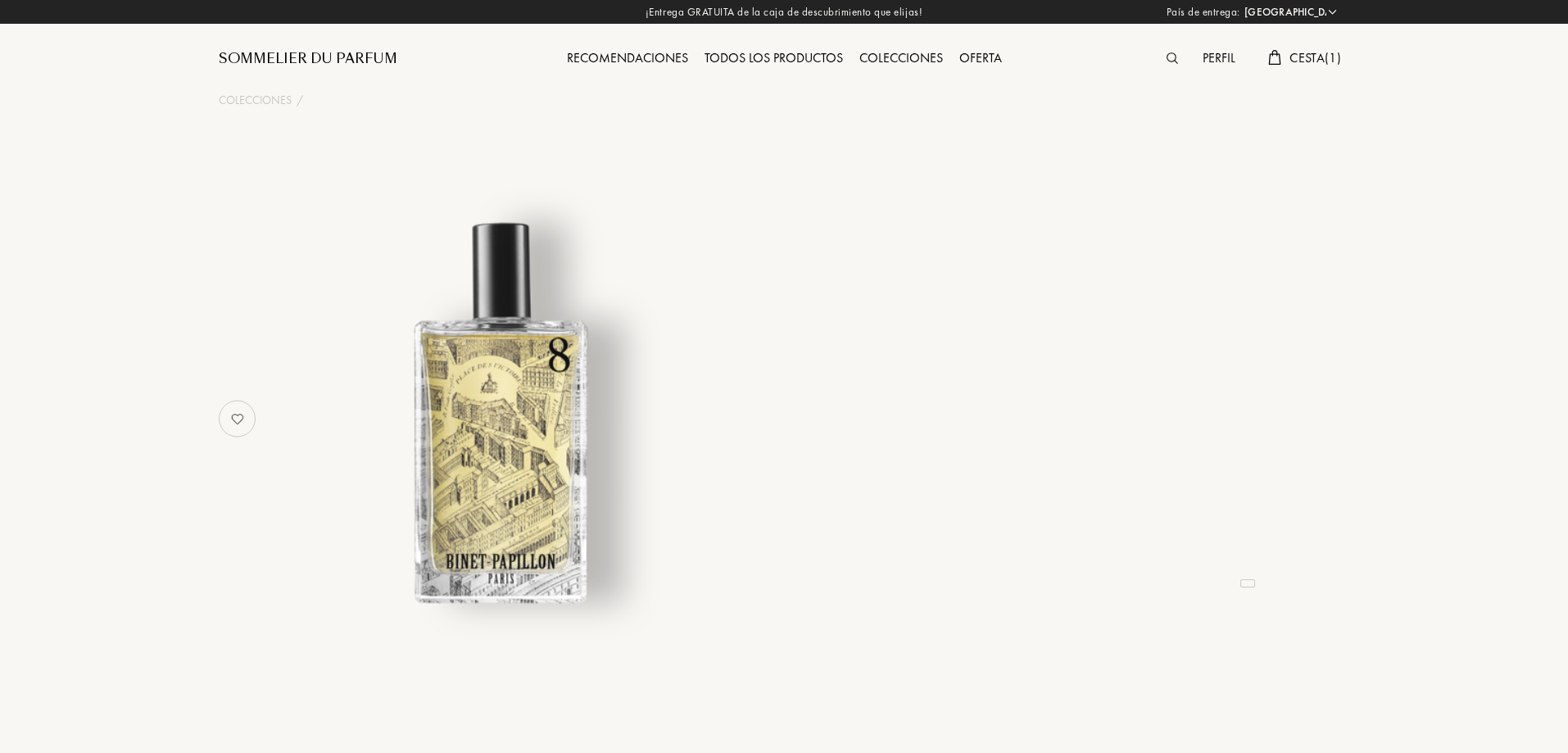
select select "ES"
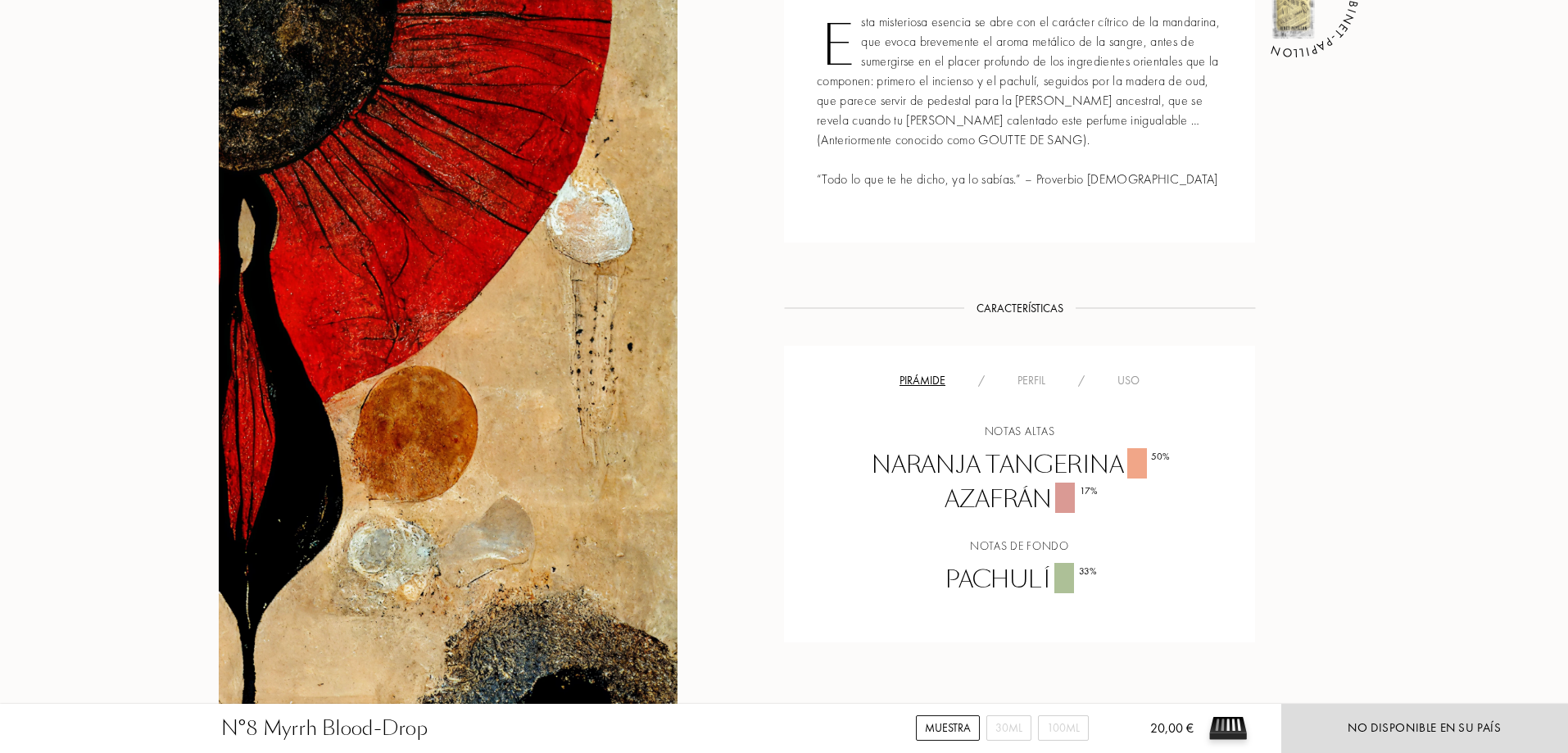
scroll to position [820, 0]
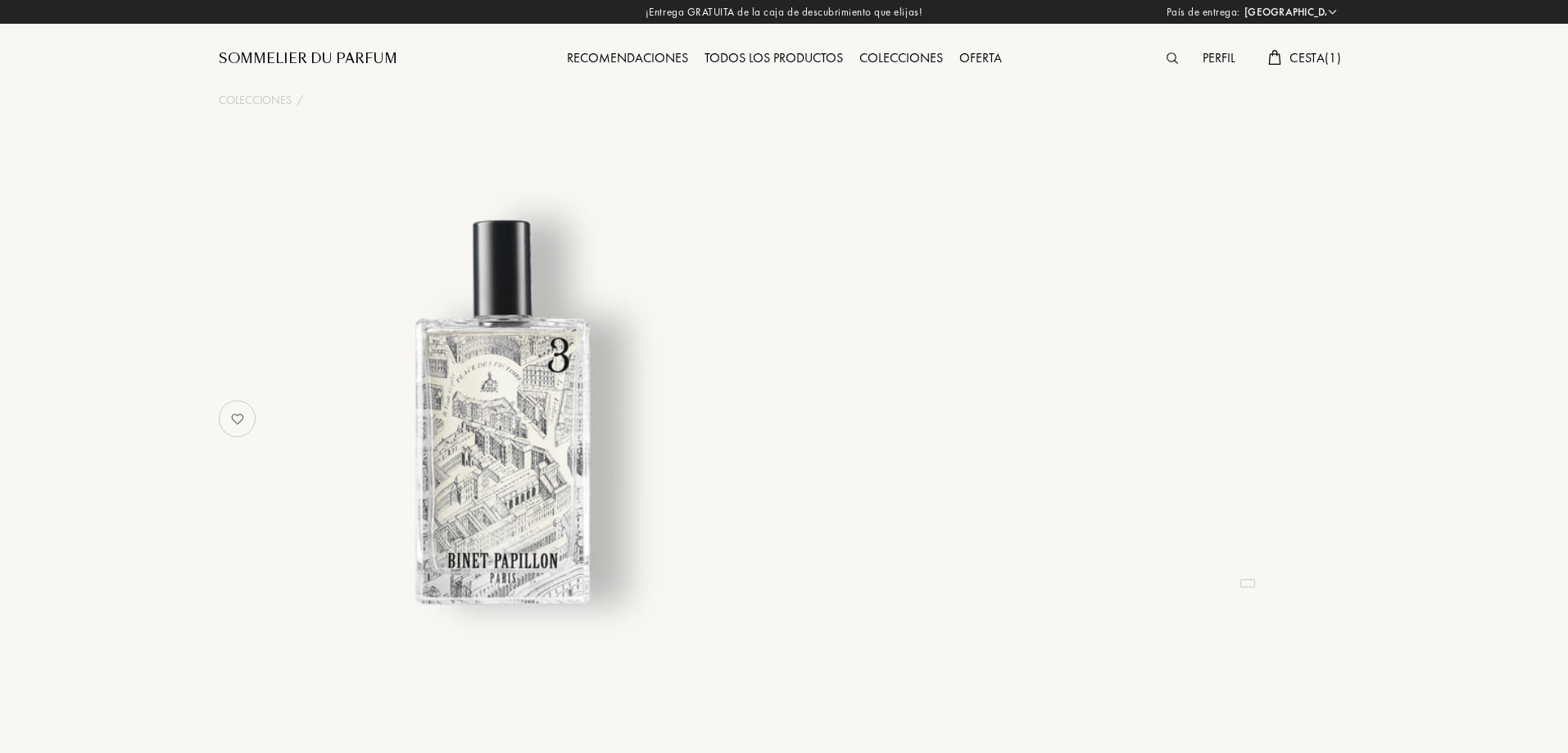
select select "ES"
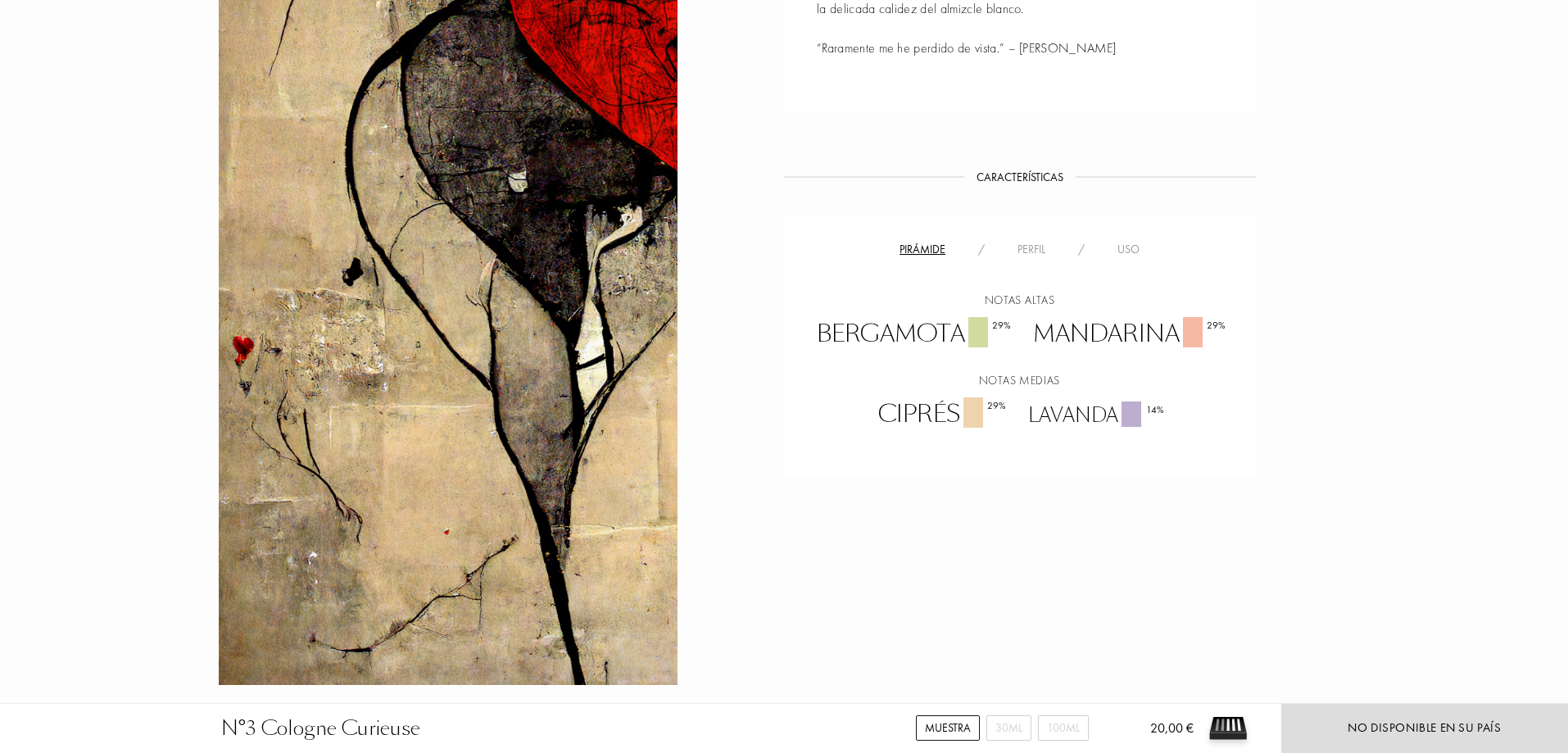
scroll to position [901, 0]
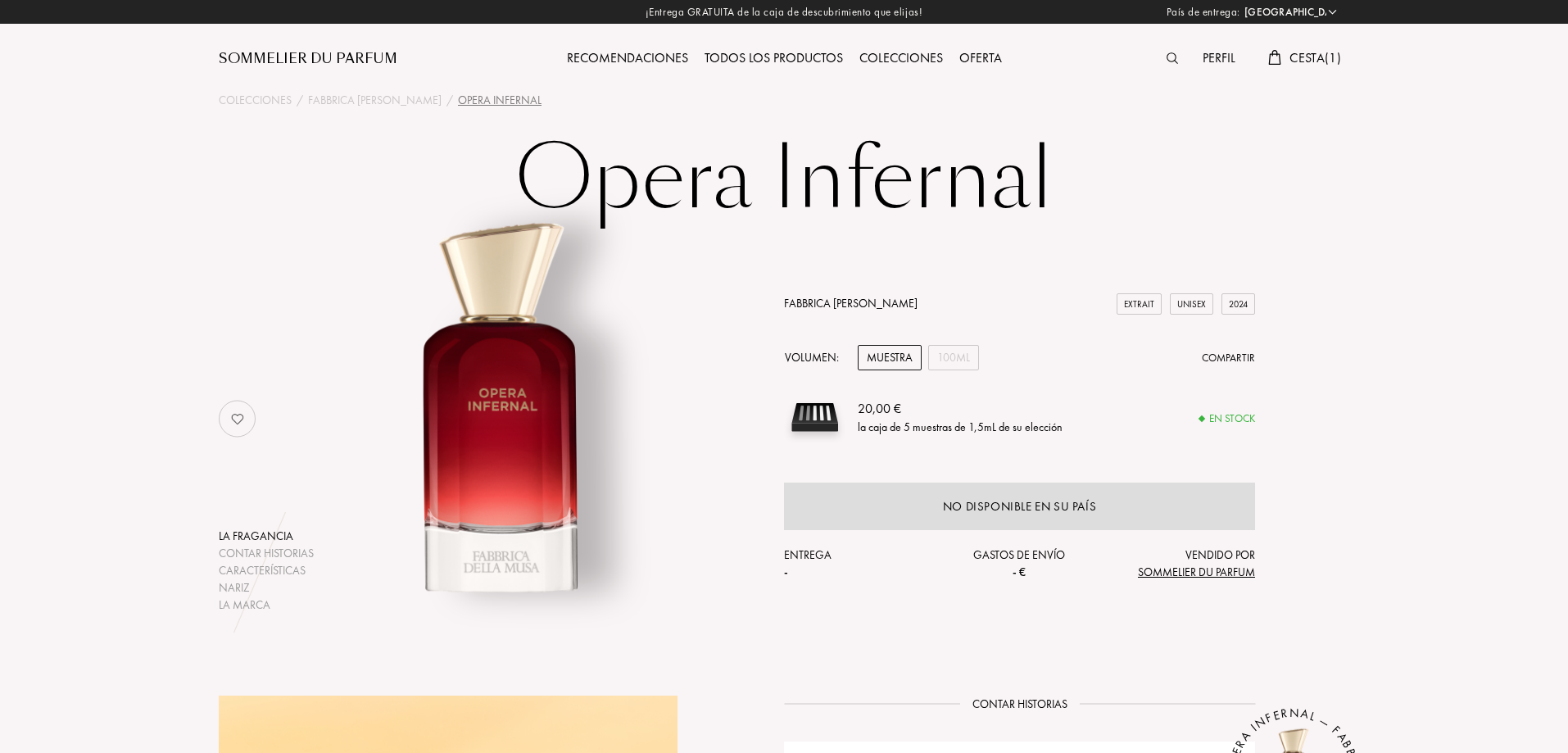
select select "ES"
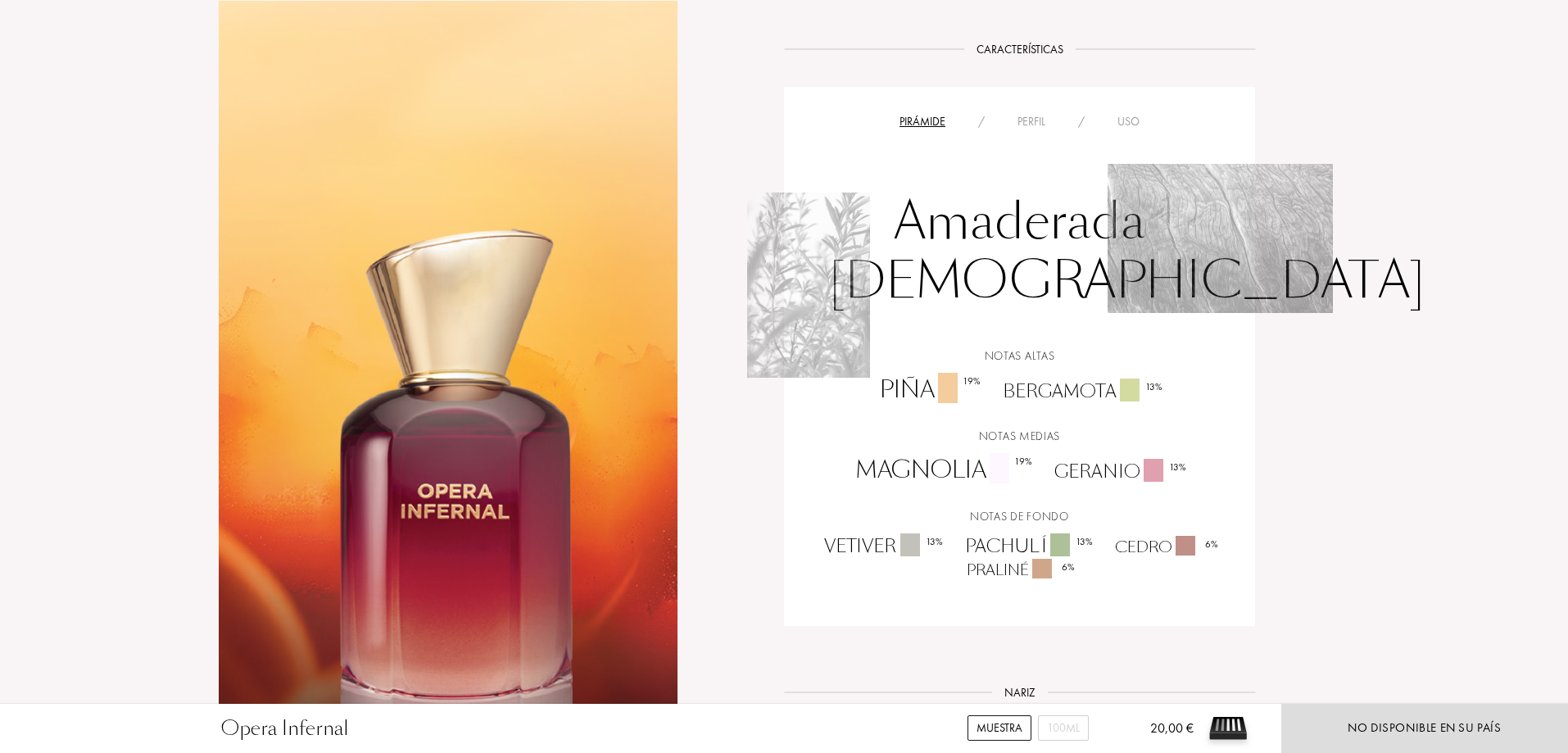
scroll to position [1393, 0]
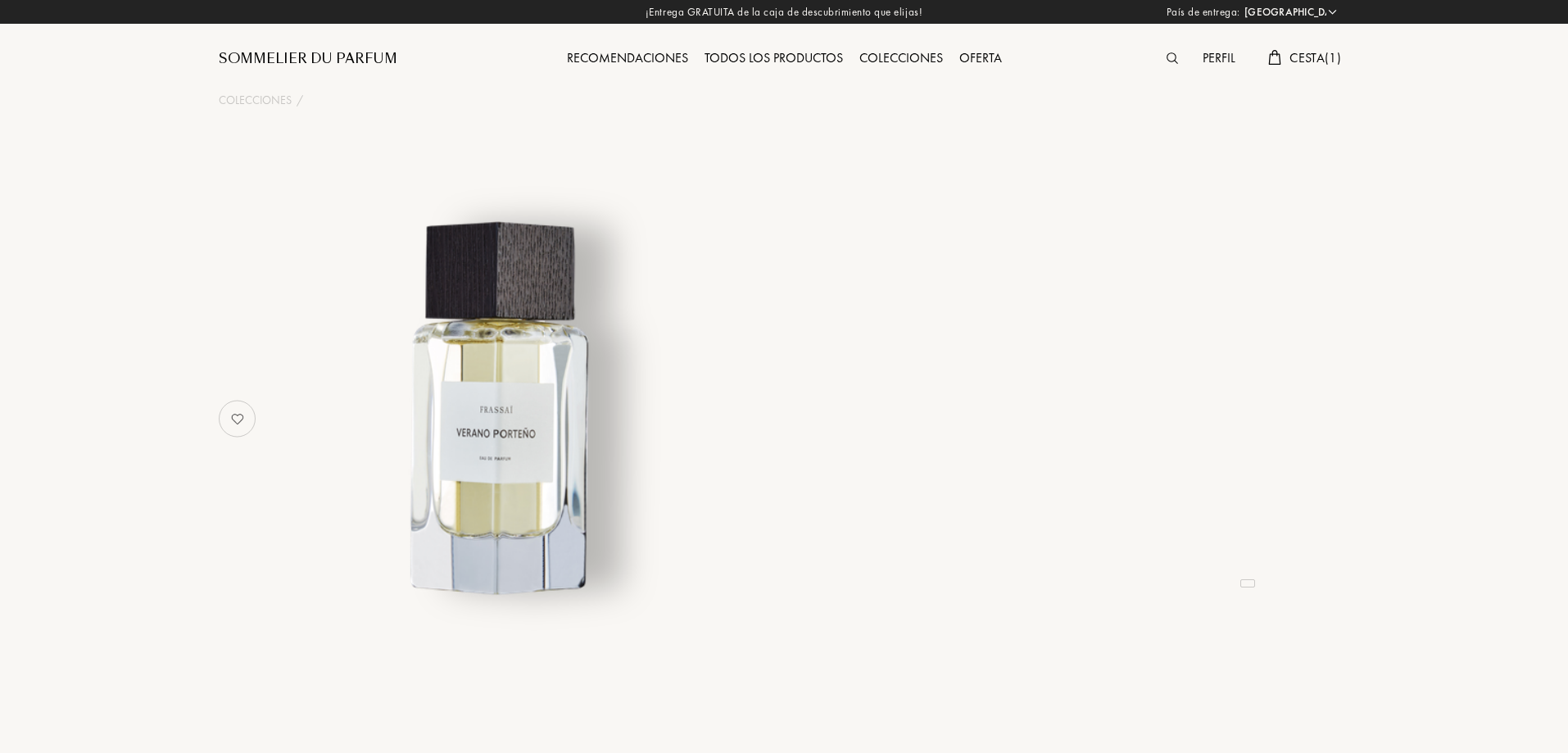
select select "ES"
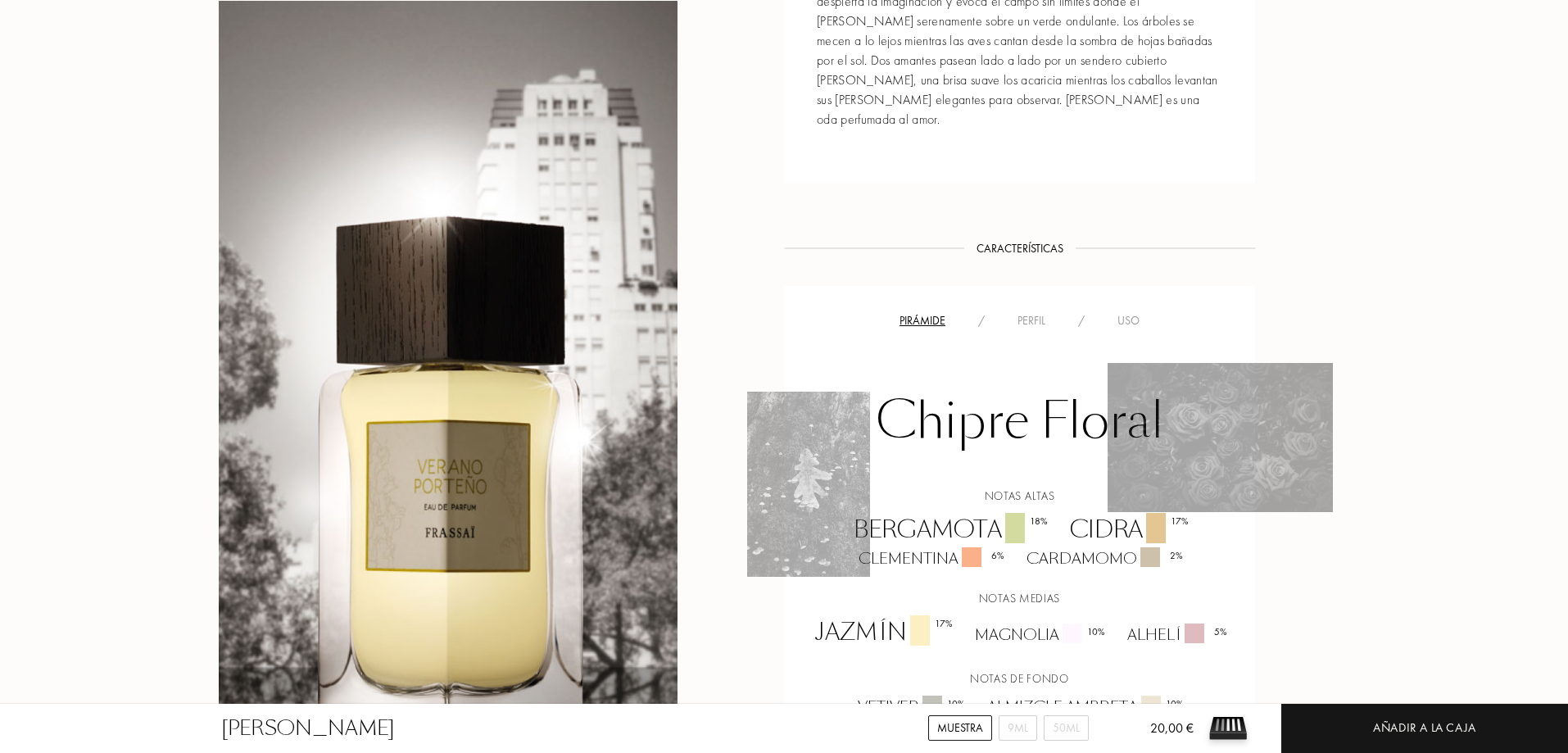
scroll to position [983, 0]
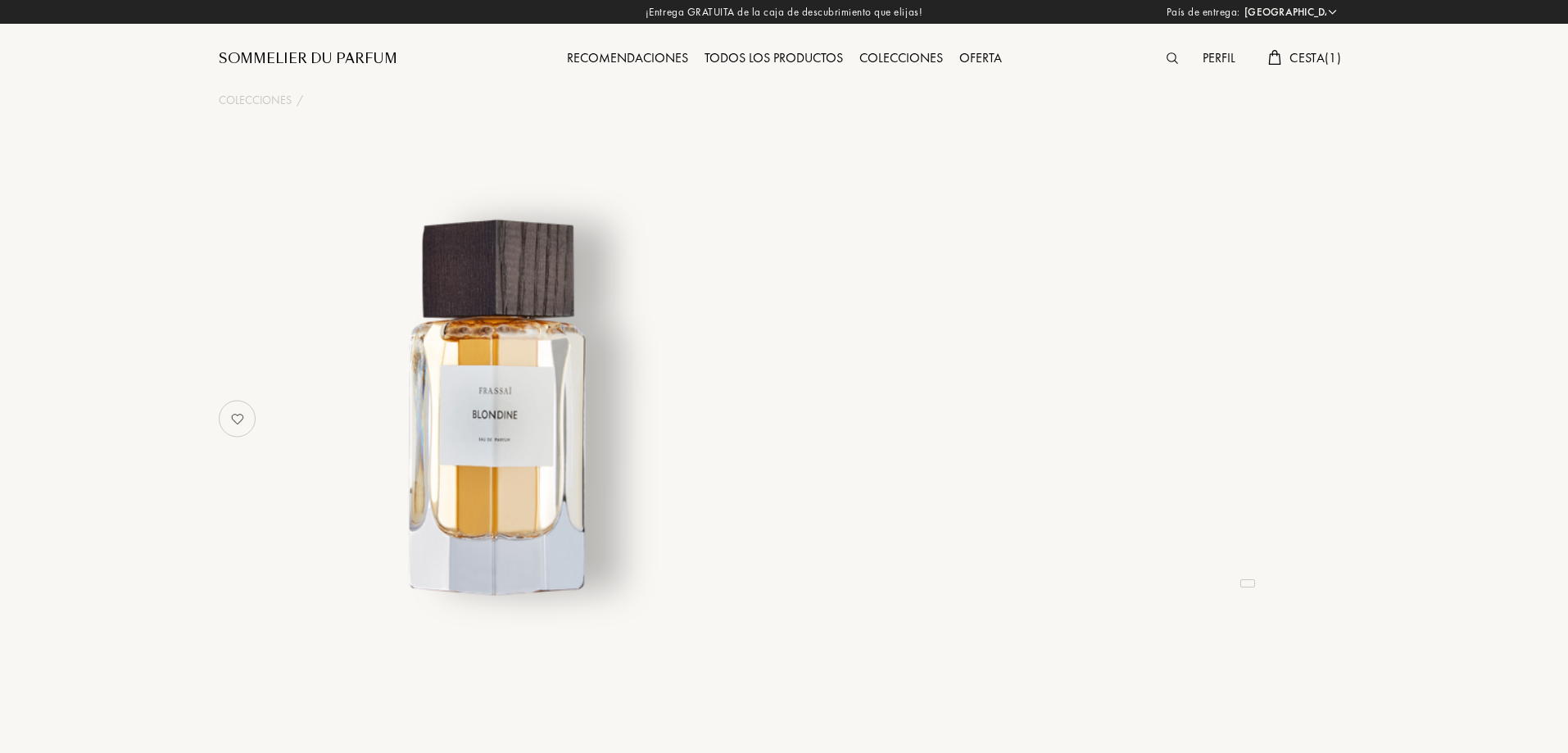
select select "ES"
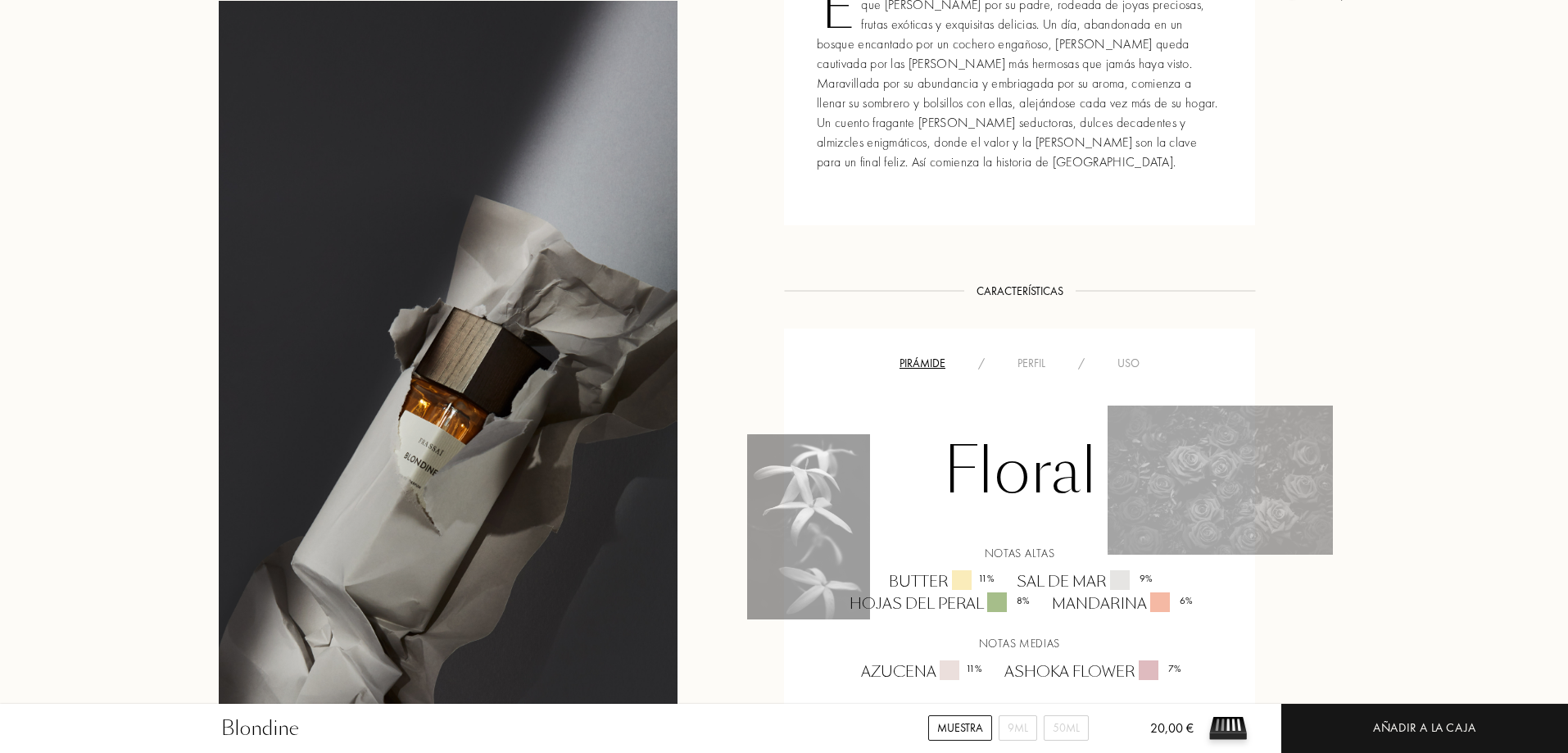
scroll to position [1065, 0]
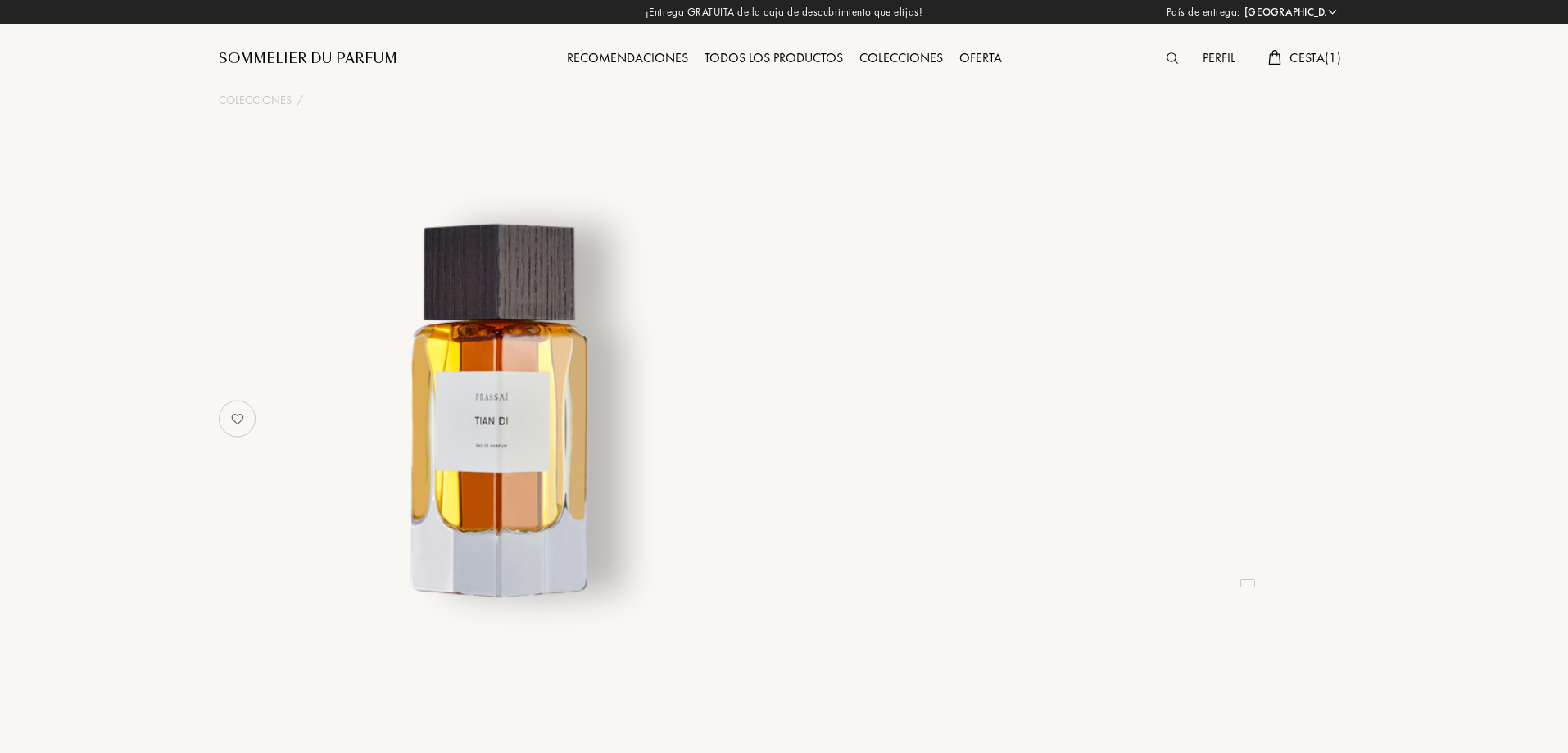
select select "ES"
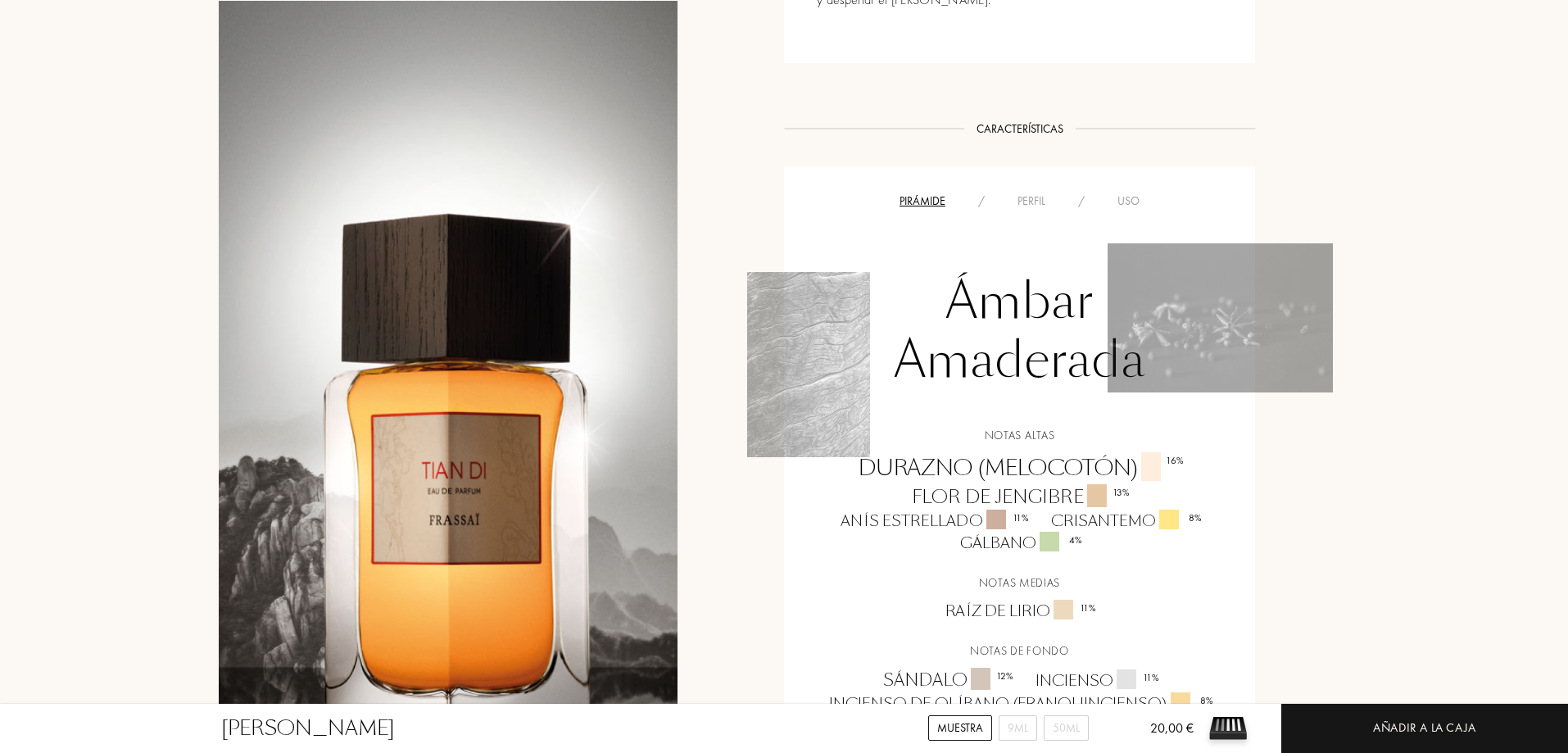
scroll to position [1065, 0]
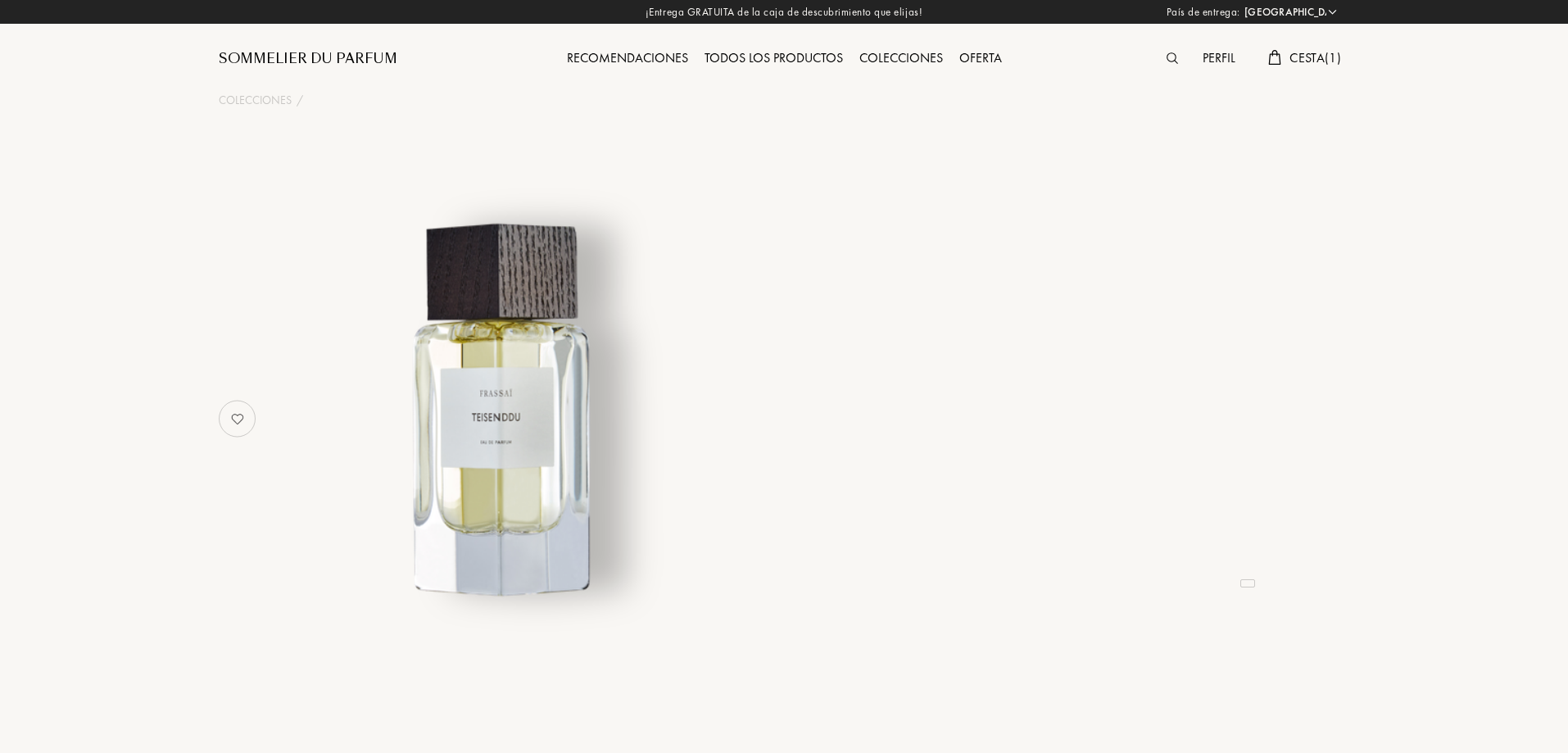
select select "ES"
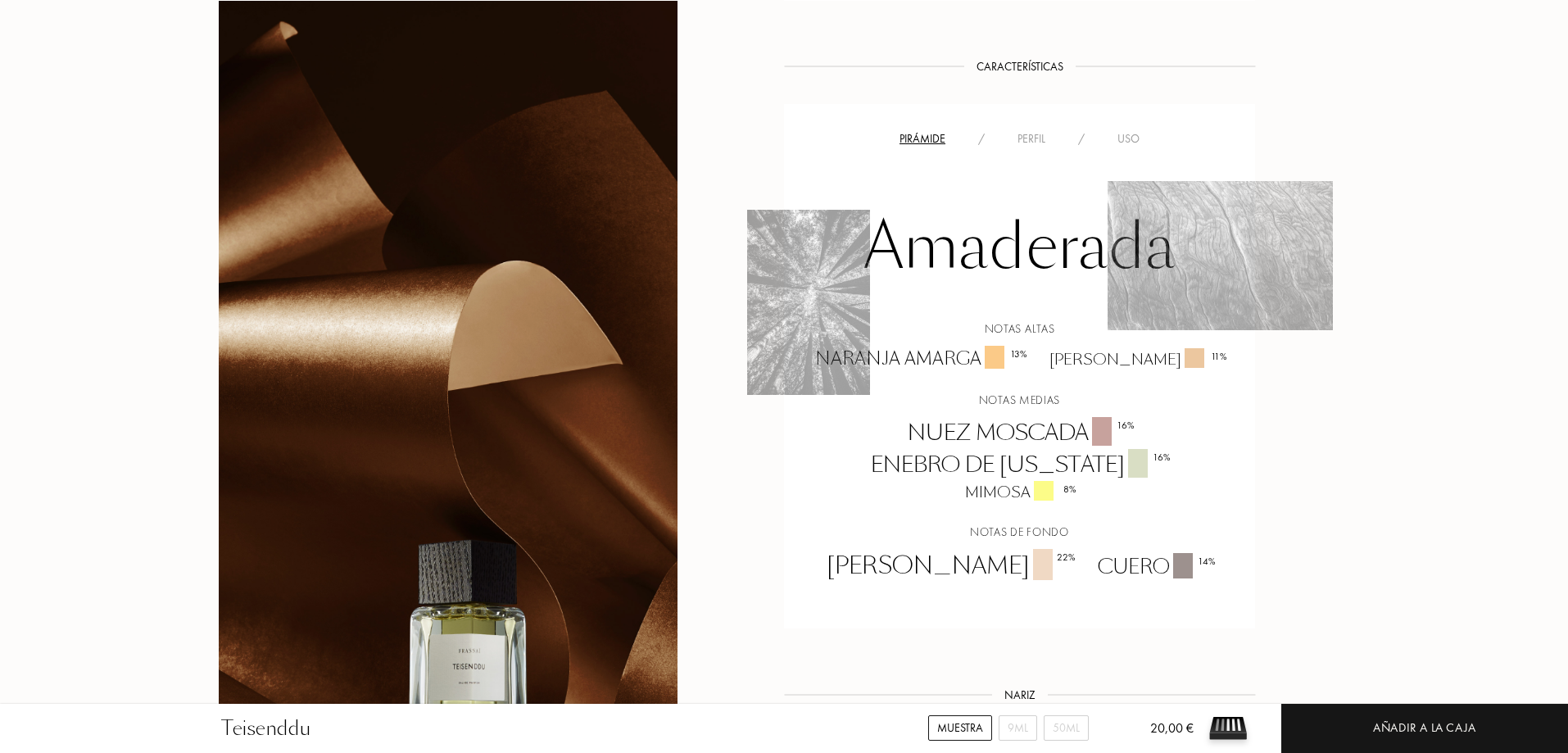
scroll to position [1229, 0]
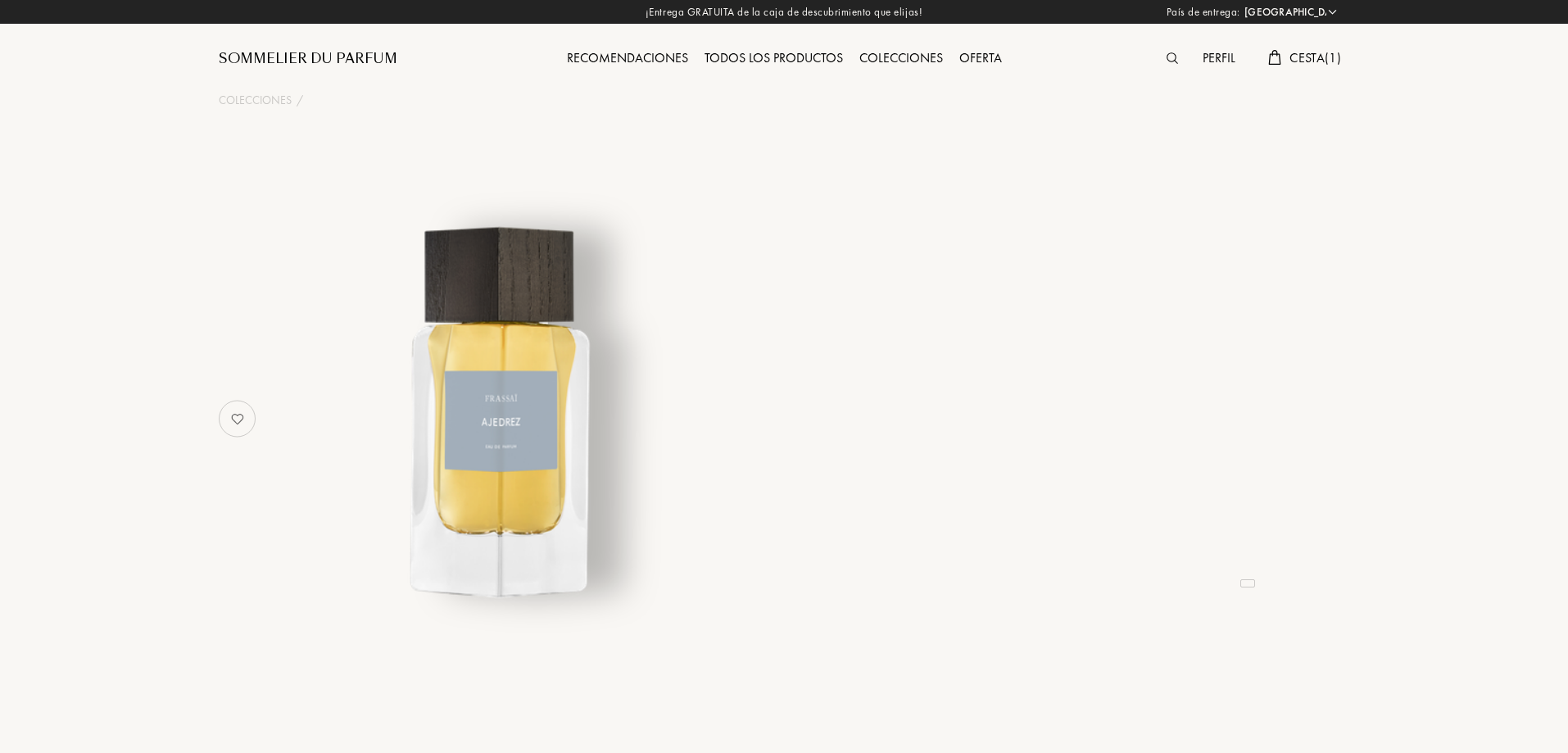
select select "ES"
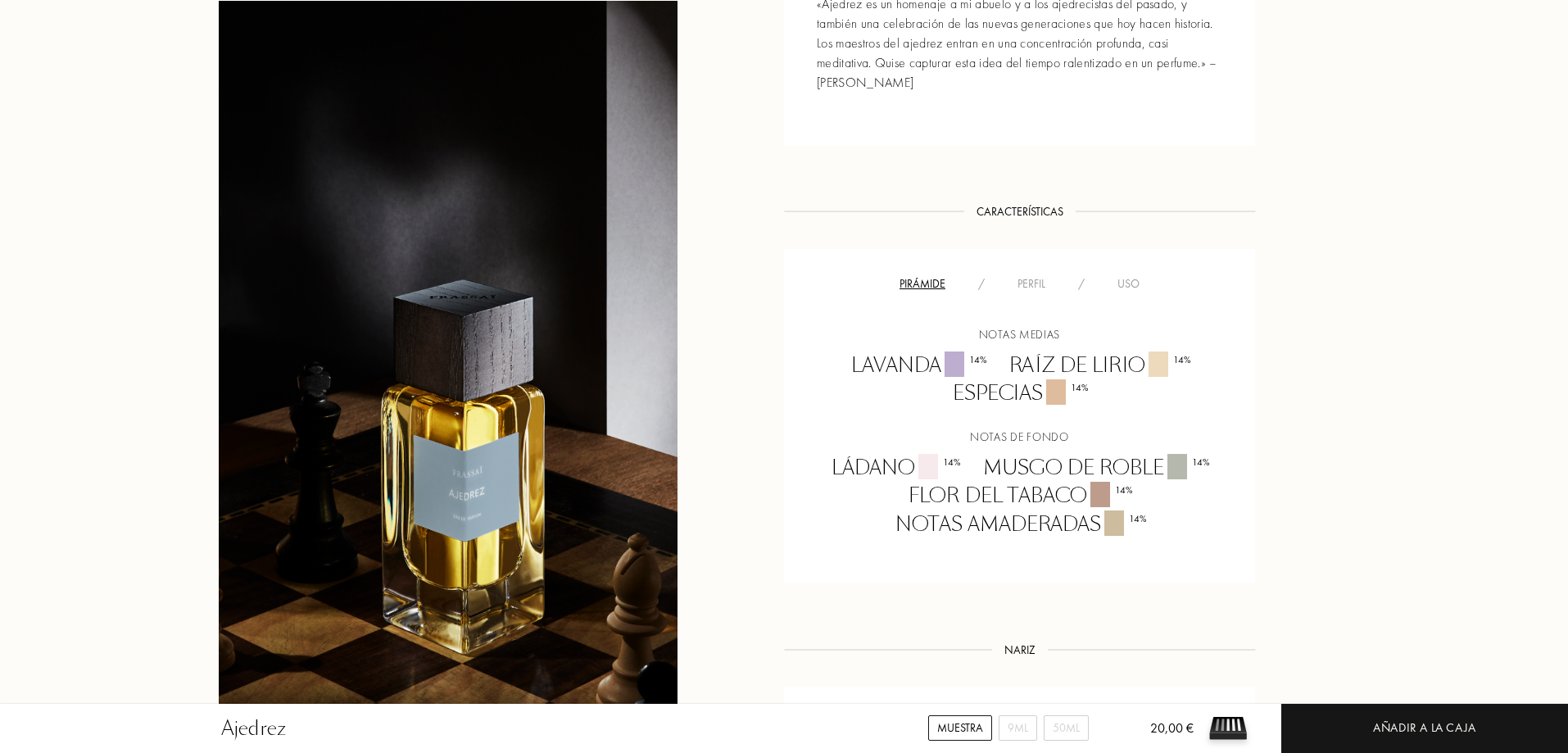
scroll to position [983, 0]
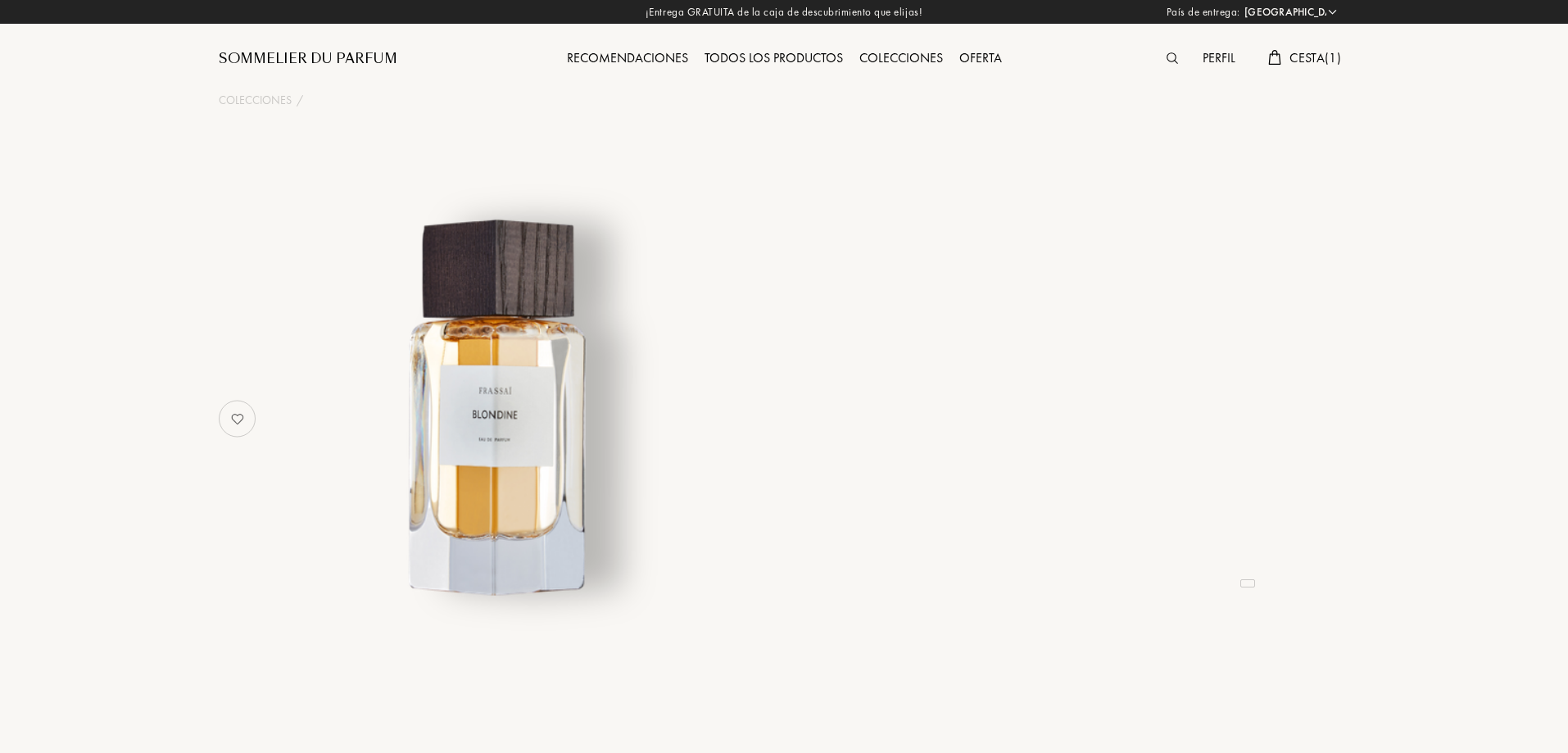
select select "ES"
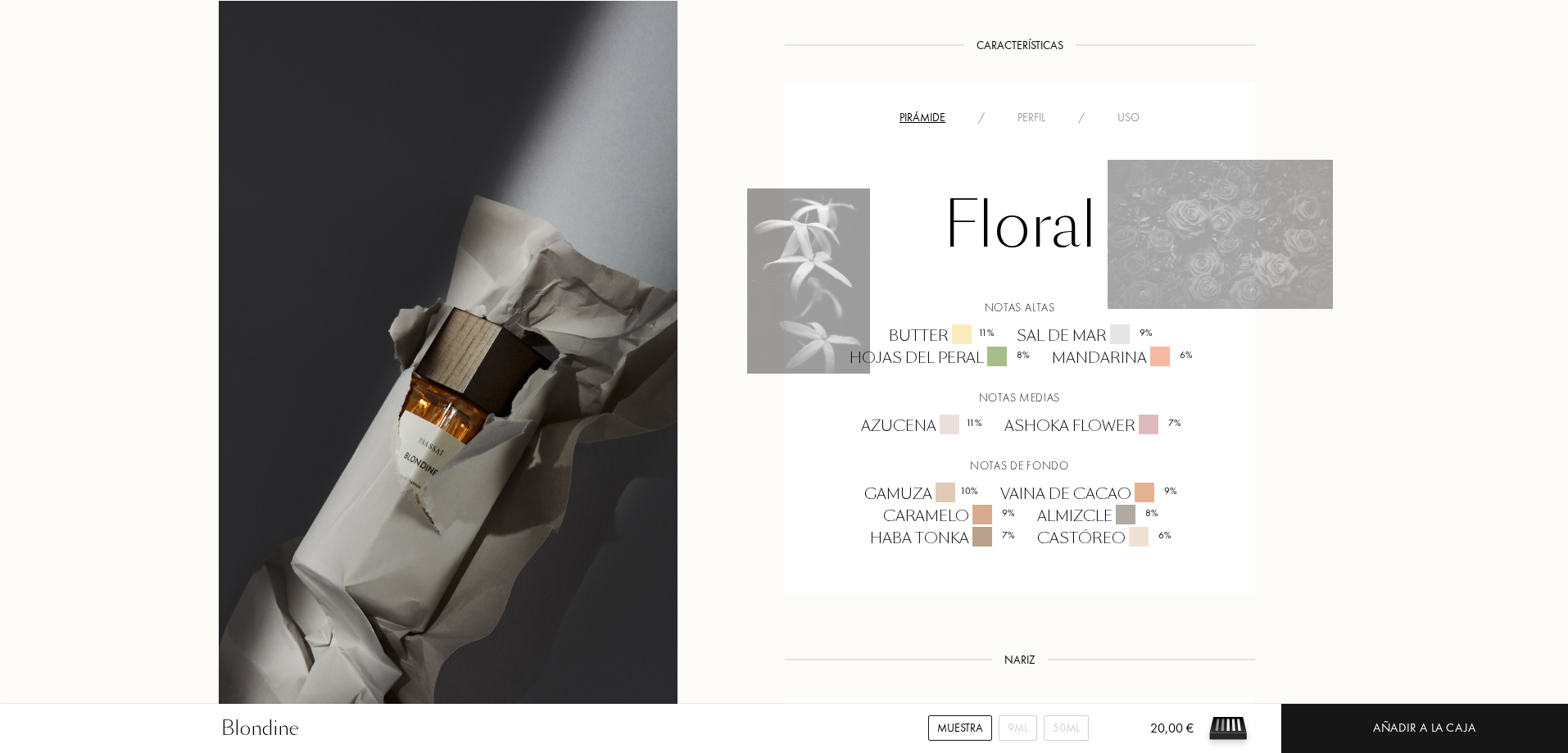
scroll to position [655, 0]
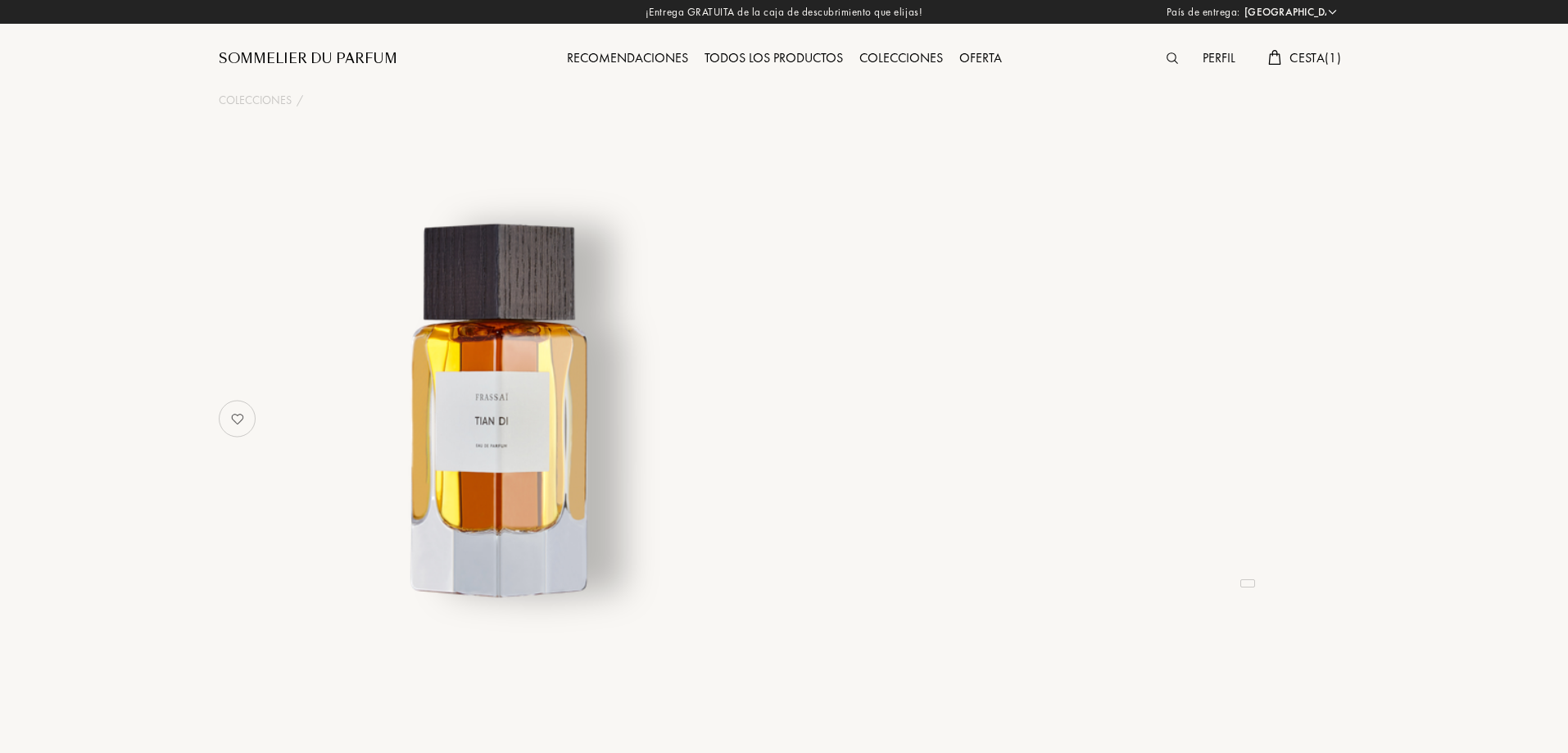
select select "ES"
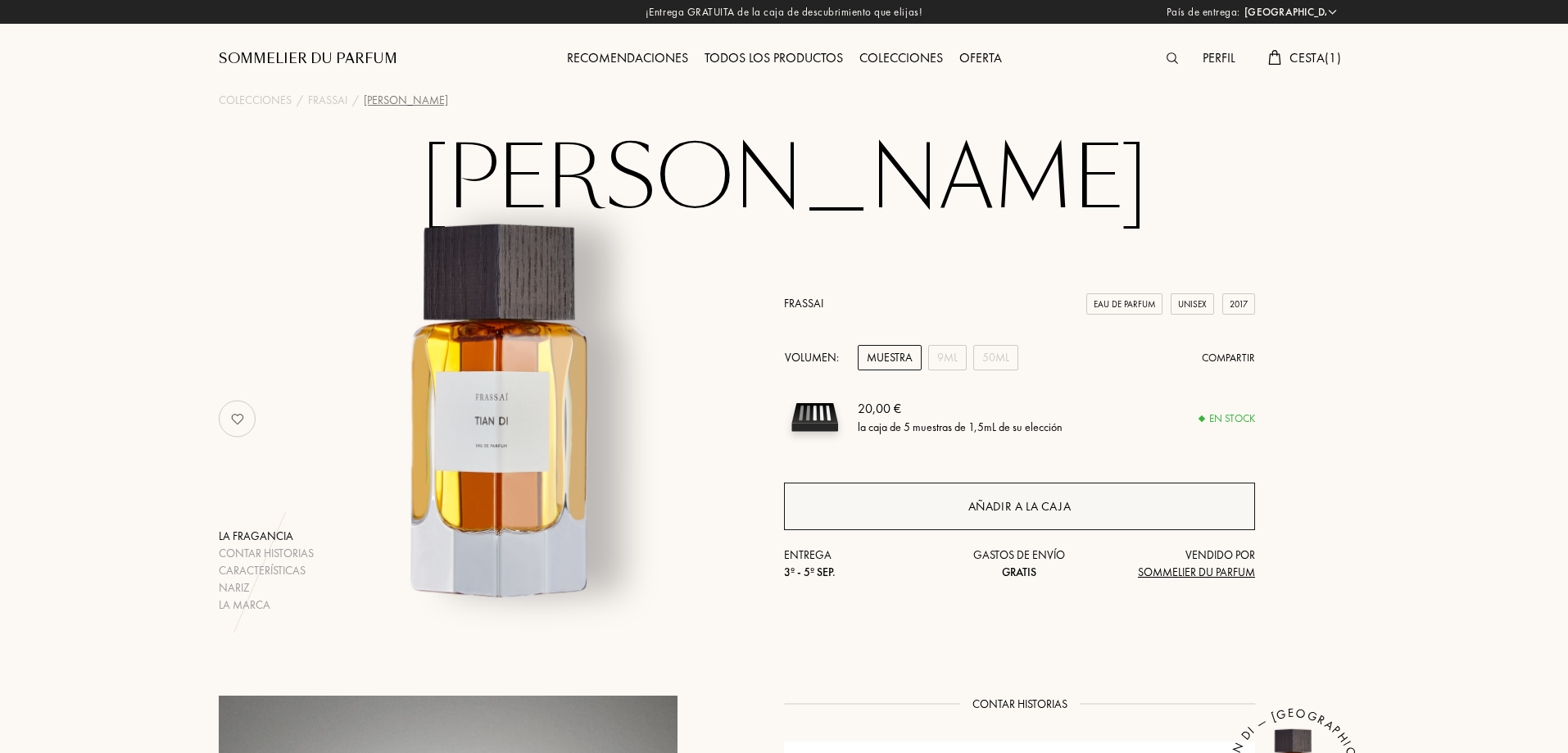
click at [1044, 510] on div "Añadir a la caja" at bounding box center [1019, 507] width 104 height 19
click at [1301, 59] on span "Cesta ( 1 )" at bounding box center [1315, 58] width 51 height 17
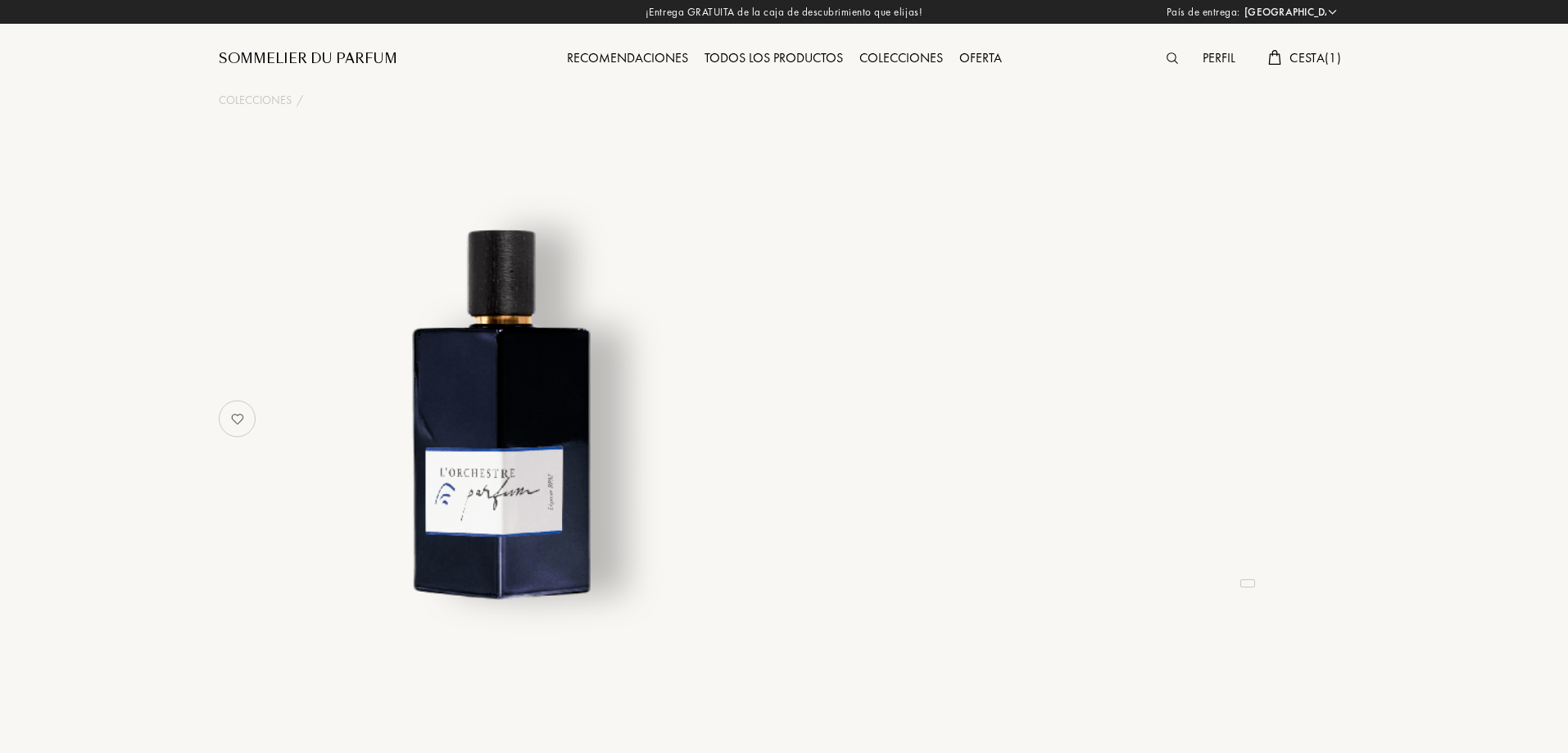
select select "ES"
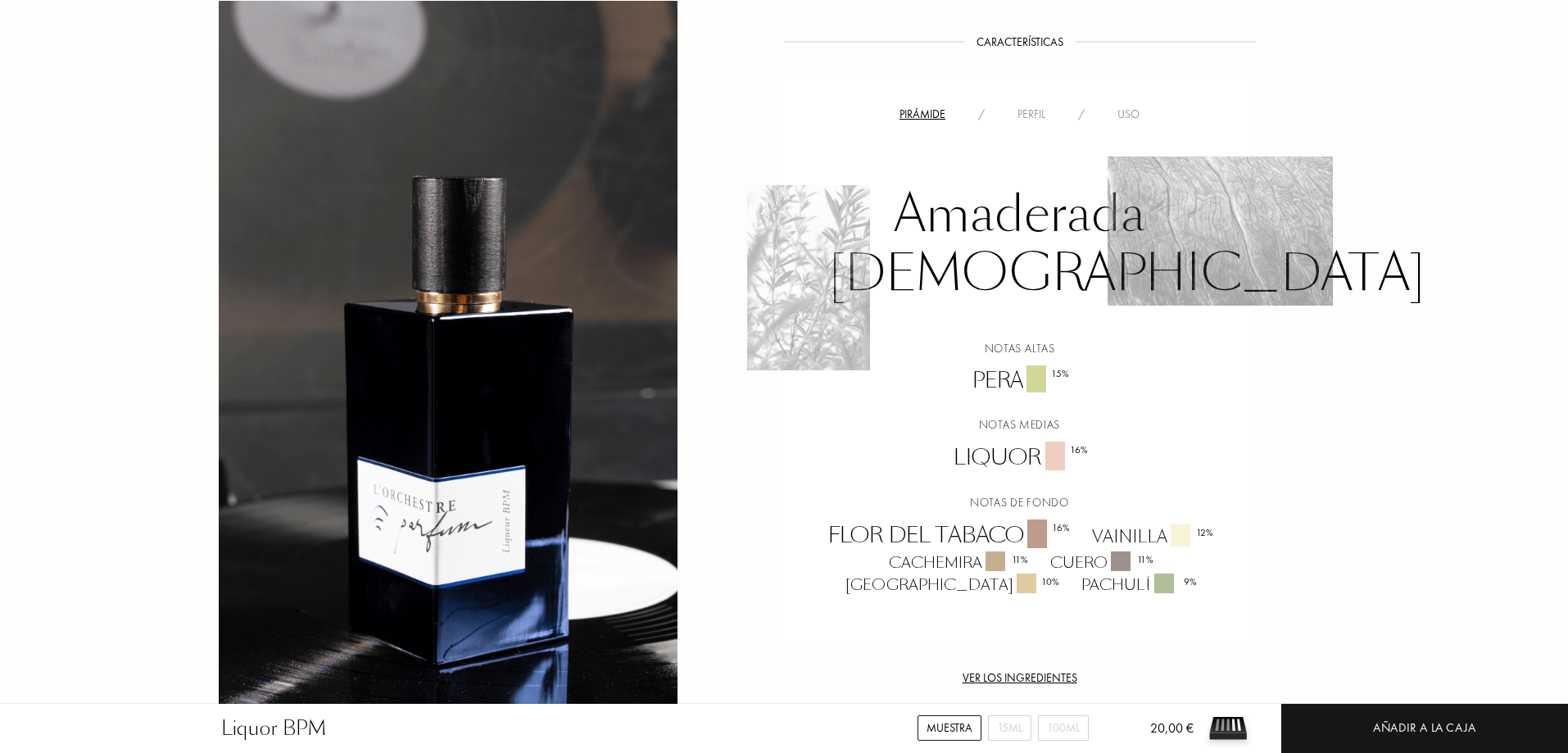
scroll to position [983, 0]
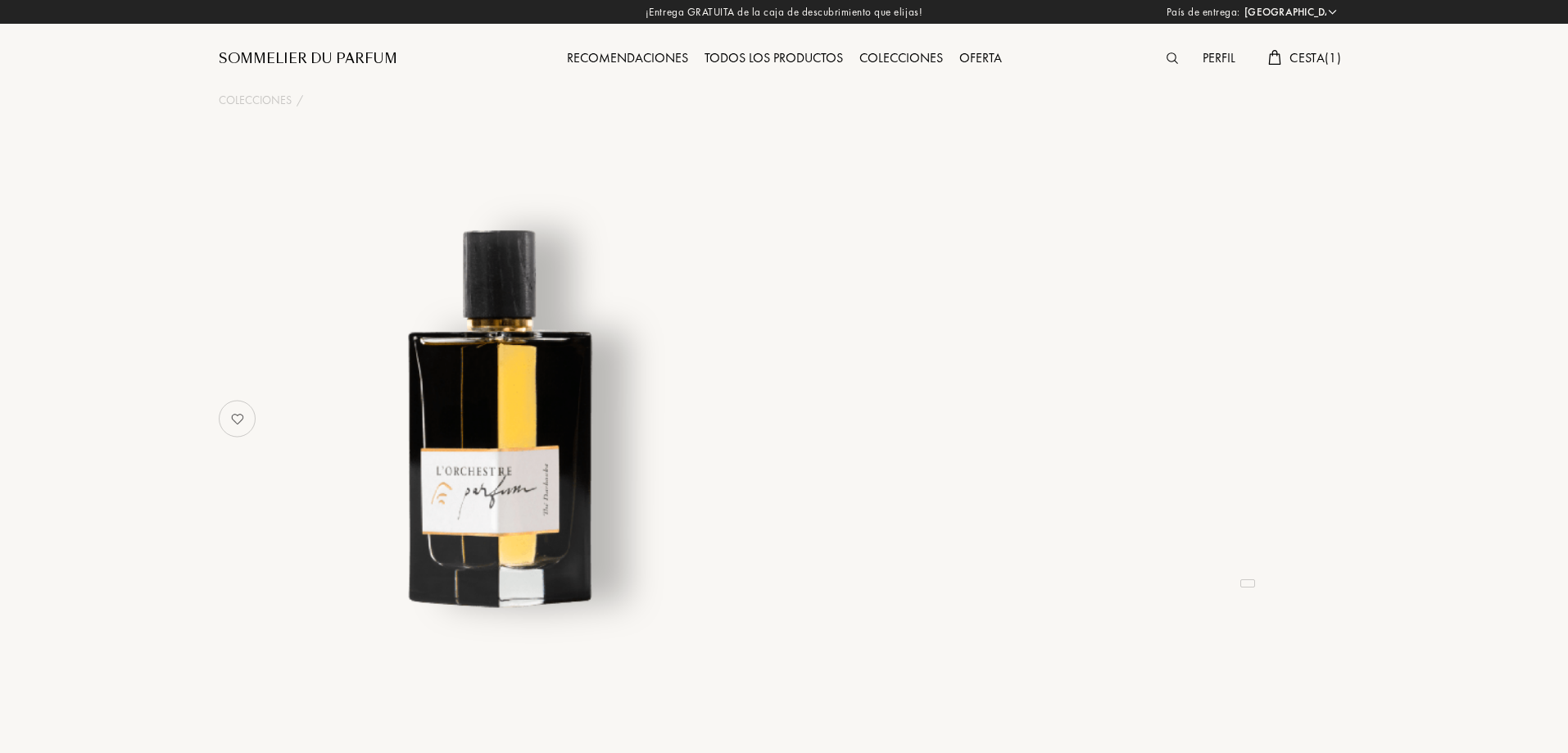
select select "ES"
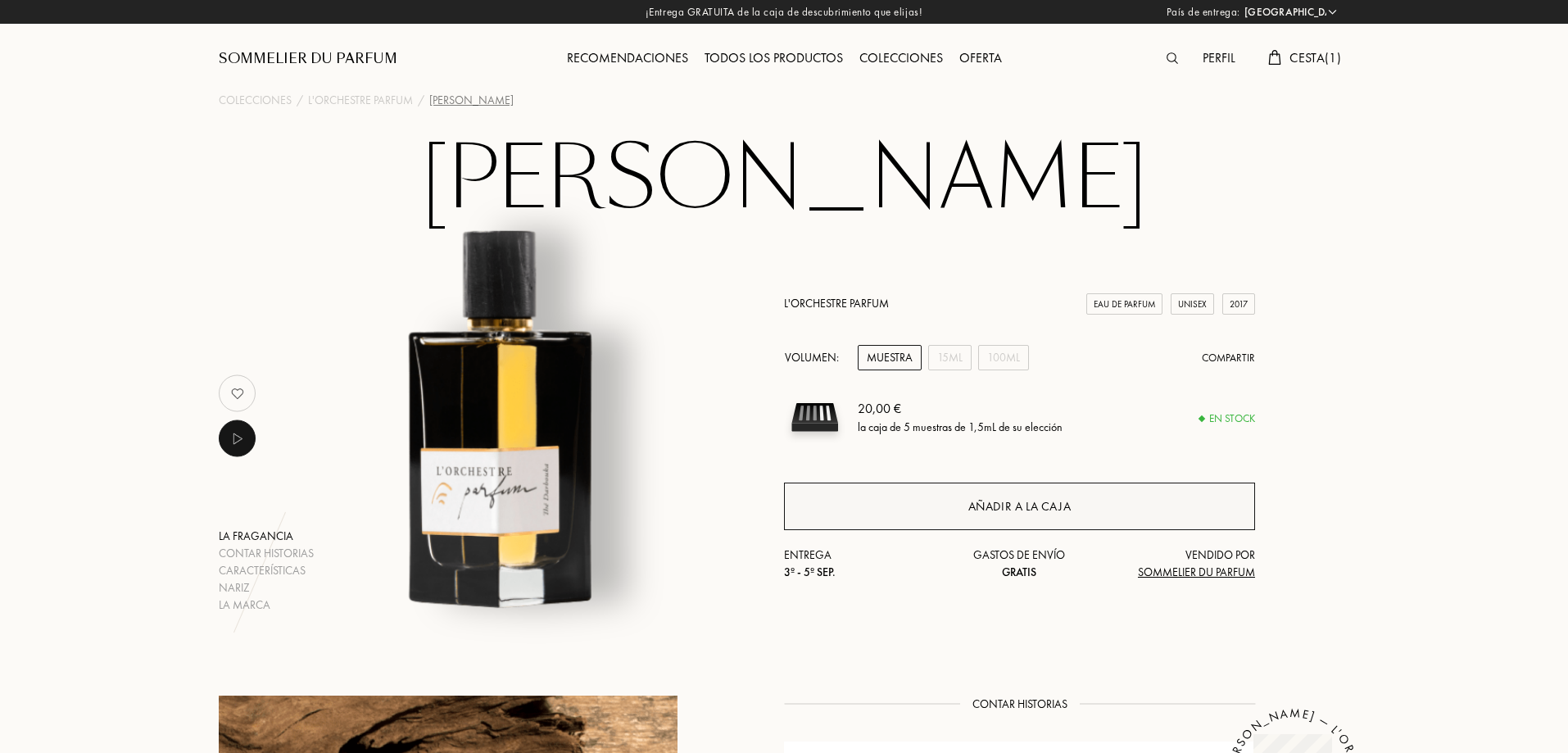
click at [1035, 509] on div "Añadir a la caja" at bounding box center [1019, 507] width 104 height 19
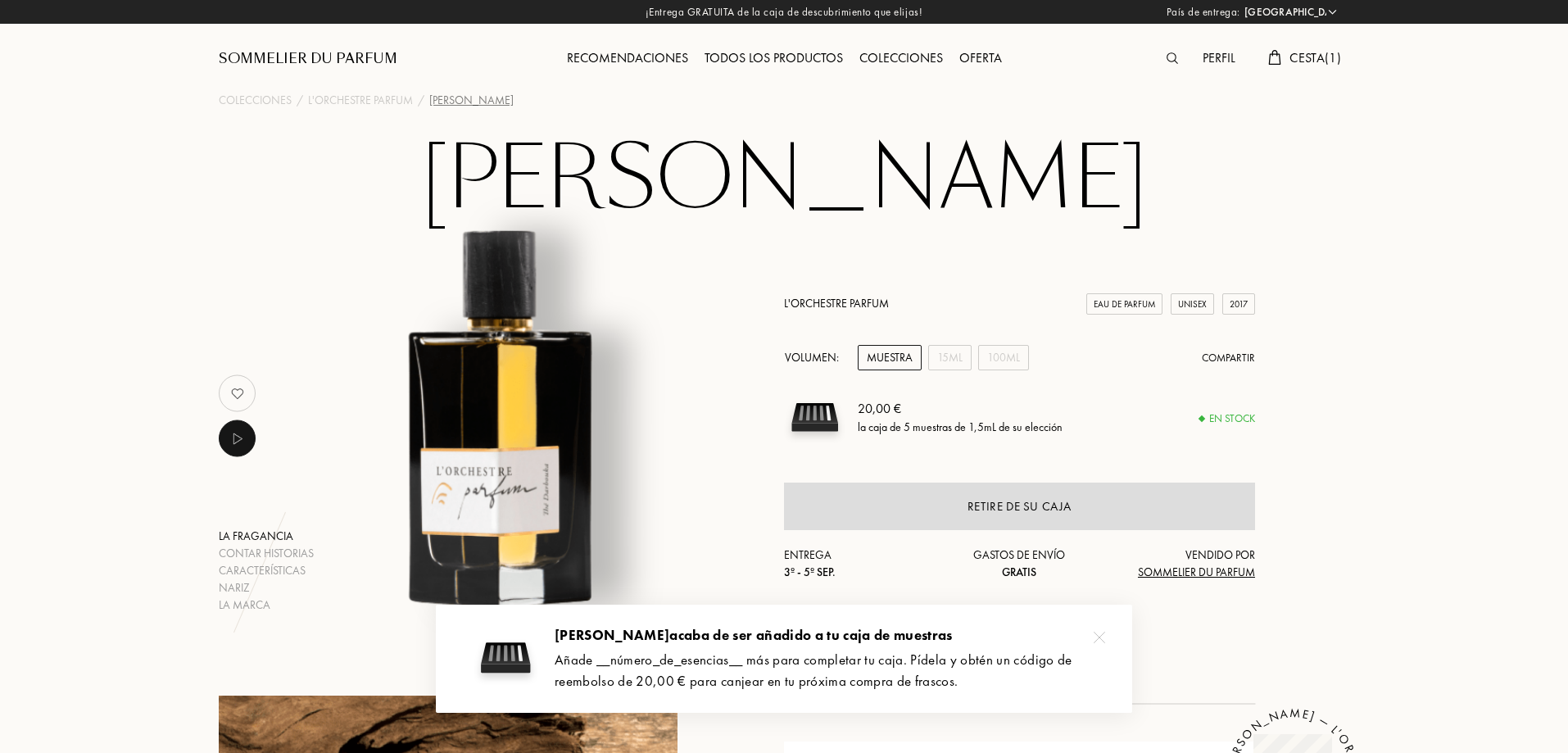
click at [1307, 63] on span "Cesta ( 1 )" at bounding box center [1315, 58] width 51 height 17
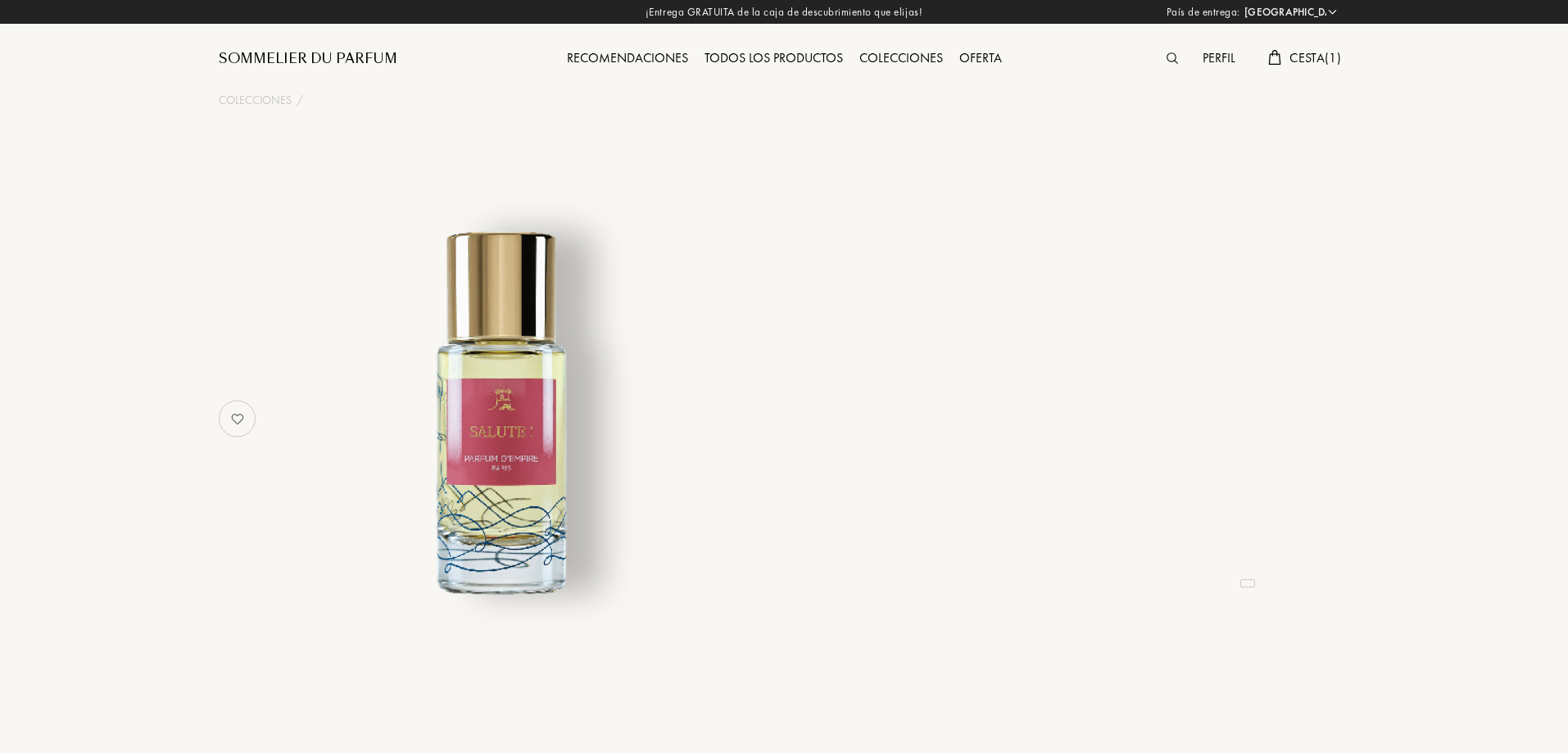
select select "ES"
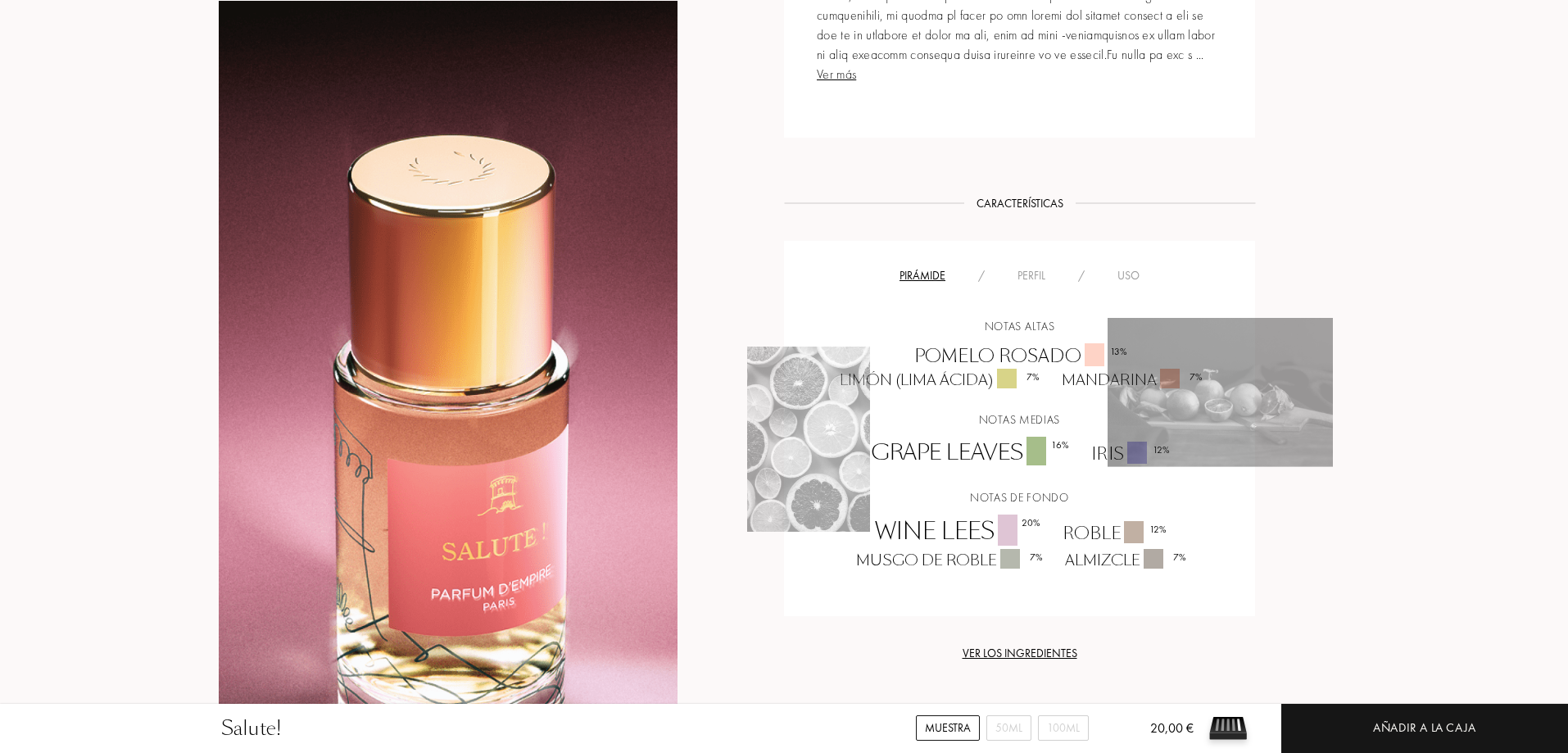
scroll to position [1065, 0]
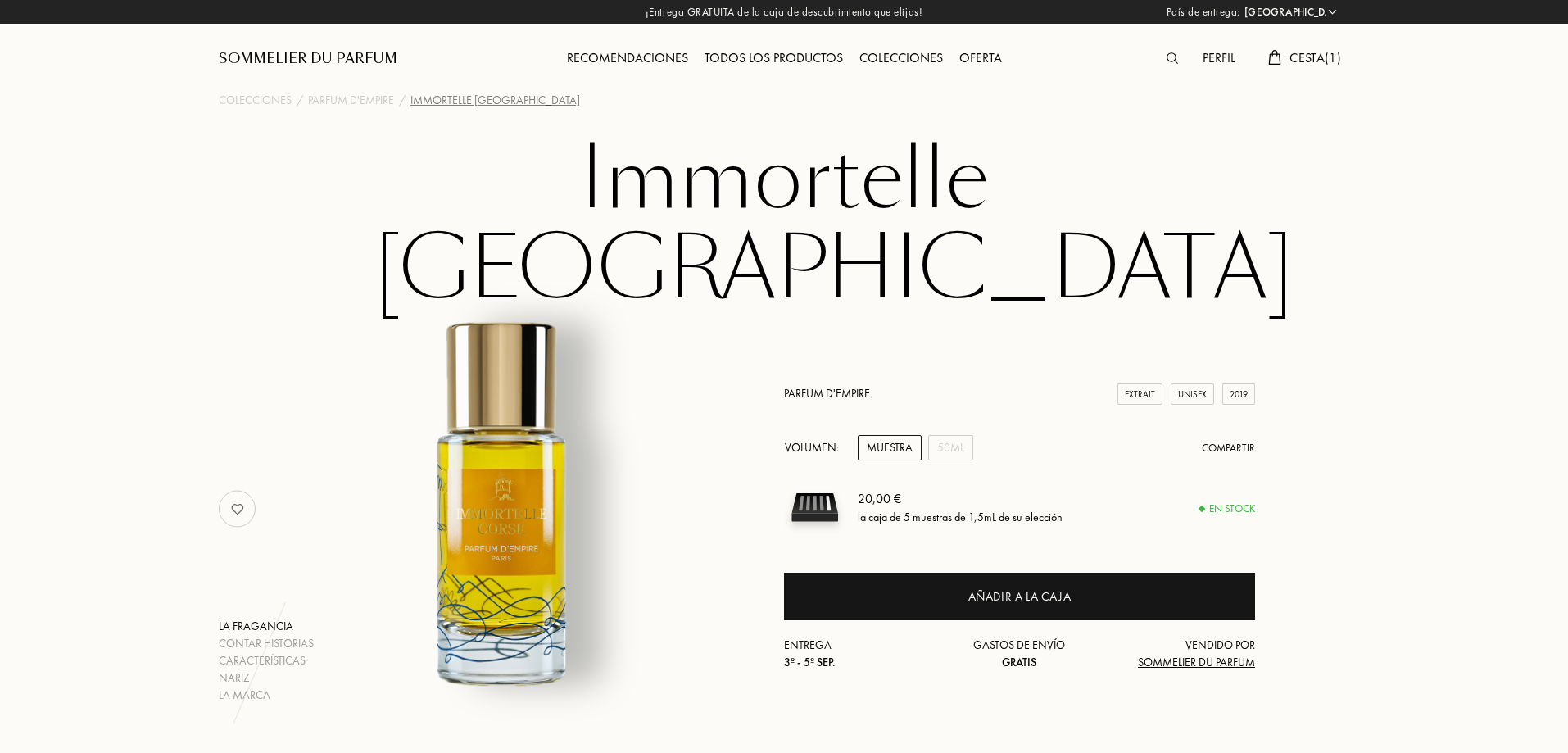
select select "ES"
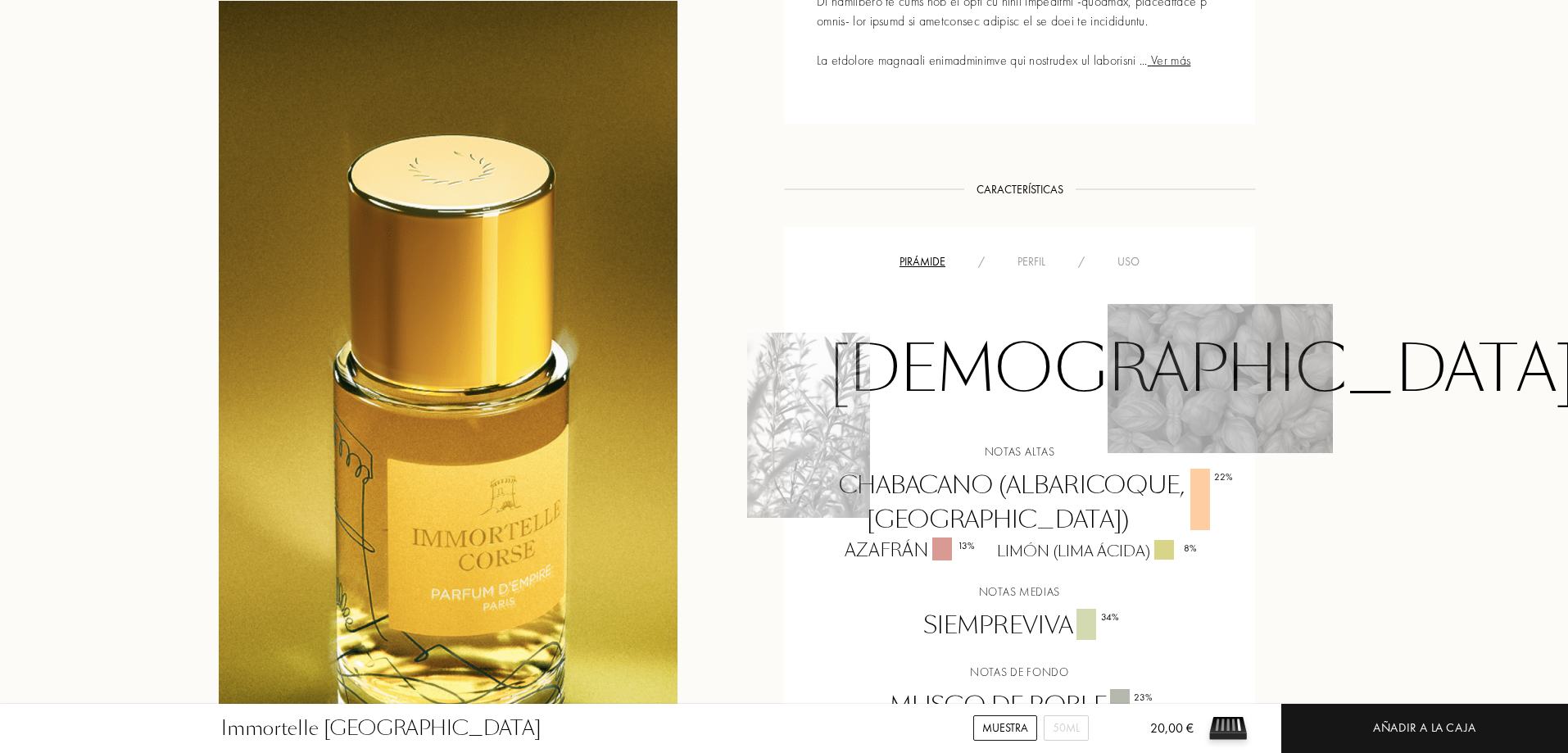
scroll to position [1311, 0]
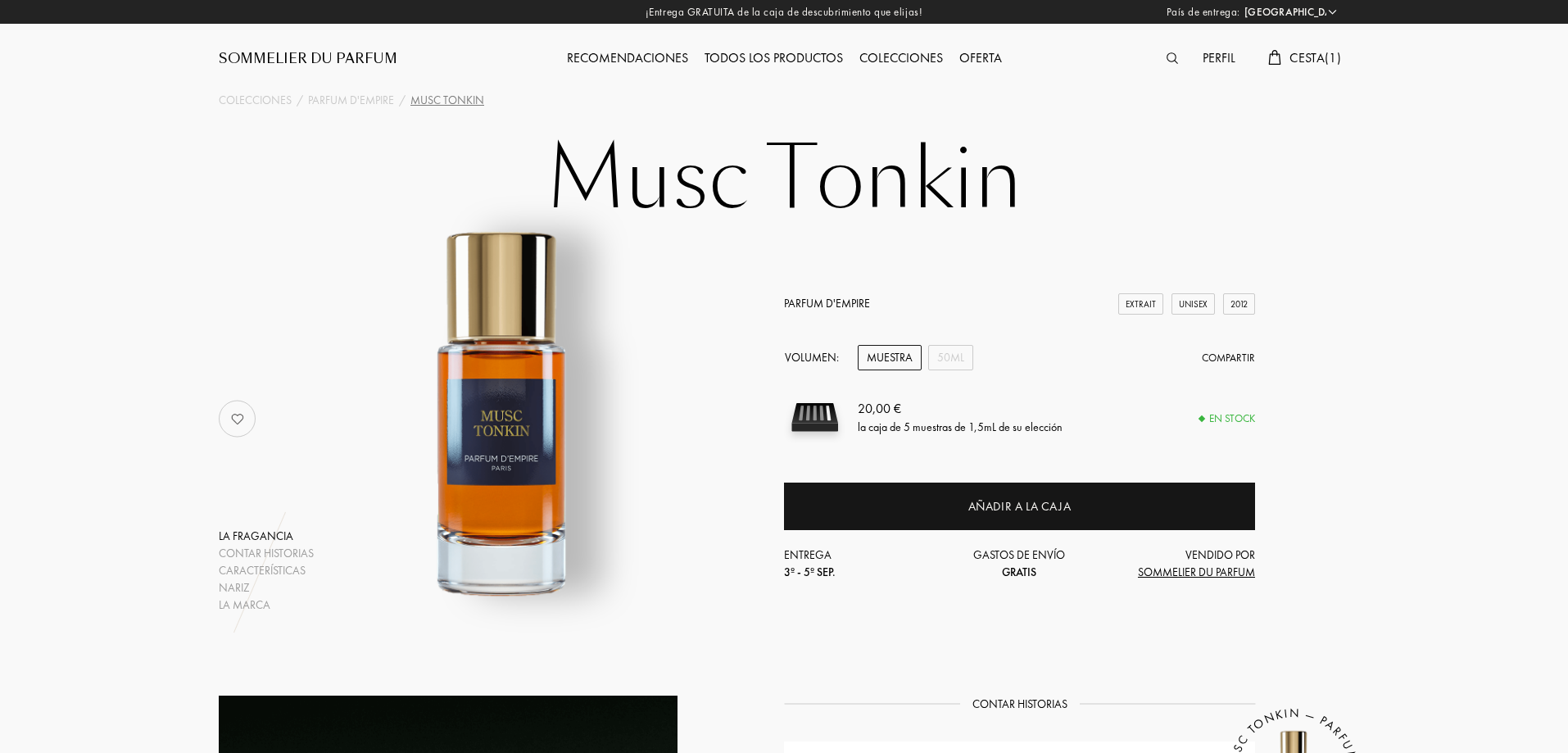
select select "ES"
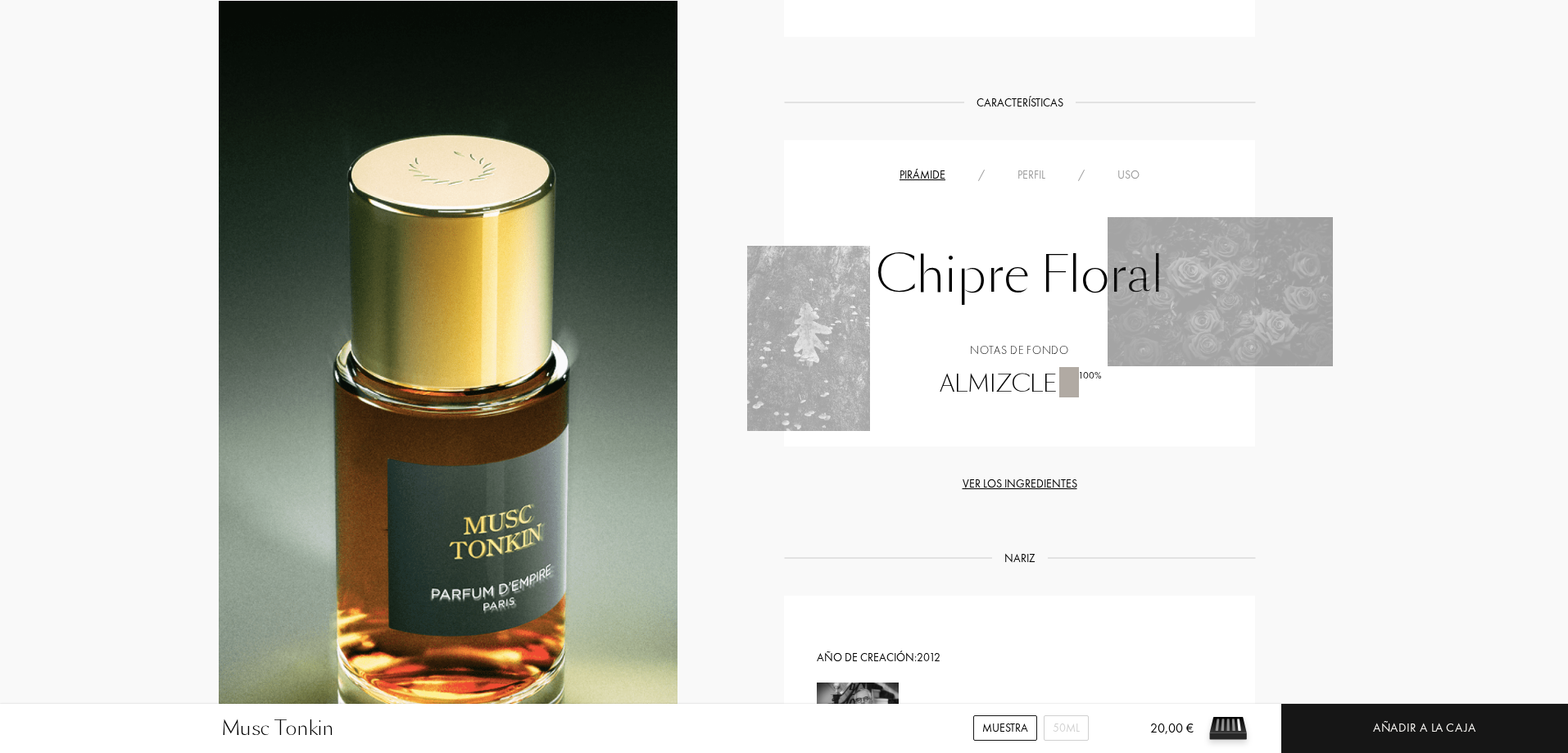
scroll to position [1229, 0]
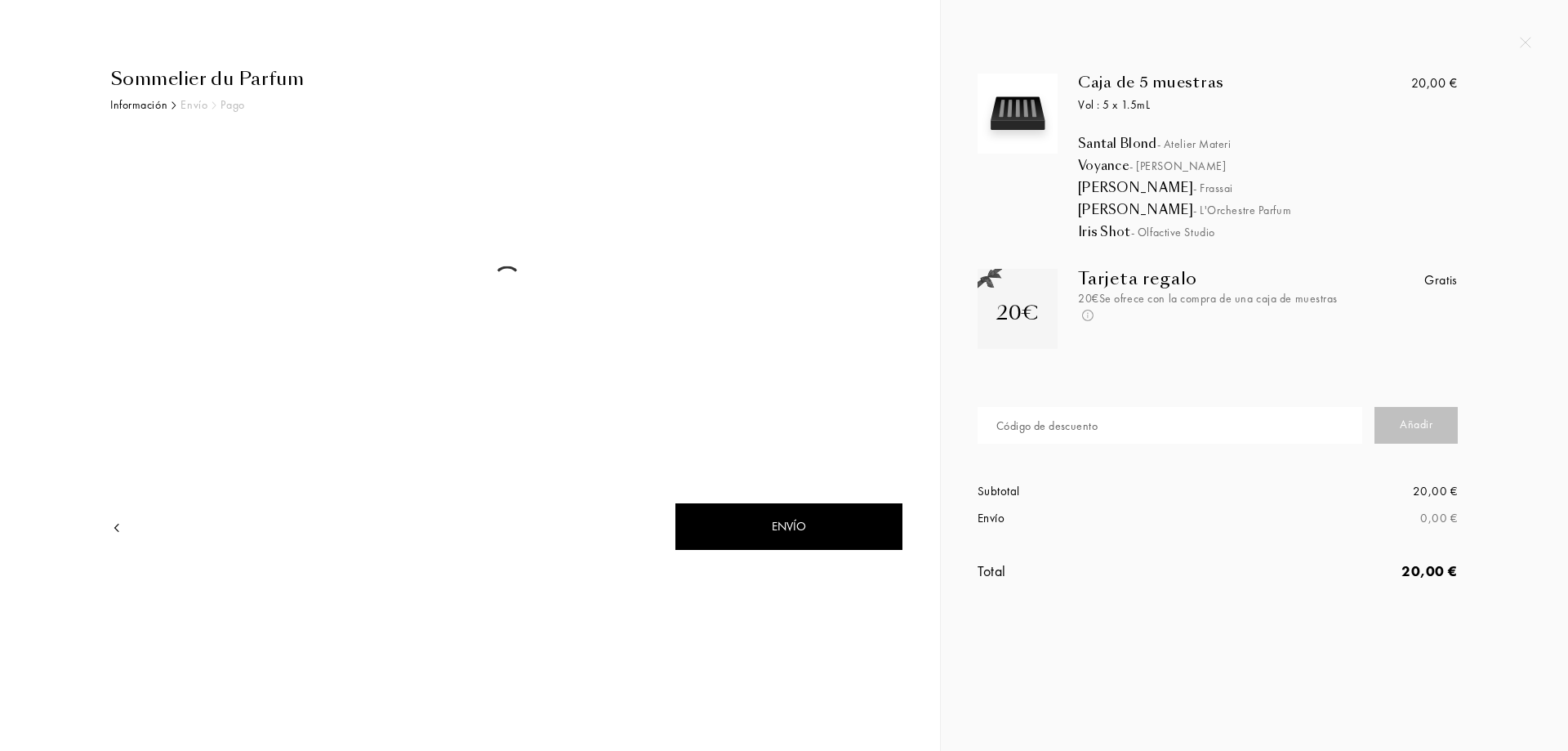
select select "ES"
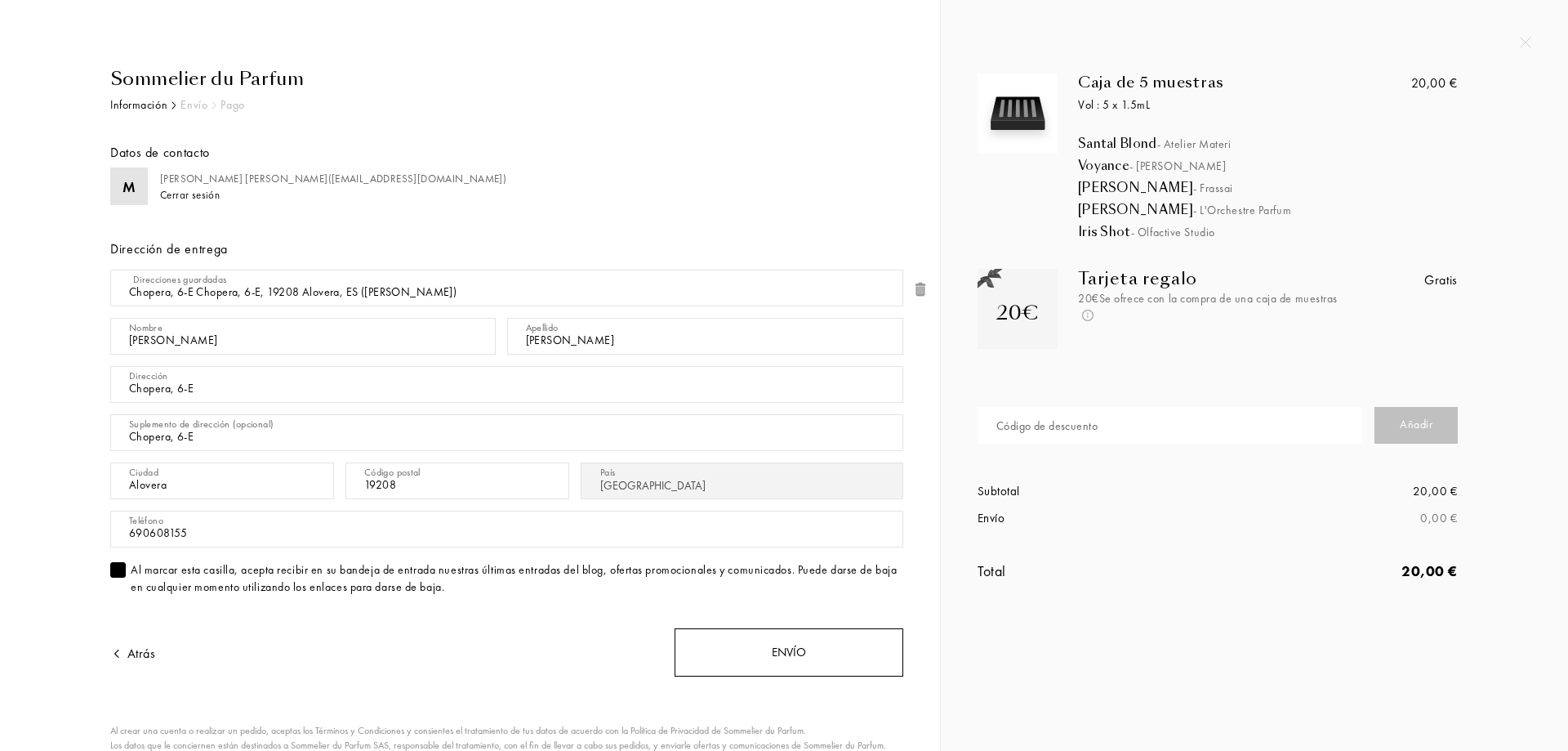
click at [797, 650] on div "Envío" at bounding box center [789, 652] width 228 height 48
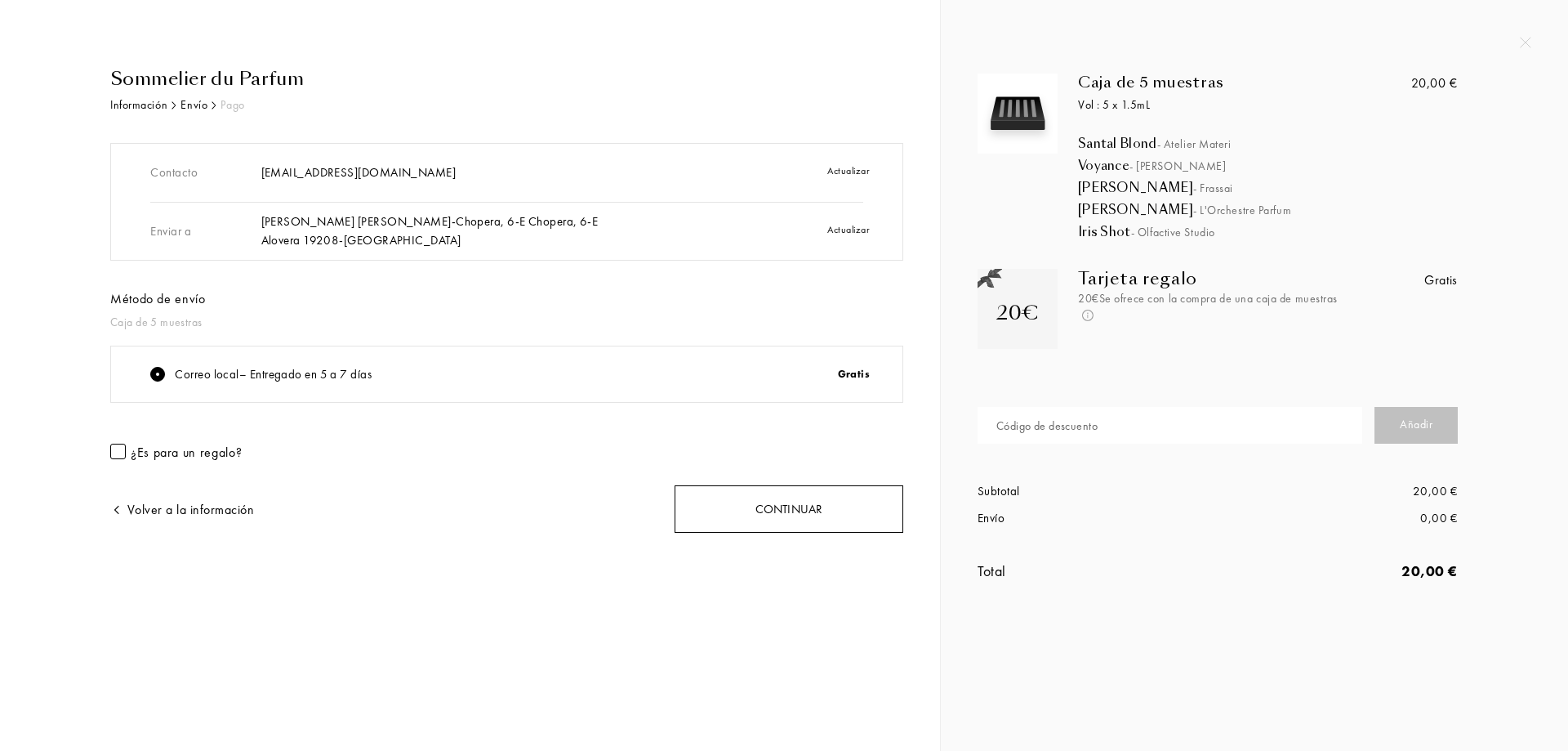
click at [793, 506] on div "Continuar" at bounding box center [789, 509] width 228 height 48
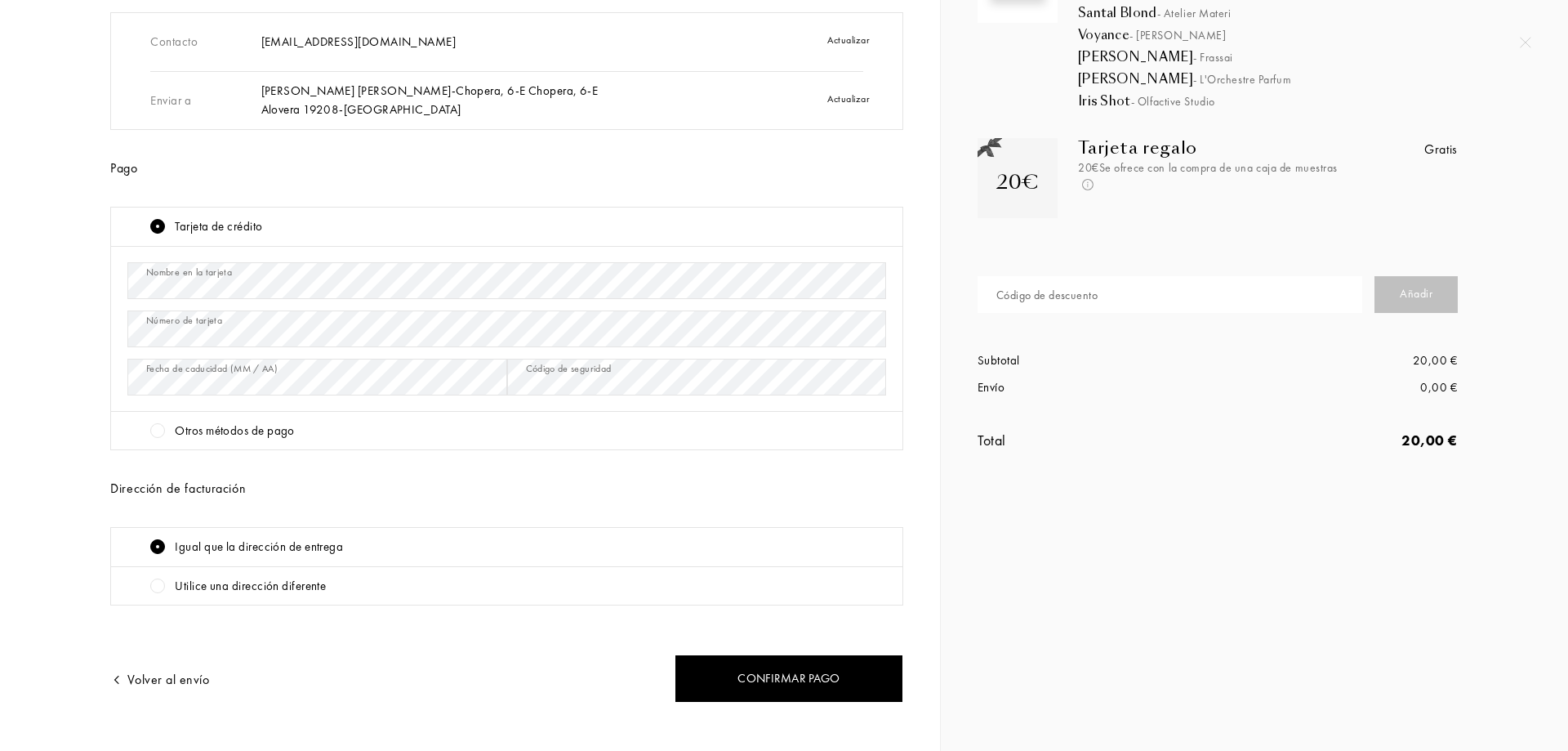
scroll to position [154, 0]
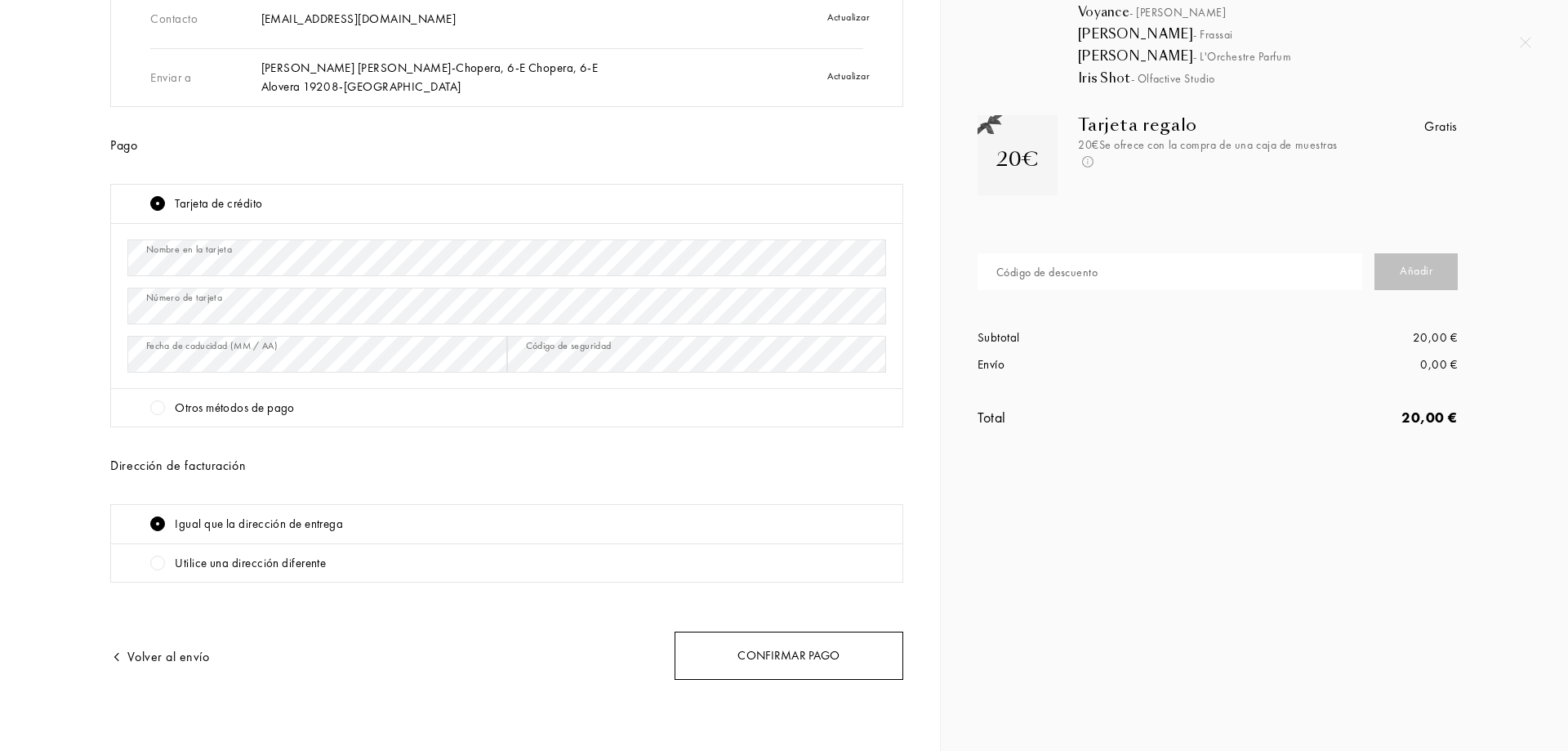
click at [796, 655] on div "Confirmar pago" at bounding box center [789, 655] width 228 height 48
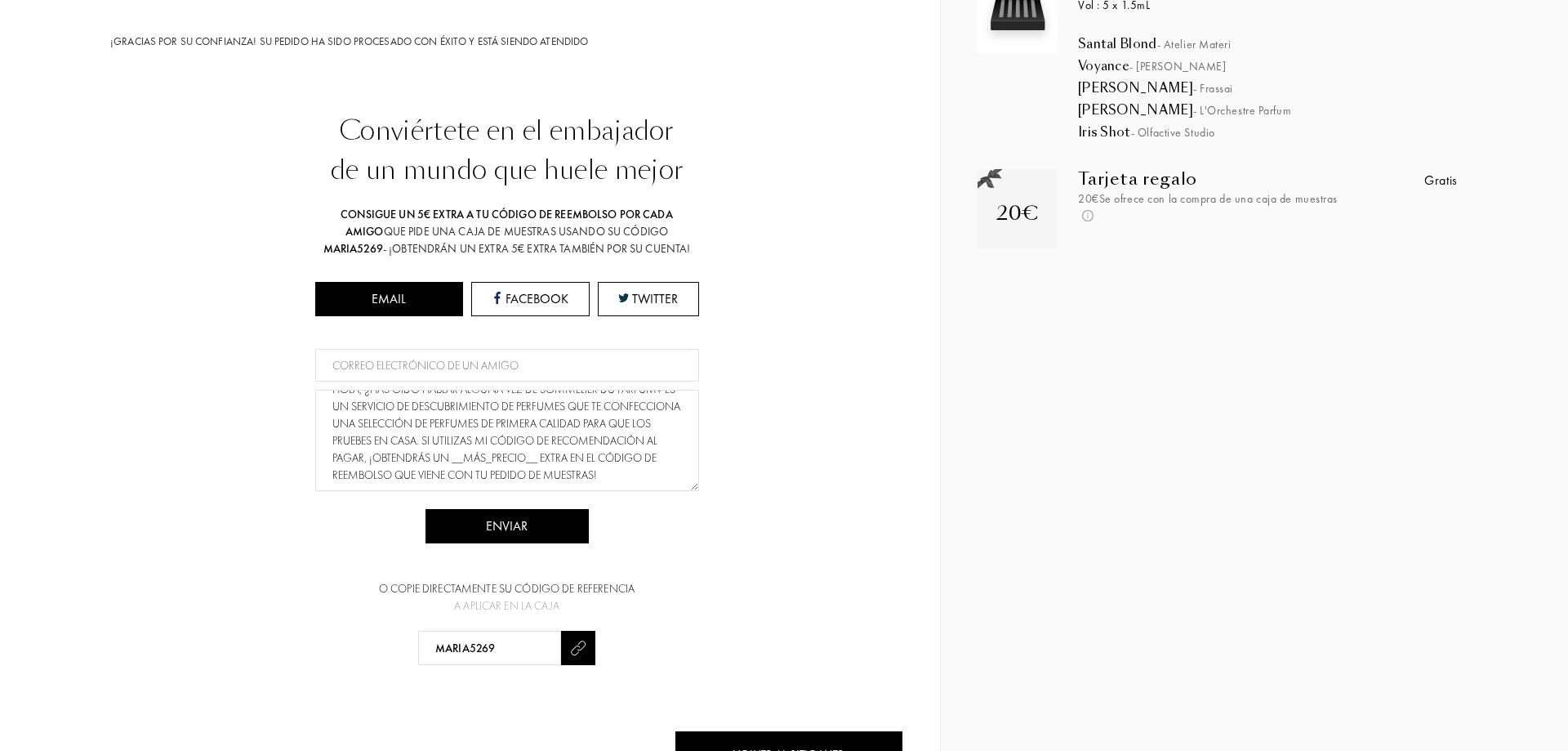
scroll to position [0, 0]
